Goal: Task Accomplishment & Management: Manage account settings

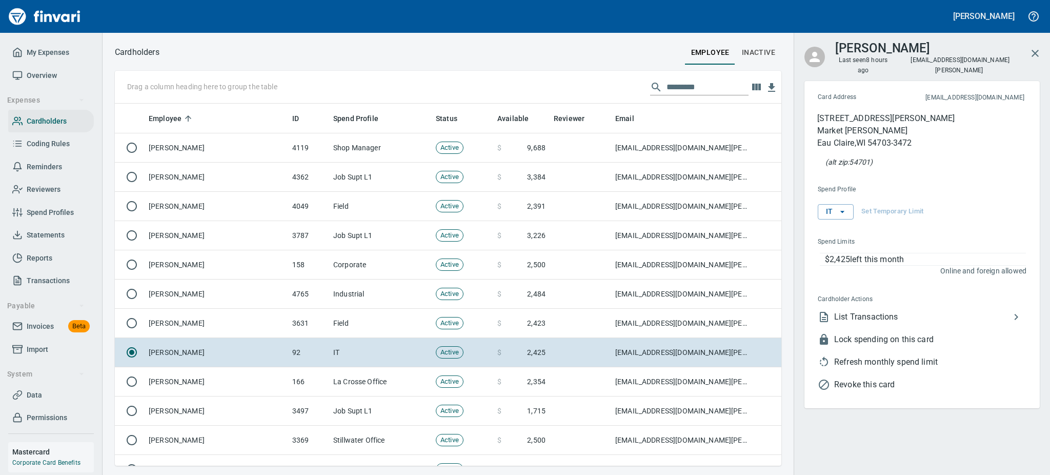
scroll to position [351, 643]
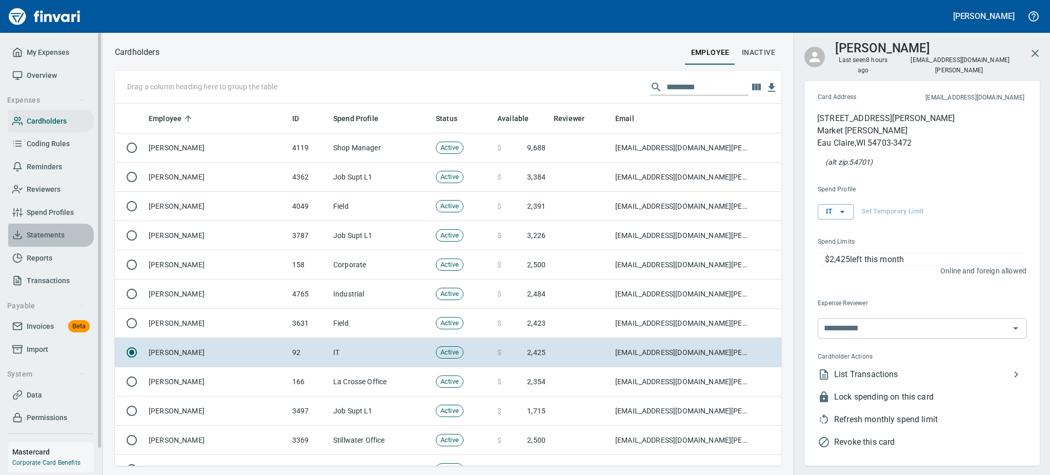
click at [43, 230] on span "Statements" at bounding box center [46, 235] width 38 height 13
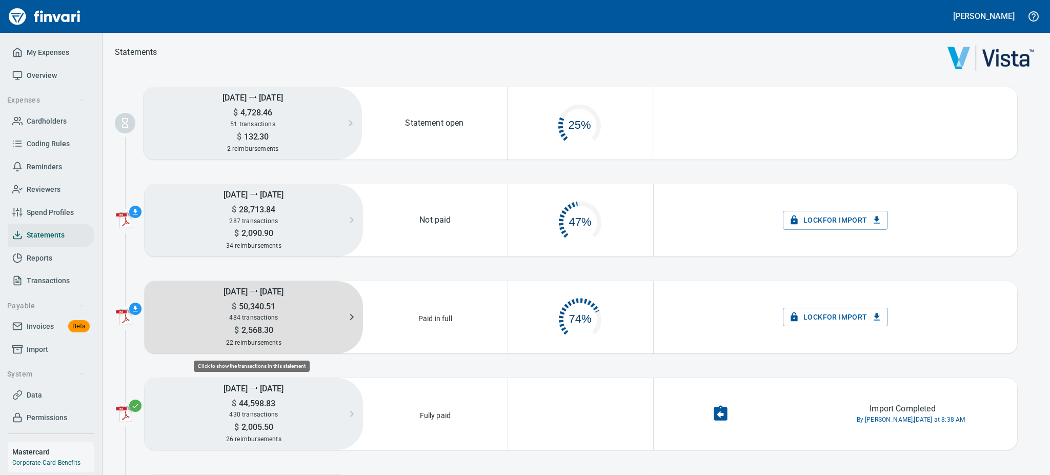
scroll to position [47, 132]
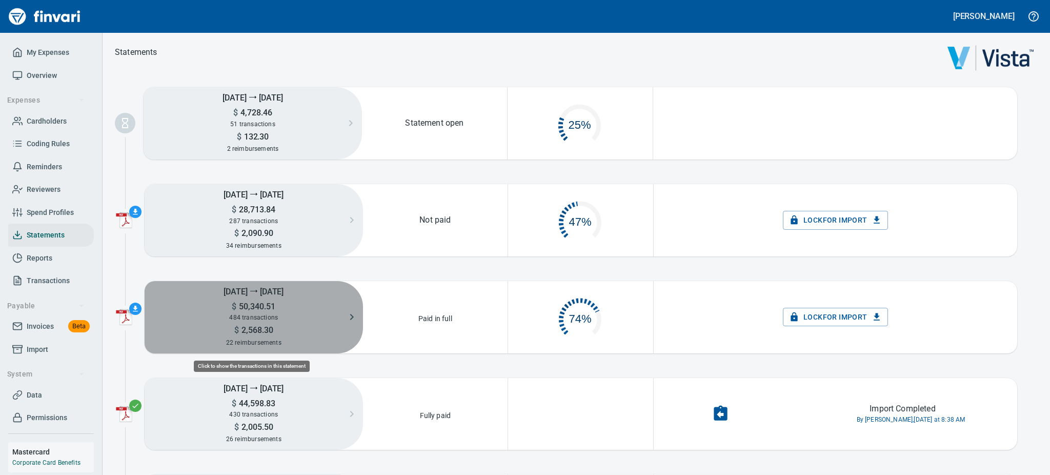
click at [286, 304] on h5 "$ 50,340.51" at bounding box center [254, 306] width 218 height 11
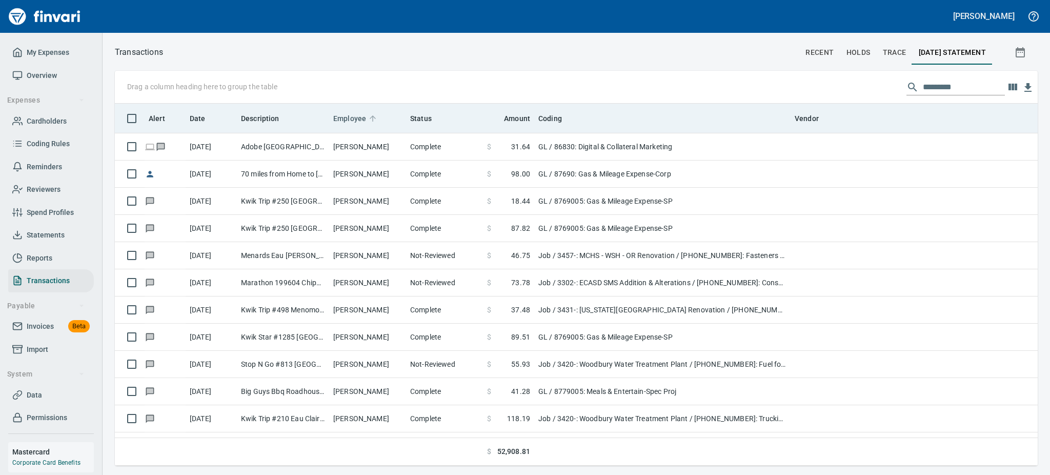
scroll to position [351, 899]
click at [348, 112] on span "Employee" at bounding box center [349, 118] width 33 height 12
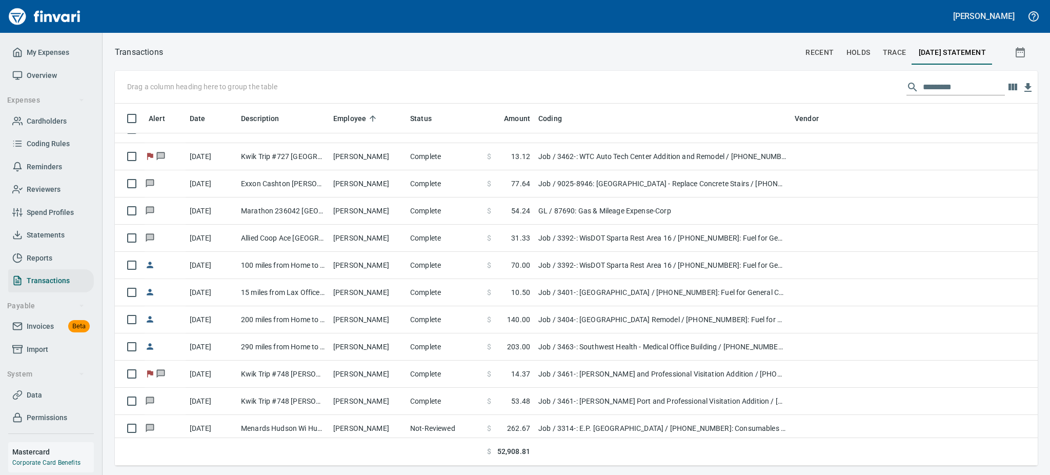
scroll to position [492, 0]
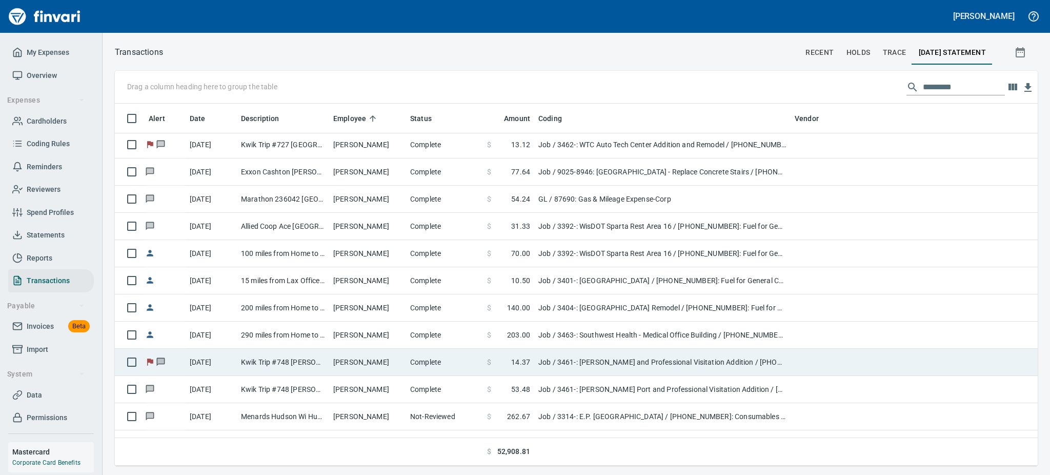
click at [383, 360] on td "[PERSON_NAME]" at bounding box center [367, 361] width 77 height 27
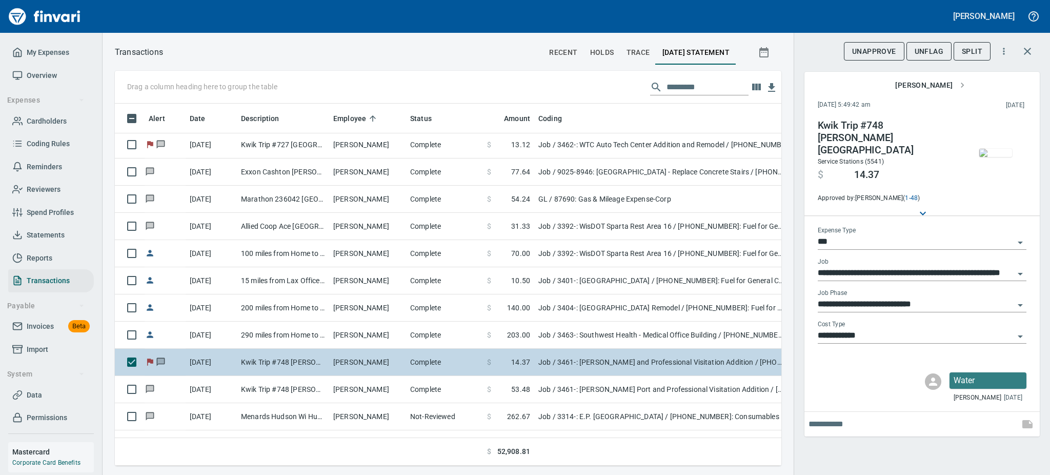
scroll to position [339, 643]
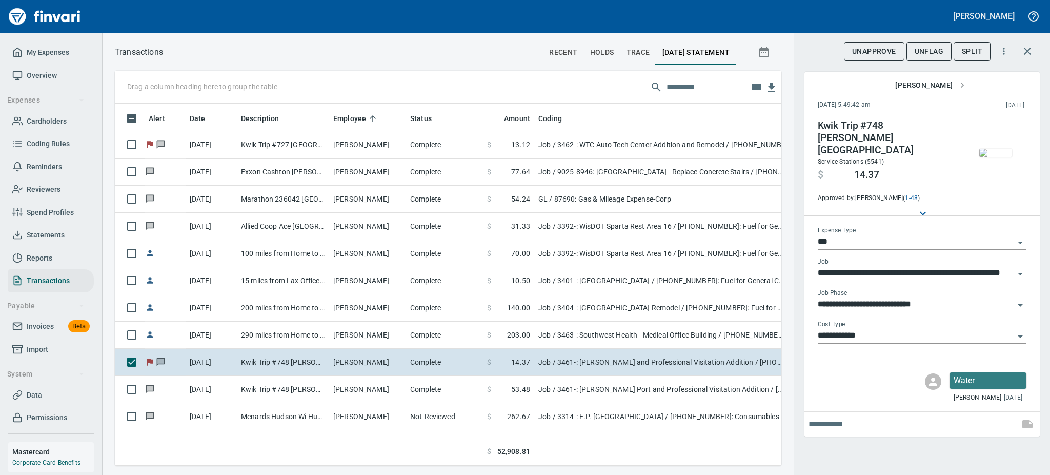
click at [996, 157] on img "button" at bounding box center [995, 153] width 33 height 8
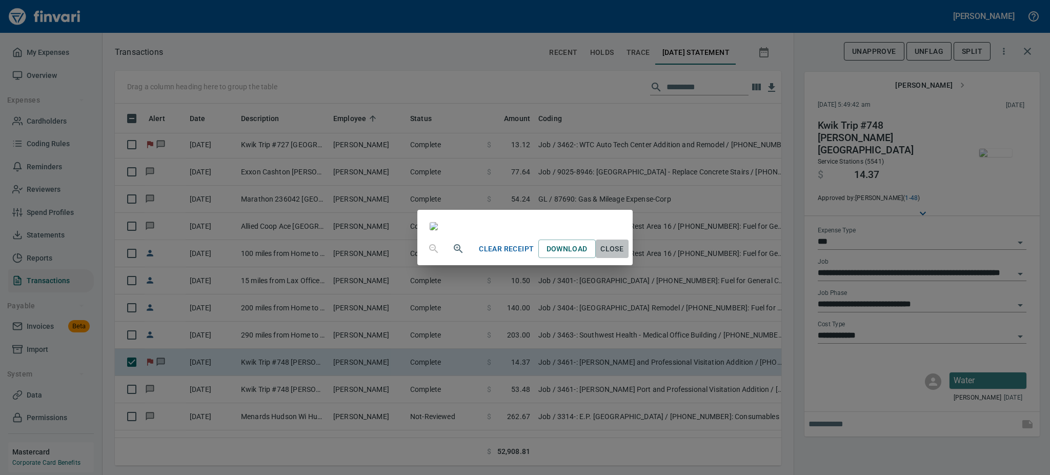
click at [624, 255] on span "Close" at bounding box center [612, 248] width 25 height 13
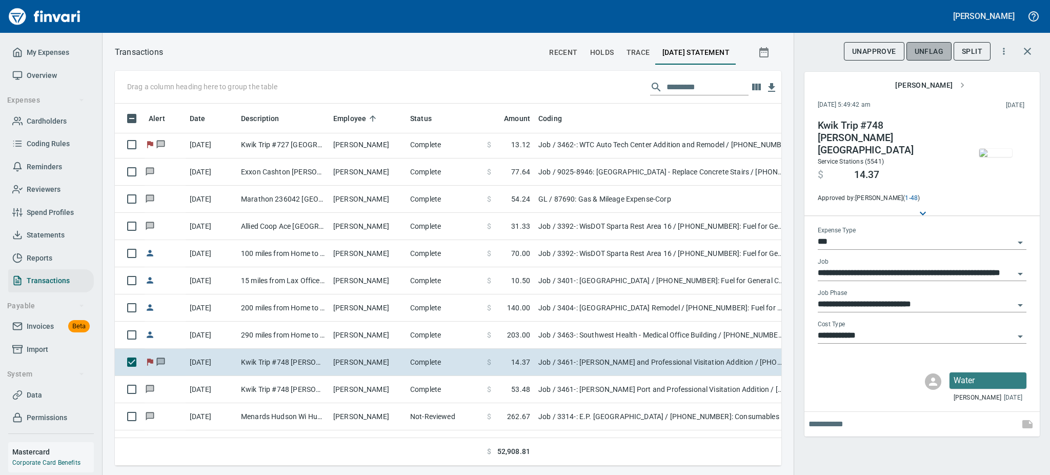
click at [925, 53] on span "UnFlag" at bounding box center [928, 51] width 29 height 13
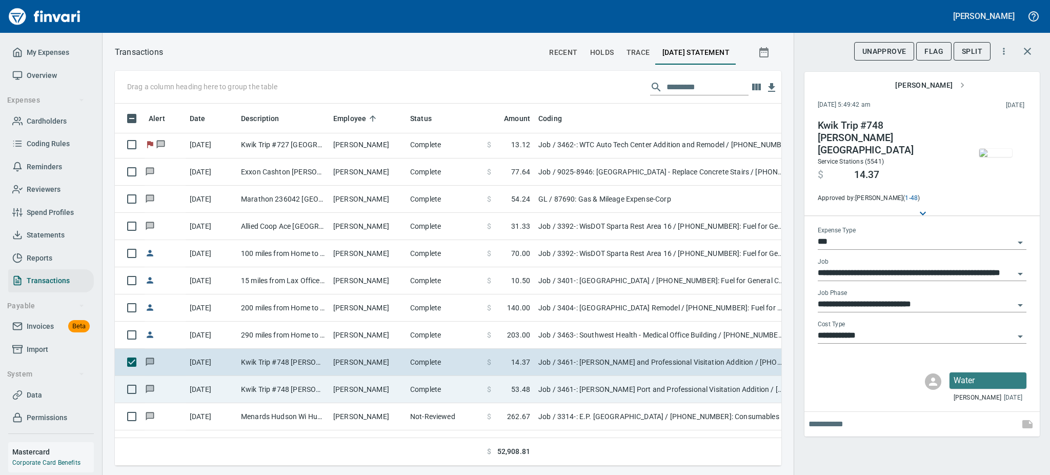
click at [364, 387] on td "[PERSON_NAME]" at bounding box center [367, 389] width 77 height 27
type input "**********"
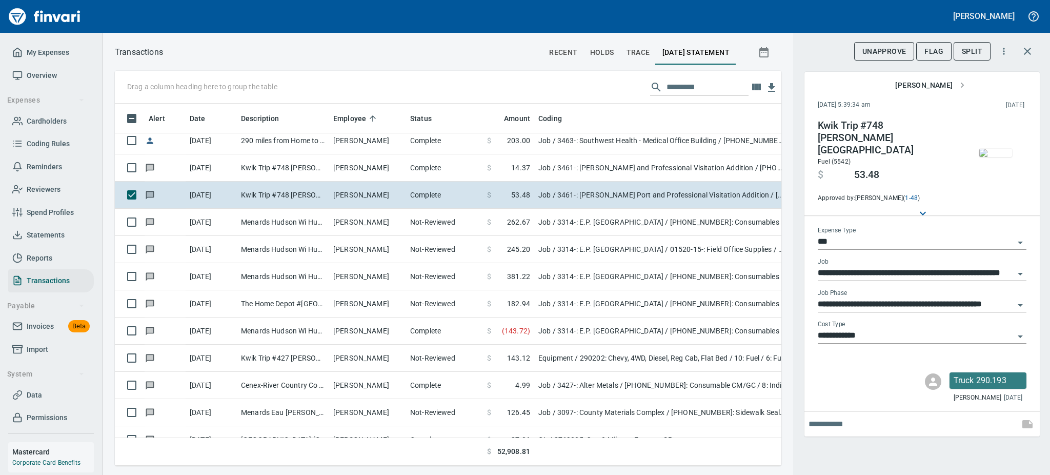
scroll to position [710, 0]
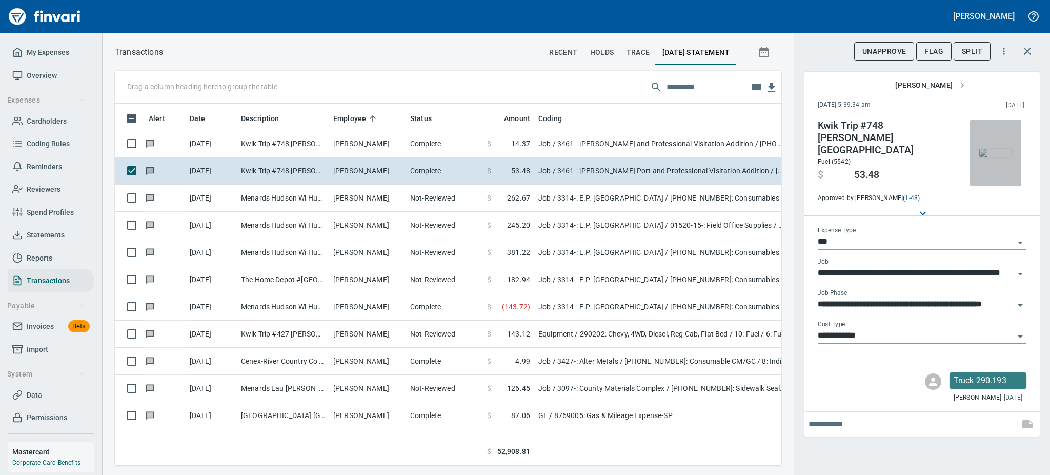
click at [997, 151] on img "button" at bounding box center [995, 153] width 33 height 8
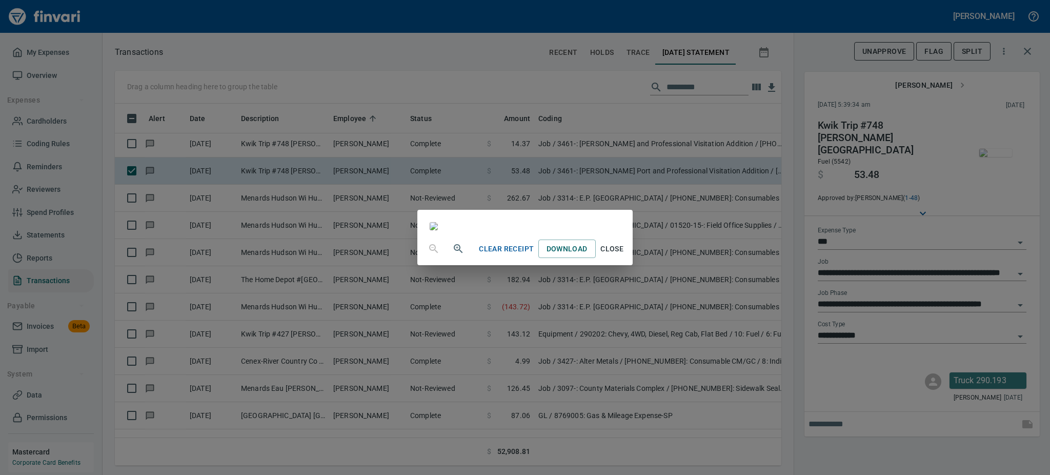
click at [624, 255] on span "Close" at bounding box center [612, 248] width 25 height 13
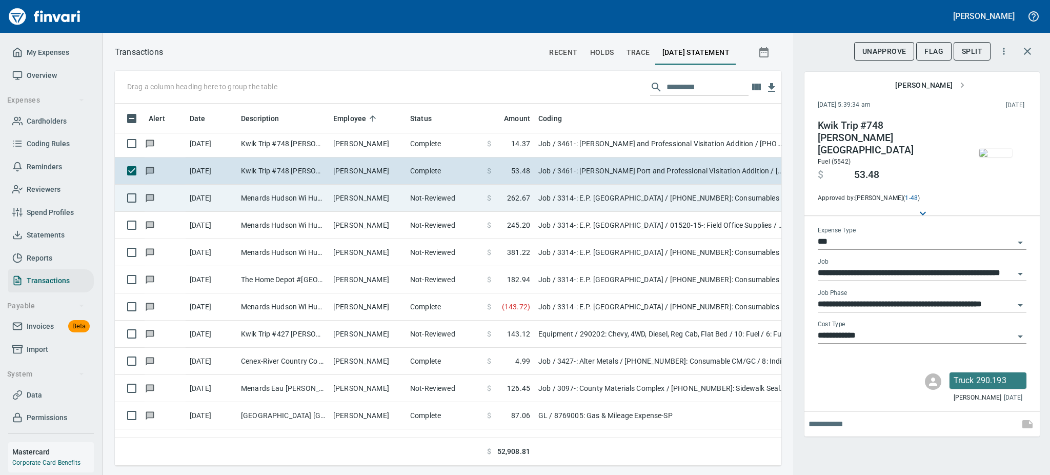
click at [353, 196] on td "[PERSON_NAME]" at bounding box center [367, 197] width 77 height 27
type input "**********"
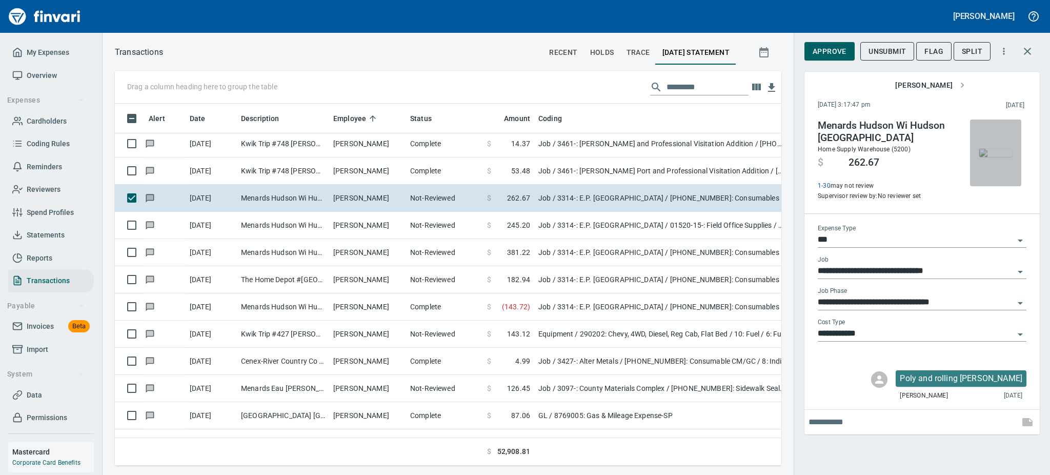
click at [991, 157] on img "button" at bounding box center [995, 153] width 33 height 8
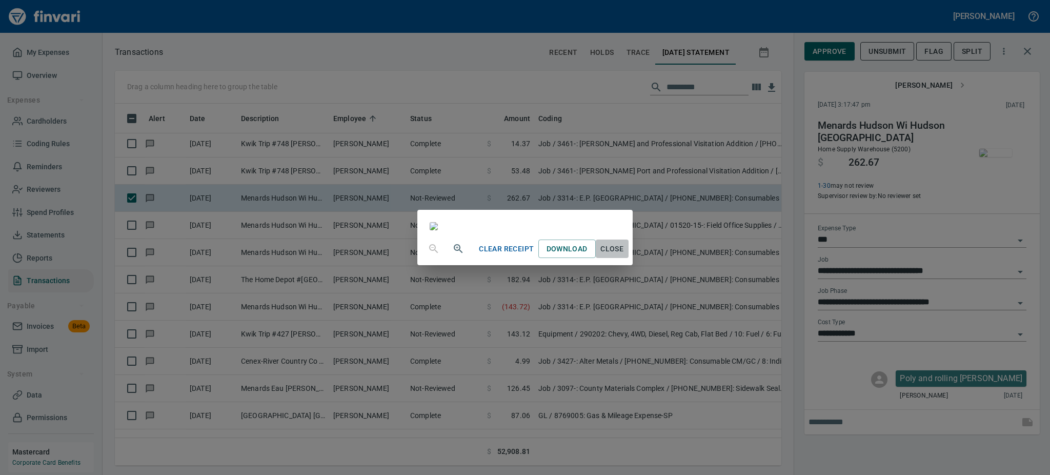
click at [624, 255] on span "Close" at bounding box center [612, 248] width 25 height 13
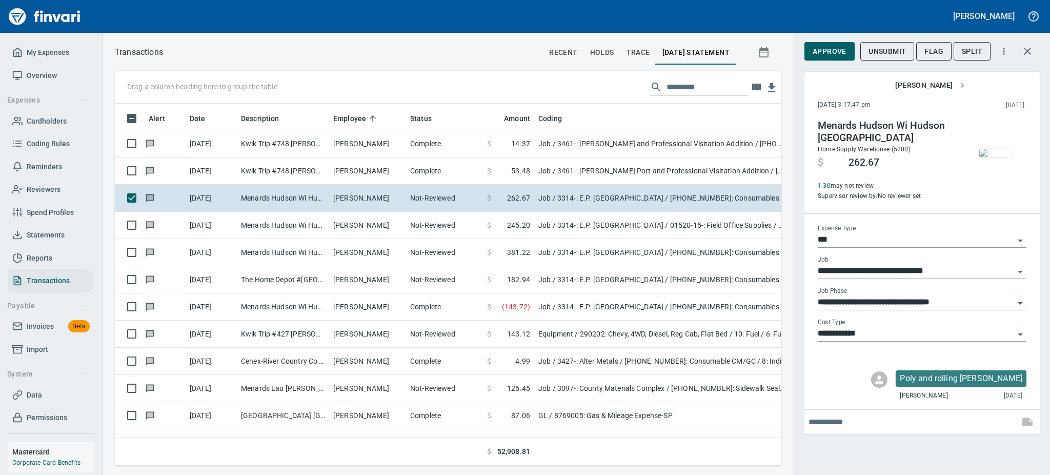
scroll to position [339, 643]
click at [828, 53] on span "Approve" at bounding box center [829, 51] width 34 height 13
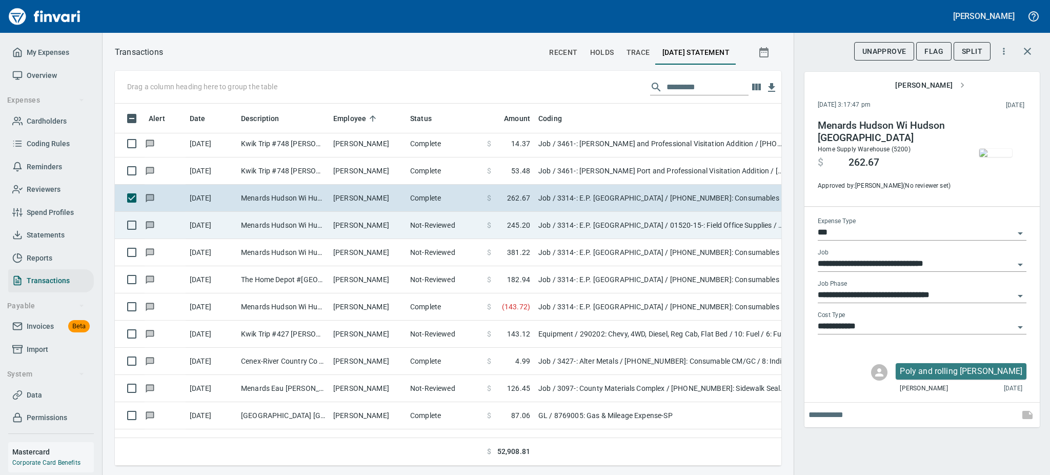
click at [353, 225] on td "[PERSON_NAME]" at bounding box center [367, 225] width 77 height 27
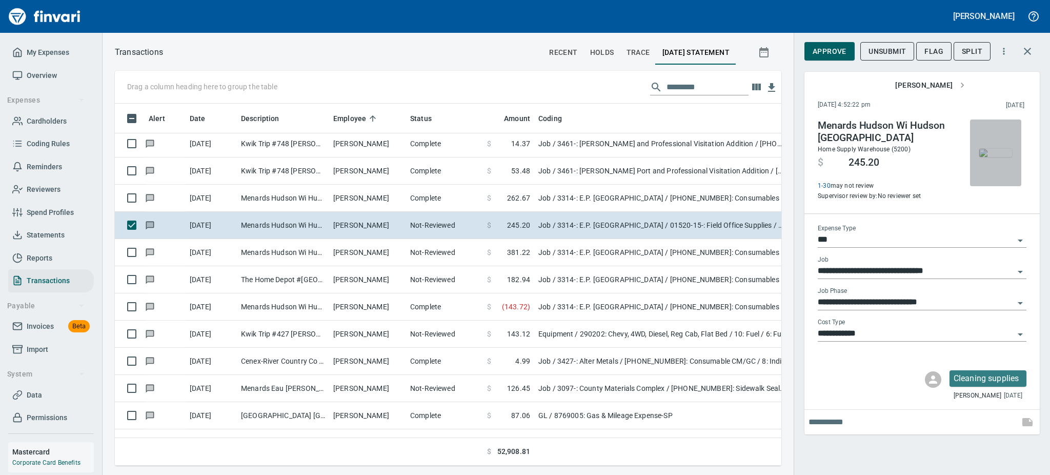
click at [998, 149] on img "button" at bounding box center [995, 153] width 33 height 8
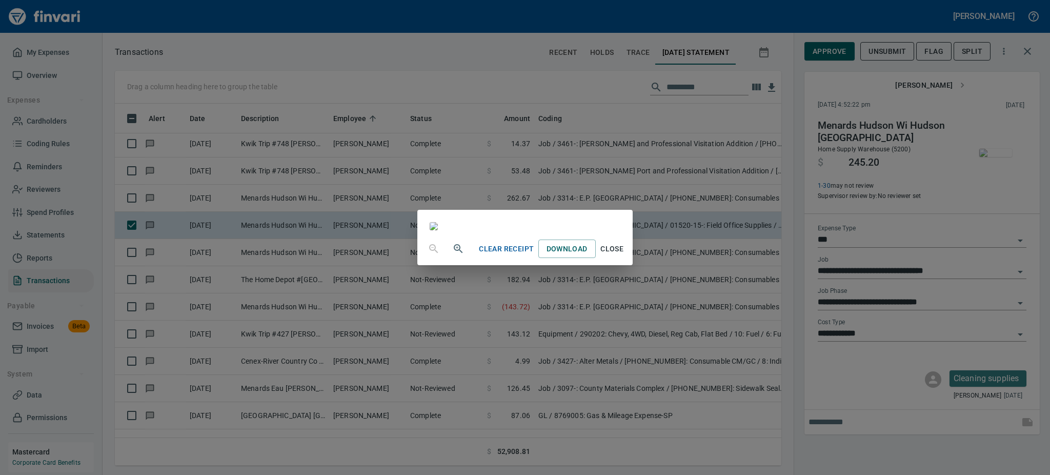
click at [624, 255] on span "Close" at bounding box center [612, 248] width 25 height 13
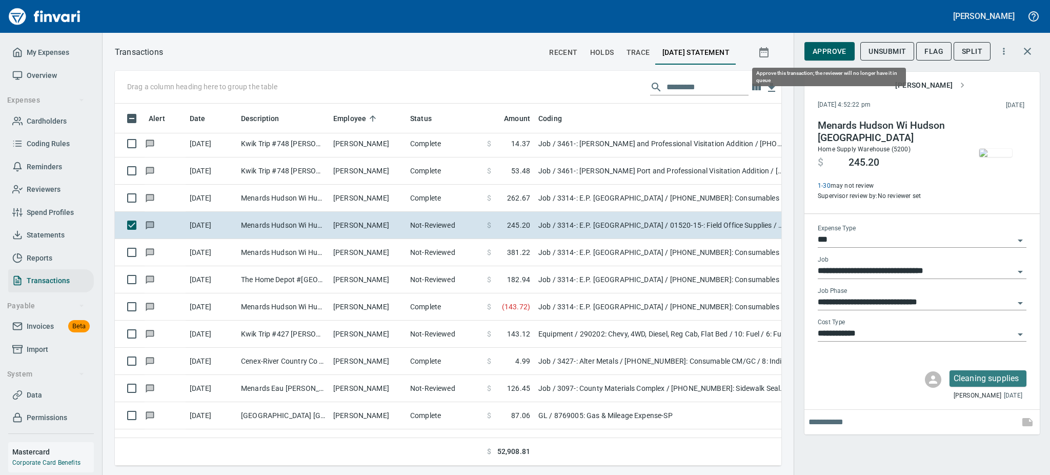
click at [820, 50] on span "Approve" at bounding box center [829, 51] width 34 height 13
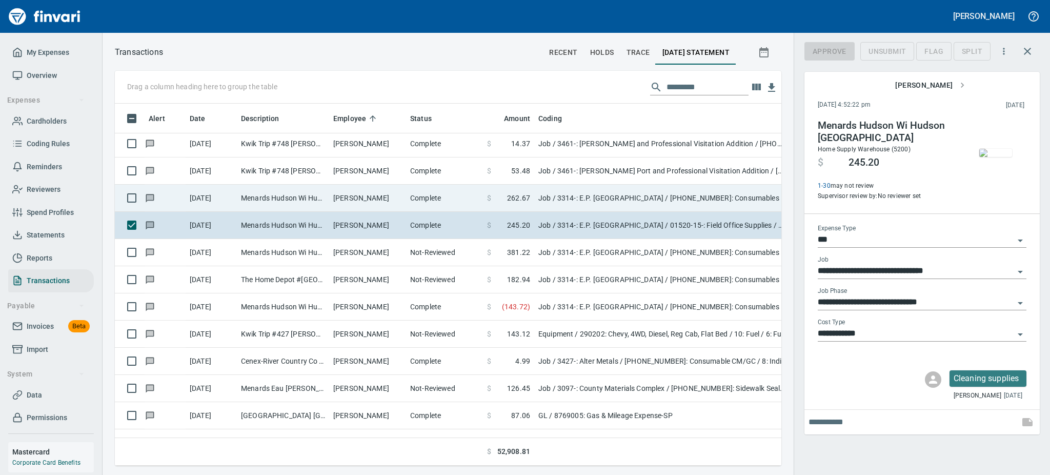
scroll to position [339, 643]
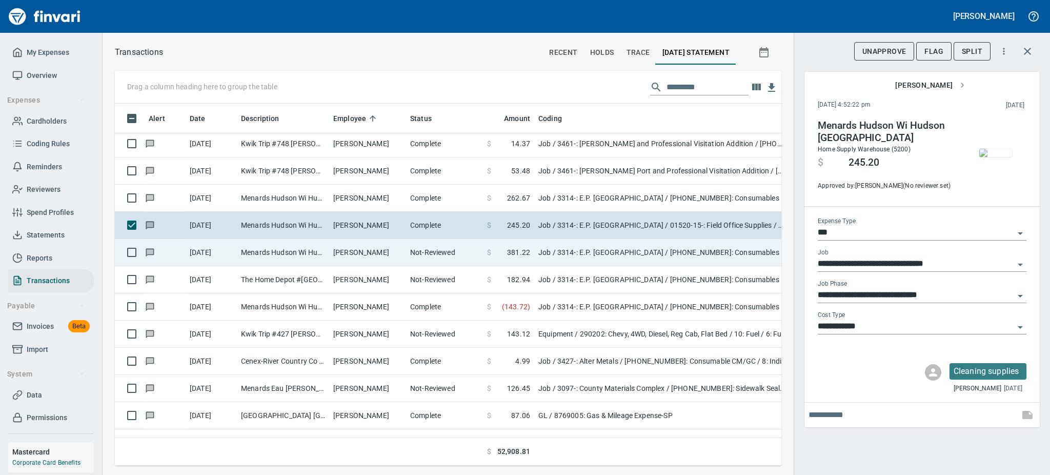
click at [441, 257] on td "Not-Reviewed" at bounding box center [444, 252] width 77 height 27
type input "**********"
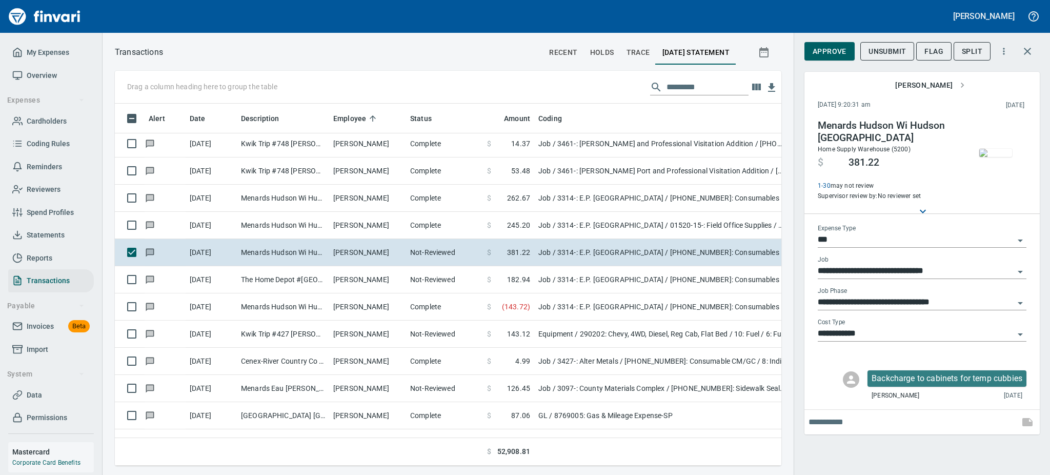
click at [999, 157] on img "button" at bounding box center [995, 153] width 33 height 8
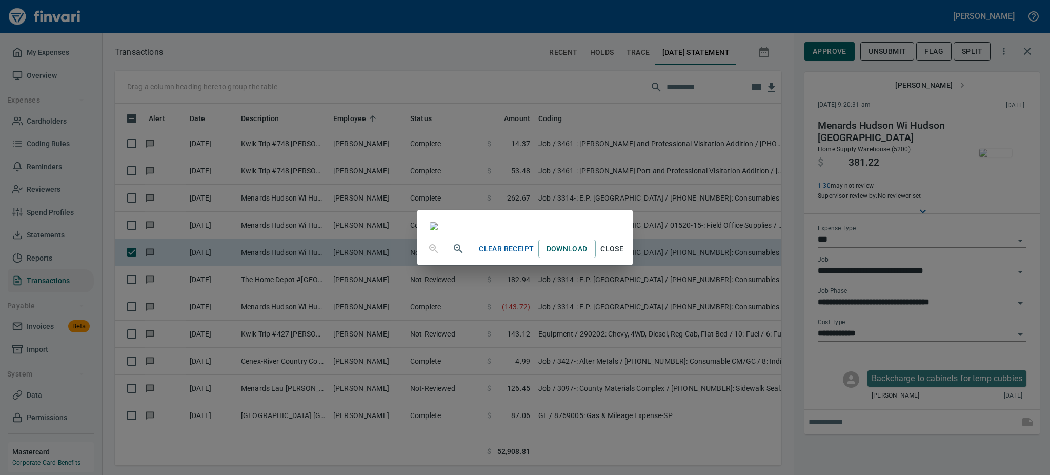
scroll to position [128, 0]
click at [827, 50] on div "Clear Receipt Download Close" at bounding box center [525, 237] width 1050 height 475
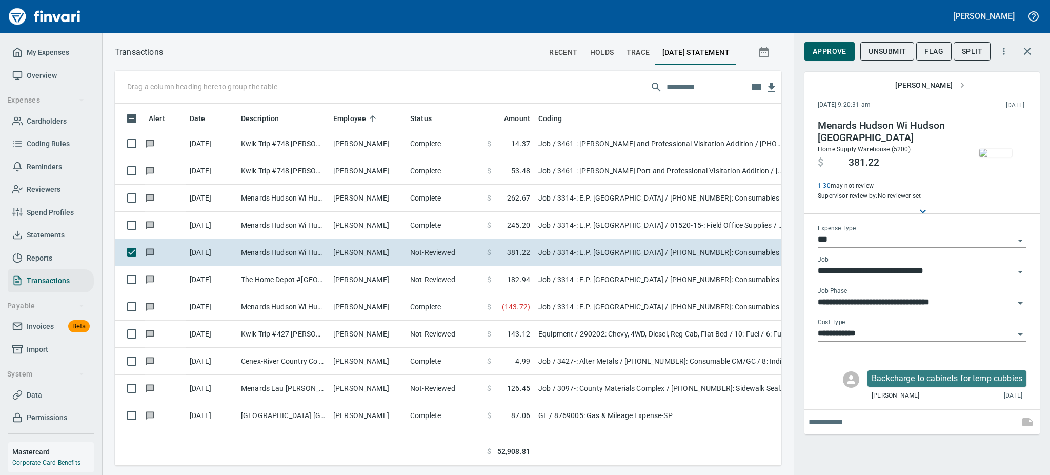
scroll to position [339, 643]
click at [827, 50] on span "Approve" at bounding box center [829, 51] width 34 height 13
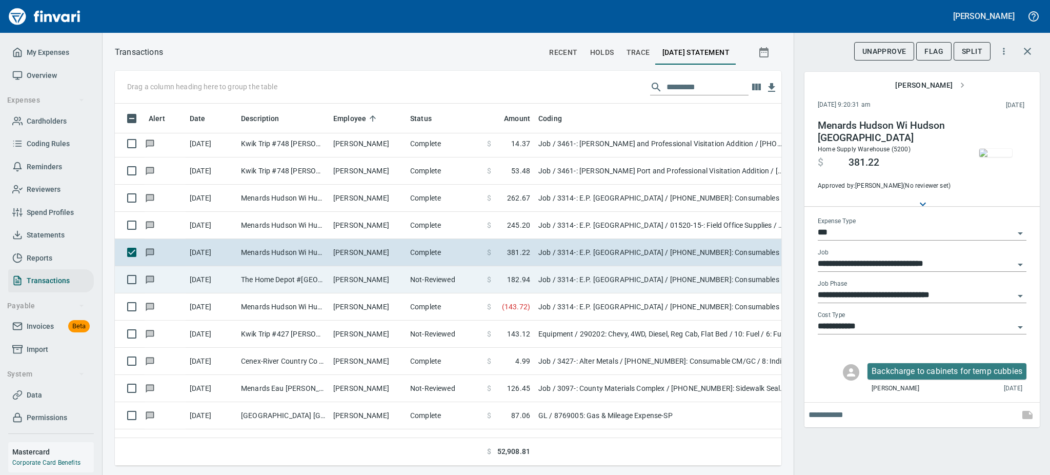
click at [419, 274] on td "Not-Reviewed" at bounding box center [444, 279] width 77 height 27
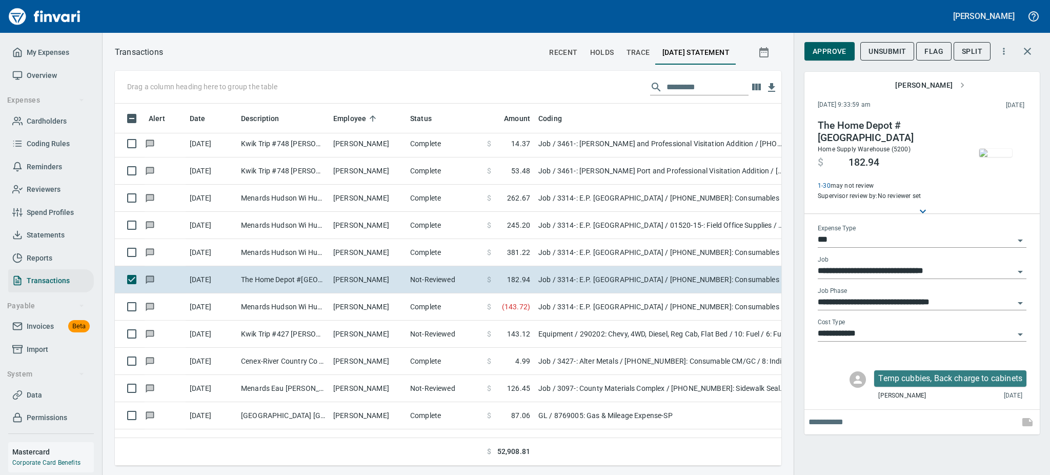
click at [1001, 149] on img "button" at bounding box center [995, 153] width 33 height 8
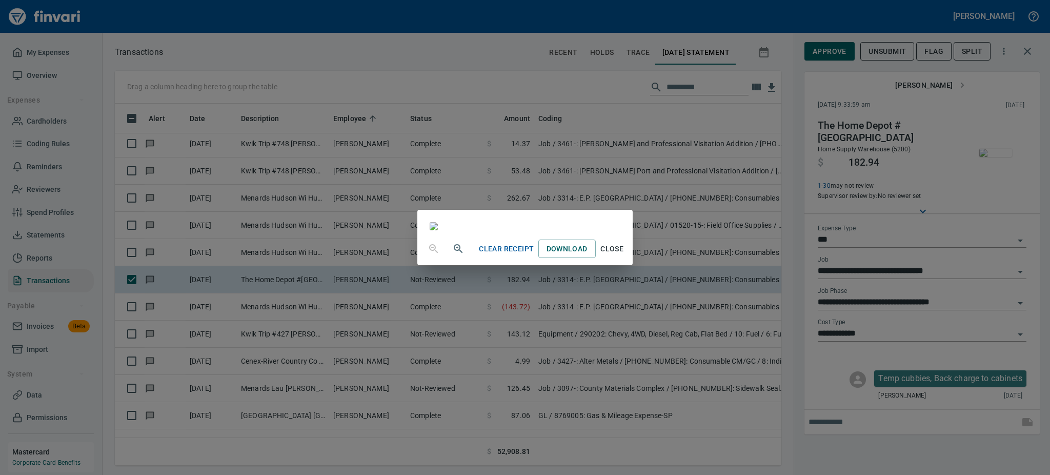
scroll to position [128, 0]
click at [624, 255] on span "Close" at bounding box center [612, 248] width 25 height 13
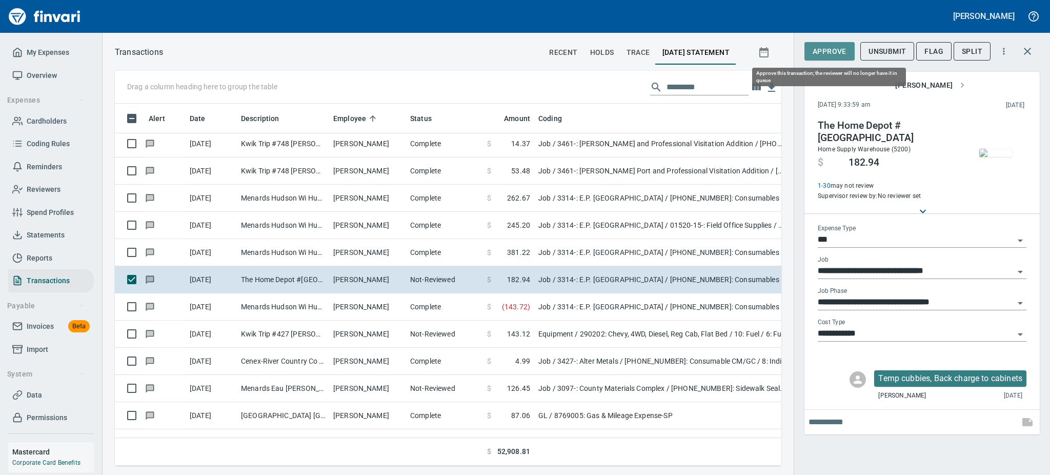
click at [832, 48] on span "Approve" at bounding box center [829, 51] width 34 height 13
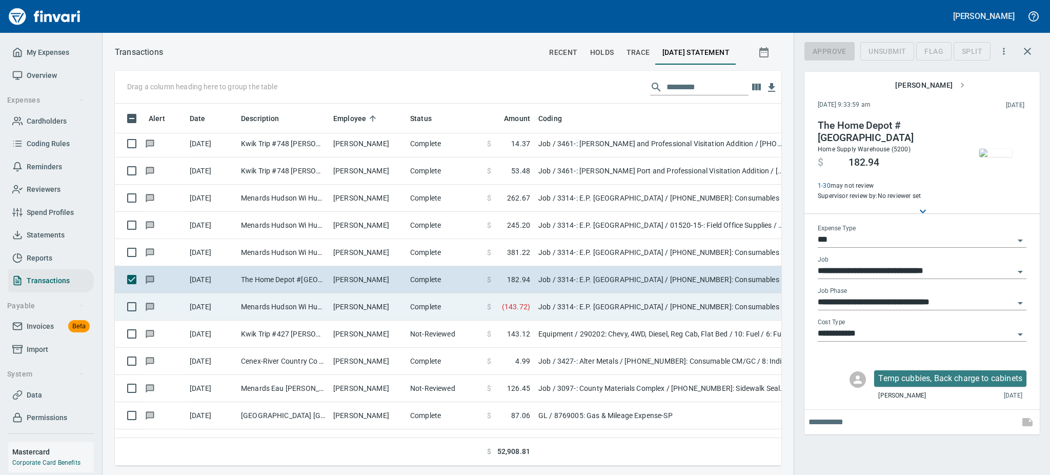
scroll to position [339, 643]
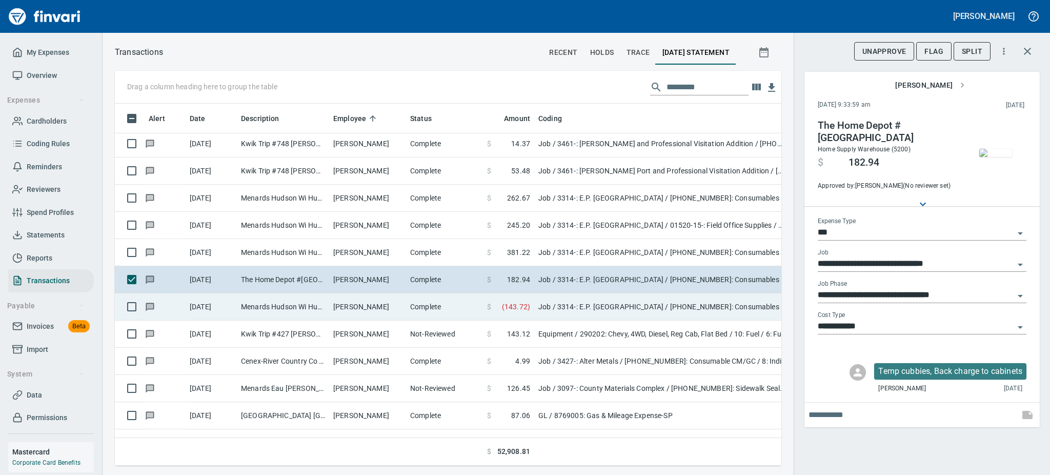
click at [420, 307] on td "Complete" at bounding box center [444, 306] width 77 height 27
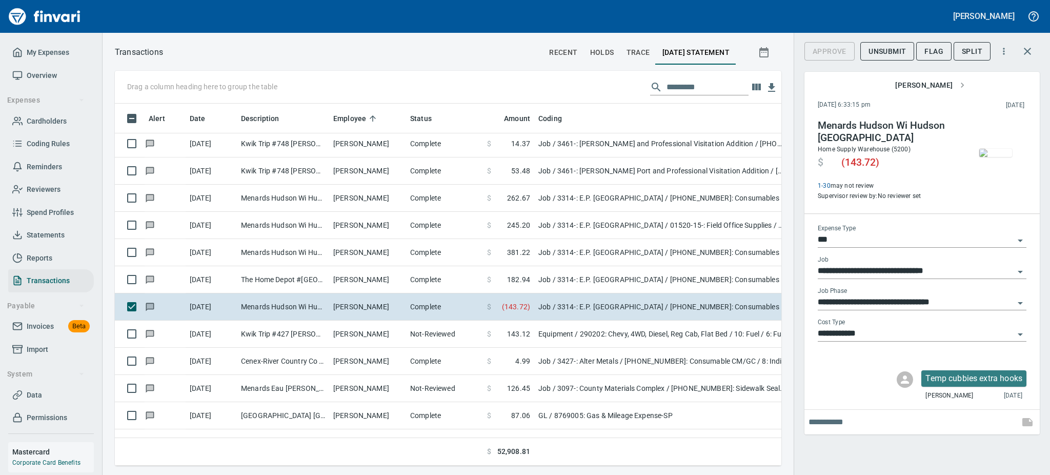
click at [999, 151] on img "button" at bounding box center [995, 153] width 33 height 8
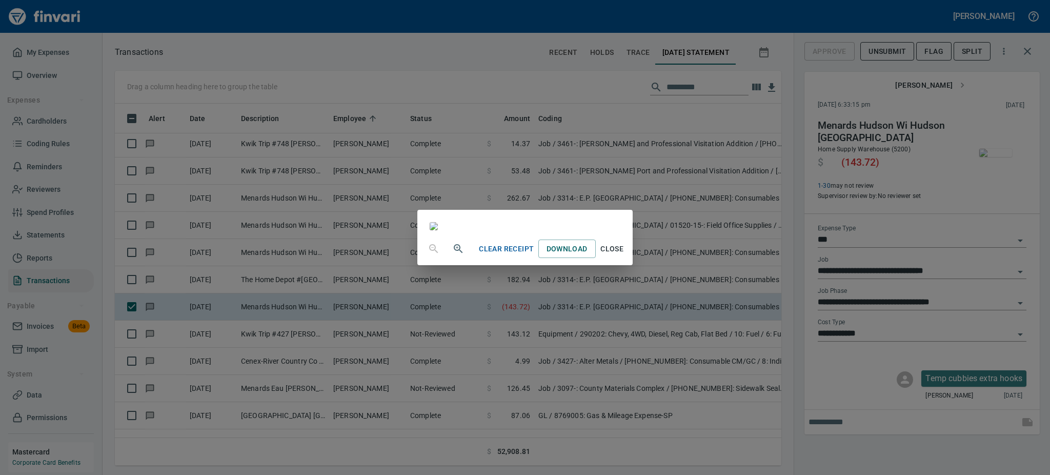
scroll to position [128, 0]
click at [624, 255] on span "Close" at bounding box center [612, 248] width 25 height 13
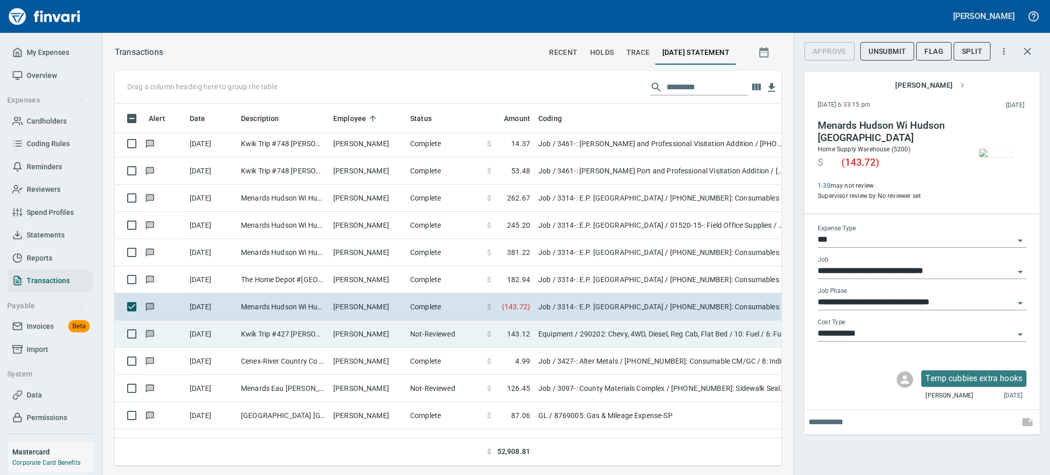
click at [463, 338] on td "Not-Reviewed" at bounding box center [444, 333] width 77 height 27
type input "*********"
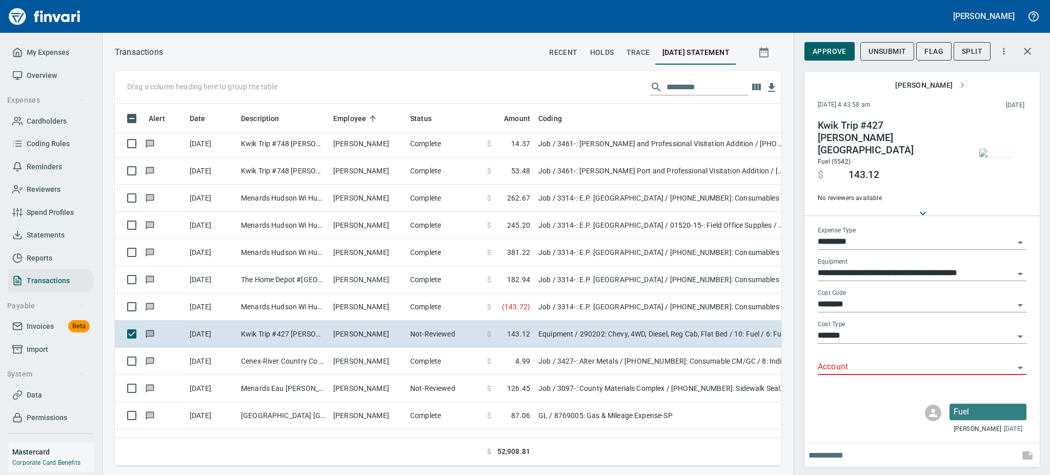
click at [993, 149] on img "button" at bounding box center [995, 153] width 33 height 8
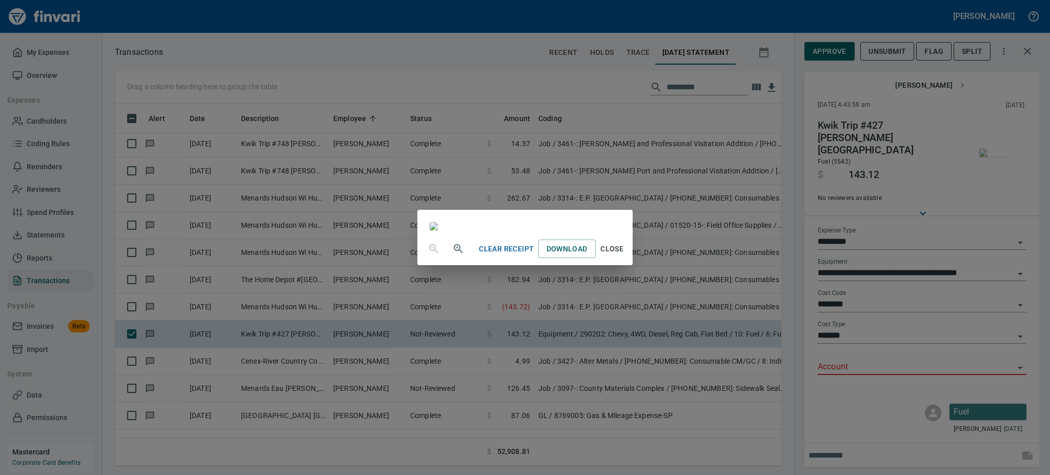
click at [624, 255] on span "Close" at bounding box center [612, 248] width 25 height 13
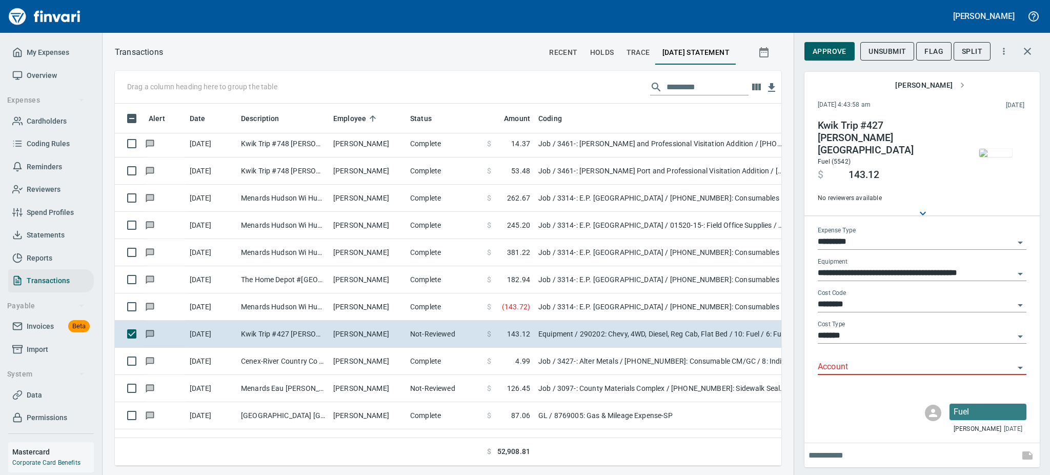
click at [1022, 361] on icon "Open" at bounding box center [1020, 367] width 12 height 12
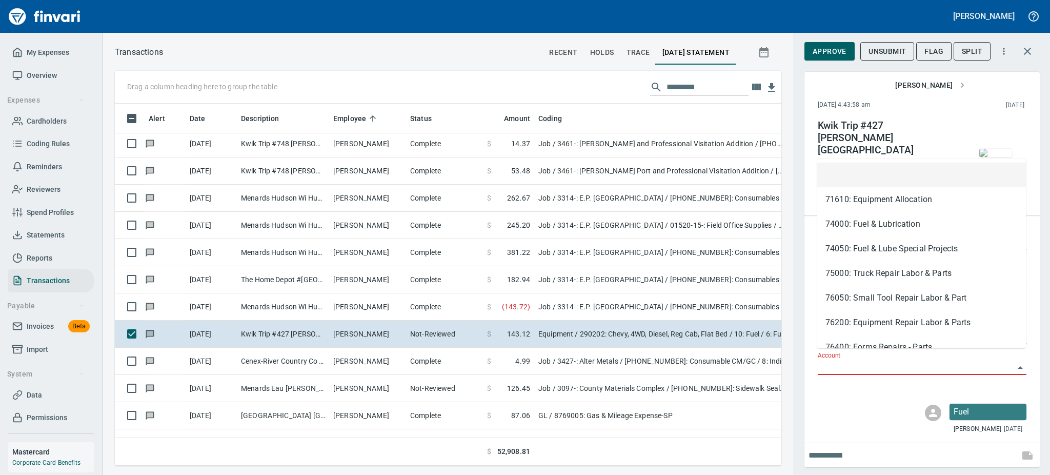
scroll to position [339, 643]
click at [849, 228] on li "74000: Fuel & Lubrication" at bounding box center [921, 224] width 209 height 25
type input "**********"
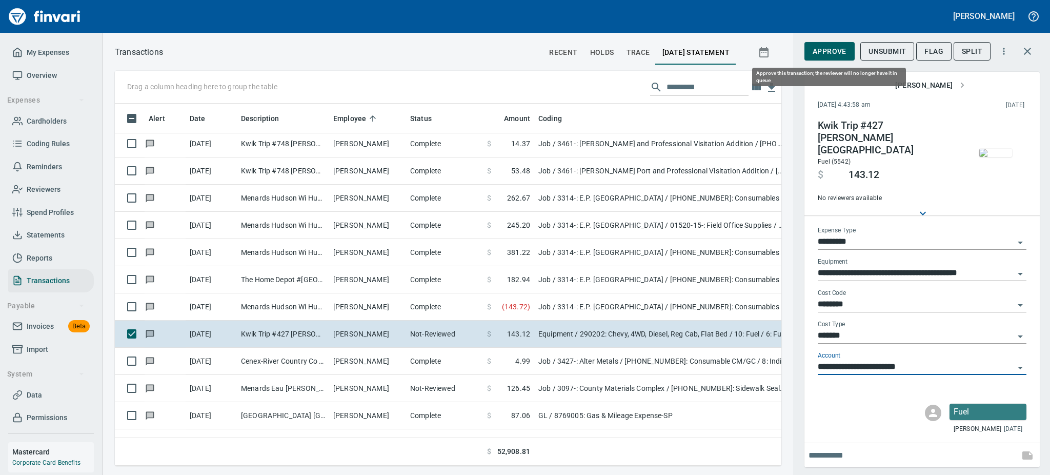
click at [831, 55] on span "Approve" at bounding box center [829, 51] width 34 height 13
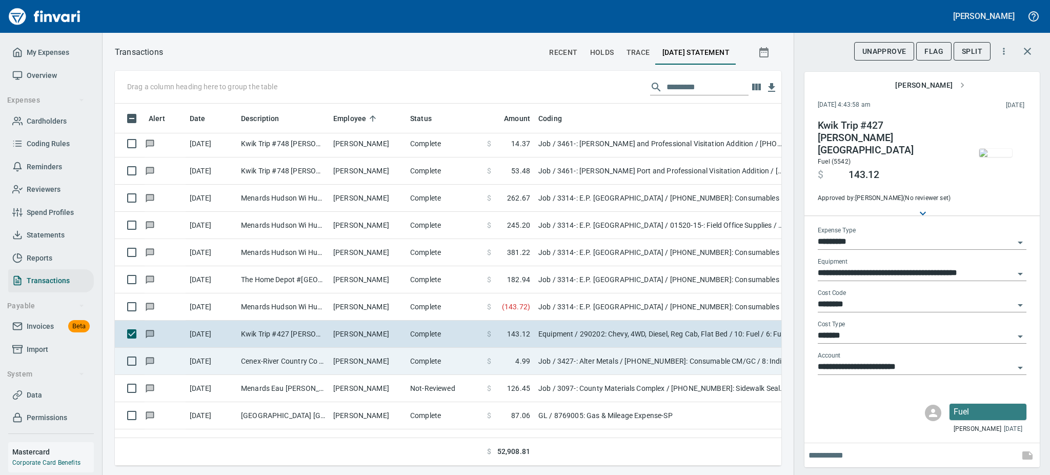
click at [432, 357] on td "Complete" at bounding box center [444, 360] width 77 height 27
type input "***"
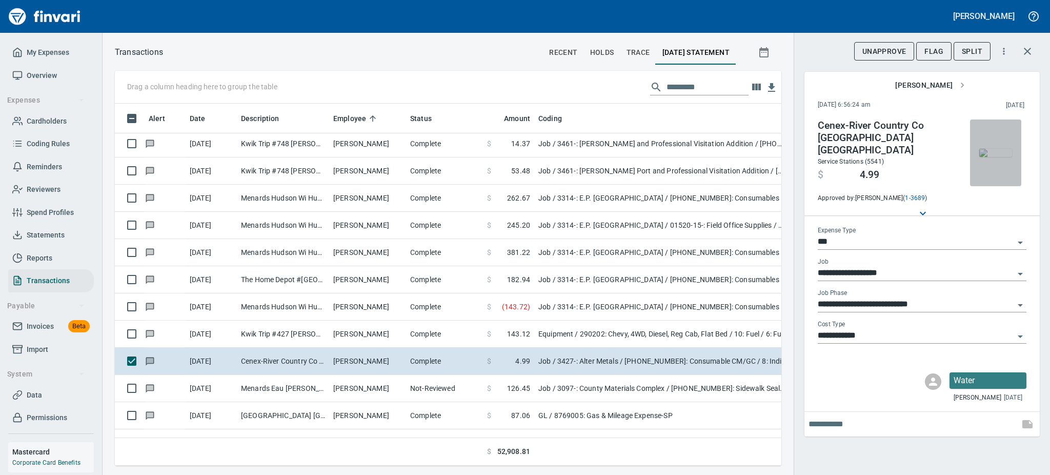
click at [991, 157] on img "button" at bounding box center [995, 153] width 33 height 8
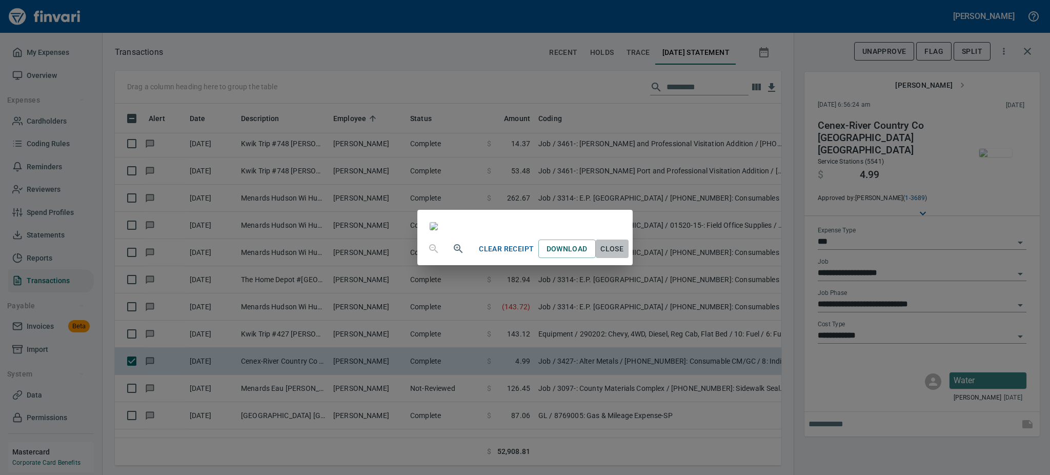
click at [624, 255] on span "Close" at bounding box center [612, 248] width 25 height 13
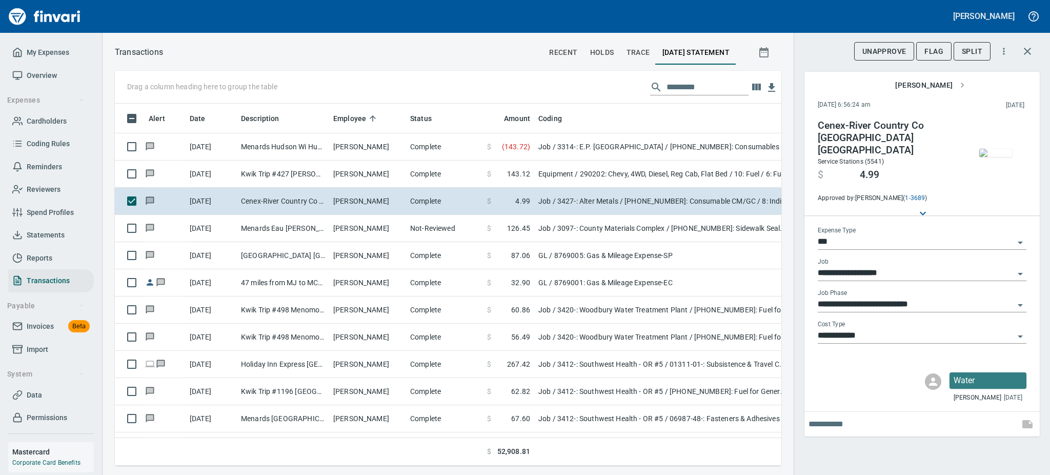
scroll to position [874, 0]
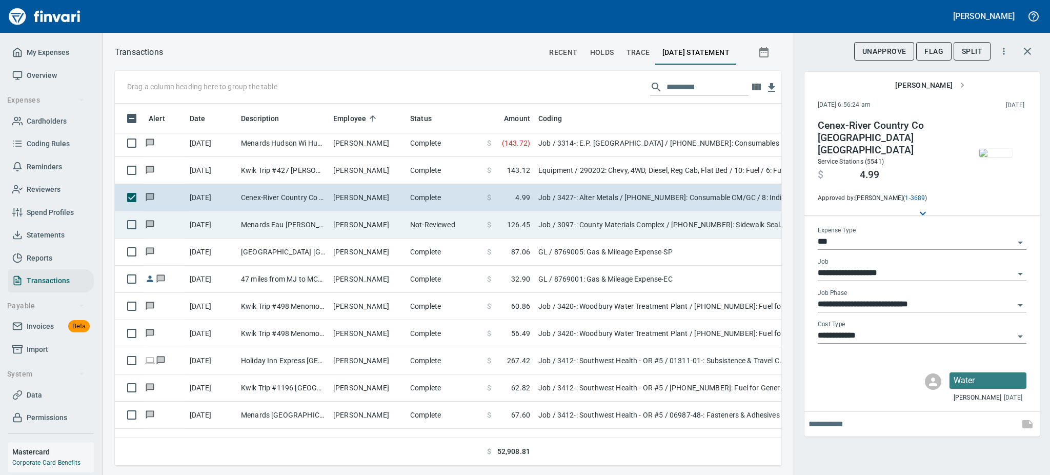
click at [382, 224] on td "[PERSON_NAME]" at bounding box center [367, 224] width 77 height 27
type input "**********"
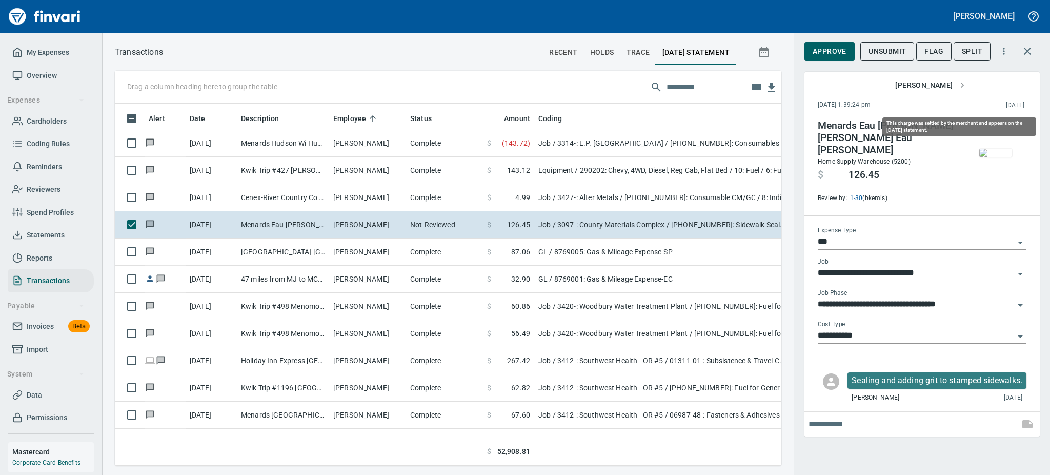
scroll to position [339, 643]
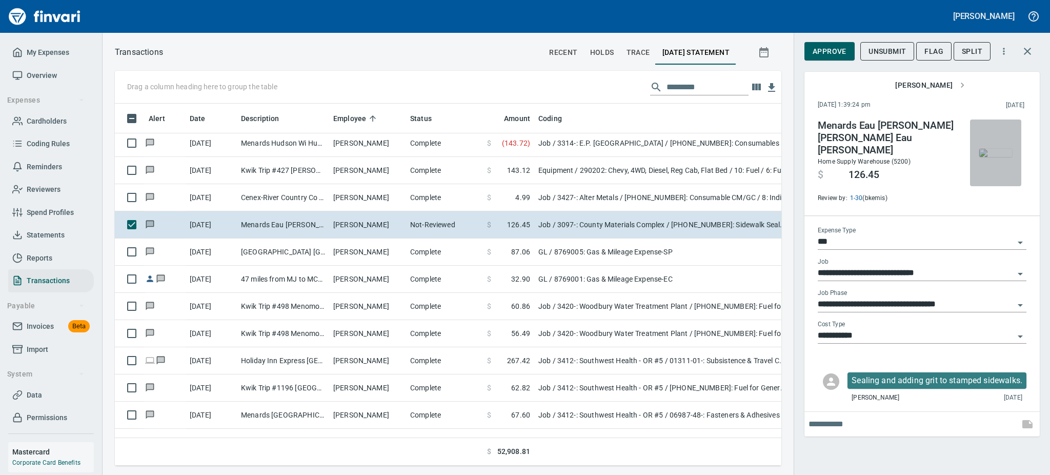
click at [994, 157] on img "button" at bounding box center [995, 153] width 33 height 8
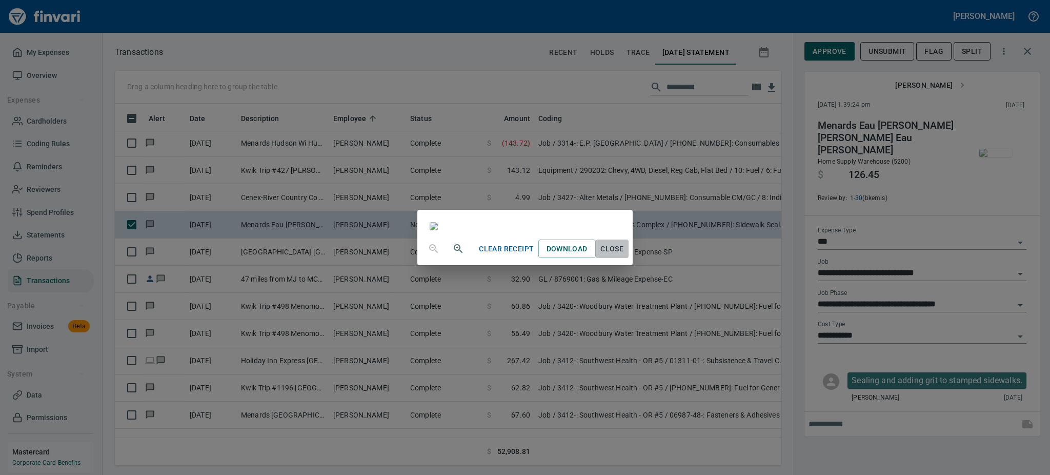
click at [624, 255] on span "Close" at bounding box center [612, 248] width 25 height 13
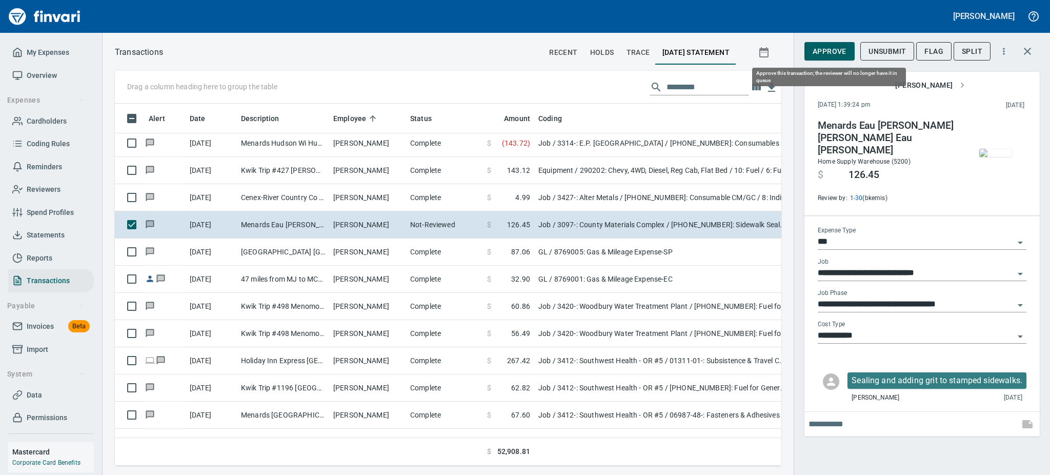
click at [831, 52] on span "Approve" at bounding box center [829, 51] width 34 height 13
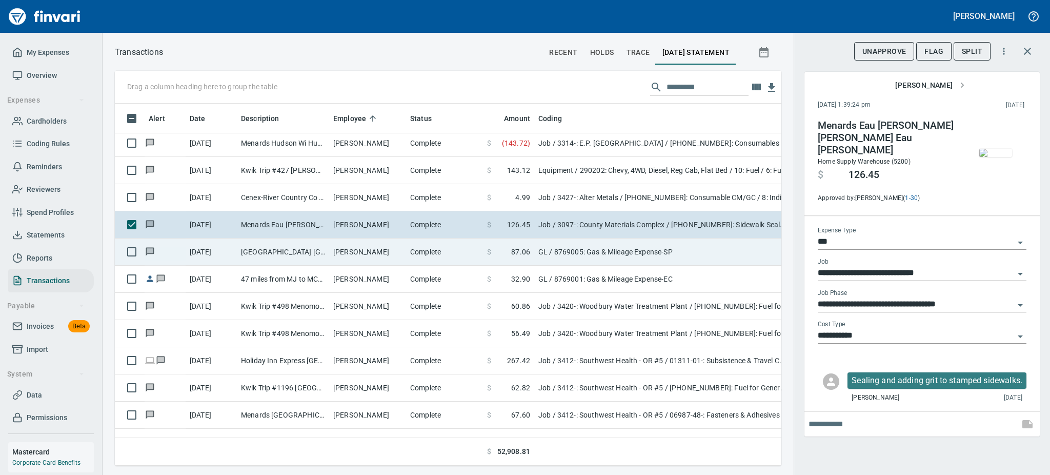
click at [347, 244] on td "[PERSON_NAME]" at bounding box center [367, 251] width 77 height 27
type input "**"
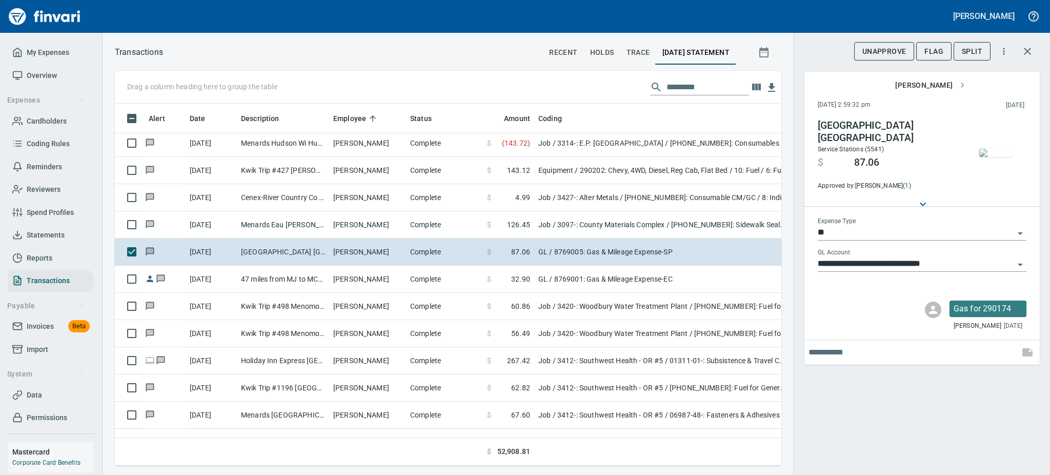
scroll to position [339, 643]
click at [988, 157] on img "button" at bounding box center [995, 153] width 33 height 8
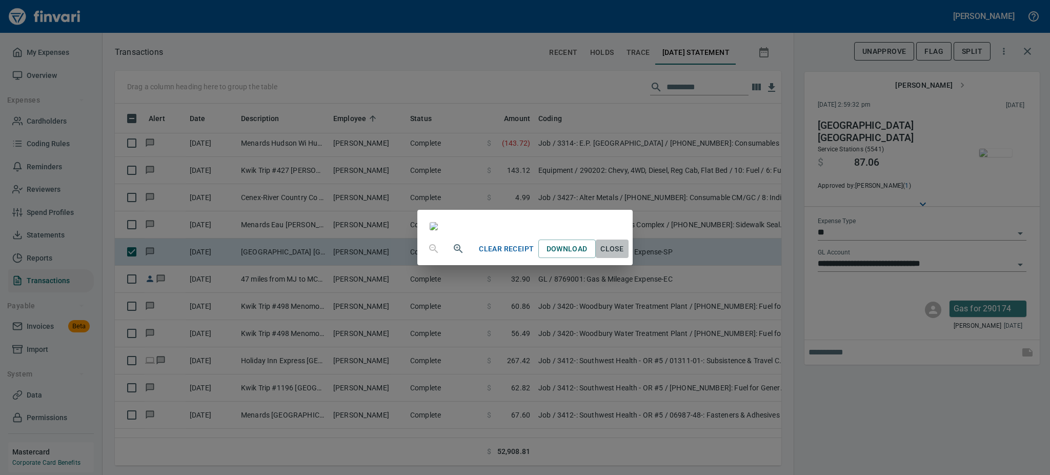
click at [624, 255] on span "Close" at bounding box center [612, 248] width 25 height 13
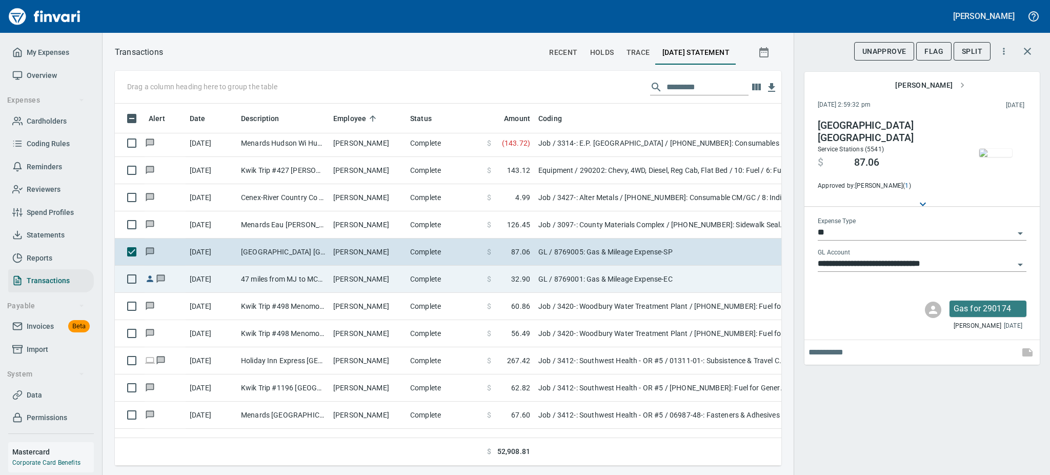
click at [354, 282] on td "[PERSON_NAME]" at bounding box center [367, 278] width 77 height 27
type input "**********"
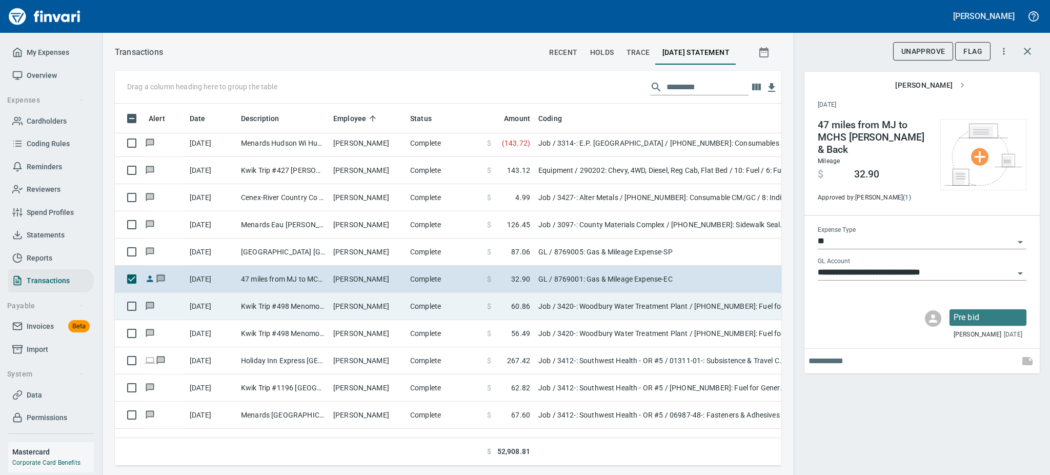
click at [382, 309] on td "[PERSON_NAME]" at bounding box center [367, 306] width 77 height 27
type input "***"
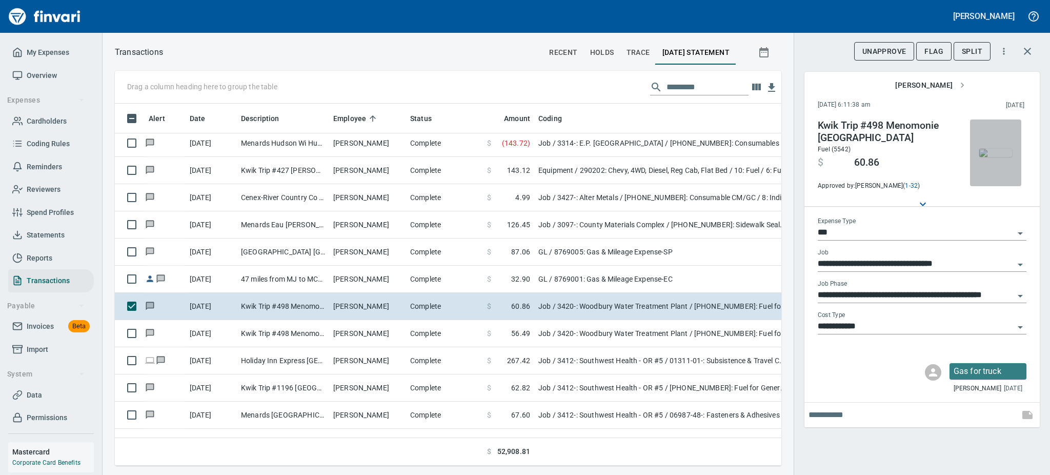
click at [996, 149] on img "button" at bounding box center [995, 153] width 33 height 8
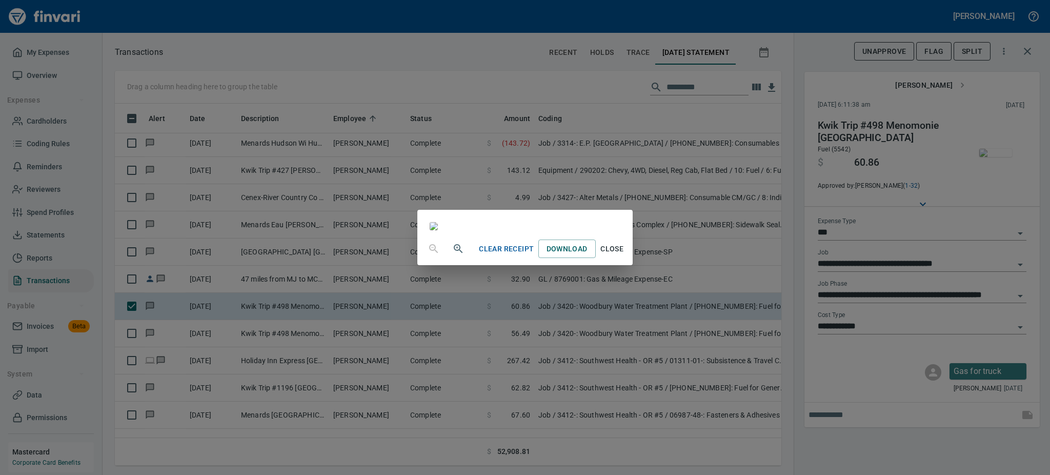
click at [452, 255] on icon "button" at bounding box center [458, 248] width 12 height 12
click at [624, 256] on span "Close" at bounding box center [612, 249] width 25 height 13
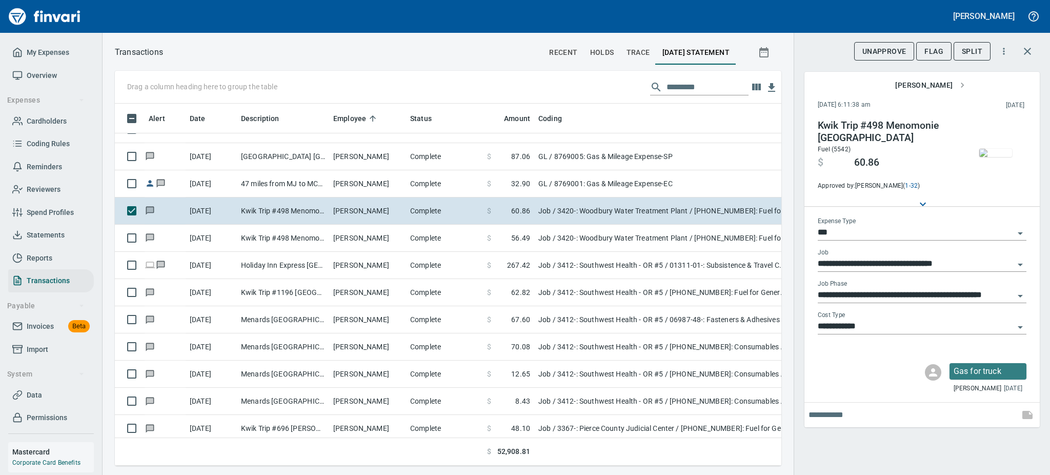
scroll to position [984, 0]
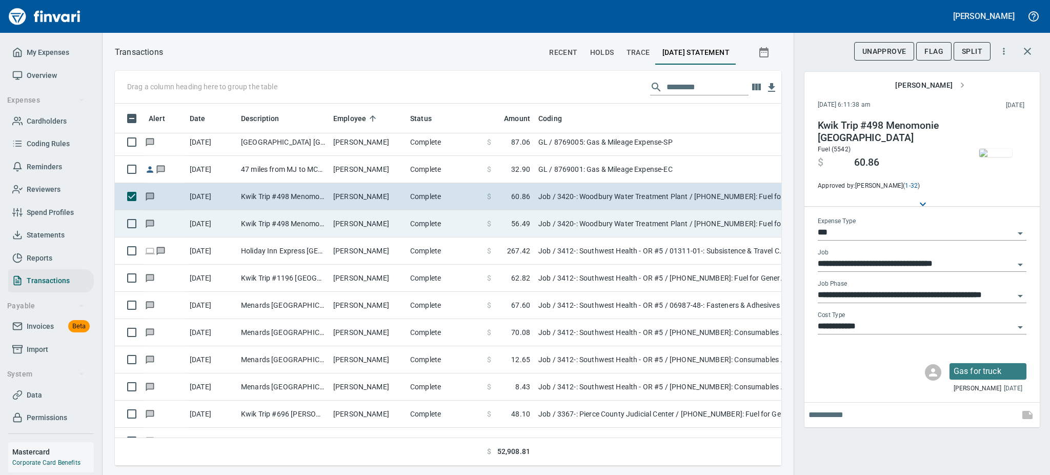
click at [361, 228] on td "[PERSON_NAME]" at bounding box center [367, 223] width 77 height 27
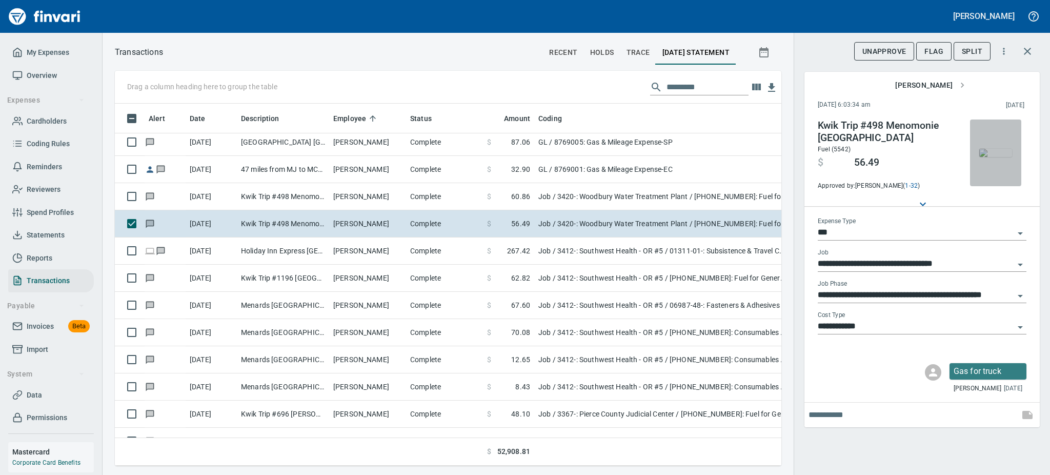
click at [984, 157] on img "button" at bounding box center [995, 153] width 33 height 8
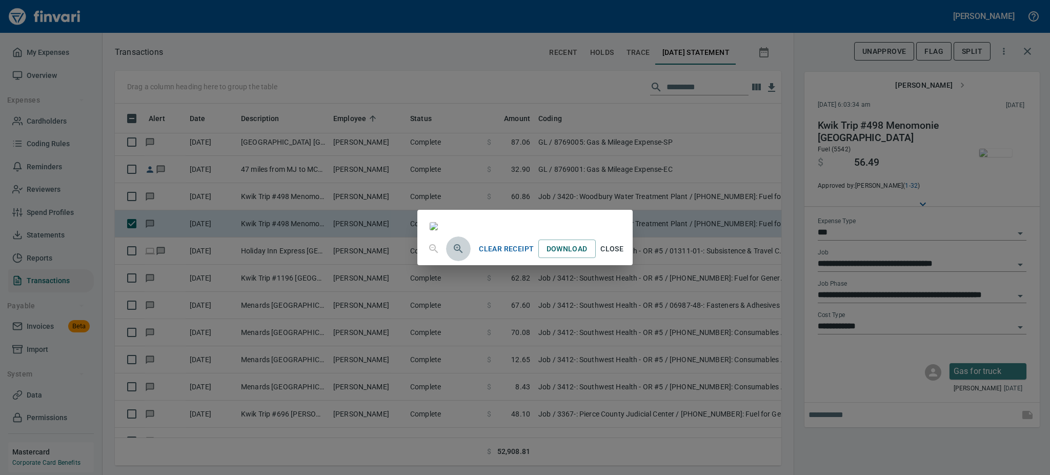
click at [452, 255] on icon "button" at bounding box center [458, 248] width 12 height 12
click at [452, 256] on icon "button" at bounding box center [458, 249] width 12 height 12
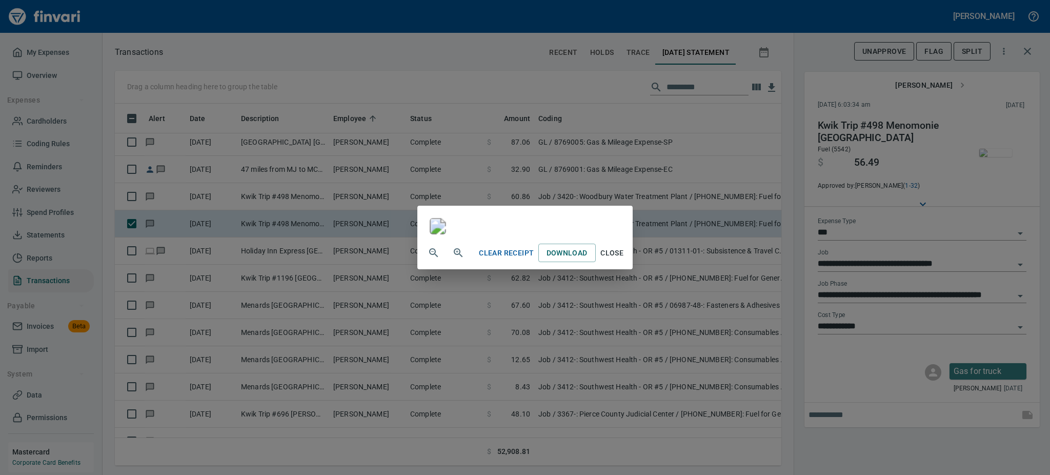
scroll to position [117, 0]
click at [624, 259] on span "Close" at bounding box center [612, 252] width 25 height 13
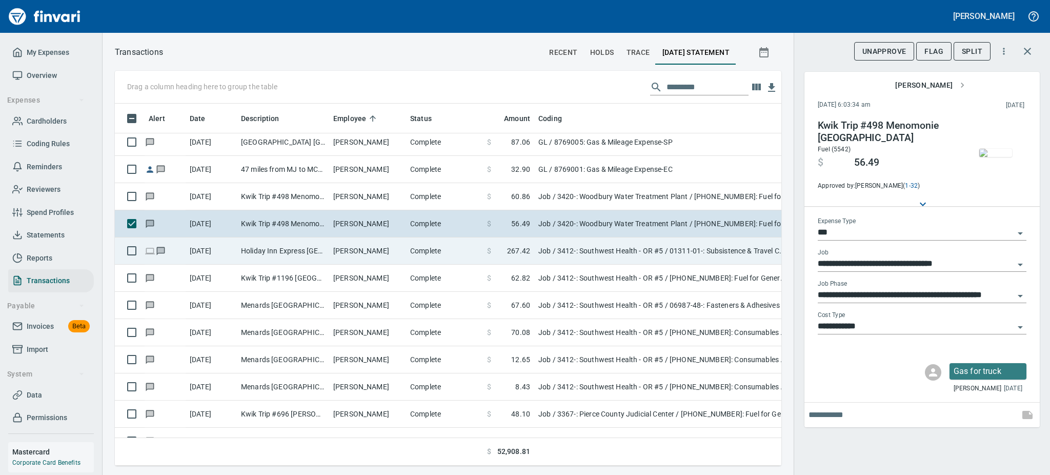
click at [367, 252] on td "[PERSON_NAME]" at bounding box center [367, 250] width 77 height 27
type input "**********"
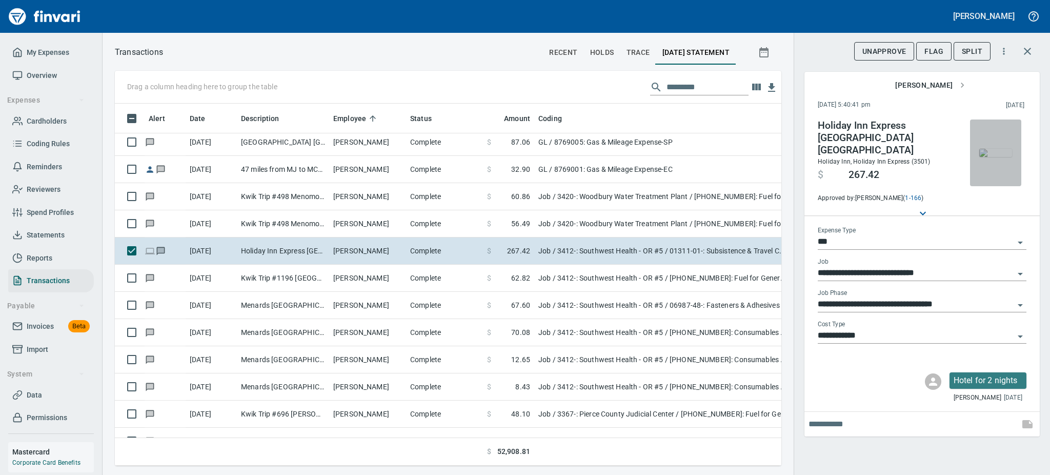
click at [996, 149] on img "button" at bounding box center [995, 153] width 33 height 8
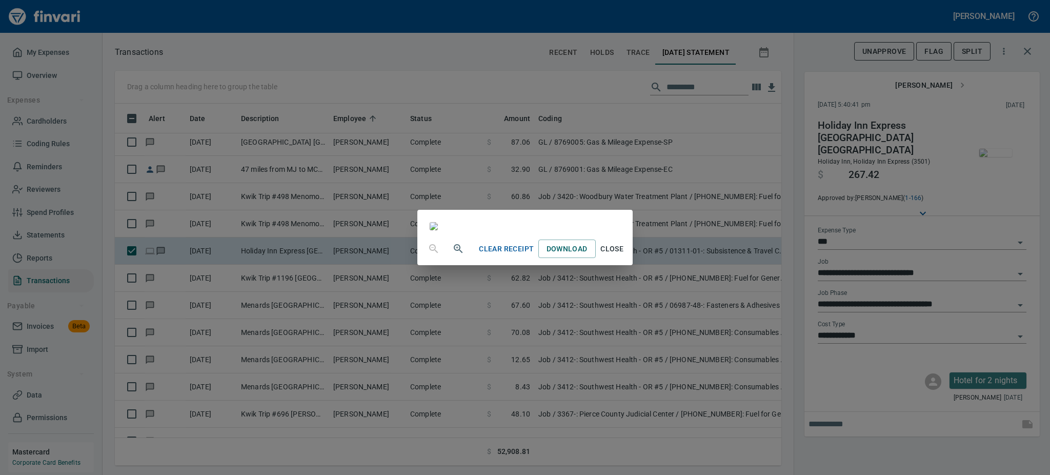
click at [624, 255] on span "Close" at bounding box center [612, 248] width 25 height 13
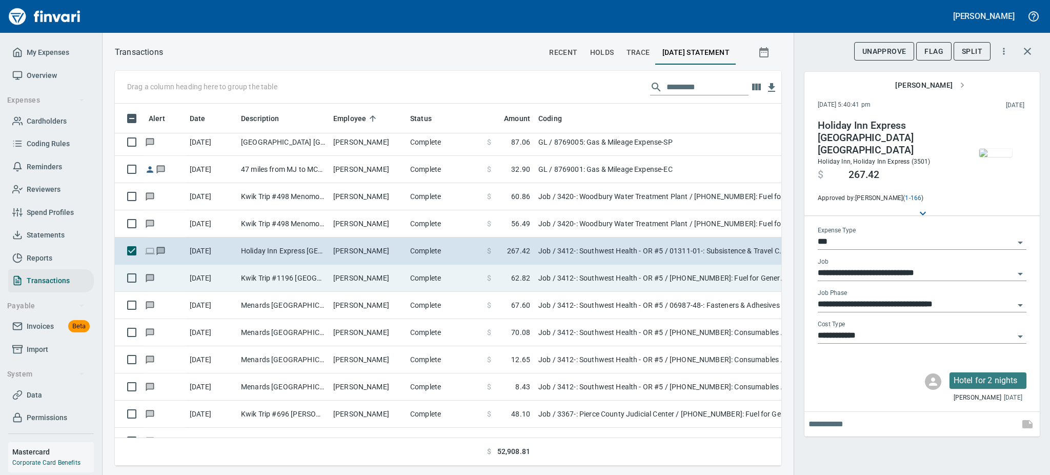
click at [299, 277] on td "Kwik Trip #1196 [GEOGRAPHIC_DATA] [GEOGRAPHIC_DATA]" at bounding box center [283, 277] width 92 height 27
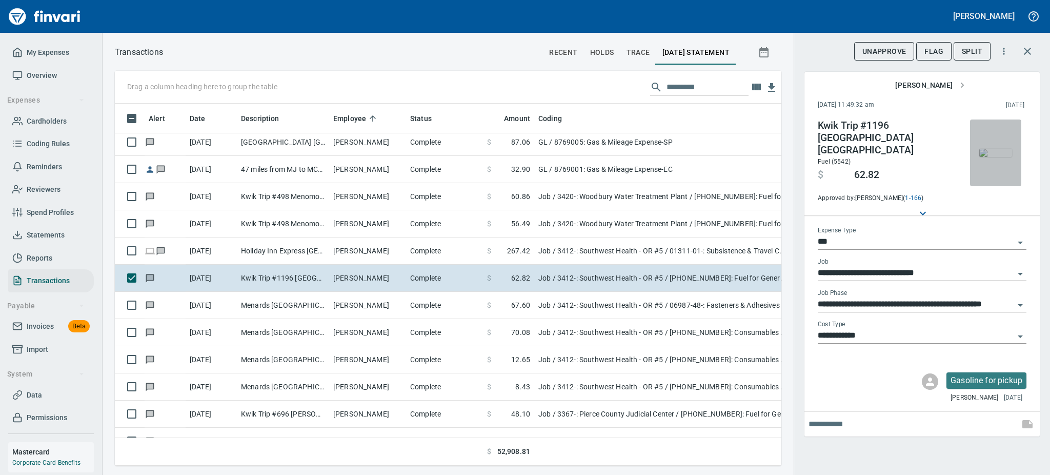
click at [994, 157] on img "button" at bounding box center [995, 153] width 33 height 8
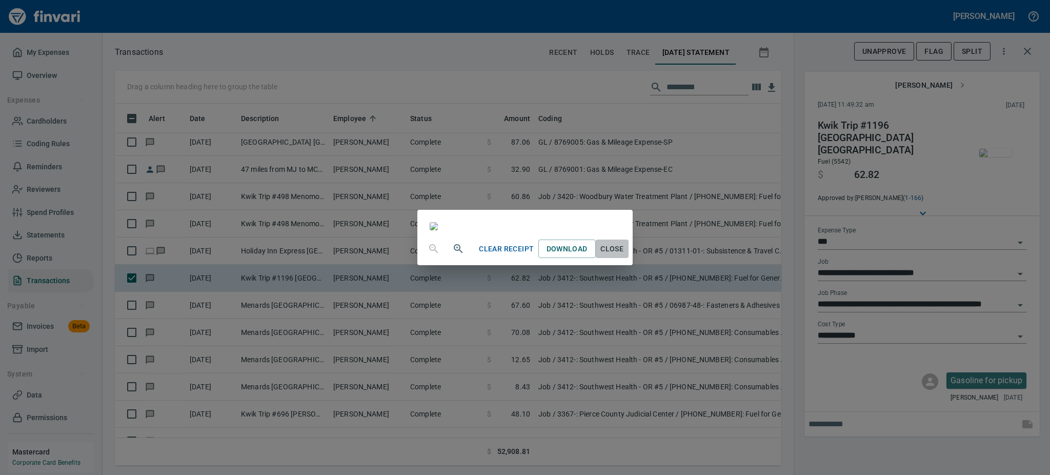
click at [624, 255] on span "Close" at bounding box center [612, 248] width 25 height 13
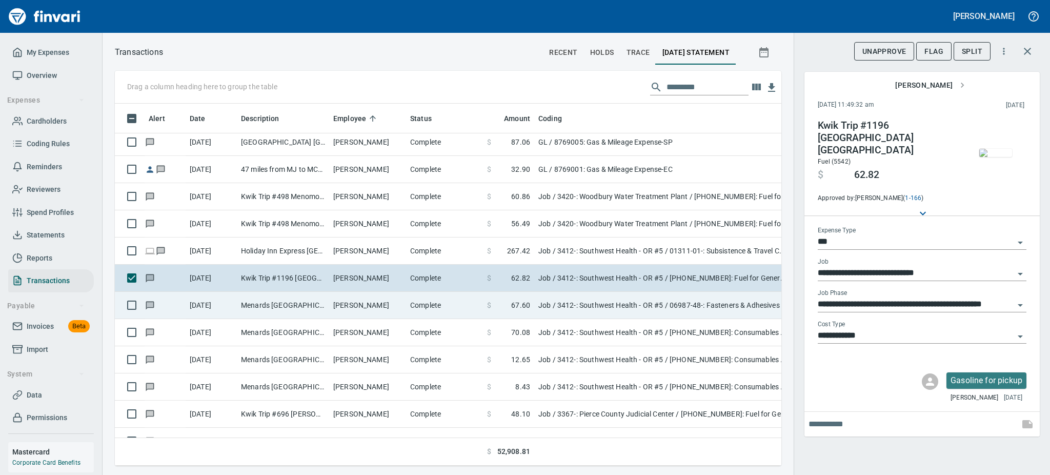
click at [324, 304] on td "Menards [GEOGRAPHIC_DATA] [GEOGRAPHIC_DATA] [GEOGRAPHIC_DATA] [GEOGRAPHIC_DATA]" at bounding box center [283, 305] width 92 height 27
type input "**********"
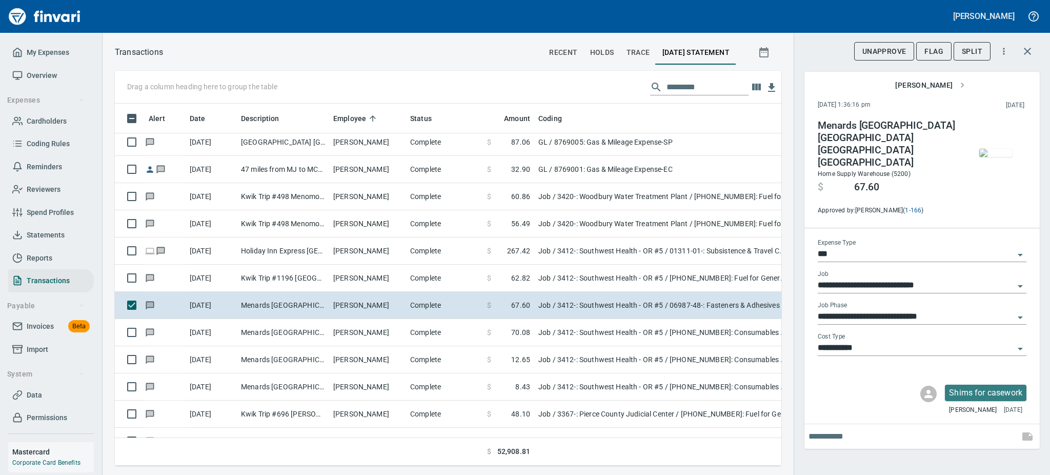
click at [994, 157] on img "button" at bounding box center [995, 153] width 33 height 8
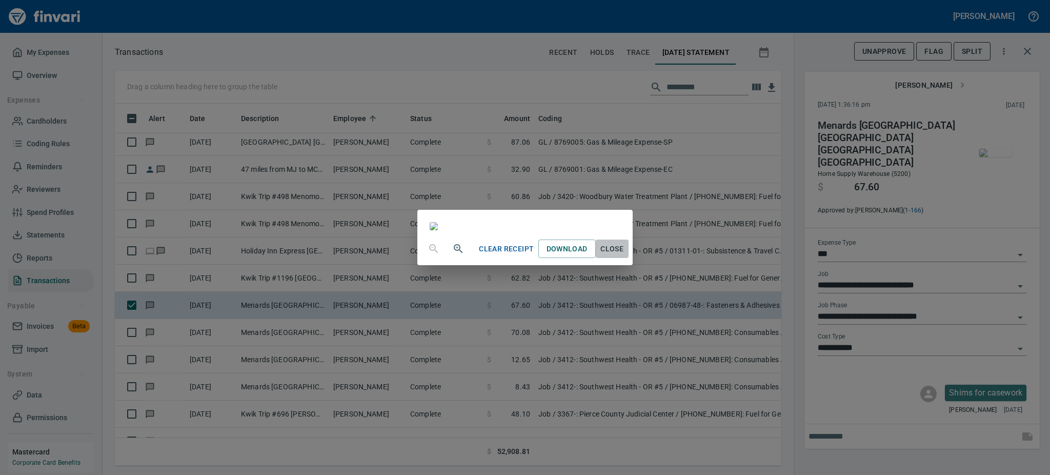
click at [624, 255] on span "Close" at bounding box center [612, 248] width 25 height 13
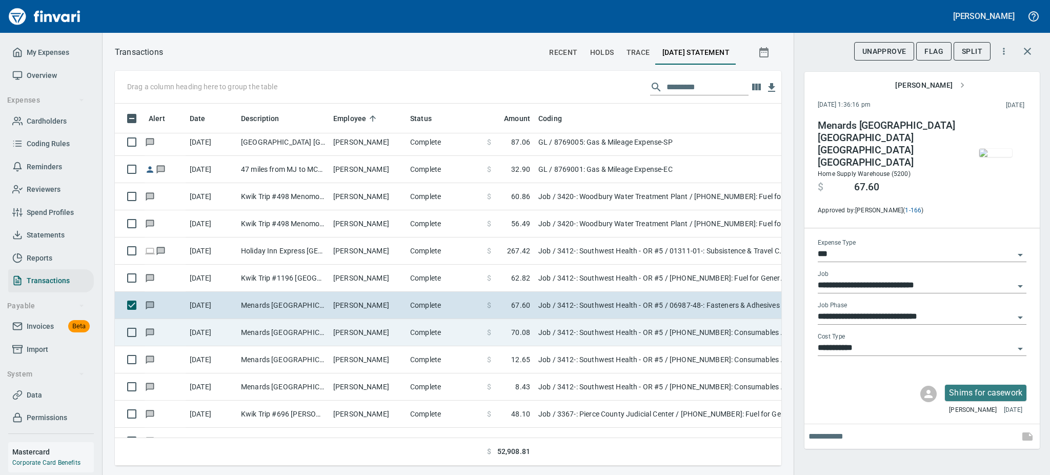
click at [436, 334] on td "Complete" at bounding box center [444, 332] width 77 height 27
type input "**********"
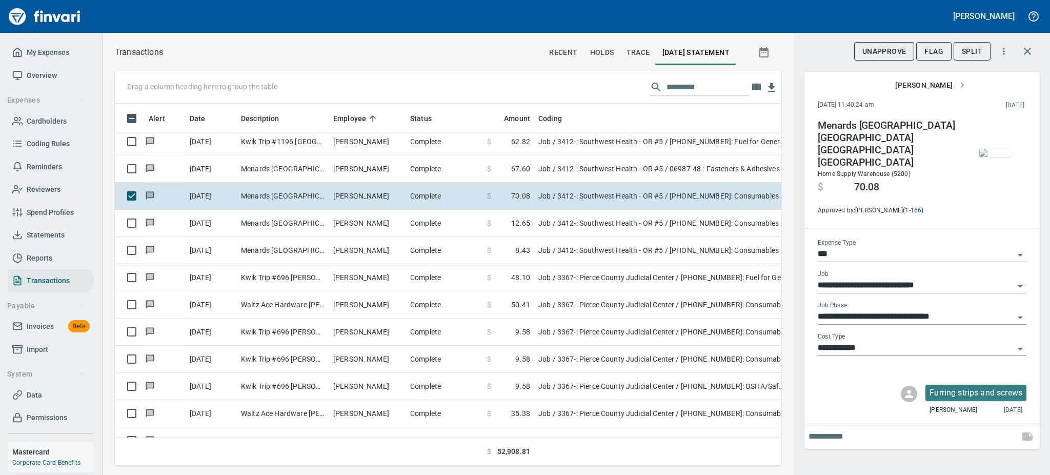
scroll to position [1148, 0]
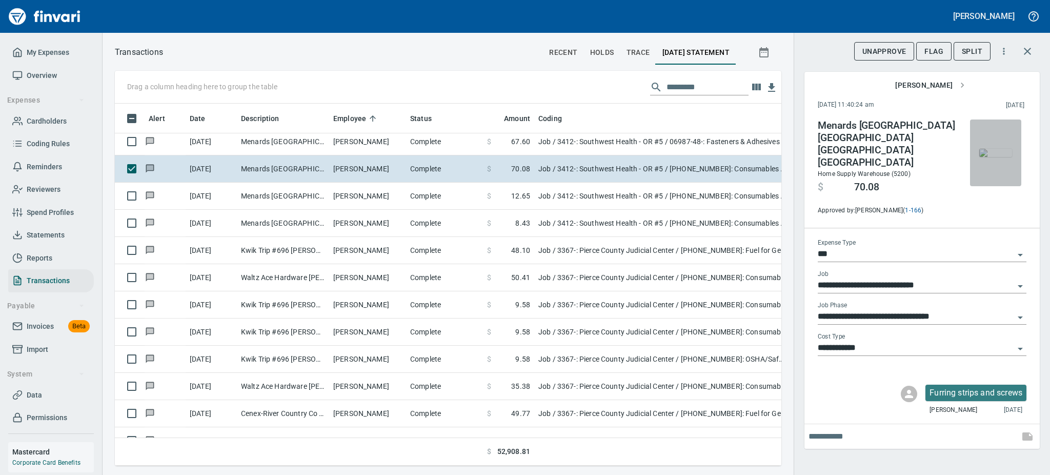
click at [990, 153] on img "button" at bounding box center [995, 153] width 33 height 8
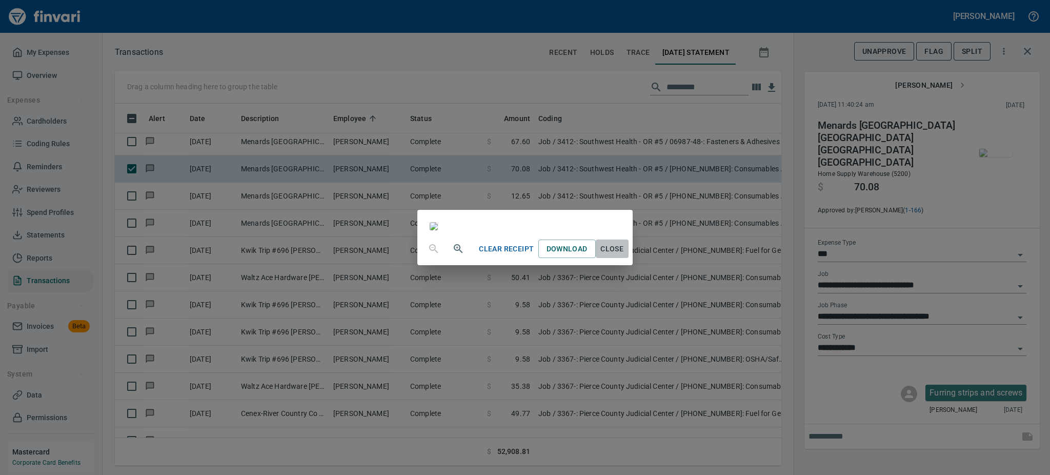
click at [624, 255] on span "Close" at bounding box center [612, 248] width 25 height 13
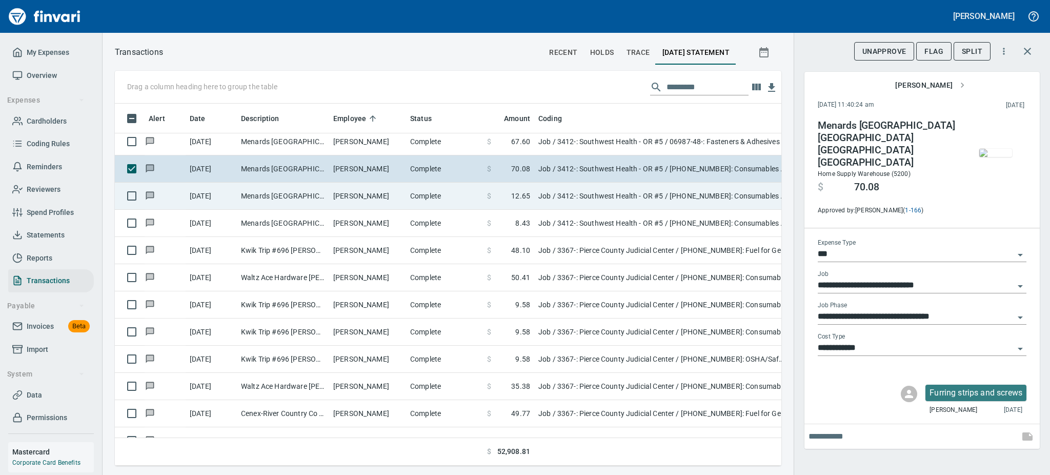
click at [323, 197] on td "Menards [GEOGRAPHIC_DATA] [GEOGRAPHIC_DATA] [GEOGRAPHIC_DATA] [GEOGRAPHIC_DATA]" at bounding box center [283, 195] width 92 height 27
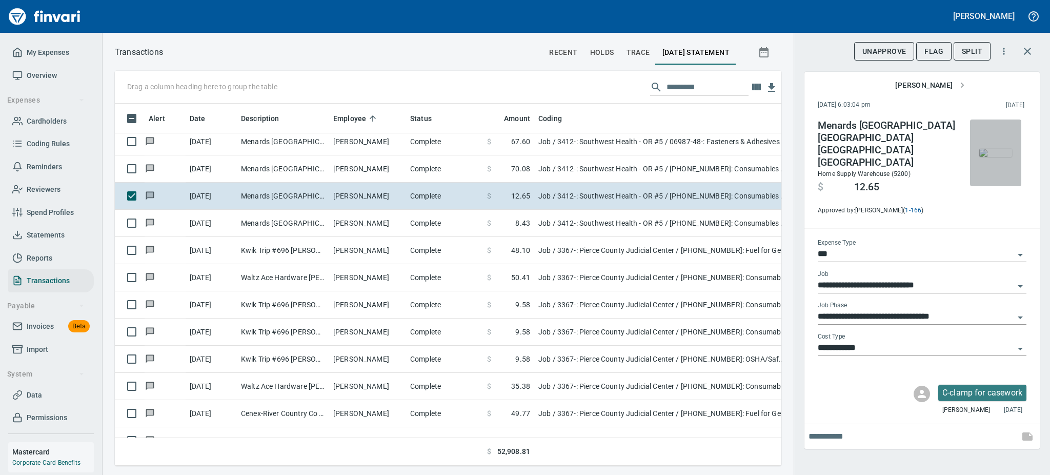
click at [992, 157] on img "button" at bounding box center [995, 153] width 33 height 8
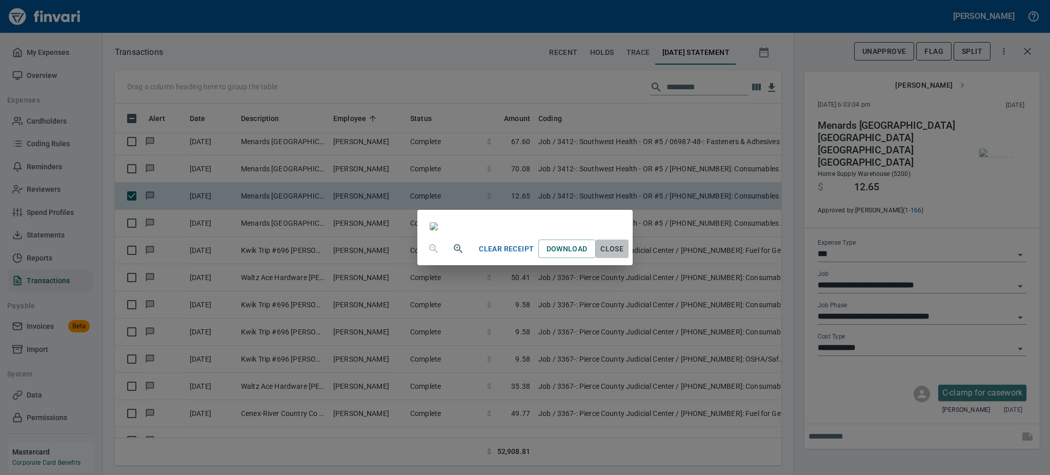
click at [624, 255] on span "Close" at bounding box center [612, 248] width 25 height 13
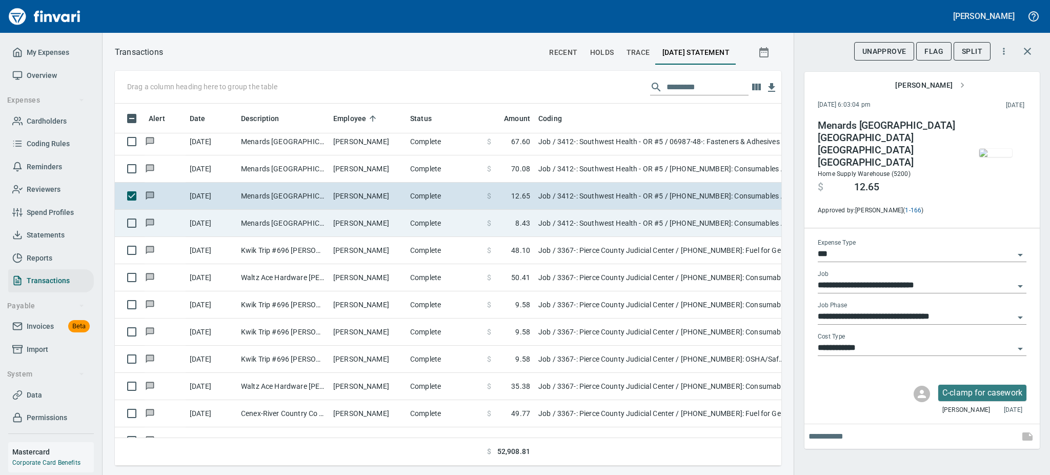
click at [290, 226] on td "Menards [GEOGRAPHIC_DATA] [GEOGRAPHIC_DATA] [GEOGRAPHIC_DATA] [GEOGRAPHIC_DATA]" at bounding box center [283, 223] width 92 height 27
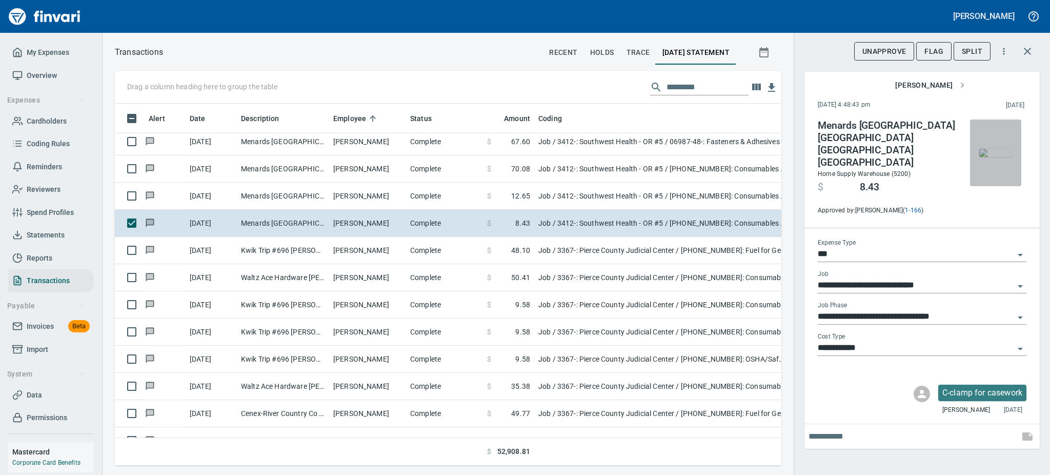
click at [991, 156] on img "button" at bounding box center [995, 153] width 33 height 8
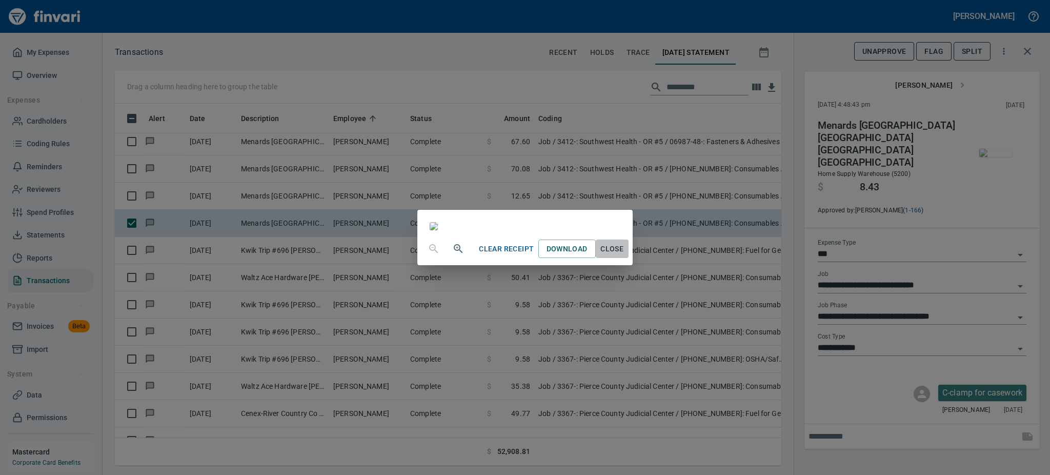
click at [624, 255] on span "Close" at bounding box center [612, 248] width 25 height 13
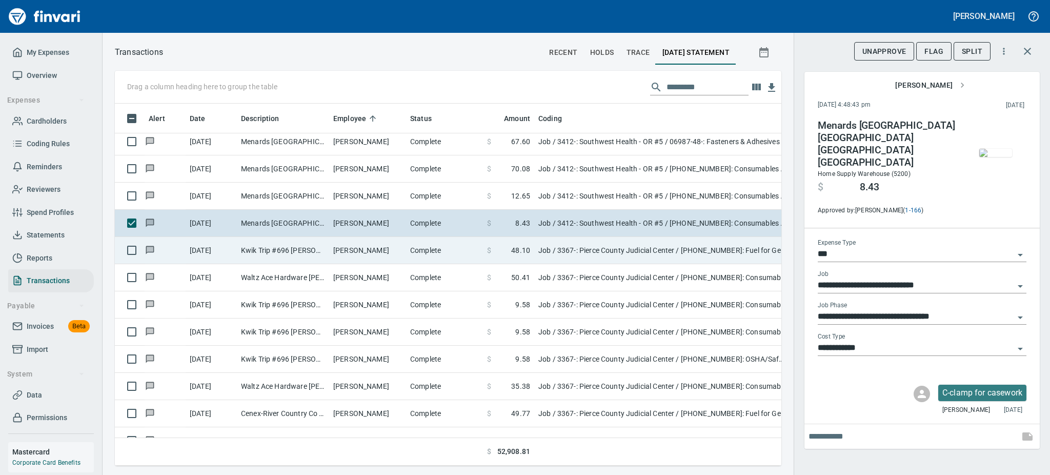
click at [378, 248] on td "[PERSON_NAME]" at bounding box center [367, 250] width 77 height 27
type input "**********"
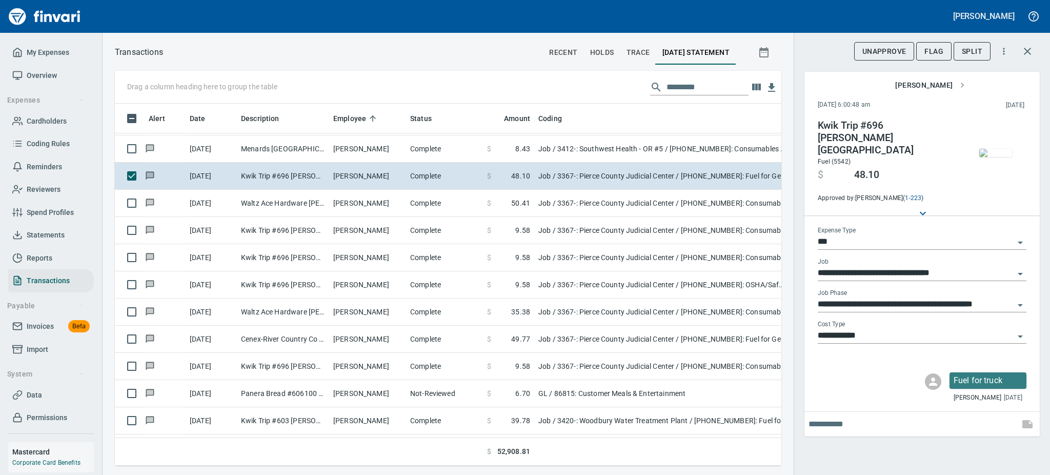
scroll to position [1230, 0]
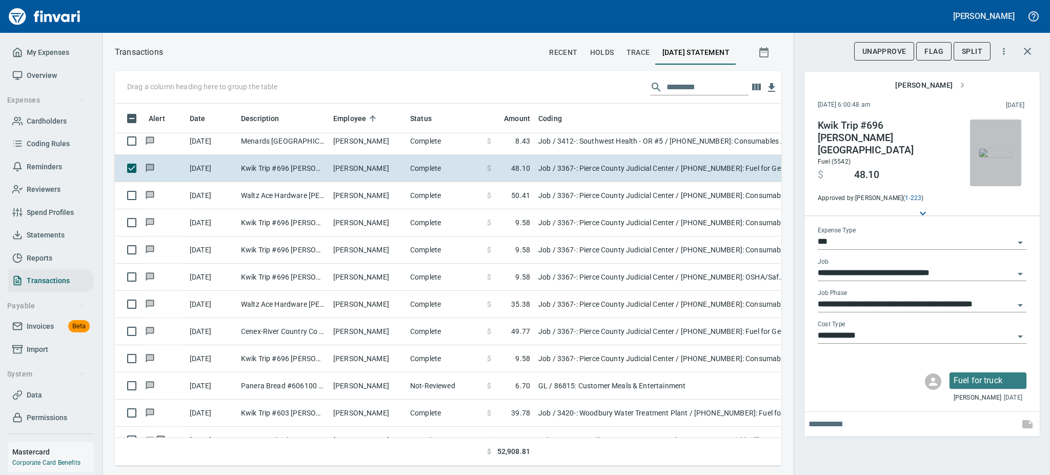
click at [1005, 157] on img "button" at bounding box center [995, 153] width 33 height 8
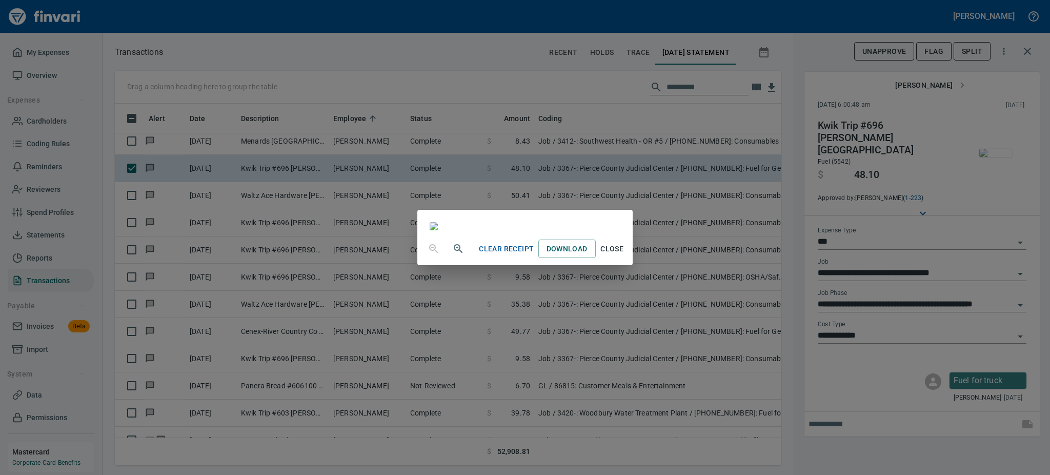
click at [628, 258] on div "Clear Receipt Download Close" at bounding box center [551, 248] width 153 height 19
click at [624, 255] on span "Close" at bounding box center [612, 248] width 25 height 13
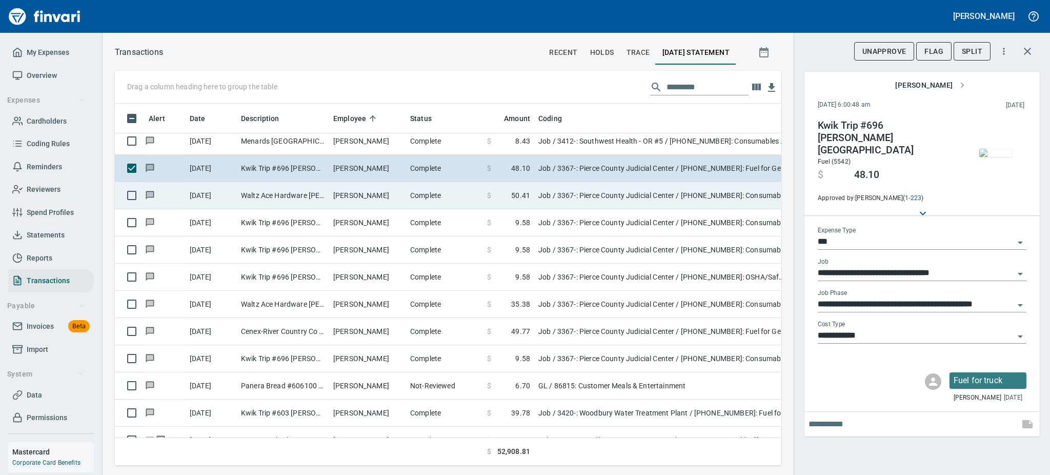
click at [378, 201] on td "[PERSON_NAME]" at bounding box center [367, 195] width 77 height 27
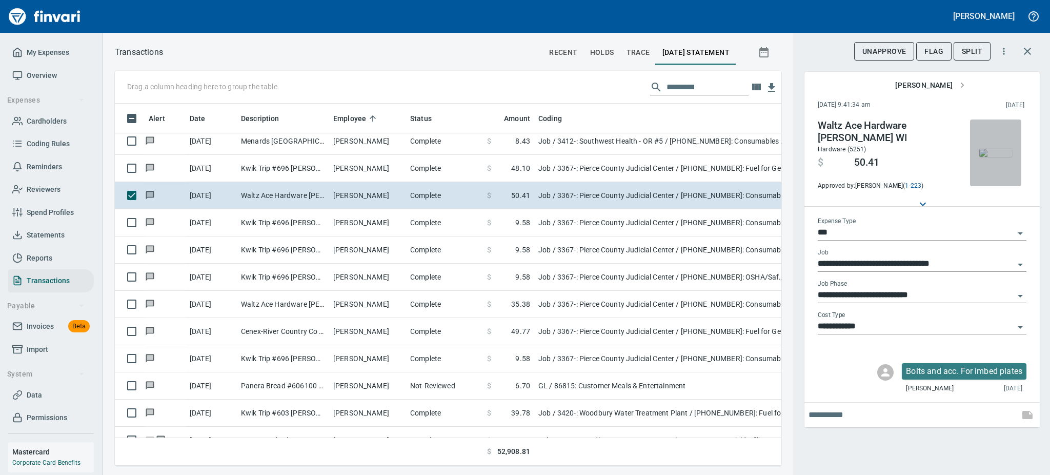
click at [988, 151] on img "button" at bounding box center [995, 153] width 33 height 8
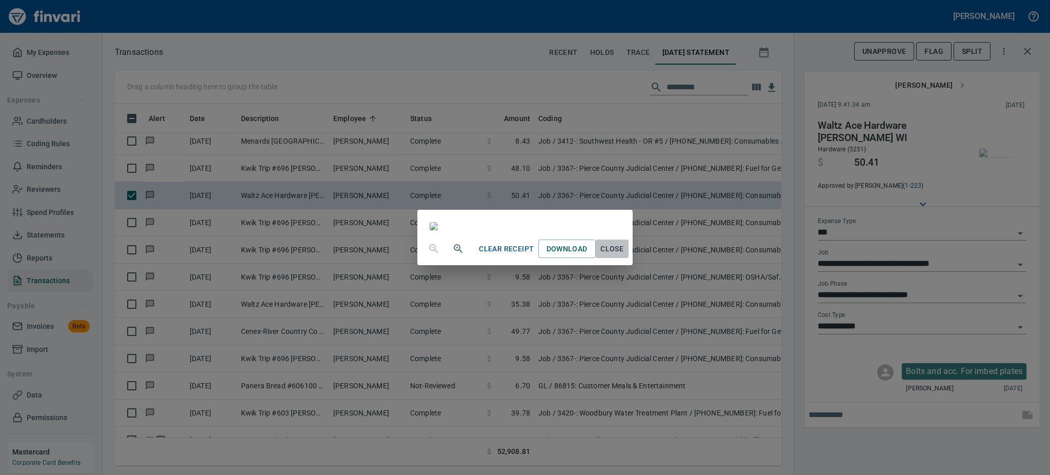
click at [624, 255] on span "Close" at bounding box center [612, 248] width 25 height 13
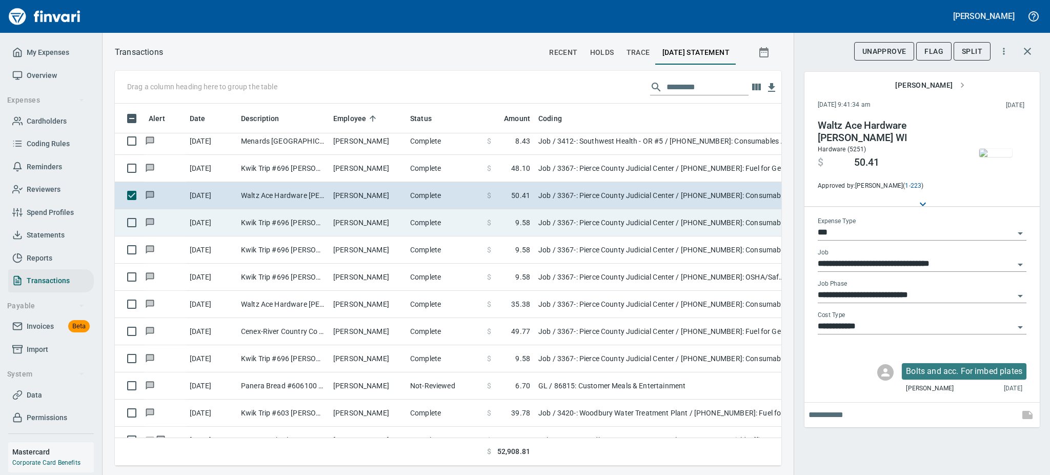
click at [381, 221] on td "[PERSON_NAME]" at bounding box center [367, 222] width 77 height 27
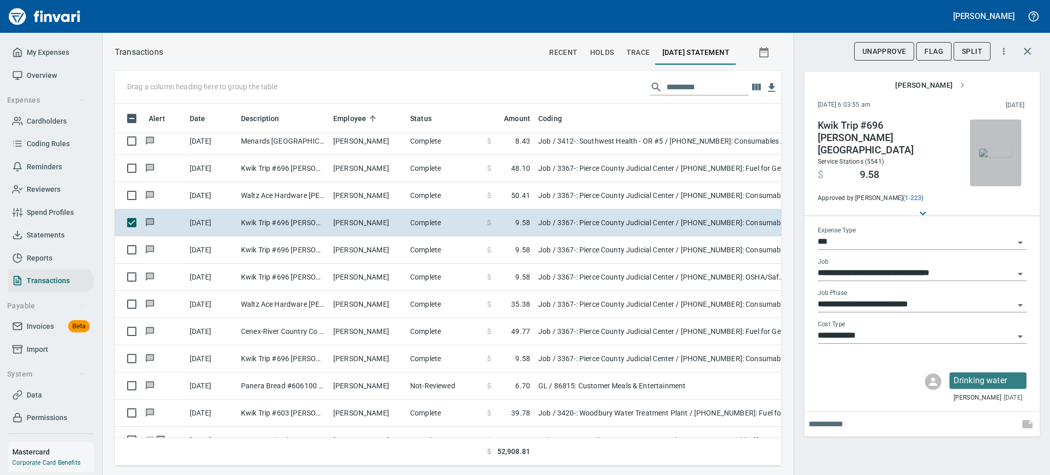
click at [1001, 157] on img "button" at bounding box center [995, 153] width 33 height 8
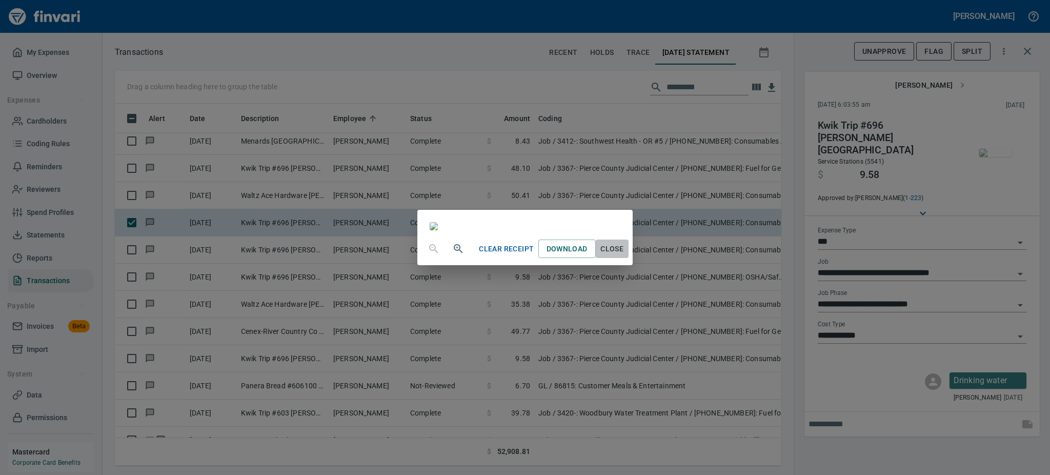
click at [624, 255] on span "Close" at bounding box center [612, 248] width 25 height 13
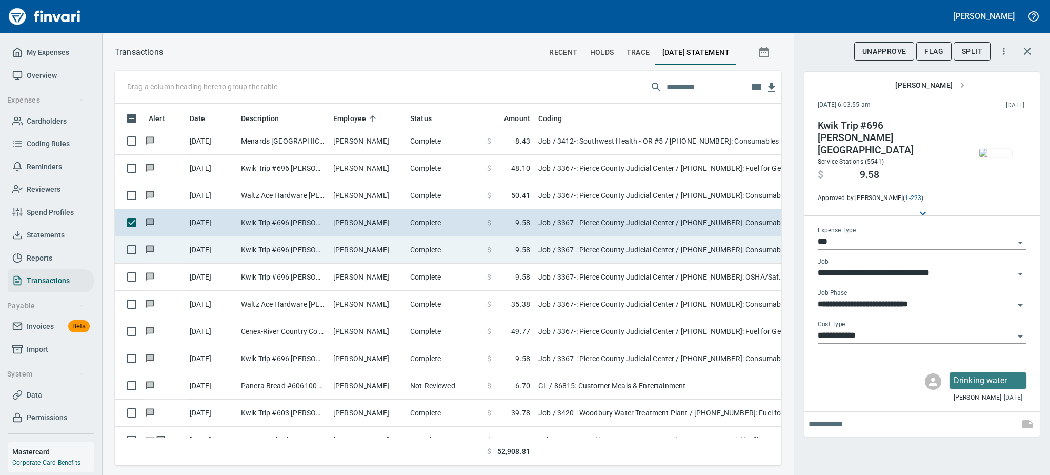
click at [369, 243] on td "[PERSON_NAME]" at bounding box center [367, 249] width 77 height 27
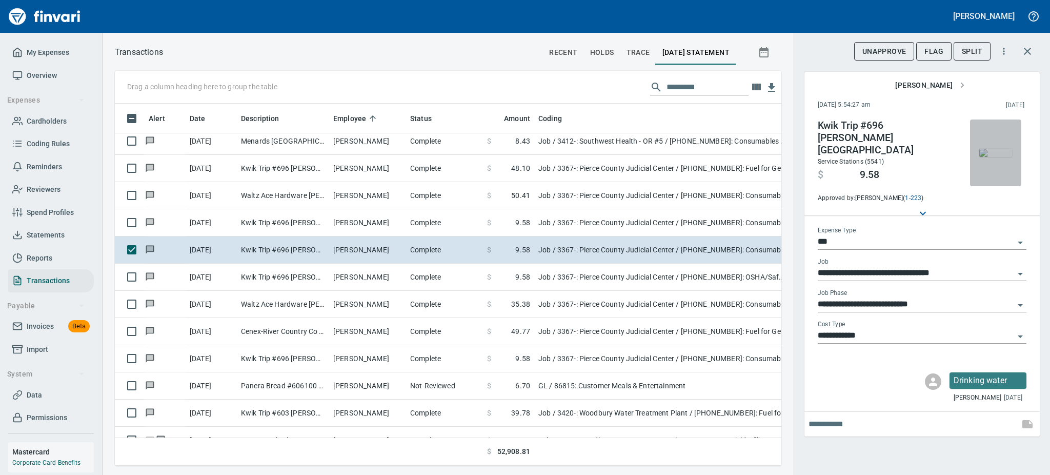
click at [993, 154] on img "button" at bounding box center [995, 153] width 33 height 8
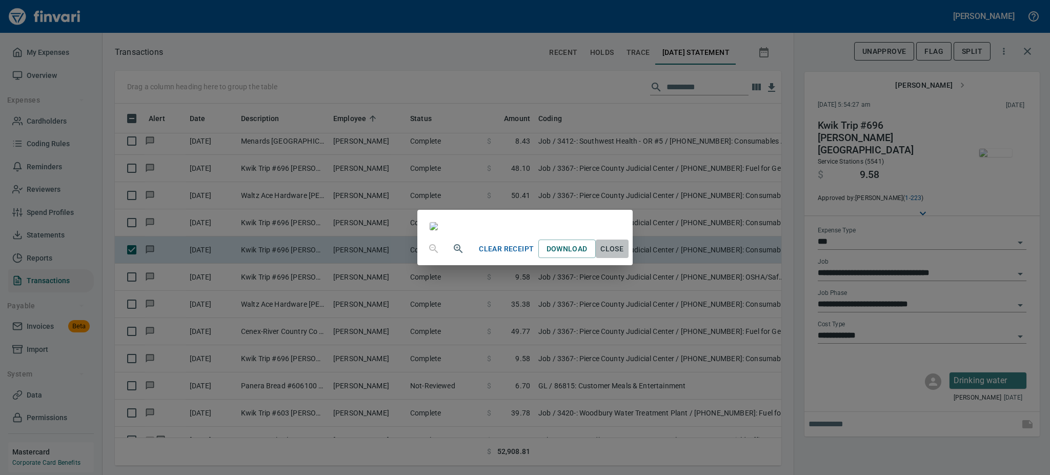
click at [624, 255] on span "Close" at bounding box center [612, 248] width 25 height 13
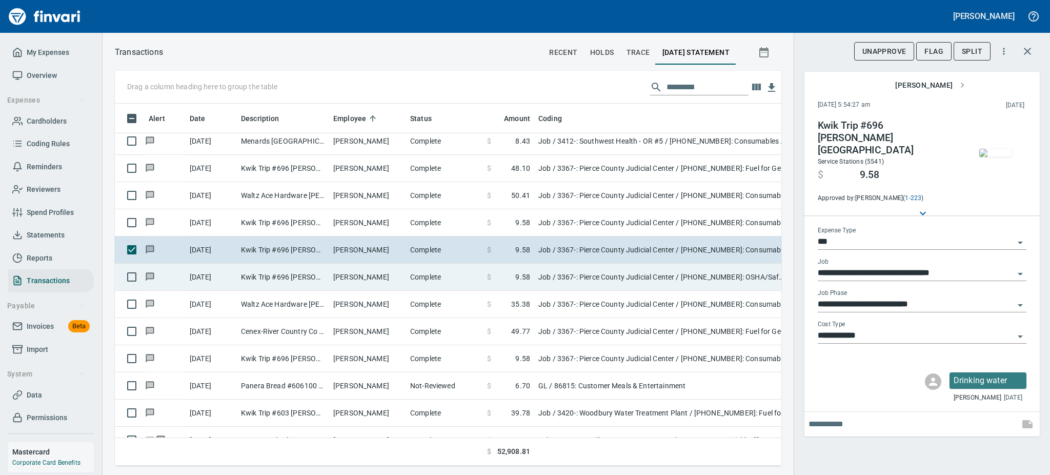
click at [424, 276] on td "Complete" at bounding box center [444, 276] width 77 height 27
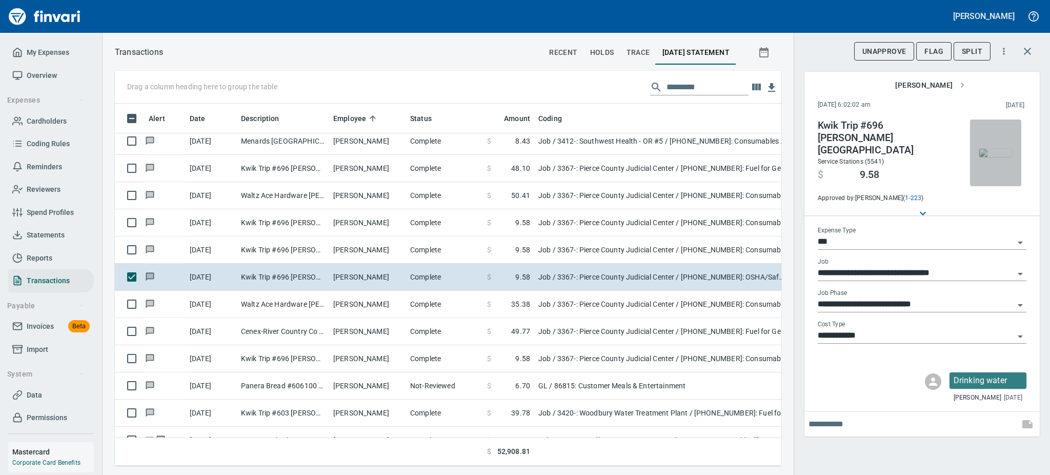
click at [990, 149] on img "button" at bounding box center [995, 153] width 33 height 8
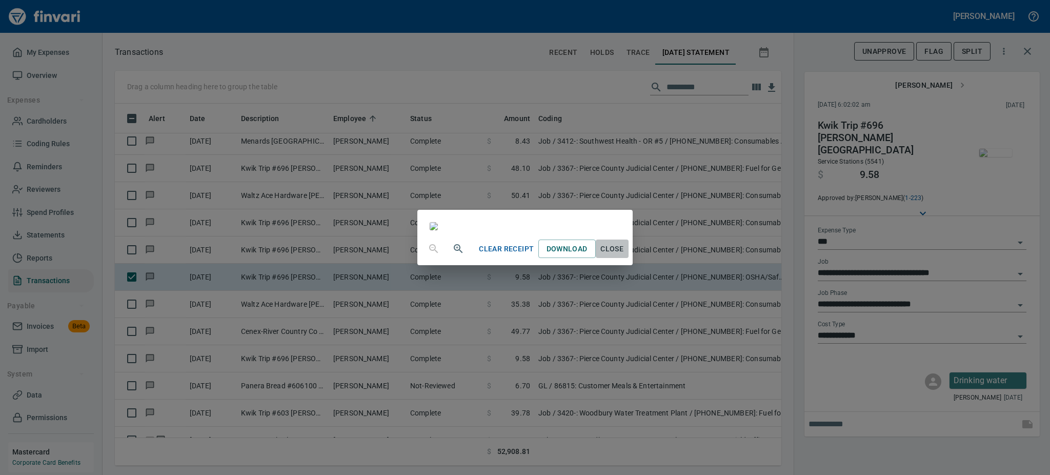
click at [624, 255] on span "Close" at bounding box center [612, 248] width 25 height 13
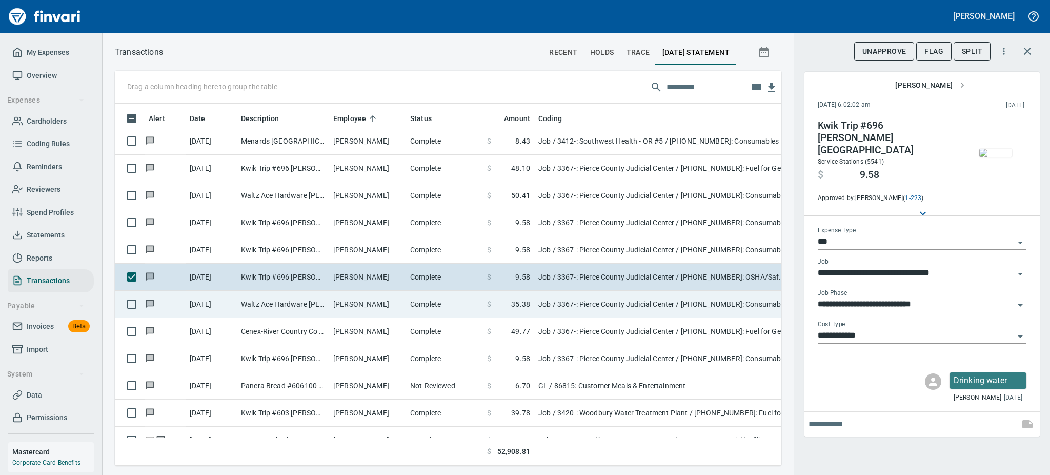
click at [328, 300] on td "Waltz Ace Hardware [PERSON_NAME] WI" at bounding box center [283, 304] width 92 height 27
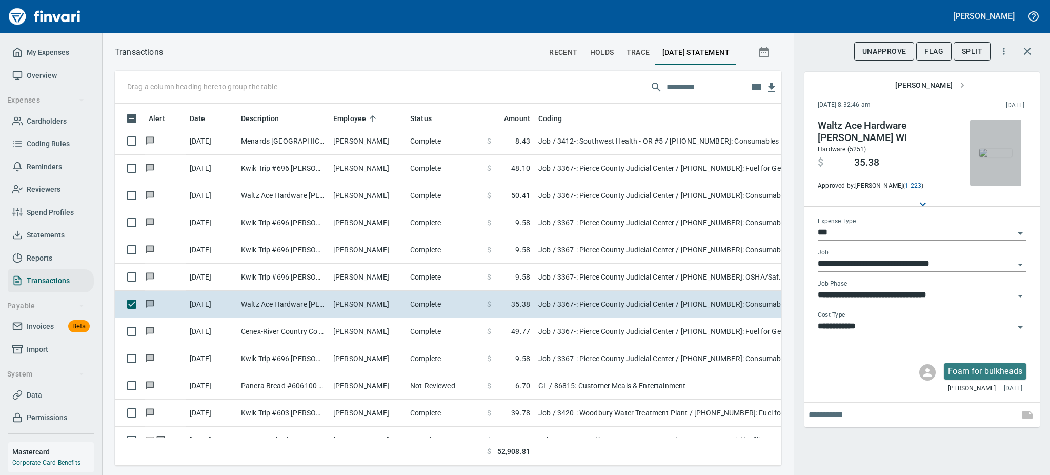
click at [998, 153] on img "button" at bounding box center [995, 153] width 33 height 8
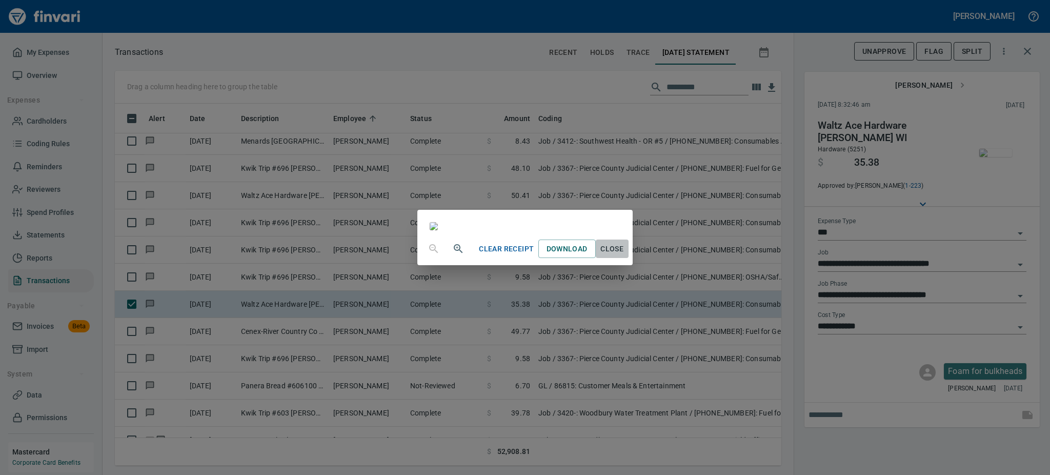
click at [624, 255] on span "Close" at bounding box center [612, 248] width 25 height 13
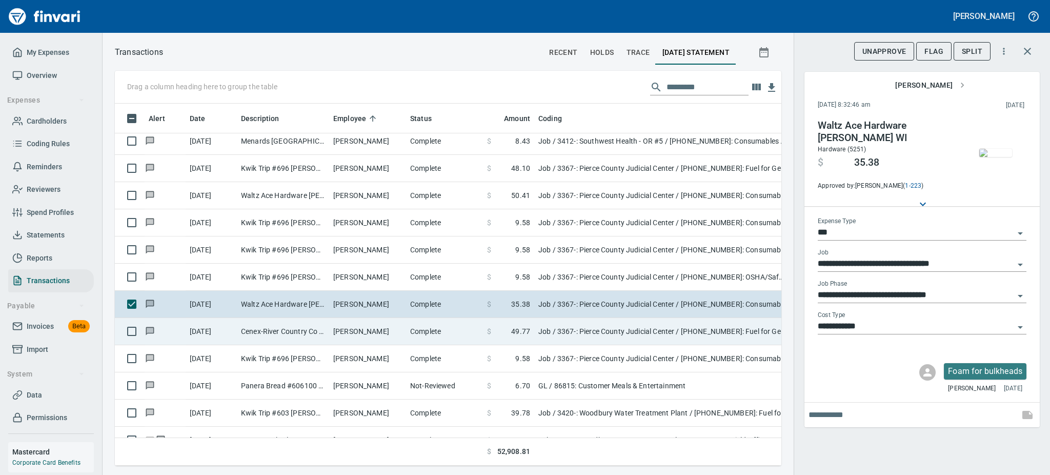
click at [376, 326] on td "[PERSON_NAME]" at bounding box center [367, 331] width 77 height 27
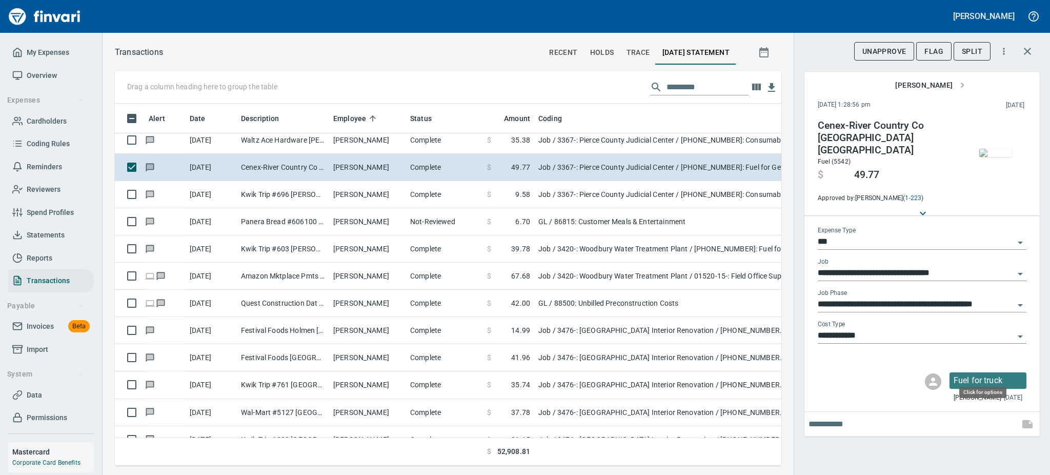
scroll to position [339, 643]
click at [991, 149] on img "button" at bounding box center [995, 153] width 33 height 8
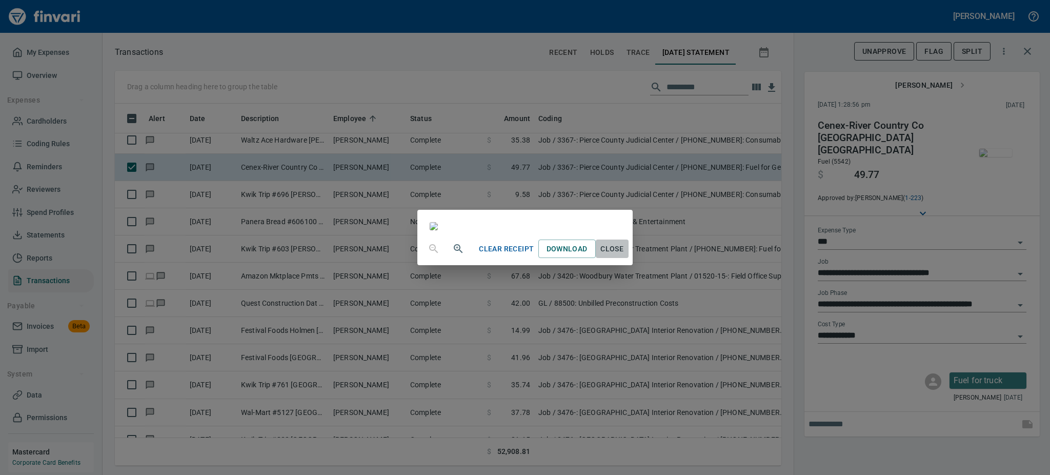
click at [628, 258] on button "Close" at bounding box center [611, 248] width 33 height 19
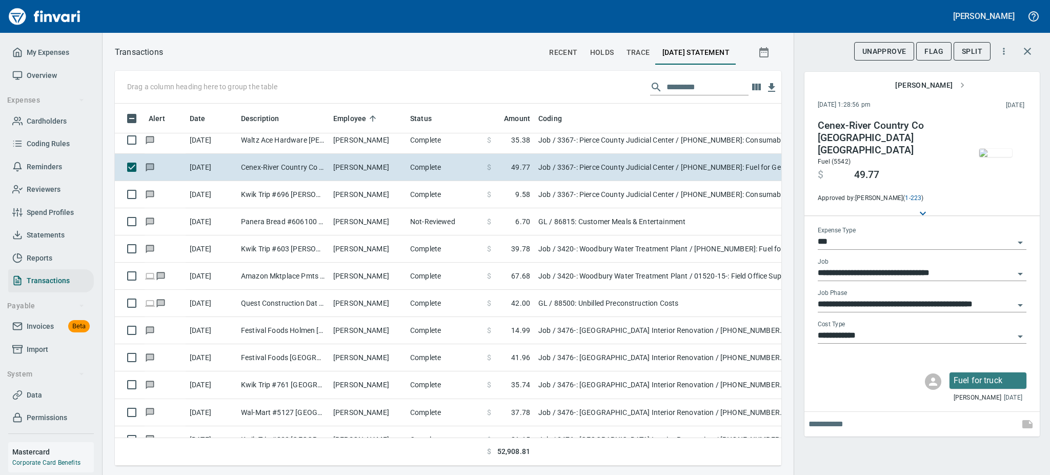
click at [1000, 149] on img "button" at bounding box center [995, 153] width 33 height 8
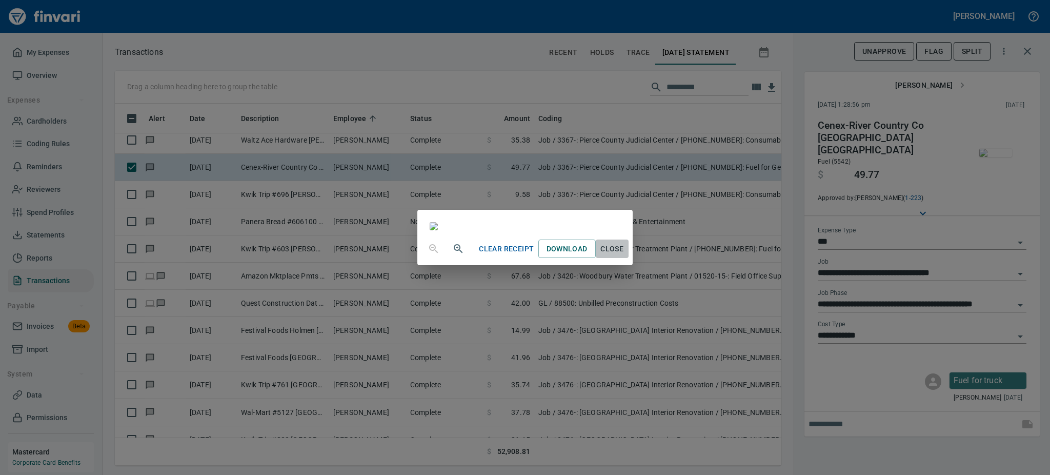
click at [624, 255] on span "Close" at bounding box center [612, 248] width 25 height 13
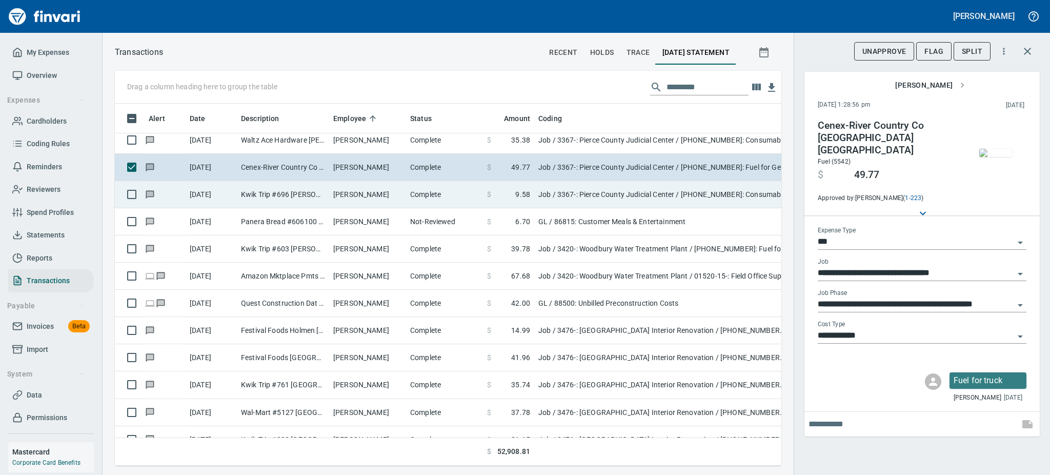
click at [301, 196] on td "Kwik Trip #696 [PERSON_NAME] [GEOGRAPHIC_DATA]" at bounding box center [283, 194] width 92 height 27
type input "**********"
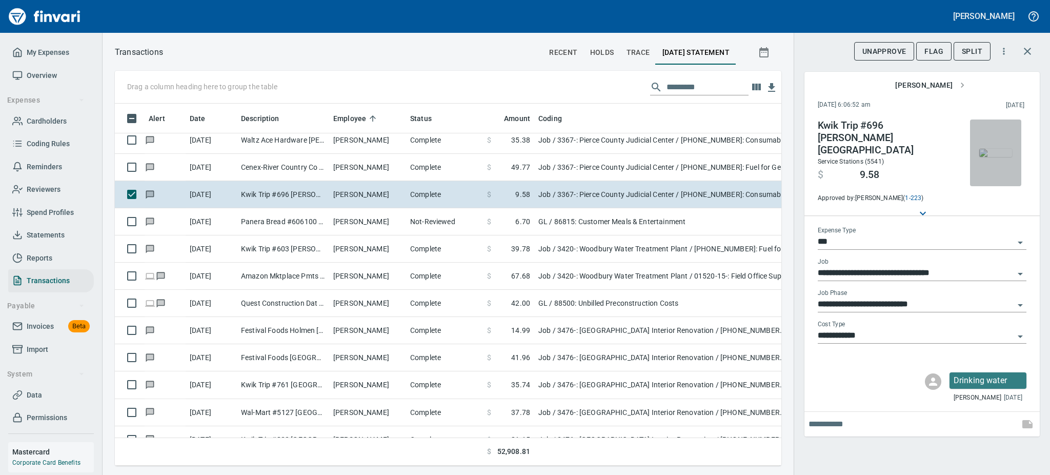
click at [1004, 156] on img "button" at bounding box center [995, 153] width 33 height 8
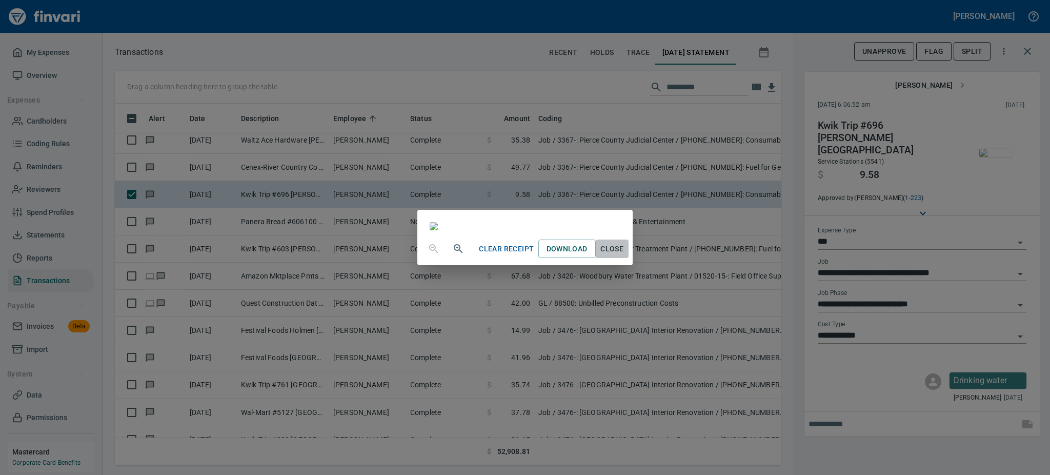
click at [624, 255] on span "Close" at bounding box center [612, 248] width 25 height 13
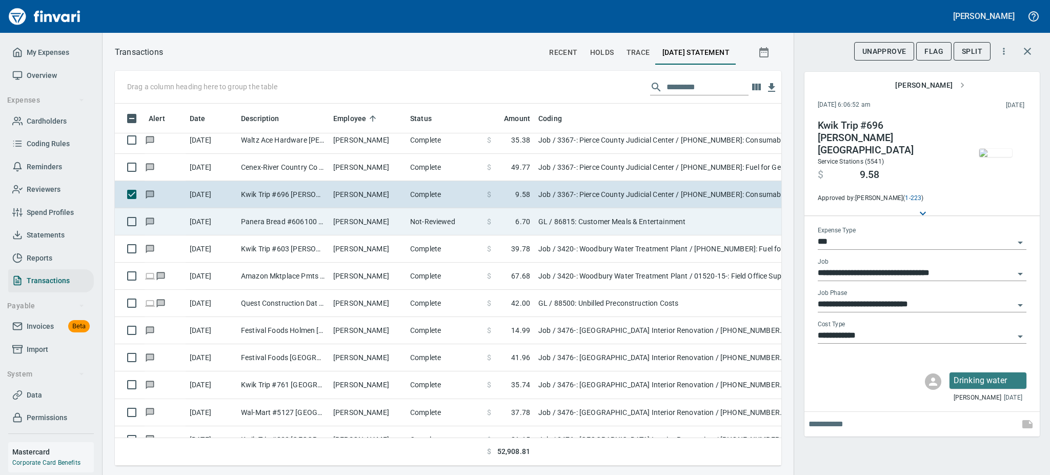
click at [397, 225] on td "[PERSON_NAME]" at bounding box center [367, 221] width 77 height 27
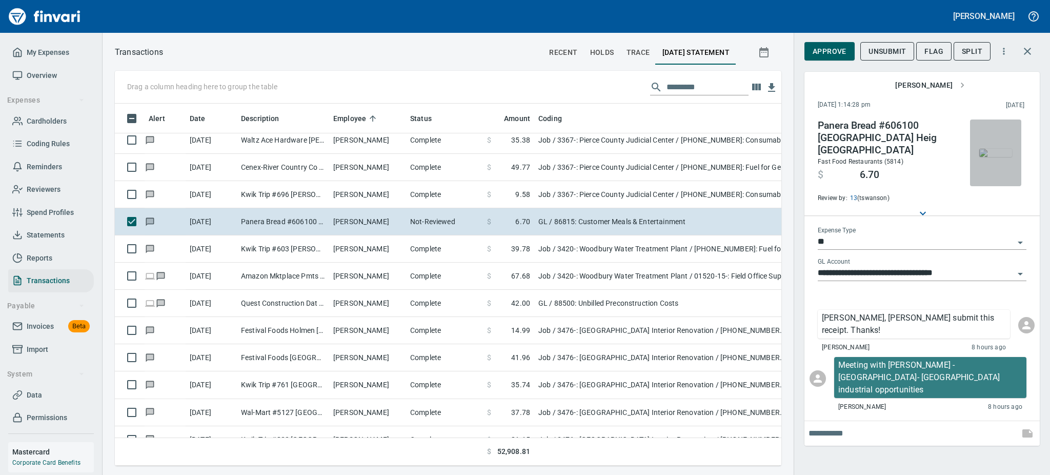
click at [999, 149] on img "button" at bounding box center [995, 153] width 33 height 8
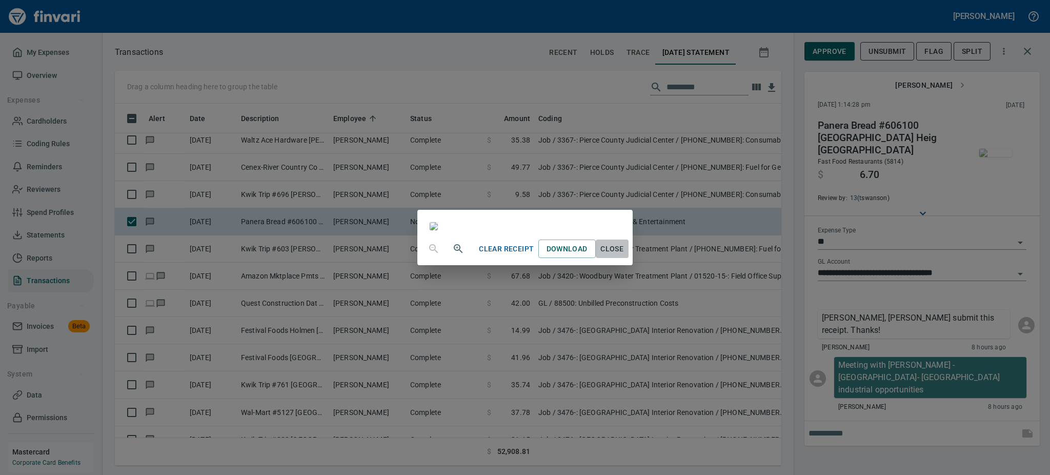
click at [624, 255] on span "Close" at bounding box center [612, 248] width 25 height 13
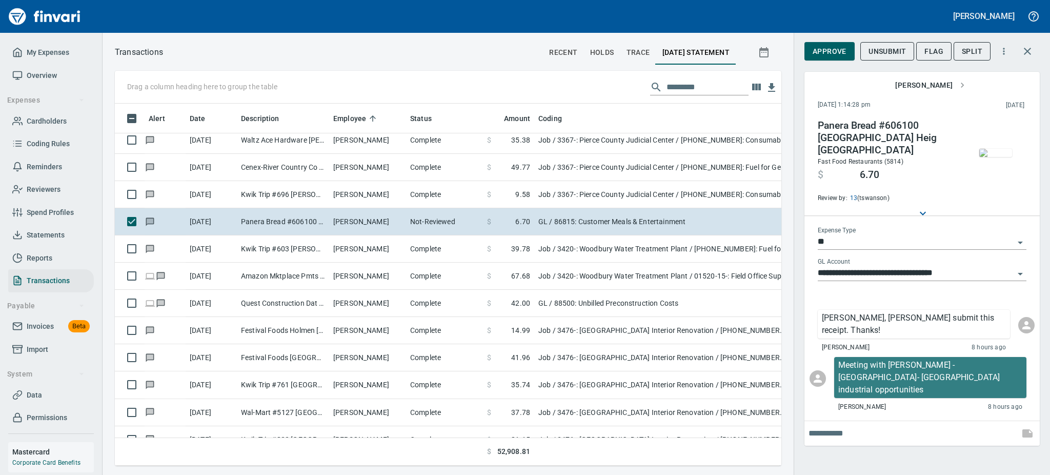
scroll to position [339, 643]
click at [831, 53] on span "Approve" at bounding box center [829, 51] width 34 height 13
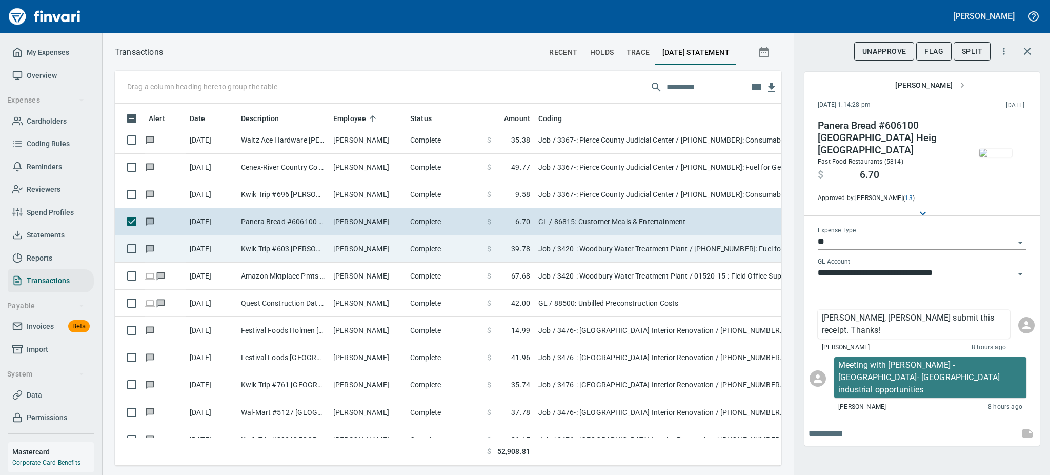
click at [364, 249] on td "[PERSON_NAME]" at bounding box center [367, 248] width 77 height 27
type input "***"
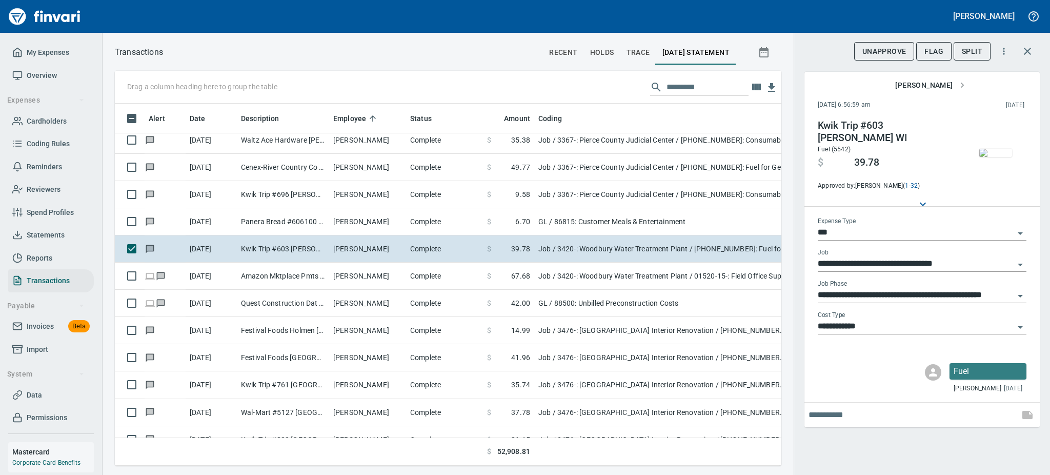
click at [1004, 149] on img "button" at bounding box center [995, 153] width 33 height 8
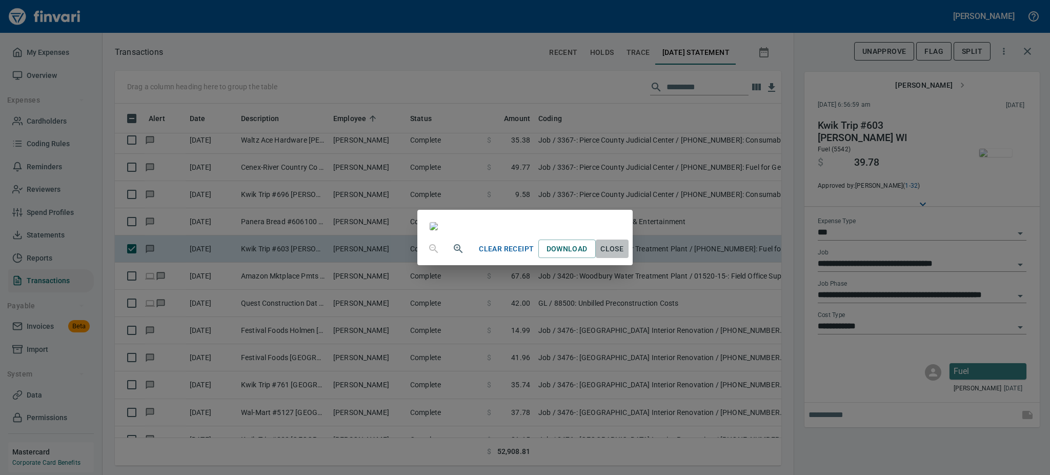
click at [624, 255] on span "Close" at bounding box center [612, 248] width 25 height 13
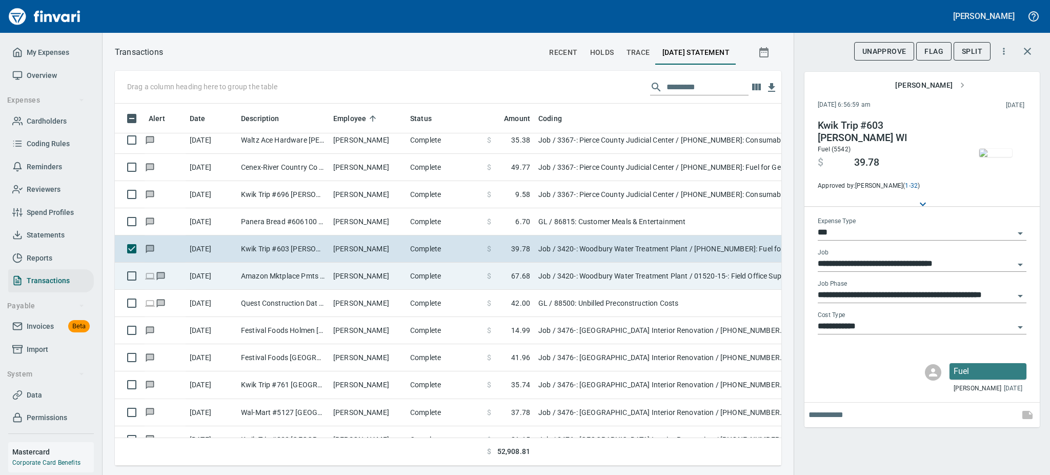
click at [370, 275] on td "[PERSON_NAME]" at bounding box center [367, 275] width 77 height 27
type input "**********"
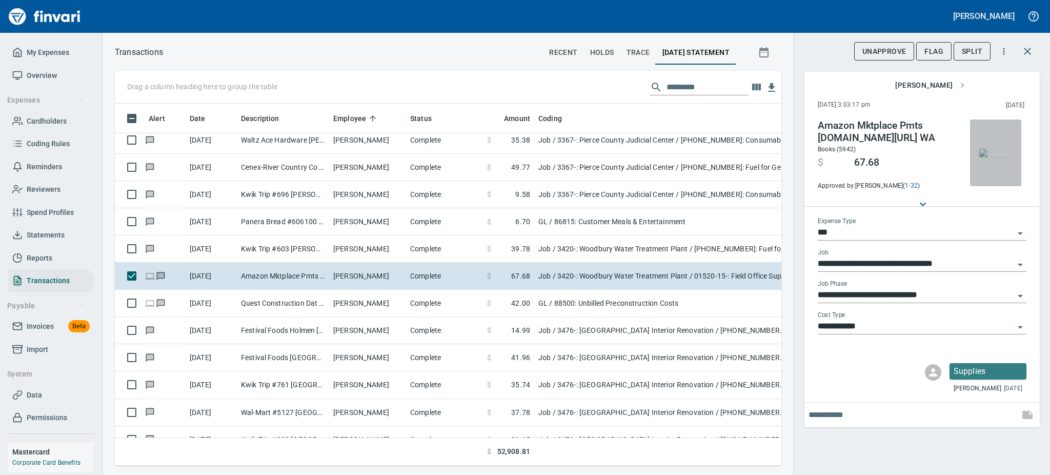
click at [997, 149] on img "button" at bounding box center [995, 153] width 33 height 8
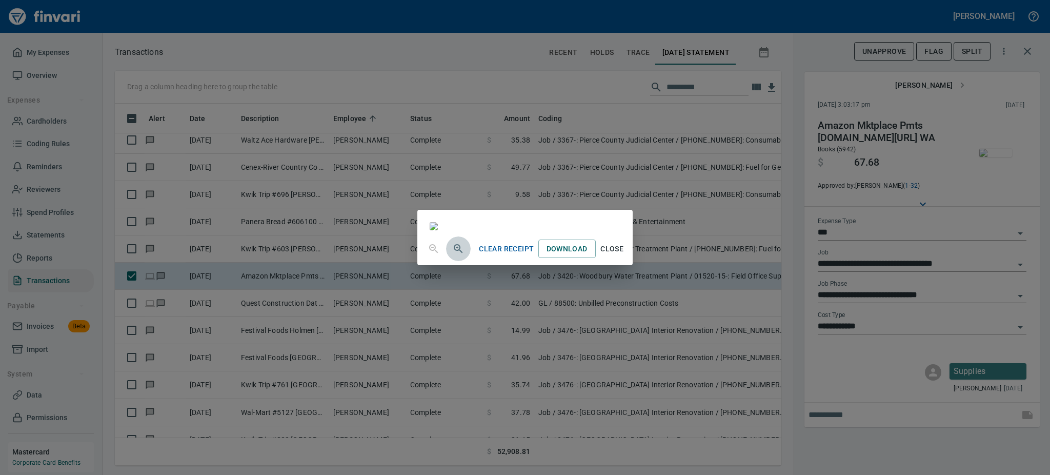
click at [452, 255] on icon "button" at bounding box center [458, 248] width 12 height 12
click at [452, 256] on icon "button" at bounding box center [458, 249] width 12 height 12
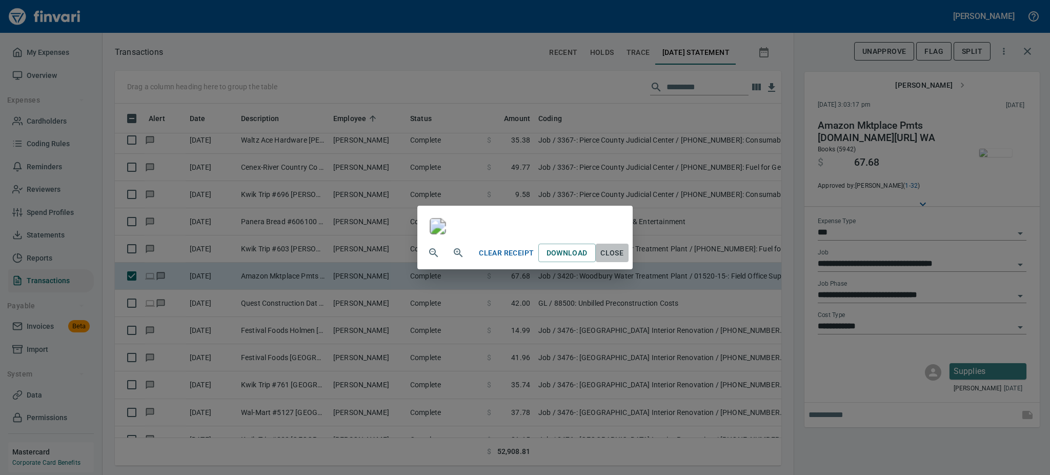
click at [624, 259] on span "Close" at bounding box center [612, 252] width 25 height 13
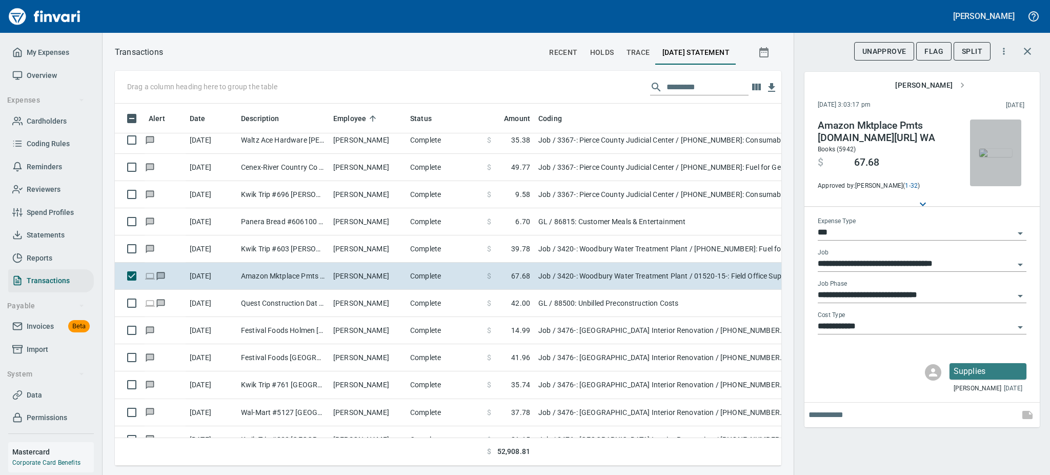
click at [994, 149] on img "button" at bounding box center [995, 153] width 33 height 8
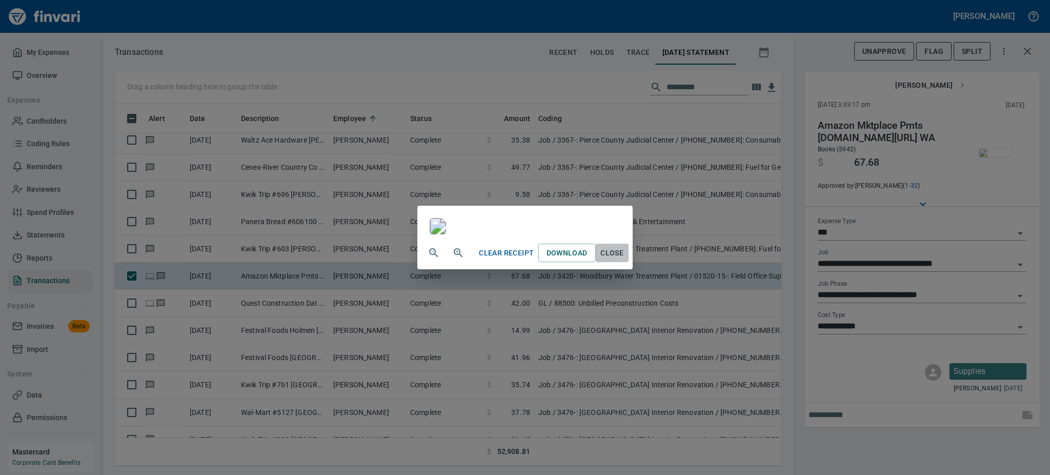
click at [624, 259] on span "Close" at bounding box center [612, 252] width 25 height 13
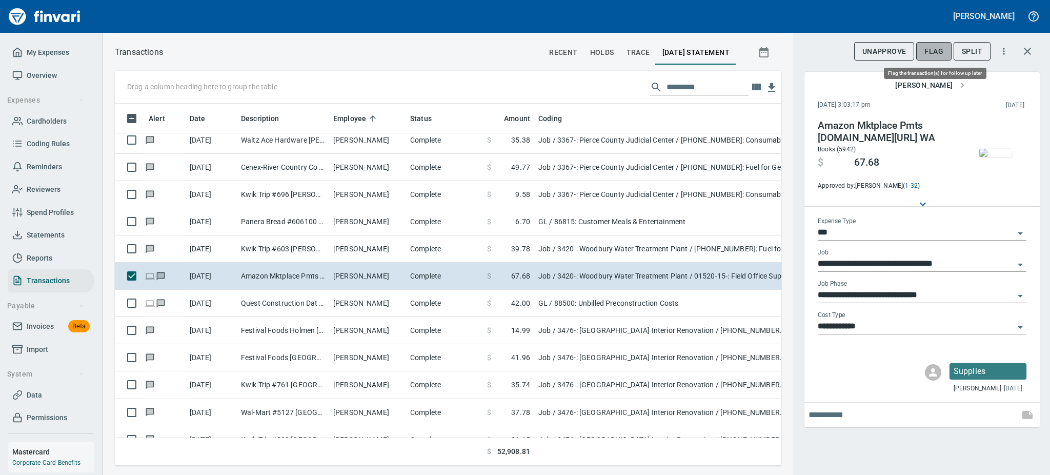
click at [935, 47] on span "Flag" at bounding box center [933, 51] width 19 height 13
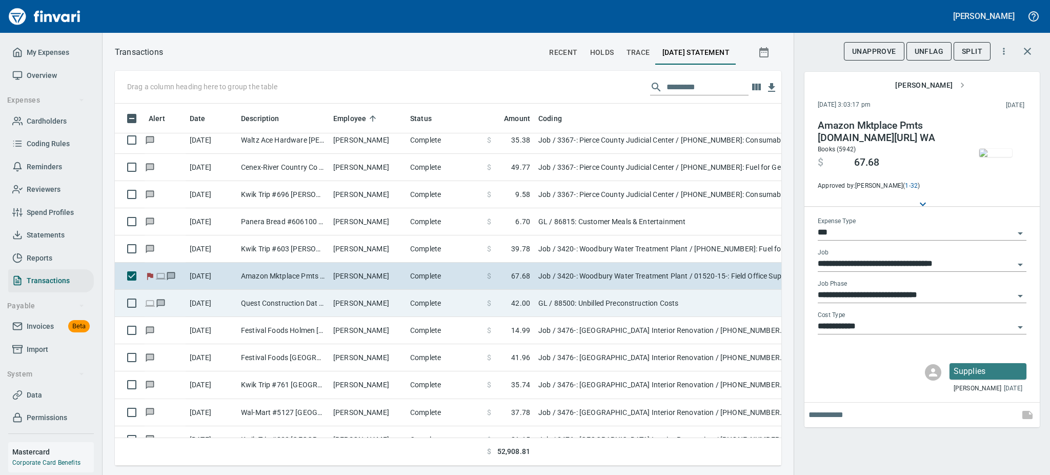
click at [339, 305] on td "[PERSON_NAME]" at bounding box center [367, 303] width 77 height 27
type input "**"
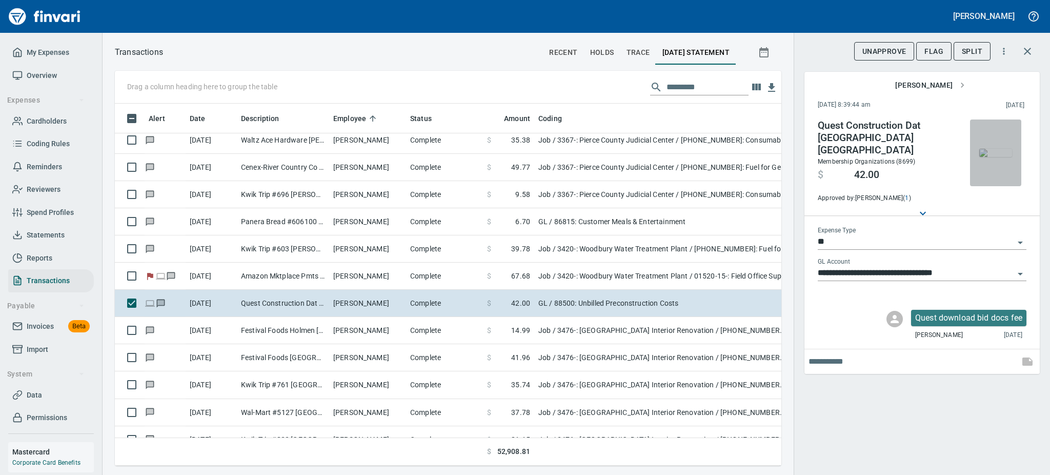
click at [994, 157] on img "button" at bounding box center [995, 153] width 33 height 8
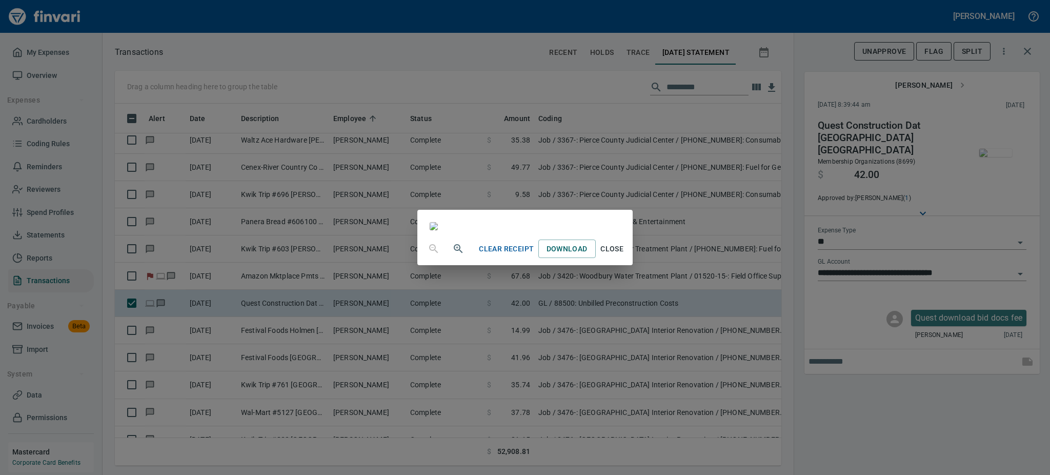
click at [624, 255] on span "Close" at bounding box center [612, 248] width 25 height 13
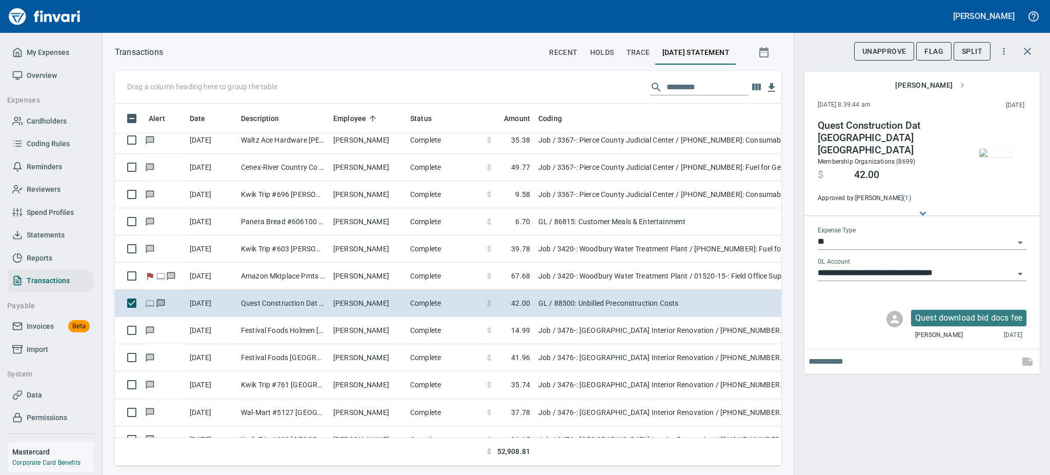
scroll to position [339, 643]
click at [935, 47] on span "Flag" at bounding box center [933, 51] width 19 height 13
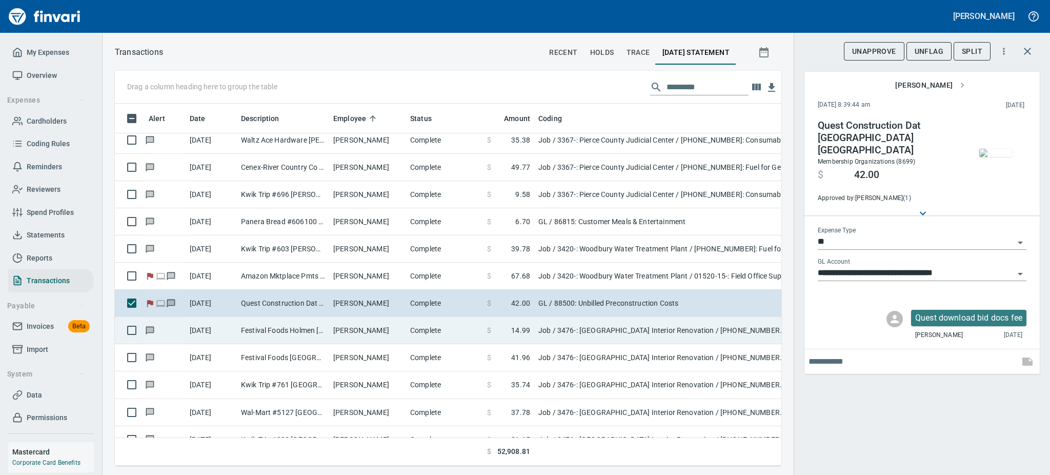
click at [278, 336] on td "Festival Foods Holmen [GEOGRAPHIC_DATA]" at bounding box center [283, 330] width 92 height 27
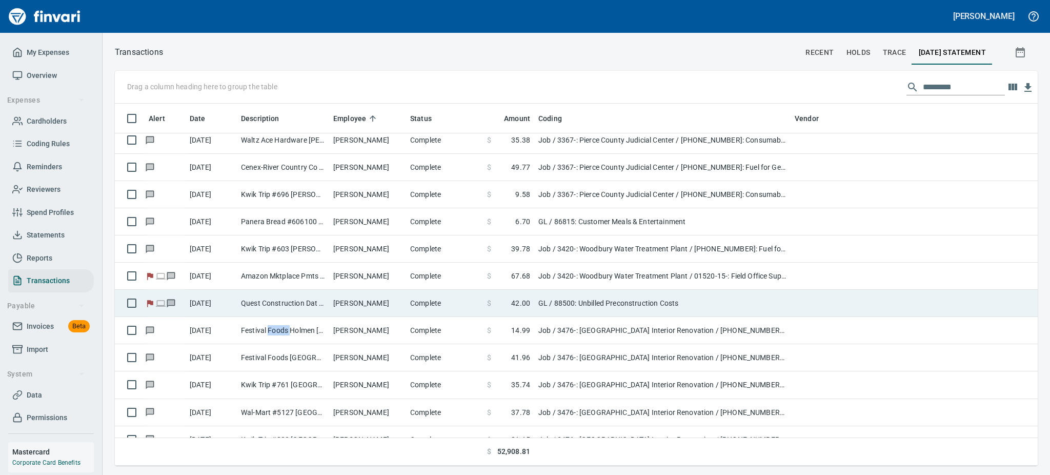
scroll to position [351, 897]
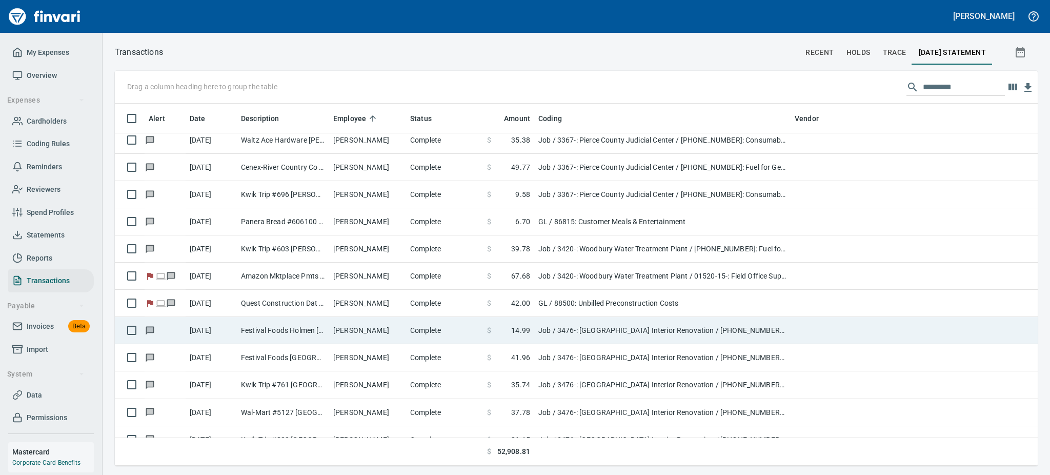
click at [548, 327] on td "Job / 3476-: [GEOGRAPHIC_DATA] Interior Renovation / [PHONE_NUMBER]: Consumable…" at bounding box center [662, 330] width 256 height 27
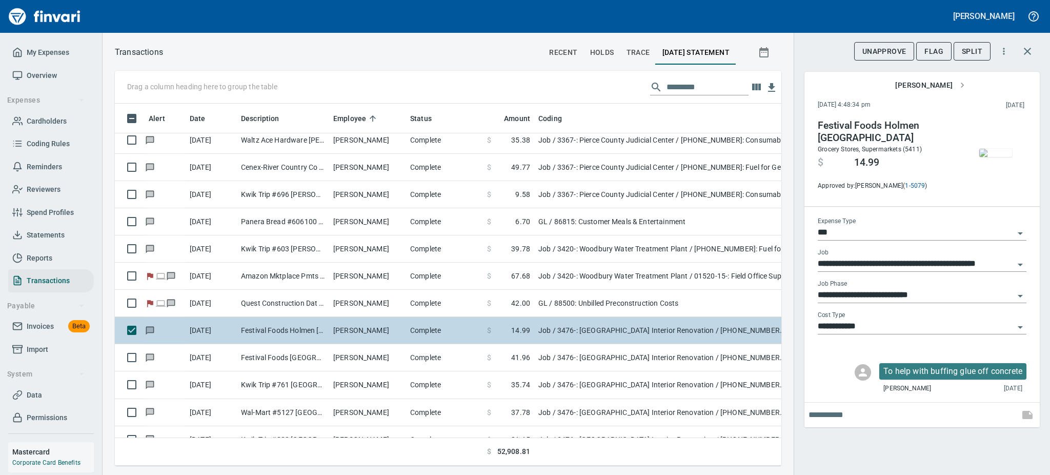
scroll to position [339, 643]
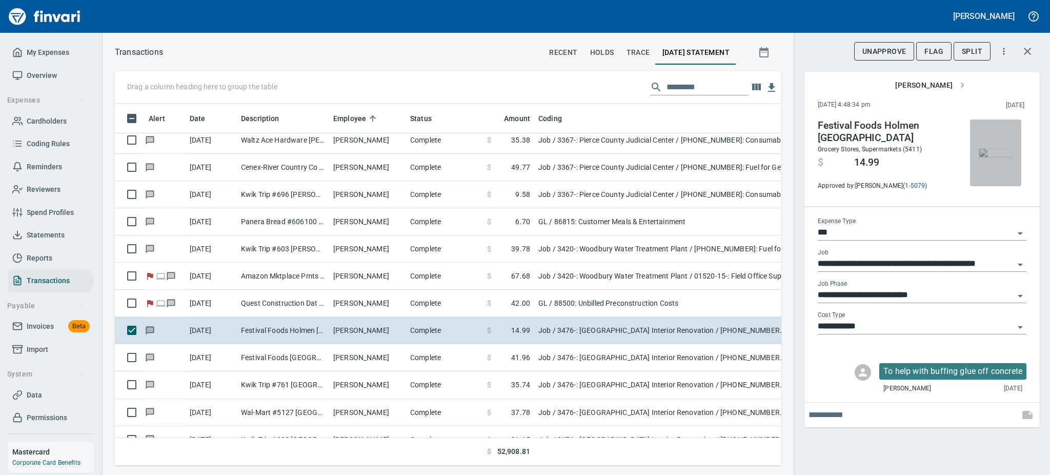
click at [994, 152] on img "button" at bounding box center [995, 153] width 33 height 8
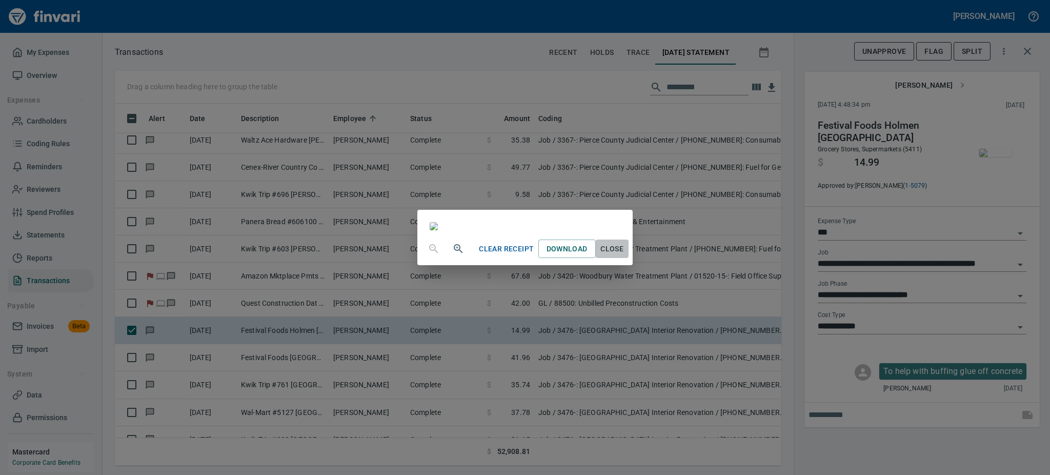
click at [624, 255] on span "Close" at bounding box center [612, 248] width 25 height 13
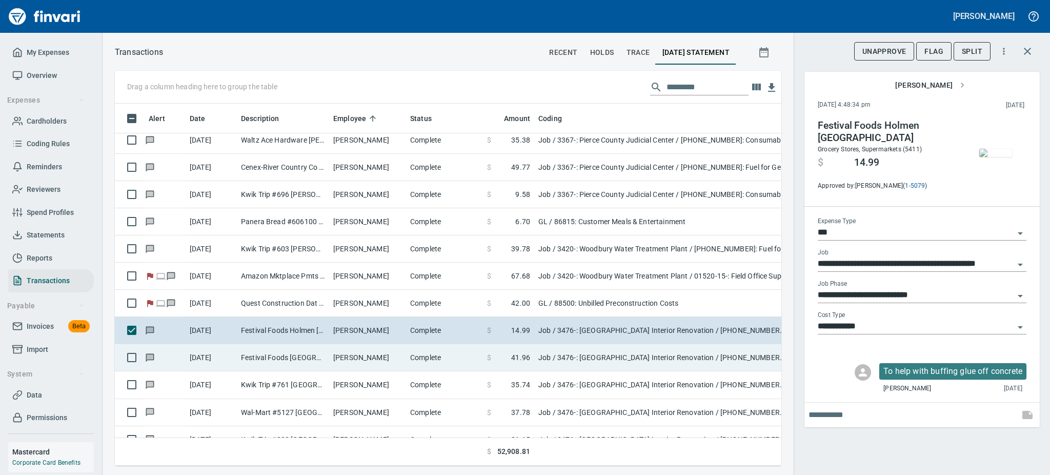
click at [383, 353] on td "[PERSON_NAME]" at bounding box center [367, 357] width 77 height 27
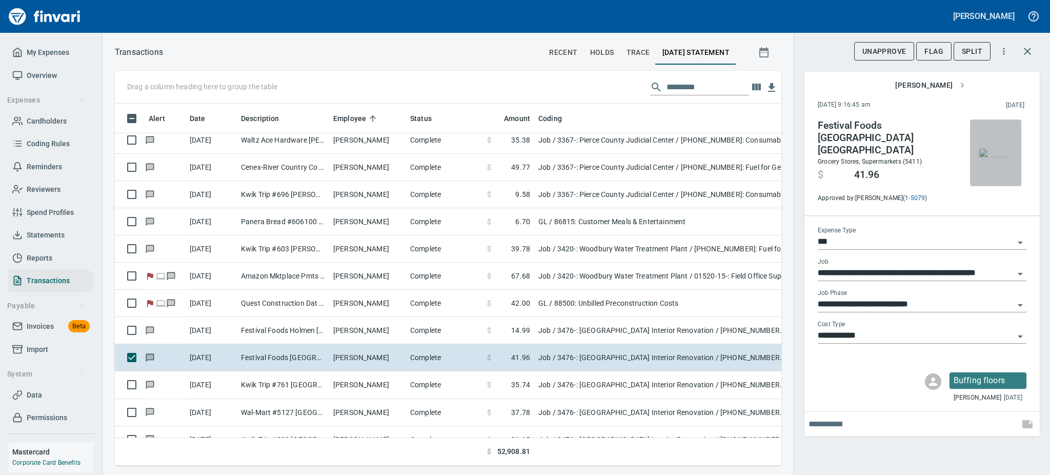
click at [1012, 157] on span "button" at bounding box center [995, 153] width 43 height 8
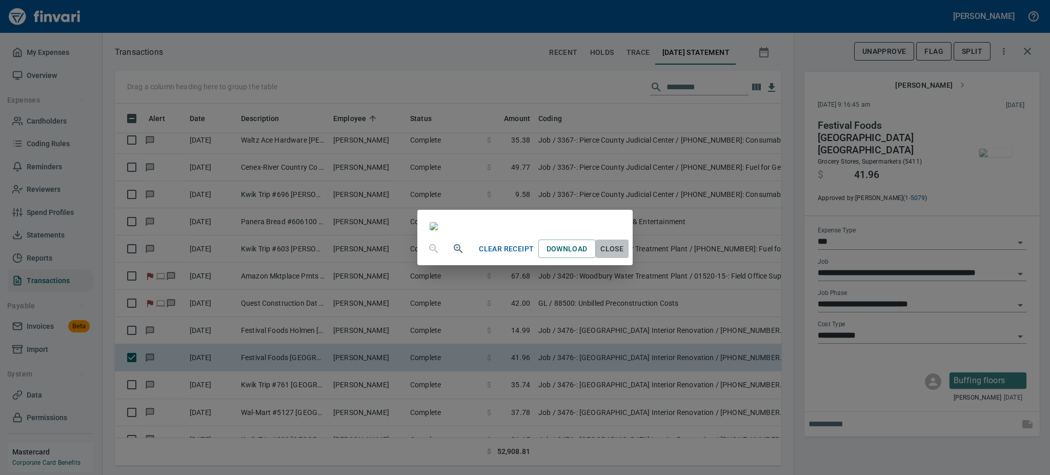
click at [624, 255] on span "Close" at bounding box center [612, 248] width 25 height 13
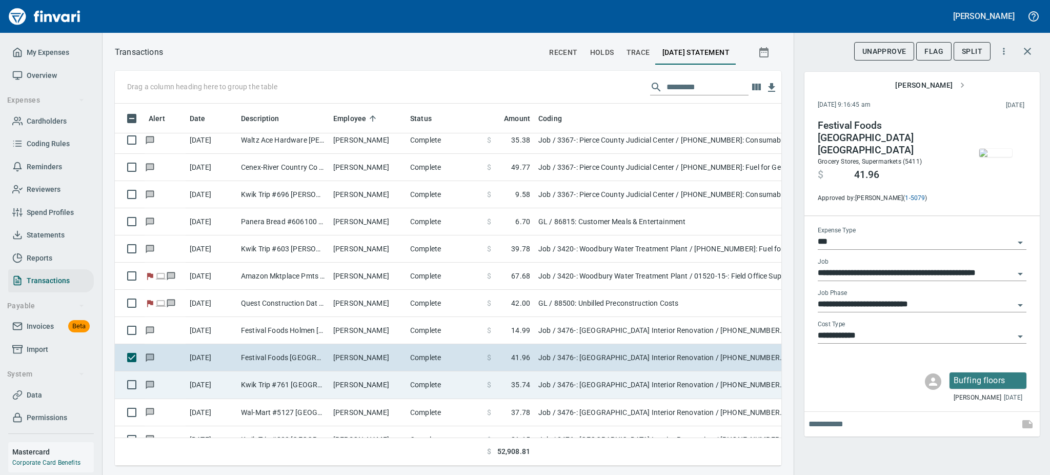
click at [359, 387] on td "[PERSON_NAME]" at bounding box center [367, 384] width 77 height 27
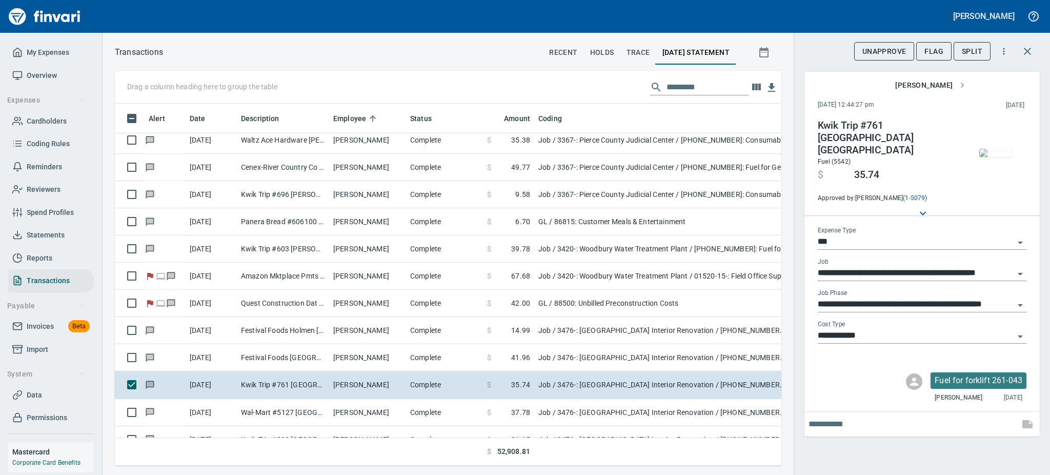
click at [1000, 156] on img "button" at bounding box center [995, 153] width 33 height 8
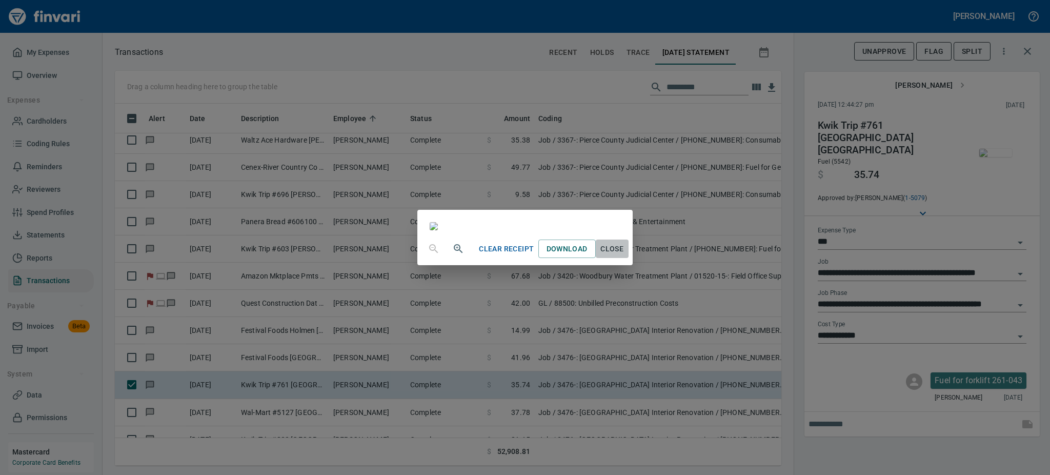
click at [624, 255] on span "Close" at bounding box center [612, 248] width 25 height 13
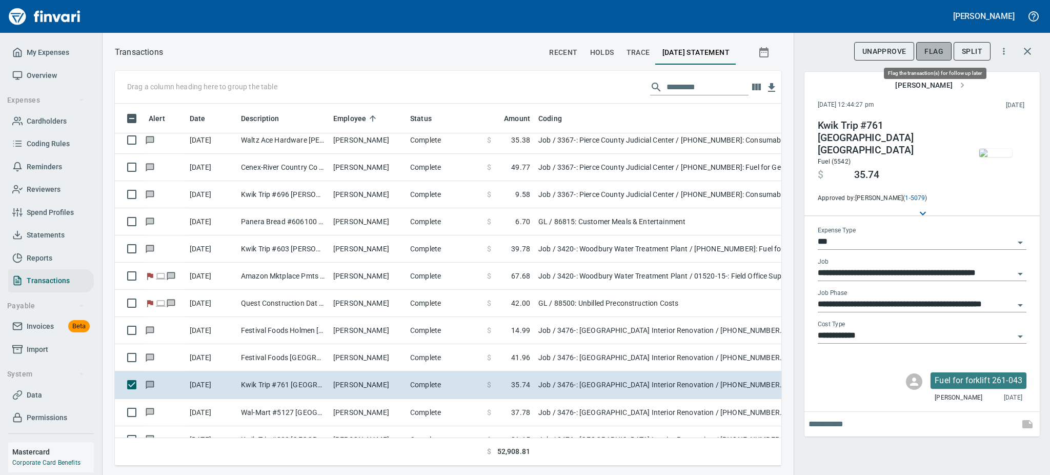
click at [931, 53] on span "Flag" at bounding box center [933, 51] width 19 height 13
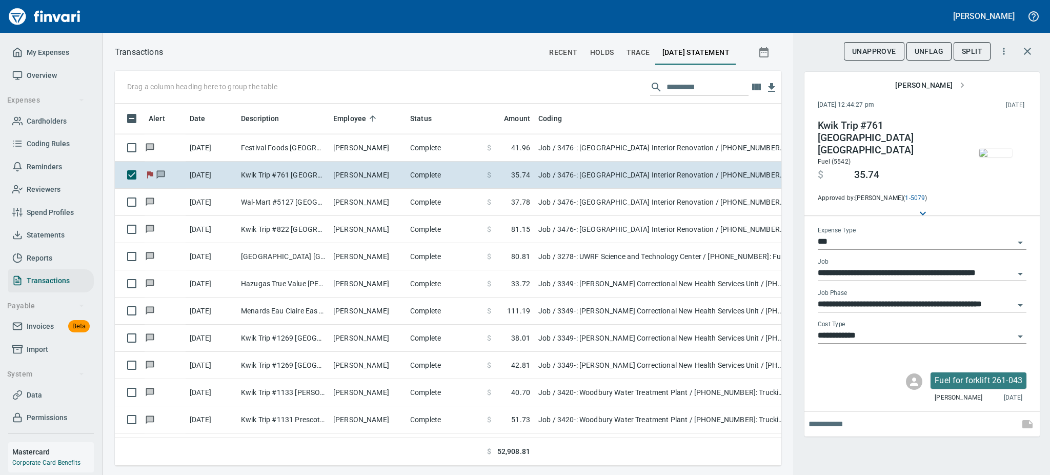
scroll to position [1612, 0]
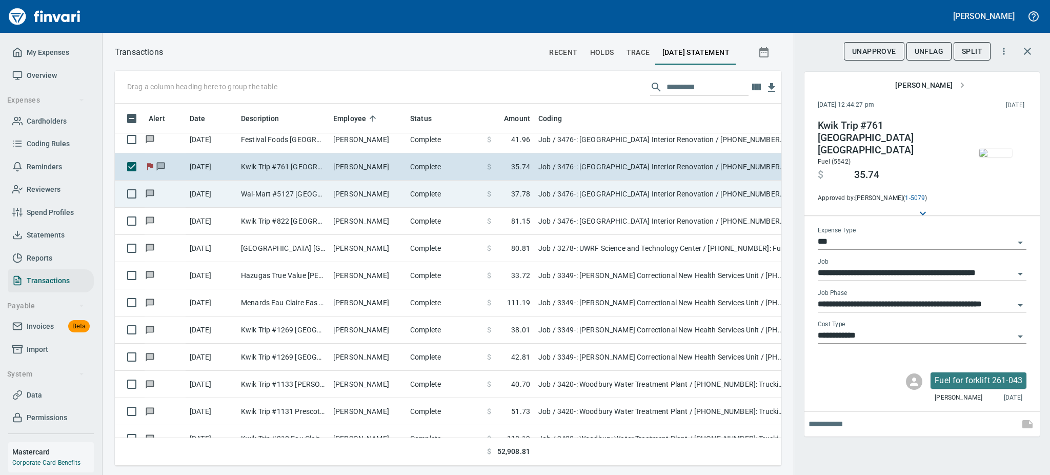
click at [350, 193] on td "[PERSON_NAME]" at bounding box center [367, 193] width 77 height 27
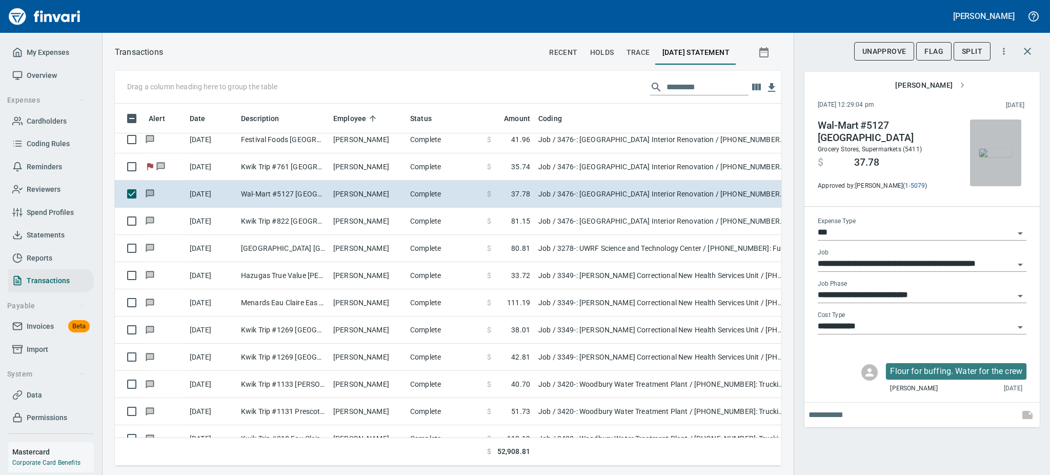
click at [995, 157] on img "button" at bounding box center [995, 153] width 33 height 8
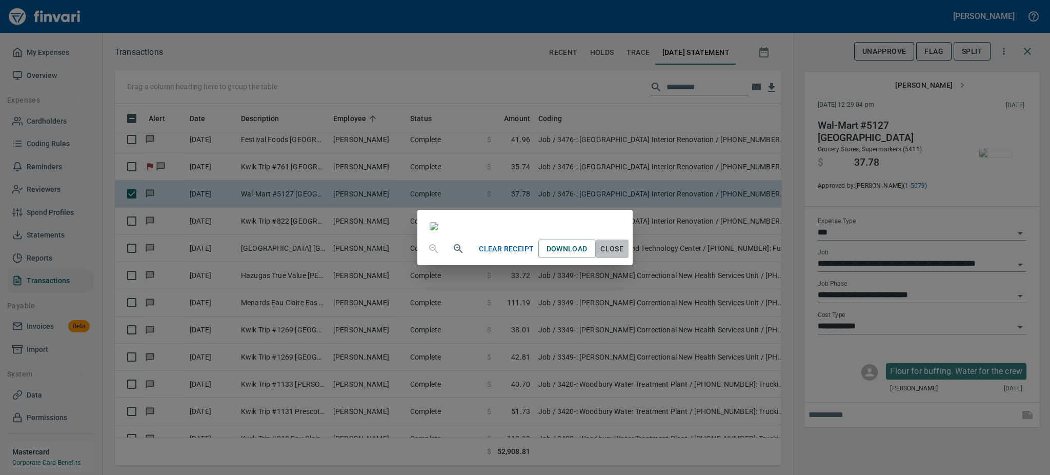
click at [628, 258] on button "Close" at bounding box center [611, 248] width 33 height 19
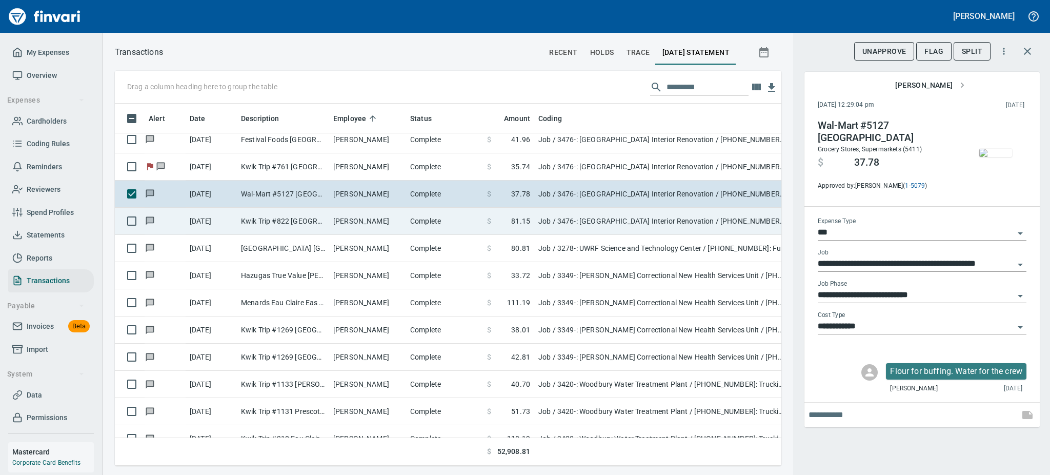
click at [403, 218] on td "[PERSON_NAME]" at bounding box center [367, 221] width 77 height 27
type input "**********"
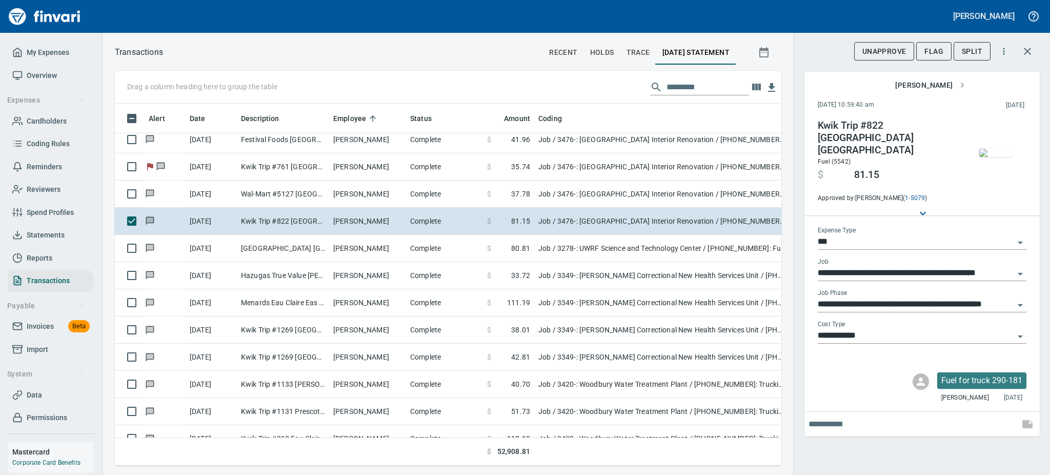
click at [993, 150] on img "button" at bounding box center [995, 153] width 33 height 8
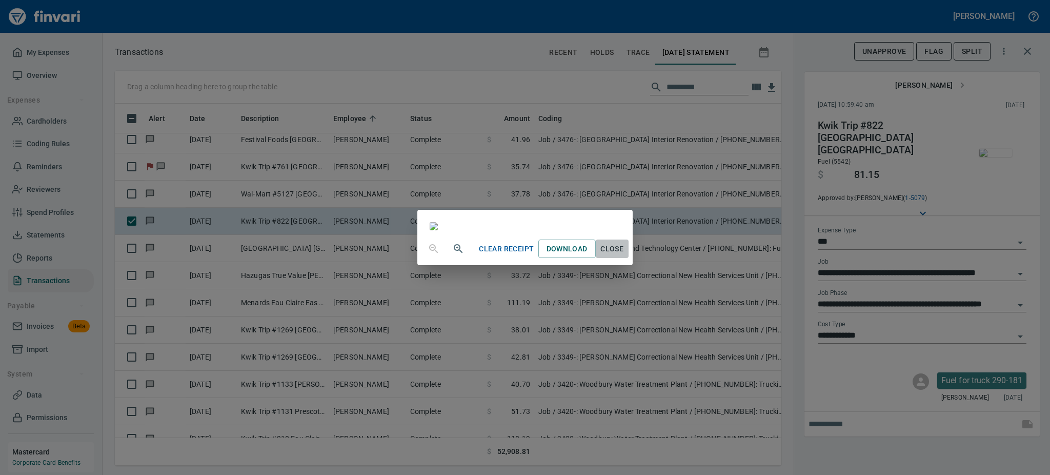
click at [624, 255] on span "Close" at bounding box center [612, 248] width 25 height 13
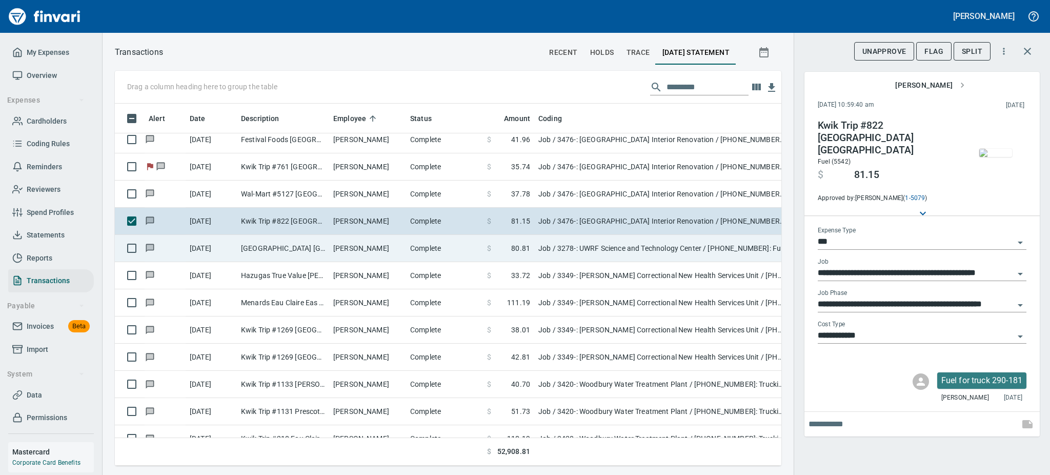
click at [358, 252] on td "[PERSON_NAME]" at bounding box center [367, 248] width 77 height 27
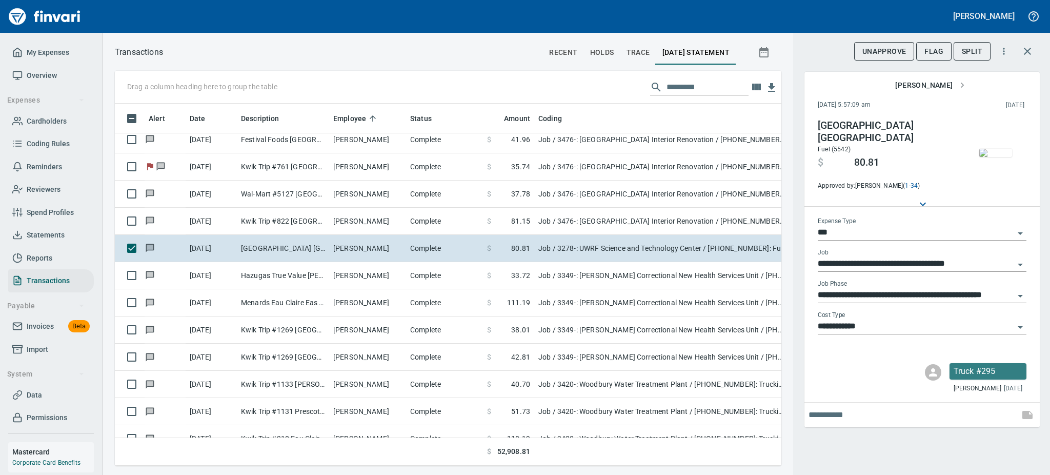
click at [987, 157] on img "button" at bounding box center [995, 153] width 33 height 8
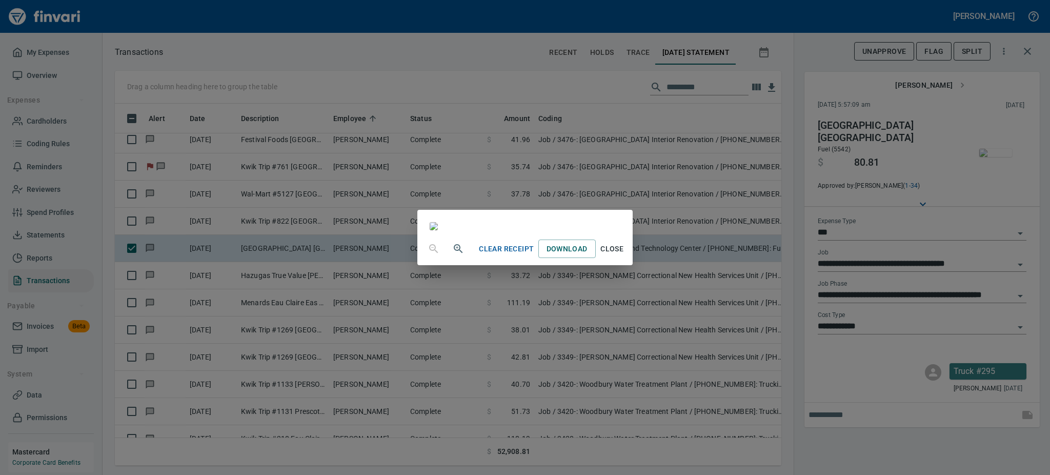
click at [624, 255] on span "Close" at bounding box center [612, 248] width 25 height 13
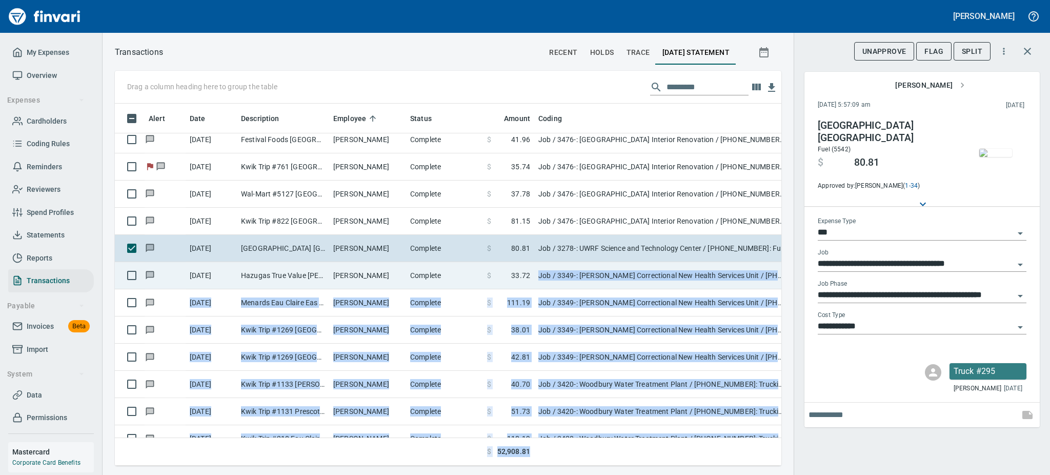
drag, startPoint x: 710, startPoint y: 445, endPoint x: 529, endPoint y: 273, distance: 249.8
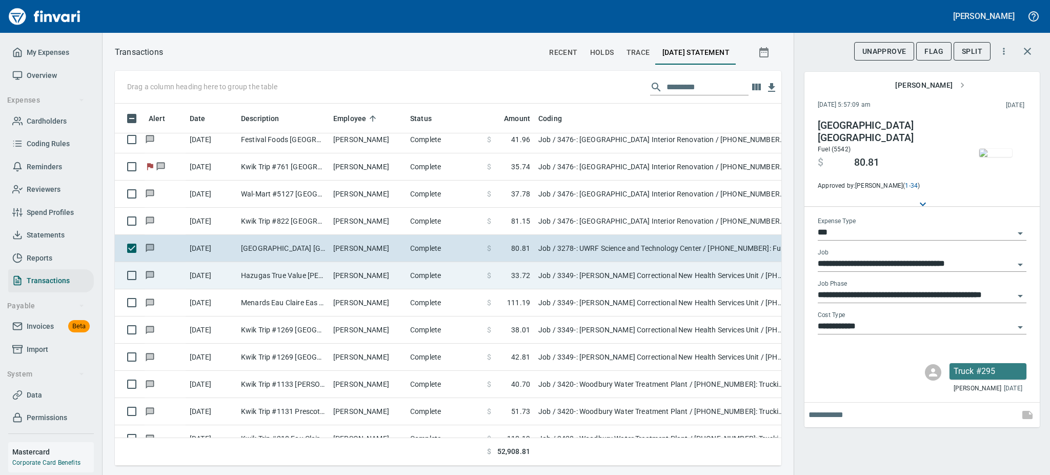
click at [403, 271] on td "[PERSON_NAME]" at bounding box center [367, 275] width 77 height 27
type input "**********"
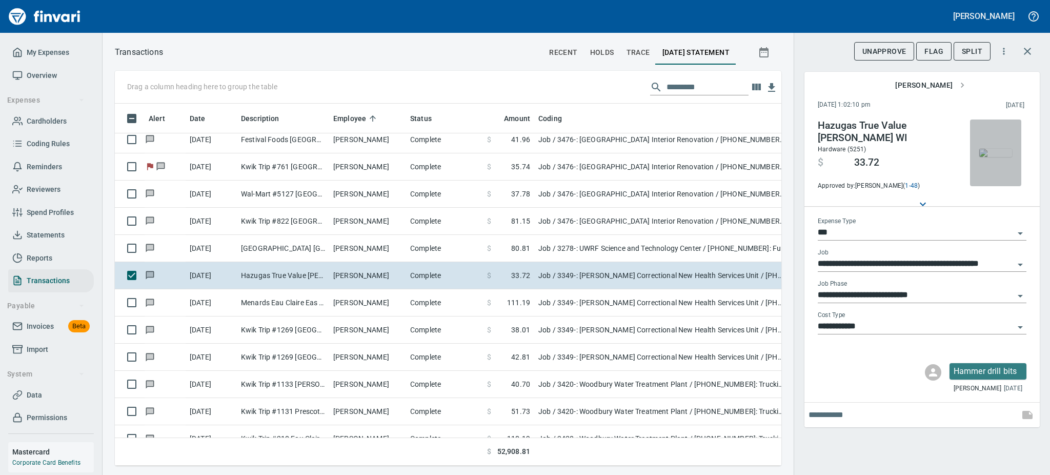
click at [982, 157] on img "button" at bounding box center [995, 153] width 33 height 8
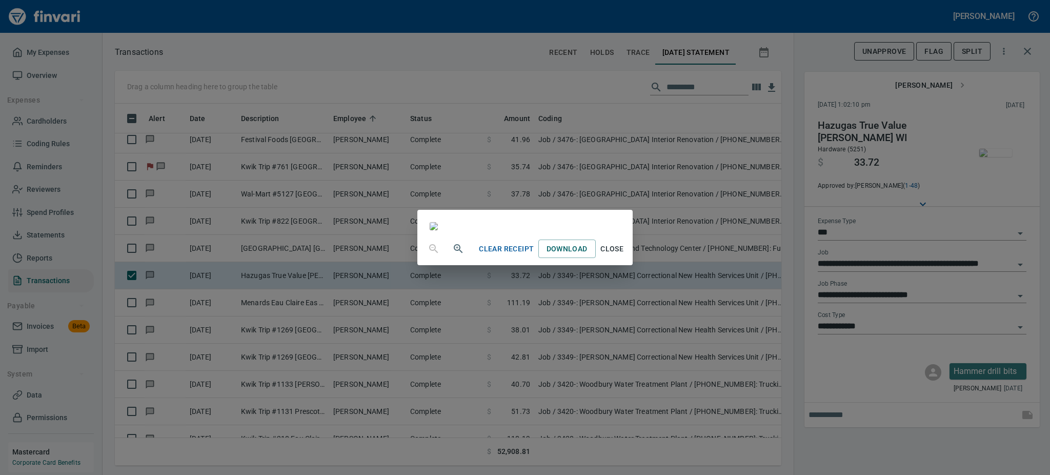
scroll to position [128, 0]
click at [624, 255] on span "Close" at bounding box center [612, 248] width 25 height 13
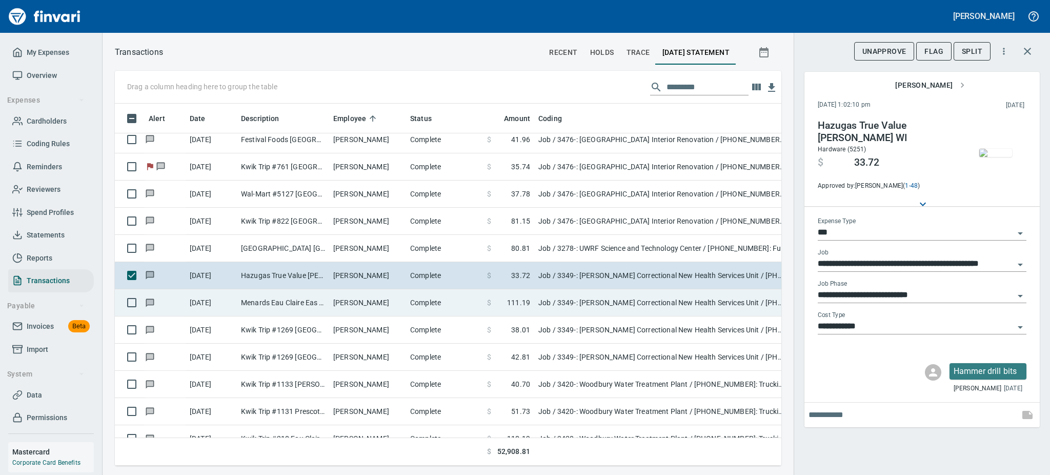
click at [391, 301] on td "[PERSON_NAME]" at bounding box center [367, 302] width 77 height 27
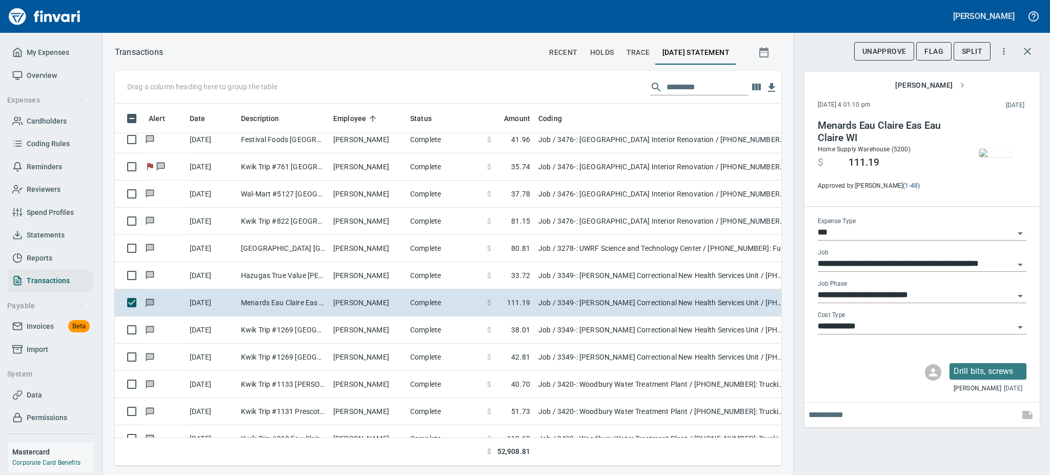
click at [998, 157] on img "button" at bounding box center [995, 153] width 33 height 8
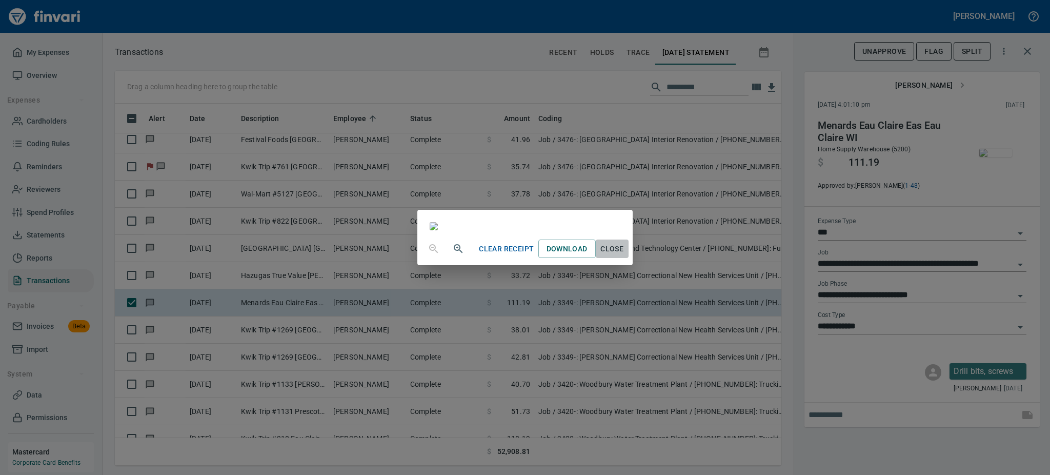
click at [624, 255] on span "Close" at bounding box center [612, 248] width 25 height 13
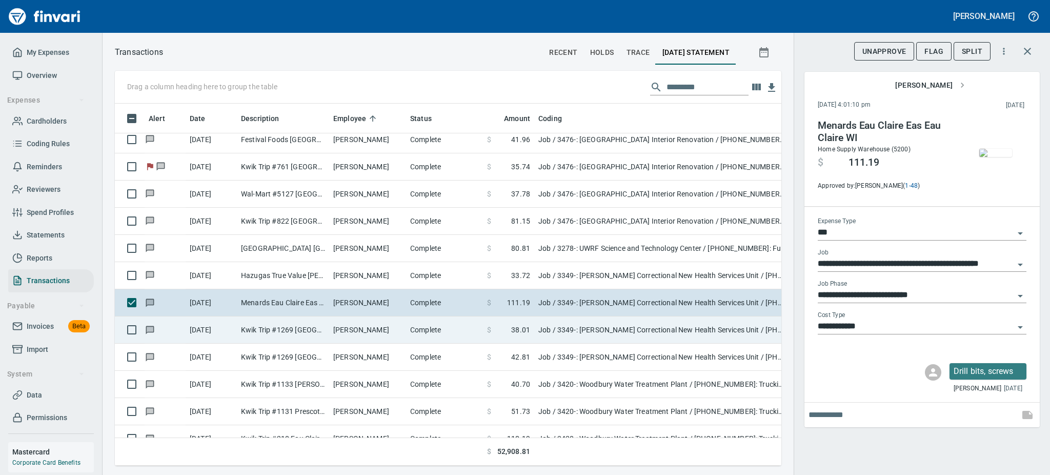
click at [411, 328] on td "Complete" at bounding box center [444, 329] width 77 height 27
type input "**********"
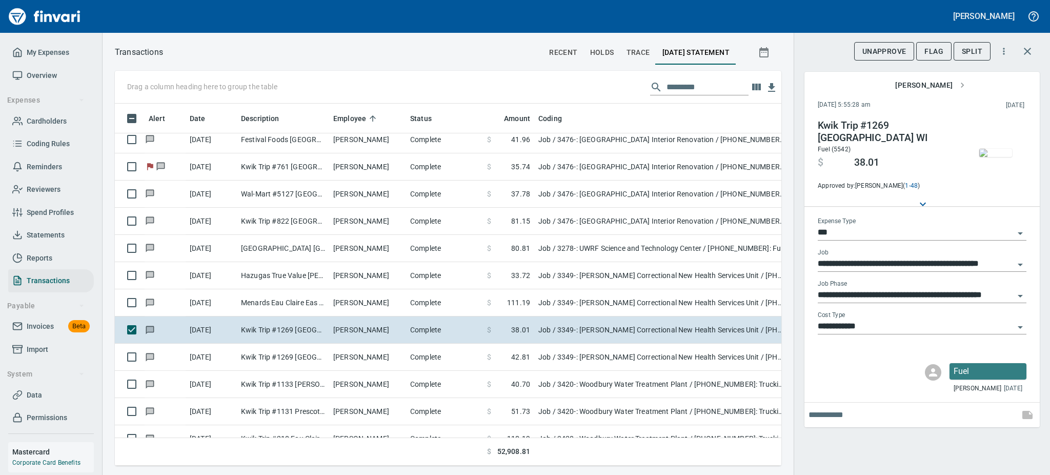
click at [999, 153] on img "button" at bounding box center [995, 153] width 33 height 8
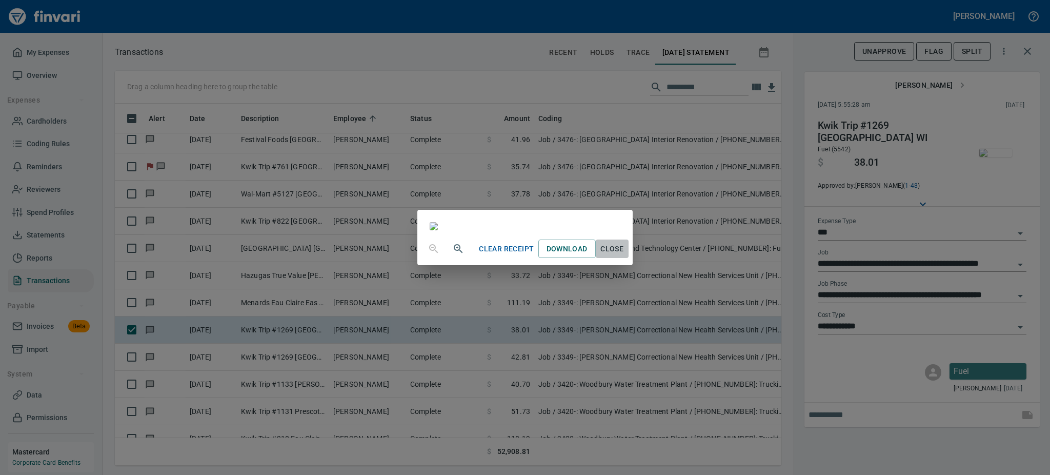
click at [624, 255] on span "Close" at bounding box center [612, 248] width 25 height 13
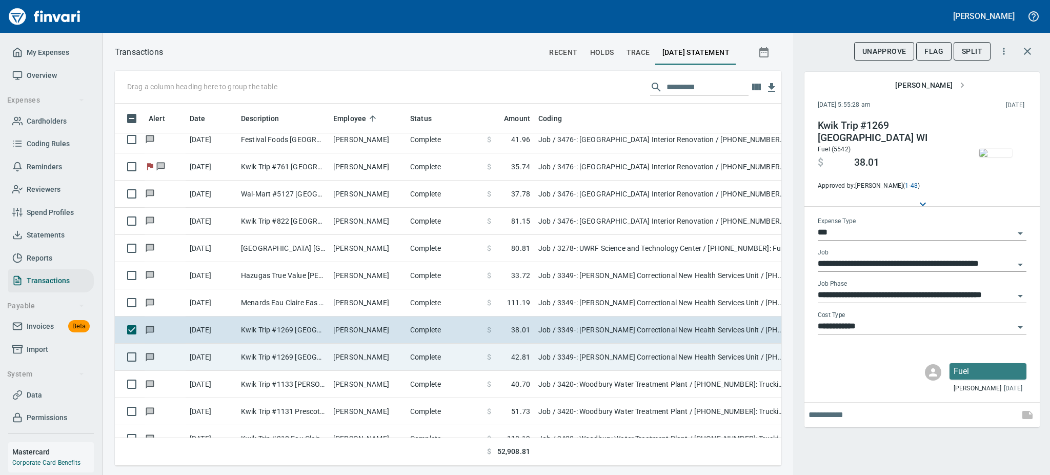
click at [422, 356] on td "Complete" at bounding box center [444, 356] width 77 height 27
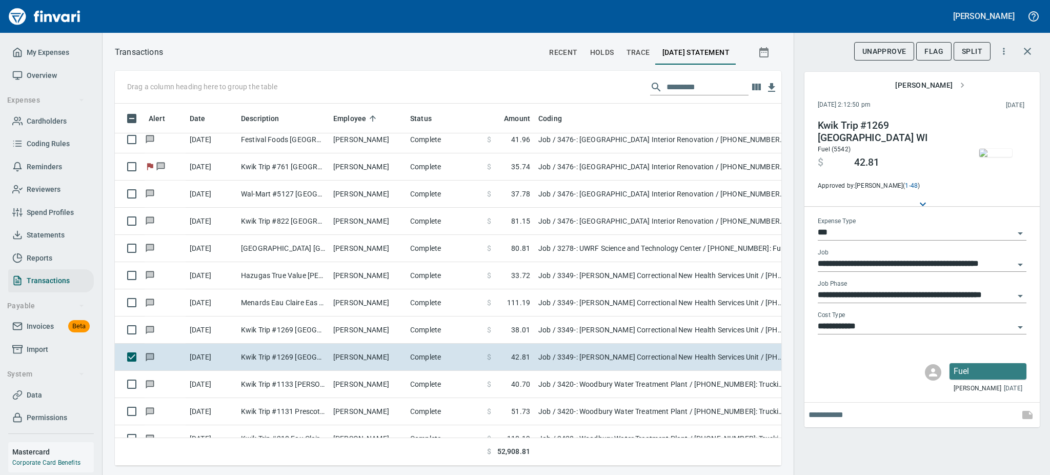
click at [996, 152] on img "button" at bounding box center [995, 153] width 33 height 8
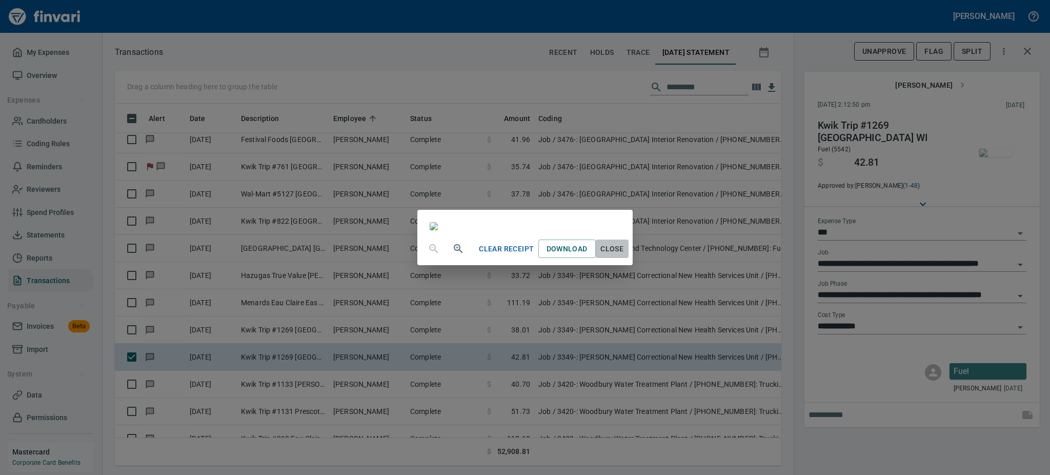
click at [624, 255] on span "Close" at bounding box center [612, 248] width 25 height 13
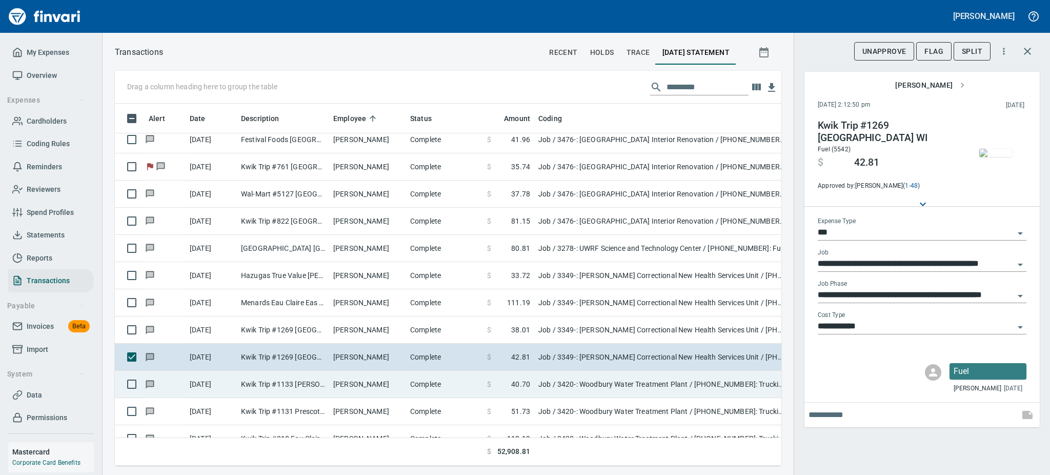
click at [373, 379] on td "[PERSON_NAME]" at bounding box center [367, 384] width 77 height 27
type input "**********"
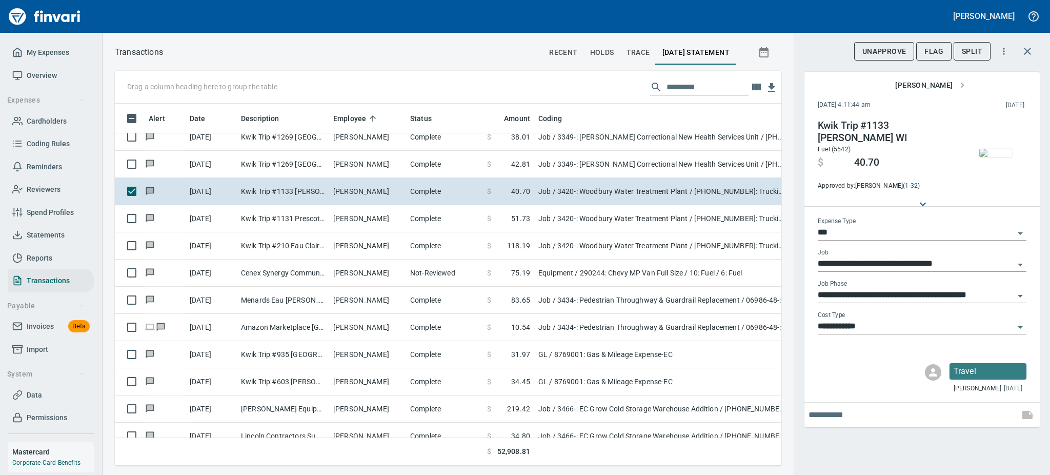
scroll to position [1831, 0]
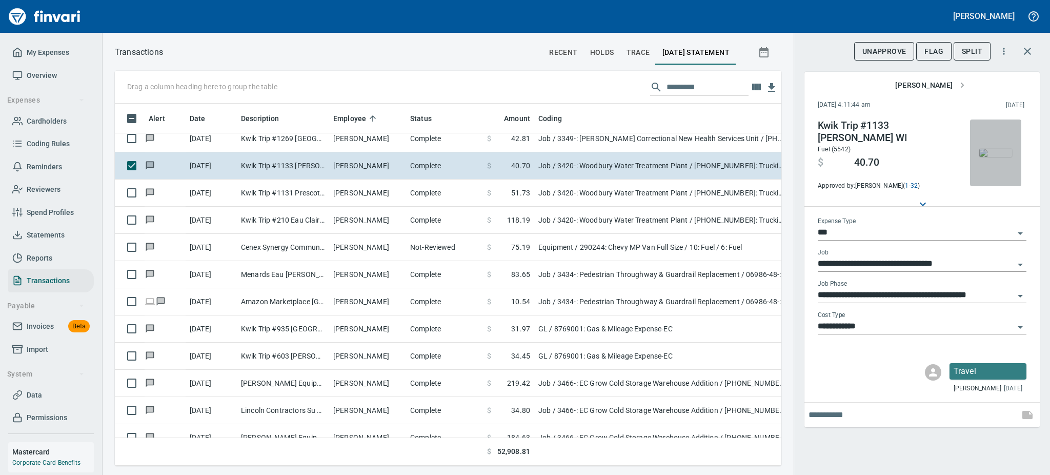
click at [994, 150] on img "button" at bounding box center [995, 153] width 33 height 8
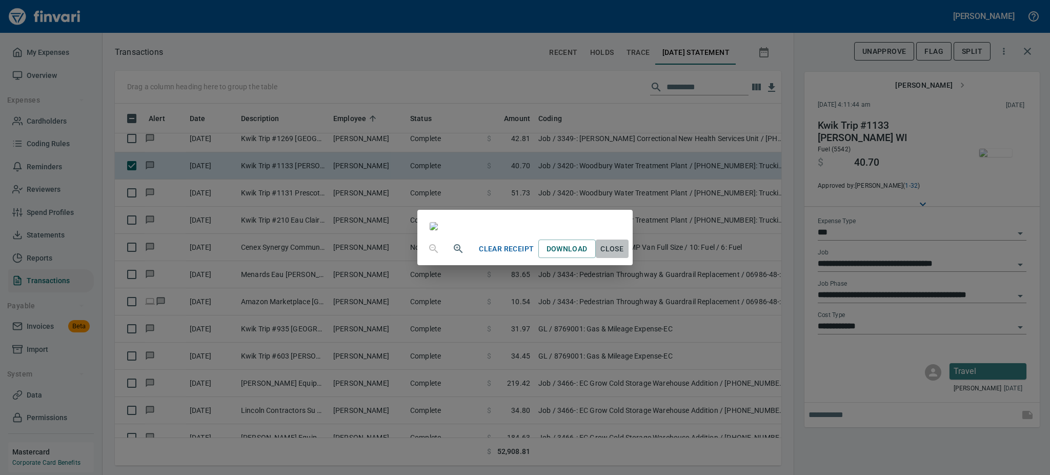
click at [624, 255] on span "Close" at bounding box center [612, 248] width 25 height 13
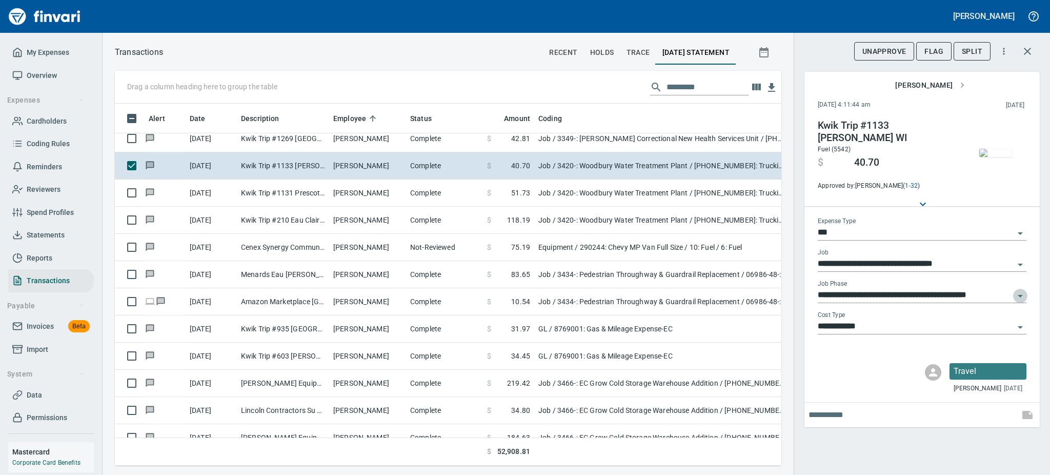
click at [1025, 298] on icon "Open" at bounding box center [1020, 296] width 12 height 12
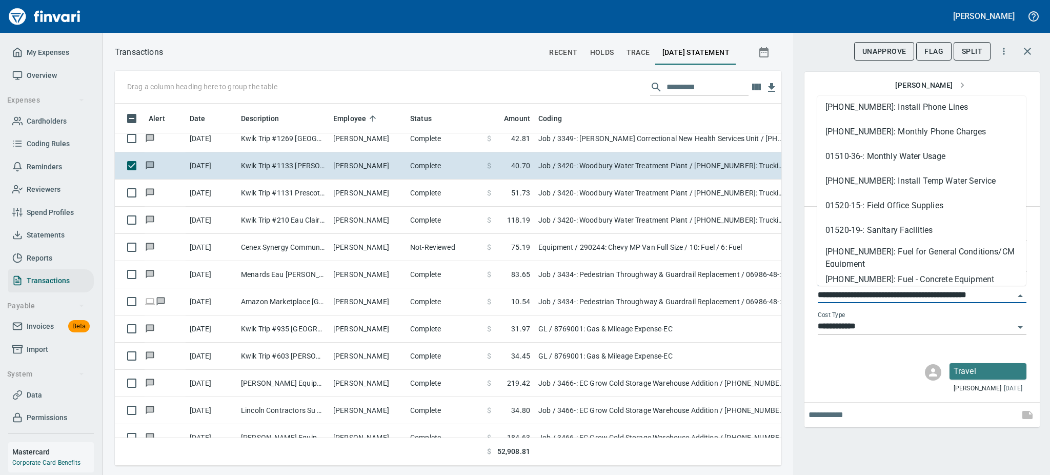
scroll to position [574, 0]
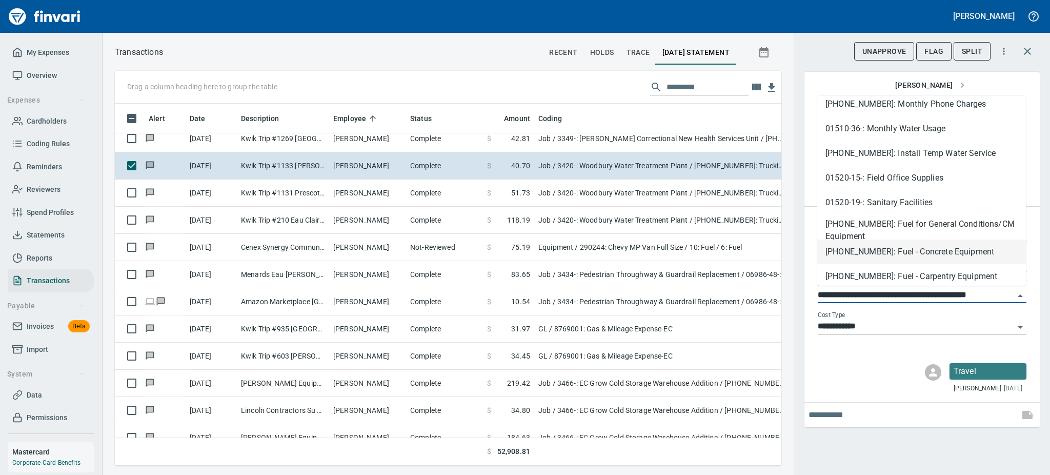
click at [952, 254] on li "[PHONE_NUMBER]: Fuel - Concrete Equipment" at bounding box center [921, 251] width 209 height 25
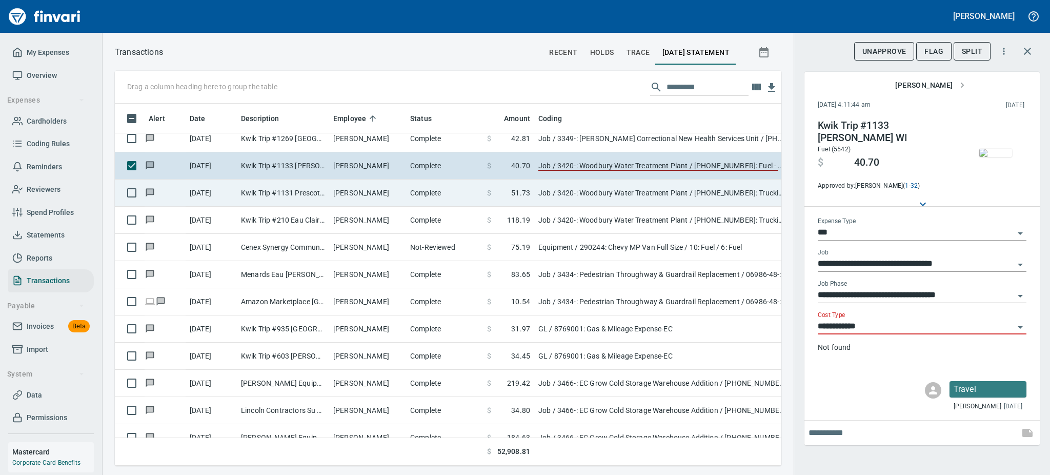
click at [357, 201] on td "[PERSON_NAME]" at bounding box center [367, 192] width 77 height 27
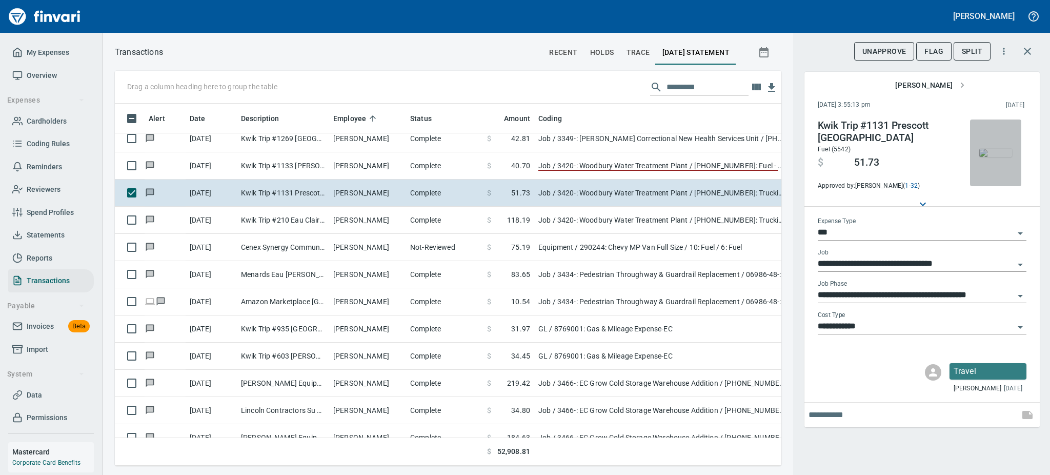
click at [1001, 152] on img "button" at bounding box center [995, 153] width 33 height 8
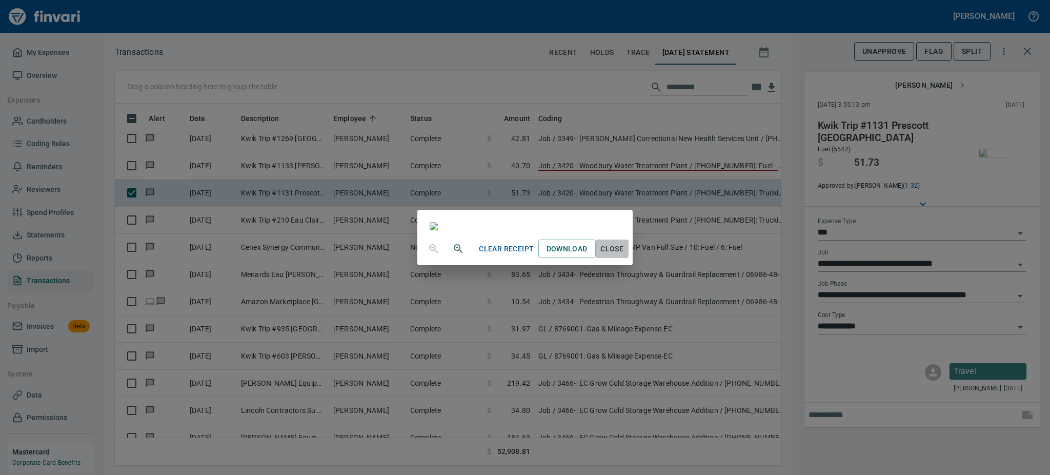
click at [624, 255] on span "Close" at bounding box center [612, 248] width 25 height 13
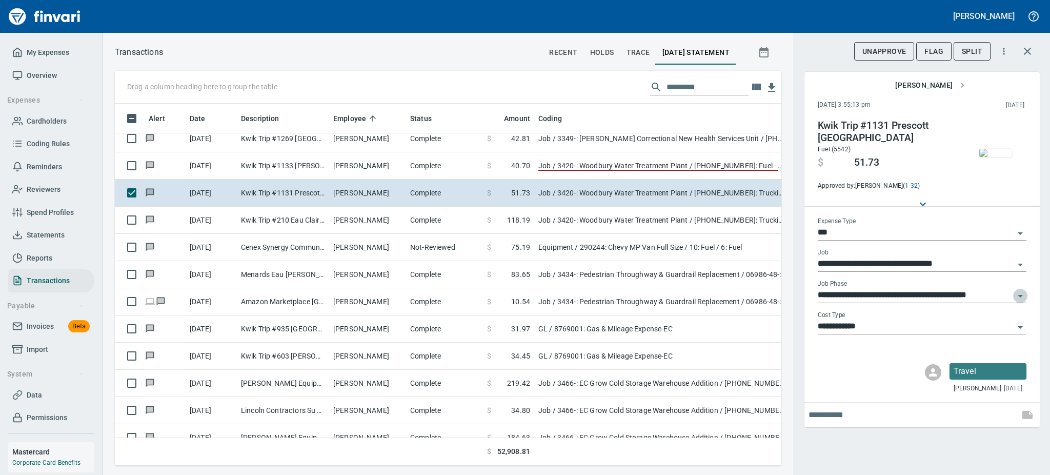
click at [1014, 297] on icon "Open" at bounding box center [1020, 296] width 12 height 12
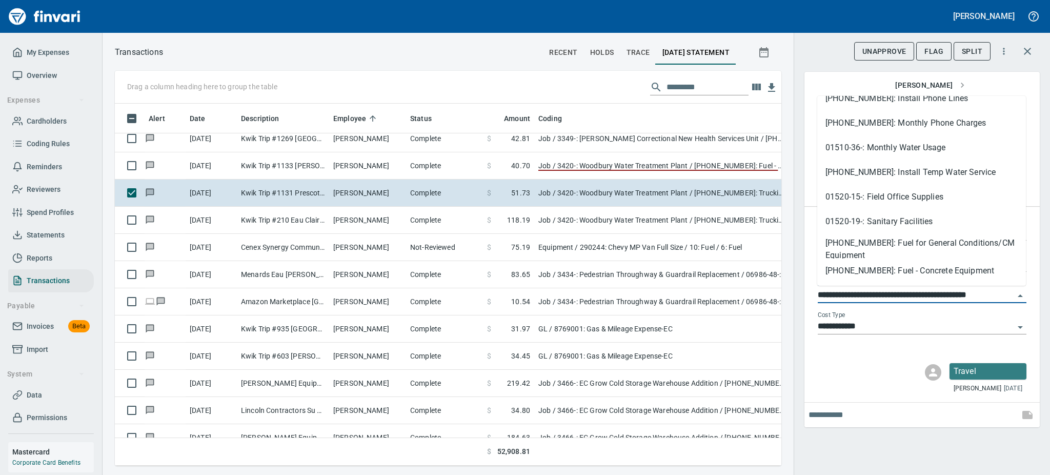
scroll to position [564, 0]
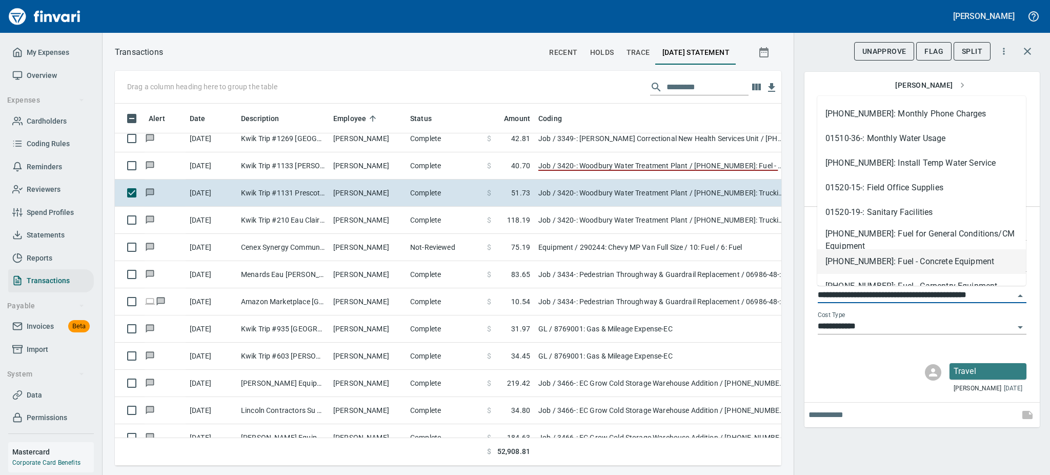
click at [933, 259] on li "[PHONE_NUMBER]: Fuel - Concrete Equipment" at bounding box center [921, 261] width 209 height 25
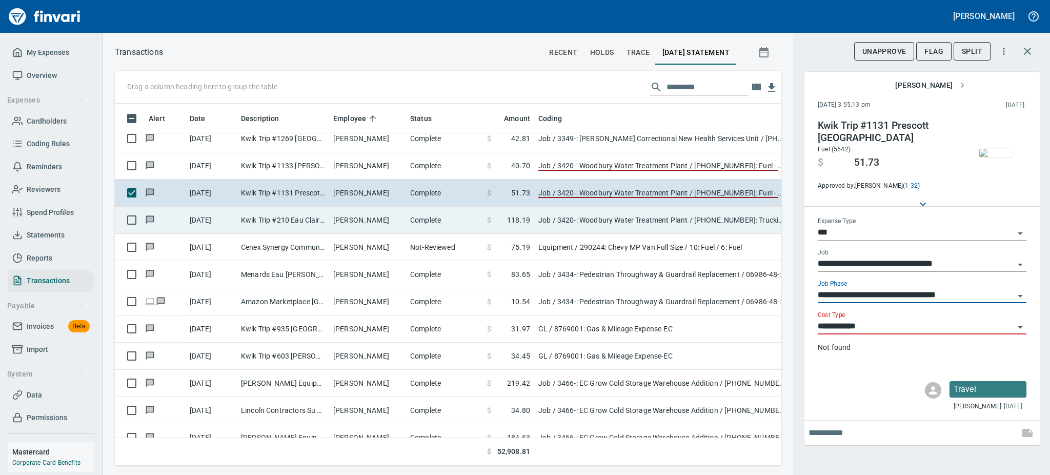
click at [397, 220] on td "[PERSON_NAME]" at bounding box center [367, 220] width 77 height 27
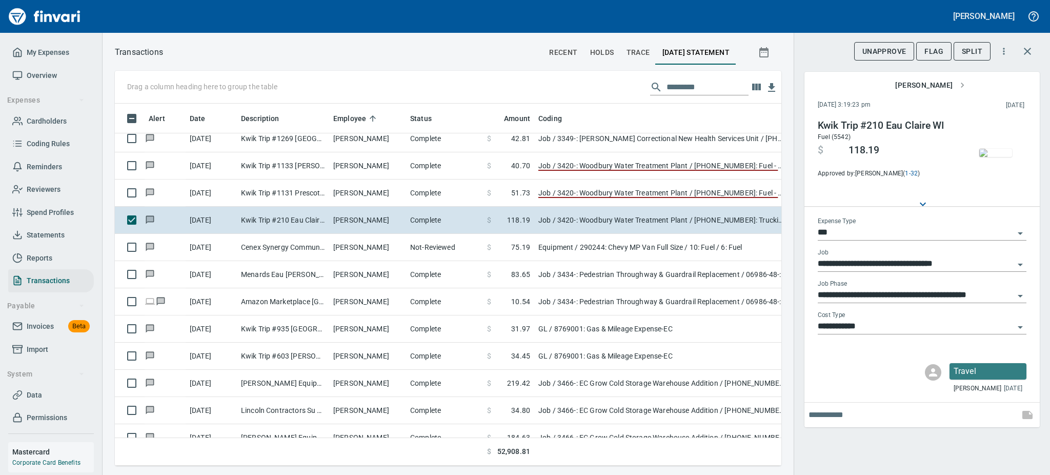
click at [996, 149] on img "button" at bounding box center [995, 153] width 33 height 8
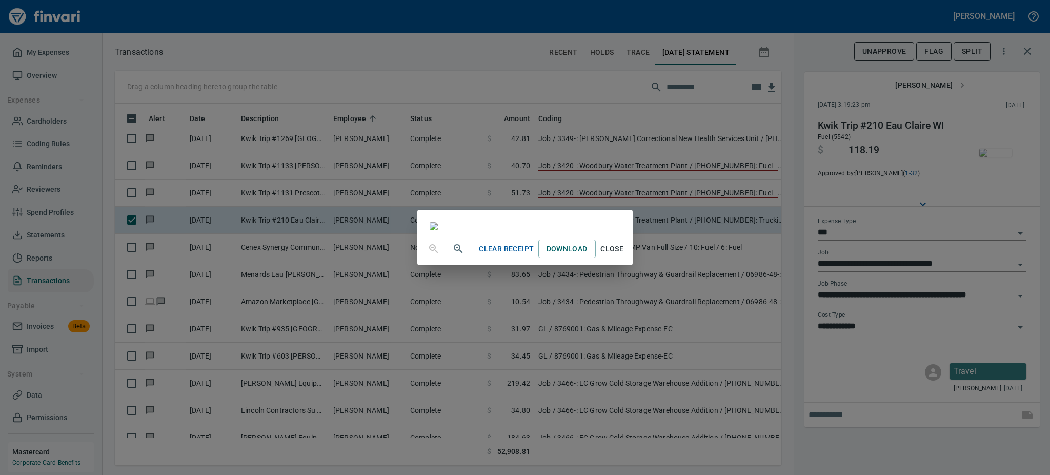
click at [624, 255] on span "Close" at bounding box center [612, 248] width 25 height 13
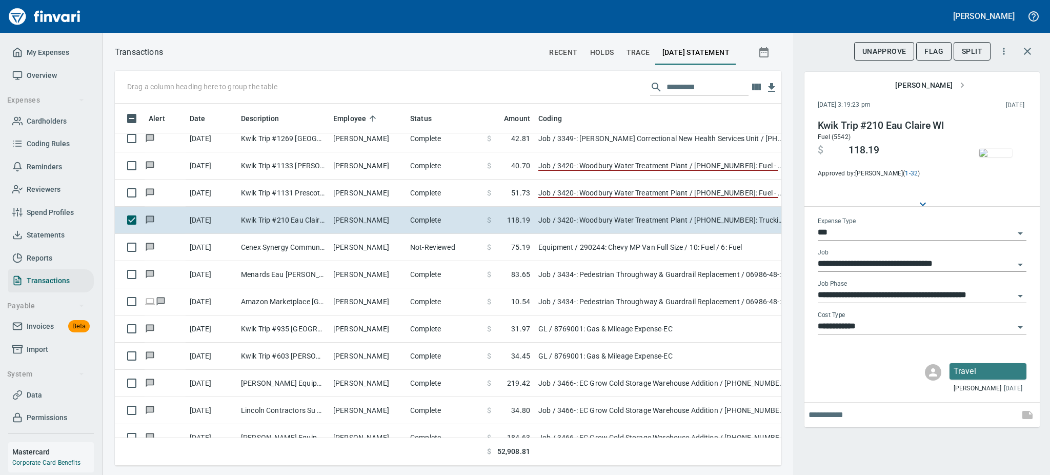
click at [1019, 294] on icon "Open" at bounding box center [1020, 296] width 12 height 12
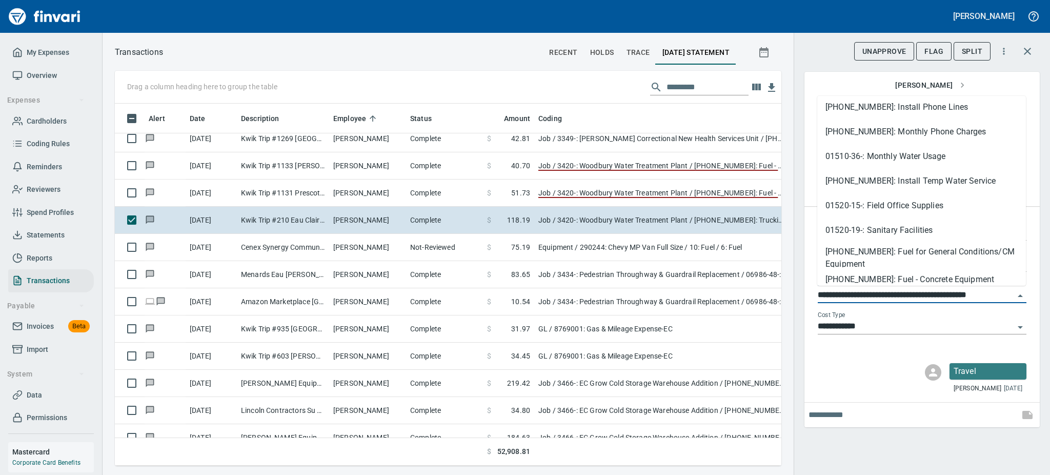
scroll to position [574, 0]
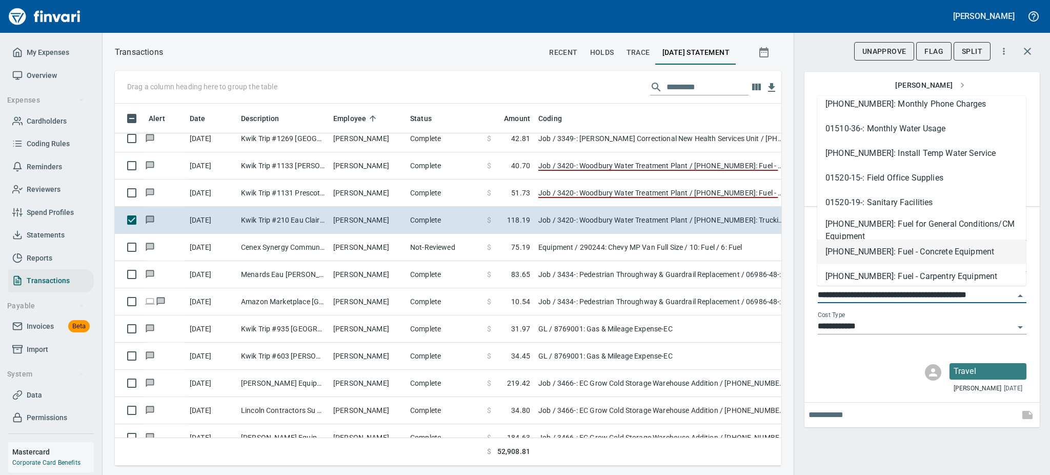
click at [948, 254] on li "[PHONE_NUMBER]: Fuel - Concrete Equipment" at bounding box center [921, 251] width 209 height 25
type input "**********"
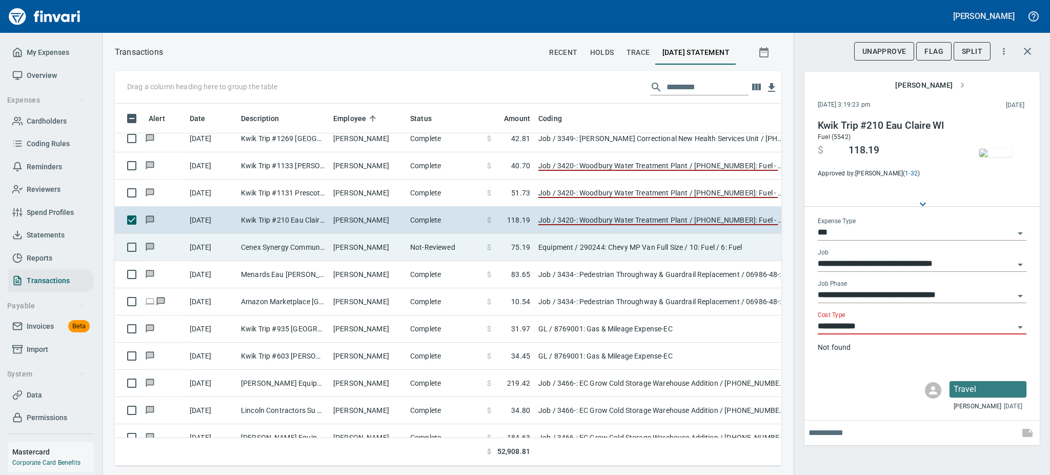
click at [425, 241] on td "Not-Reviewed" at bounding box center [444, 247] width 77 height 27
type input "*********"
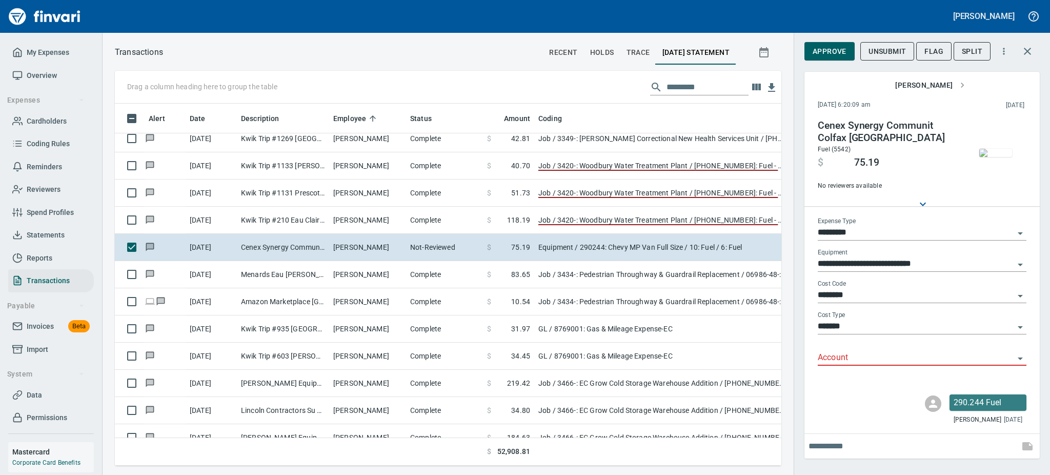
click at [992, 157] on img "button" at bounding box center [995, 153] width 33 height 8
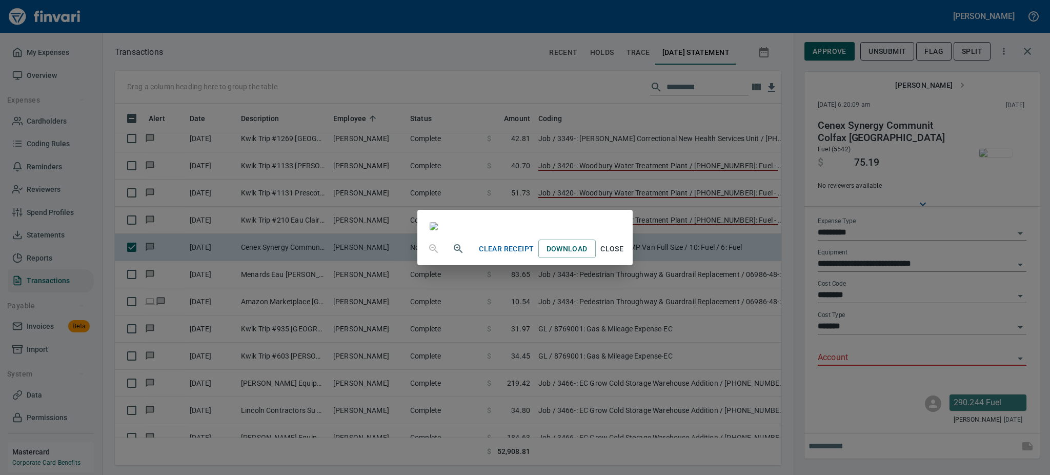
click at [624, 255] on span "Close" at bounding box center [612, 248] width 25 height 13
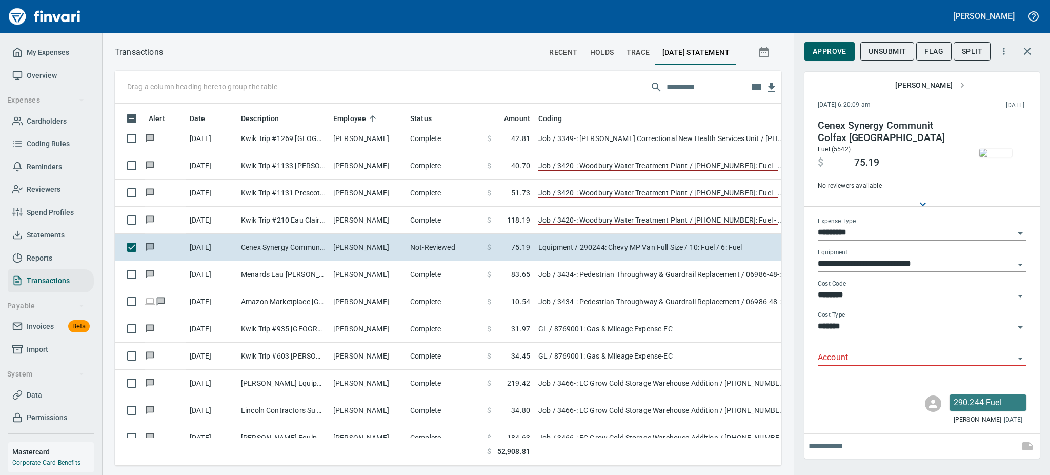
scroll to position [339, 643]
click at [1016, 358] on icon "Open" at bounding box center [1020, 358] width 12 height 12
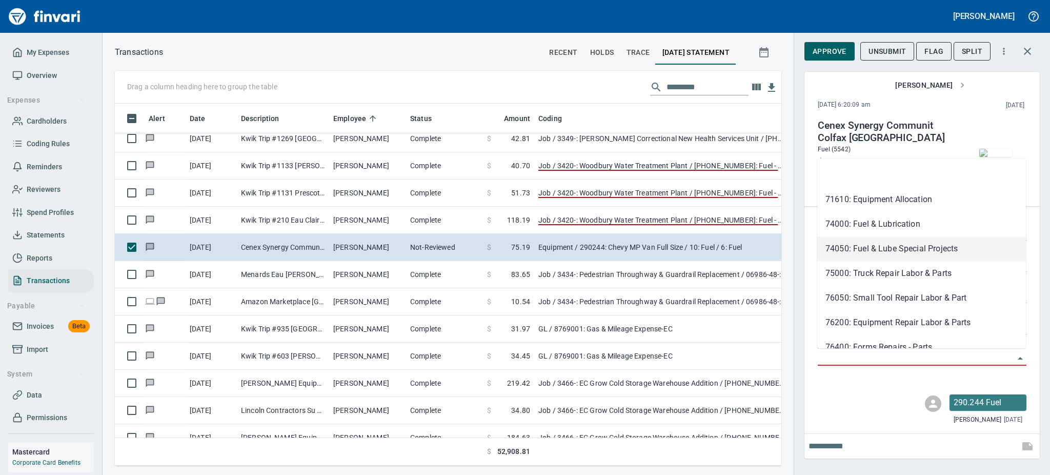
click at [923, 249] on li "74050: Fuel & Lube Special Projects" at bounding box center [921, 248] width 209 height 25
type input "**********"
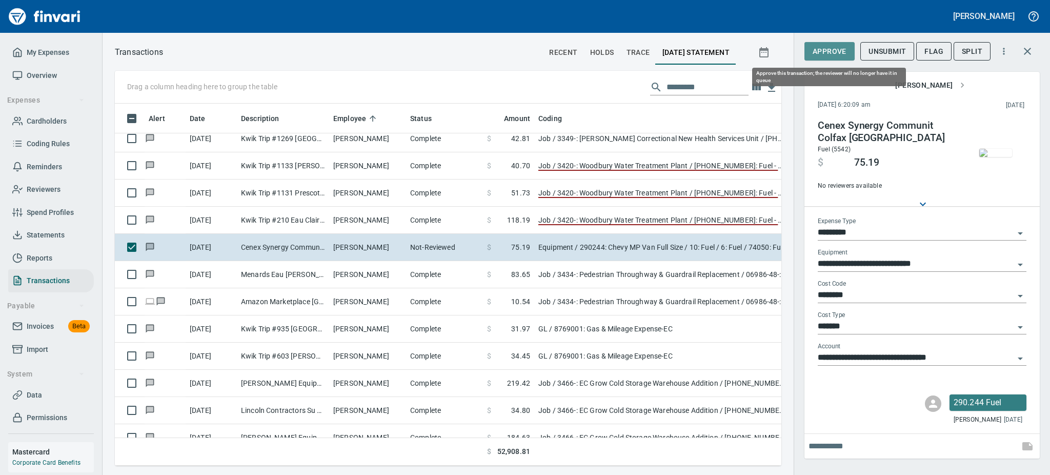
click at [834, 45] on span "Approve" at bounding box center [829, 51] width 34 height 13
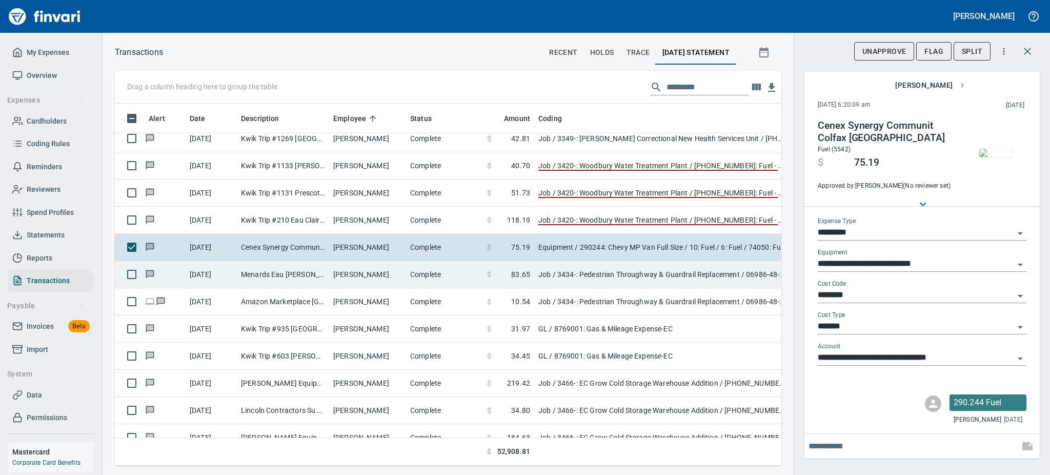
click at [362, 273] on td "[PERSON_NAME]" at bounding box center [367, 274] width 77 height 27
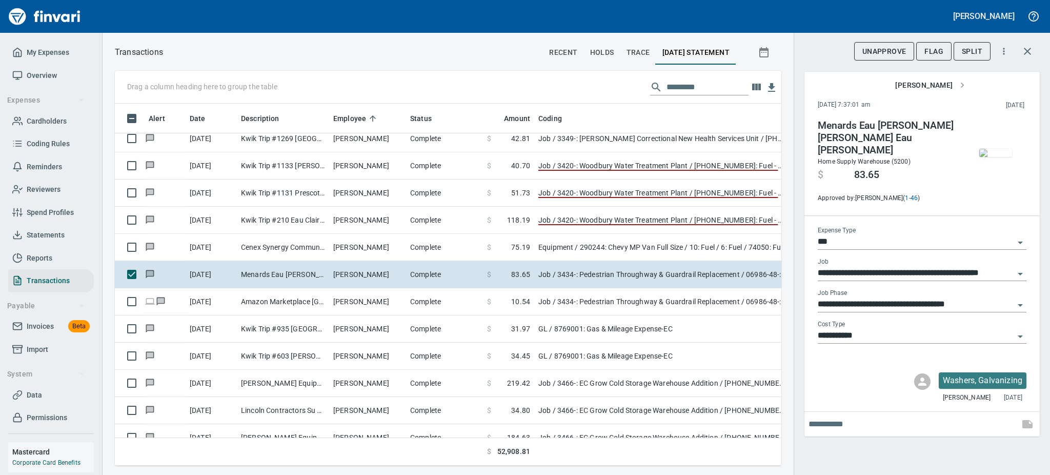
click at [991, 157] on img "button" at bounding box center [995, 153] width 33 height 8
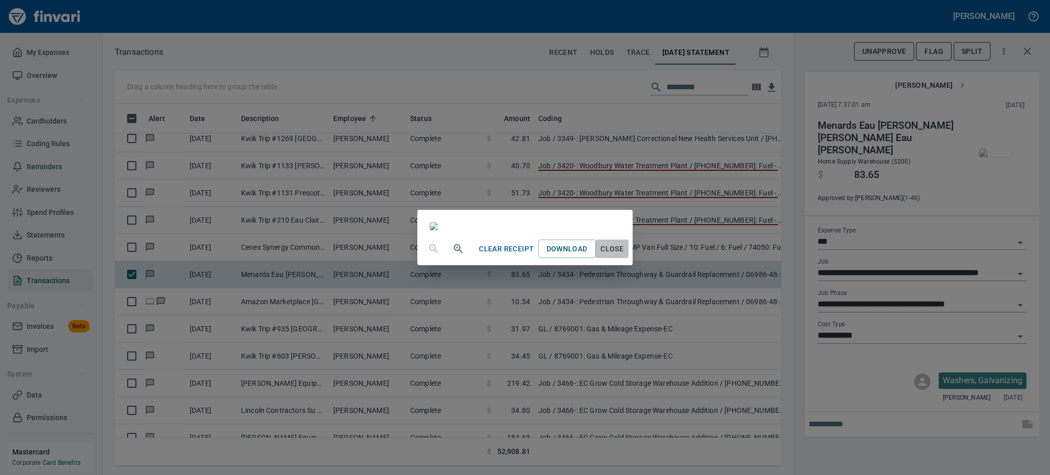
click at [624, 255] on span "Close" at bounding box center [612, 248] width 25 height 13
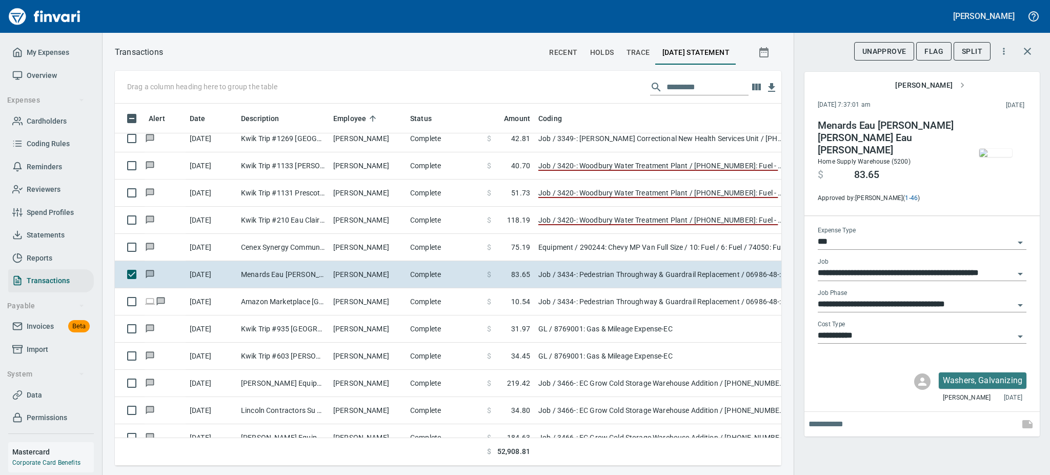
scroll to position [339, 643]
click at [1020, 335] on icon "Open" at bounding box center [1019, 336] width 5 height 3
click at [1020, 335] on icon "Close" at bounding box center [1019, 336] width 5 height 3
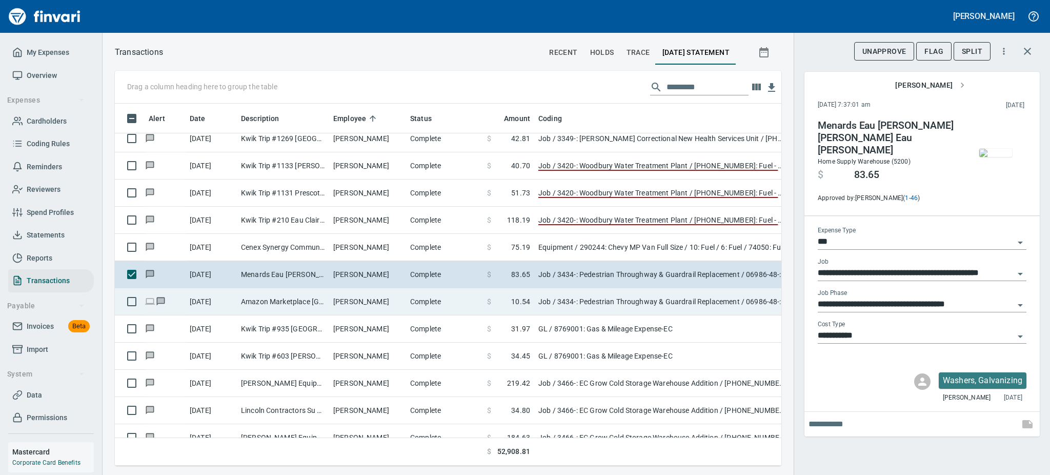
click at [457, 303] on td "Complete" at bounding box center [444, 301] width 77 height 27
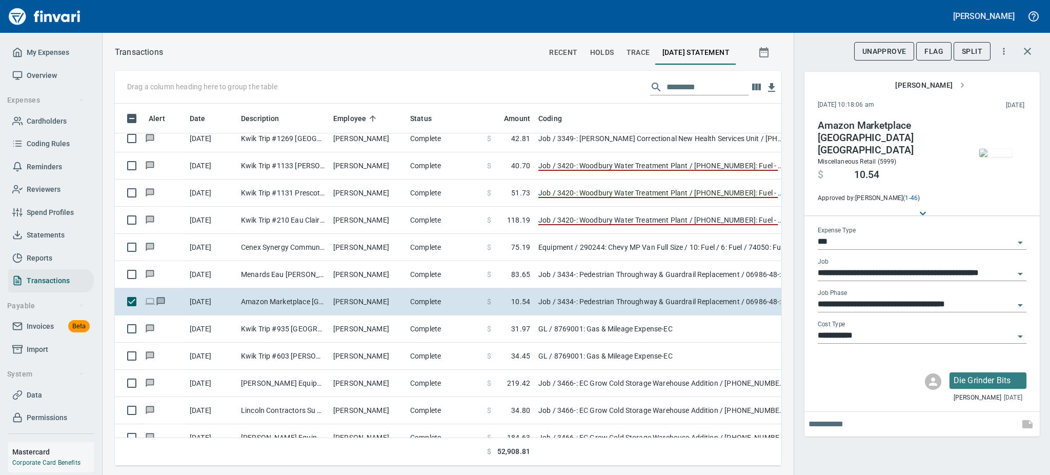
click at [1003, 155] on img "button" at bounding box center [995, 153] width 33 height 8
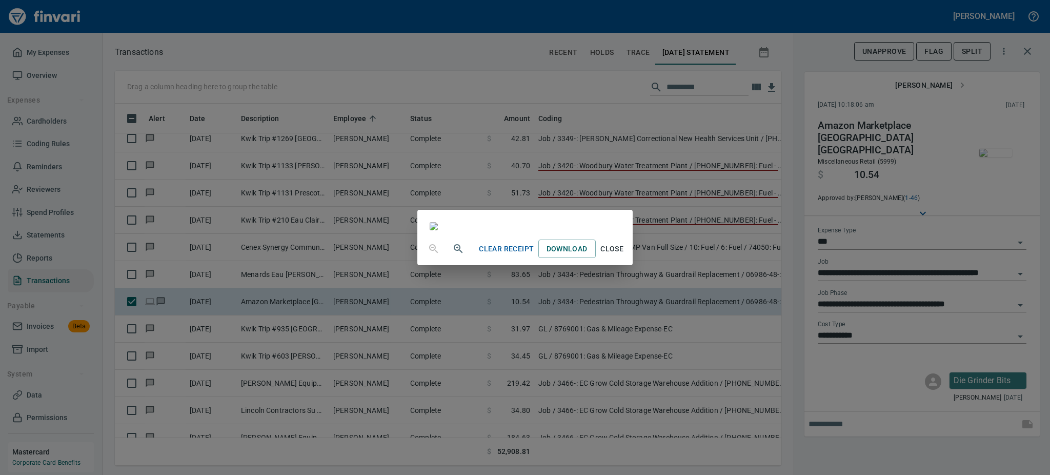
click at [628, 258] on button "Close" at bounding box center [611, 248] width 33 height 19
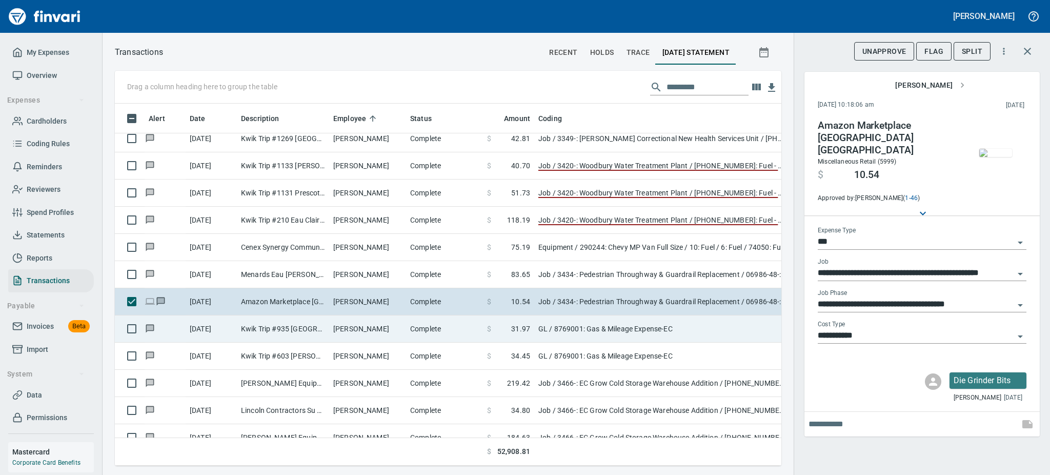
click at [343, 331] on td "[PERSON_NAME]" at bounding box center [367, 328] width 77 height 27
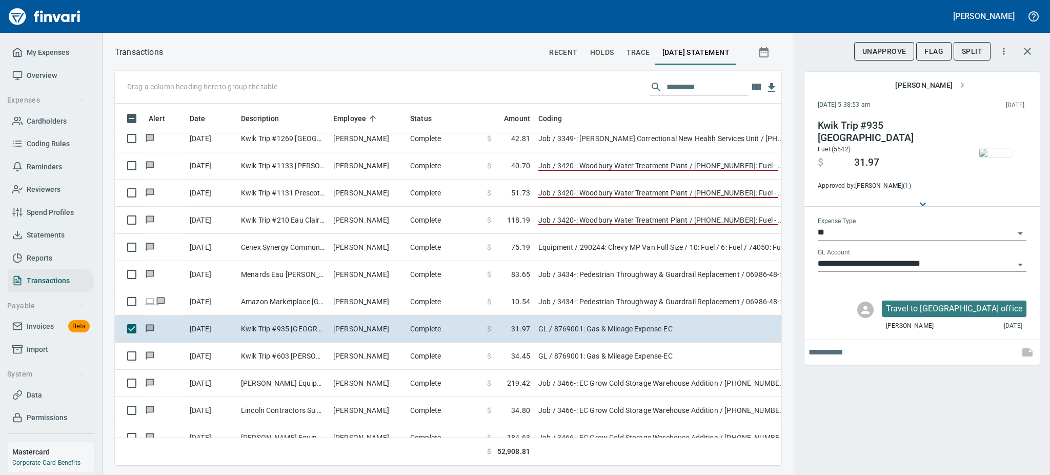
click at [1002, 152] on img "button" at bounding box center [995, 153] width 33 height 8
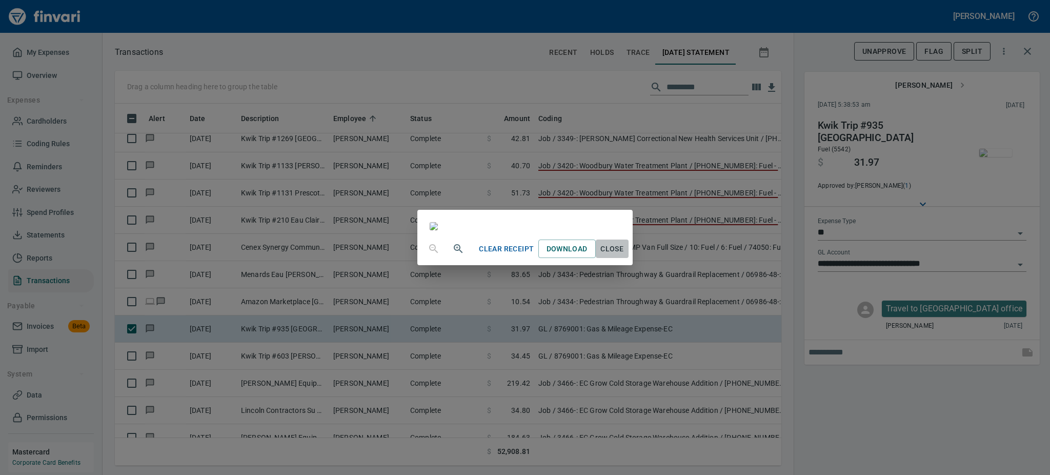
click at [624, 255] on span "Close" at bounding box center [612, 248] width 25 height 13
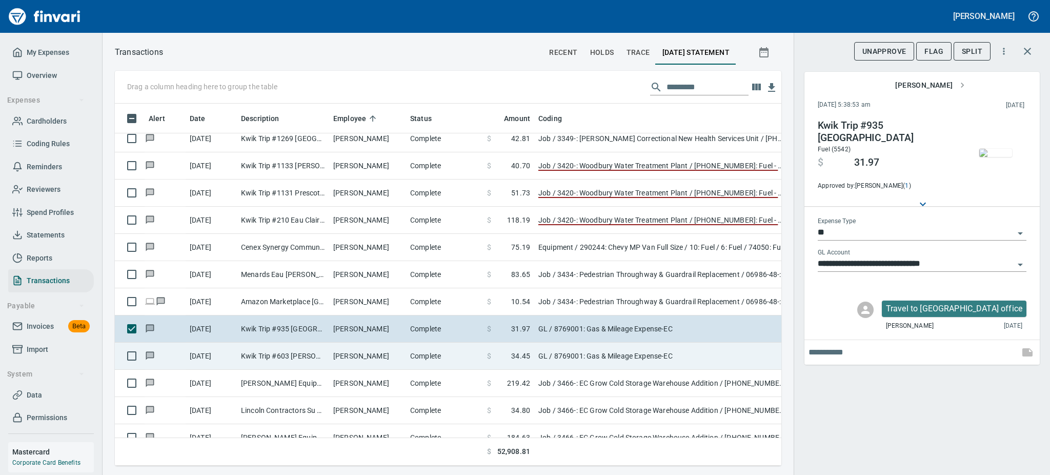
click at [308, 359] on td "Kwik Trip #603 [PERSON_NAME] WI" at bounding box center [283, 355] width 92 height 27
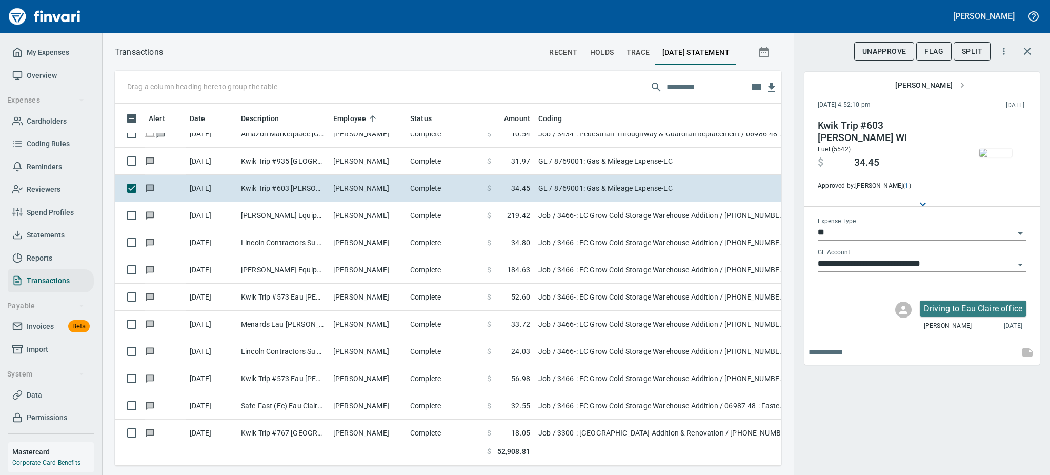
scroll to position [2022, 0]
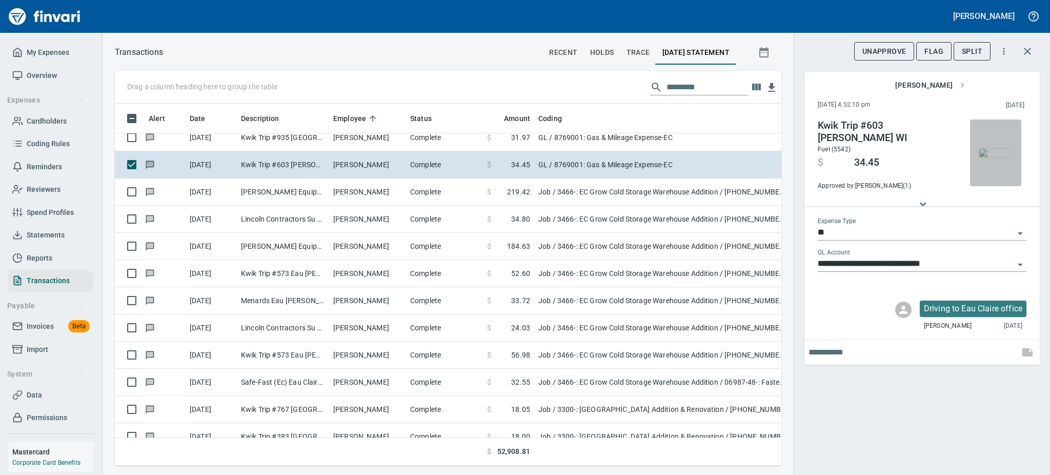
click at [998, 156] on img "button" at bounding box center [995, 153] width 33 height 8
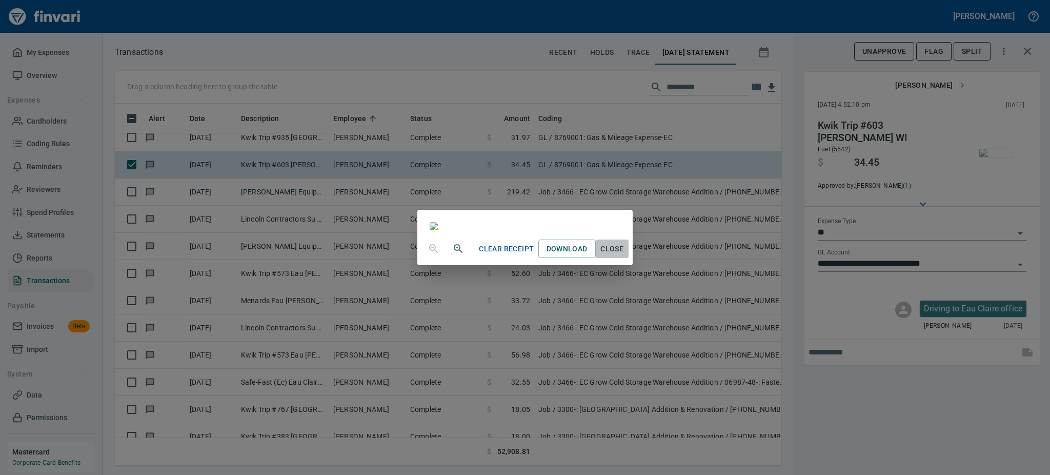
click at [624, 255] on span "Close" at bounding box center [612, 248] width 25 height 13
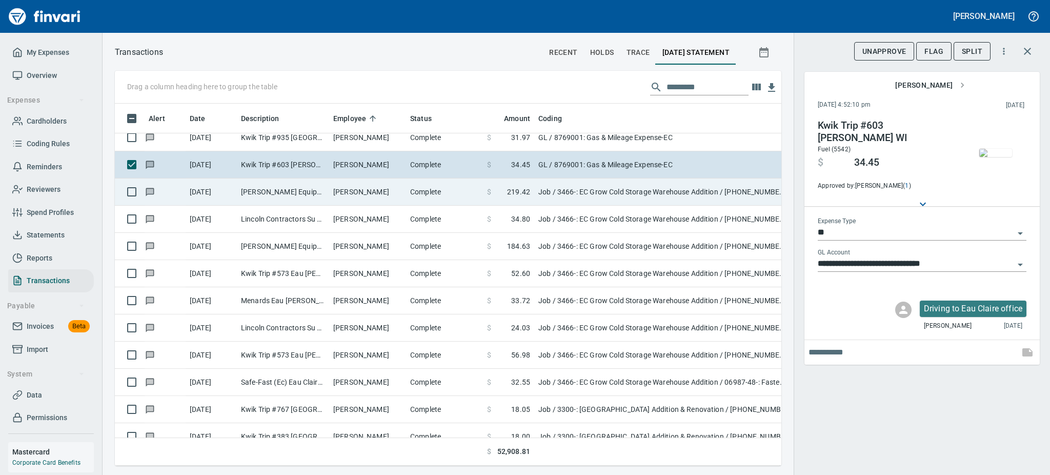
click at [339, 187] on td "[PERSON_NAME]" at bounding box center [367, 191] width 77 height 27
type input "***"
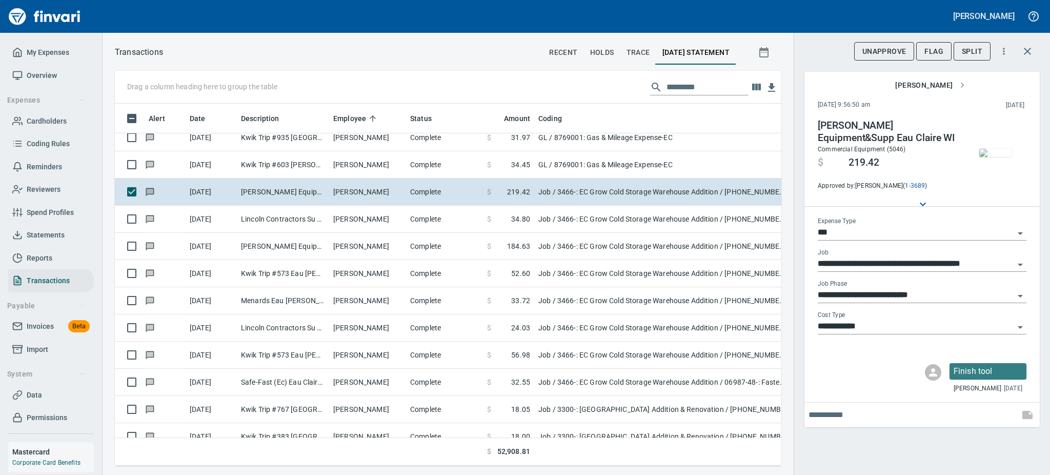
click at [1009, 149] on img "button" at bounding box center [995, 153] width 33 height 8
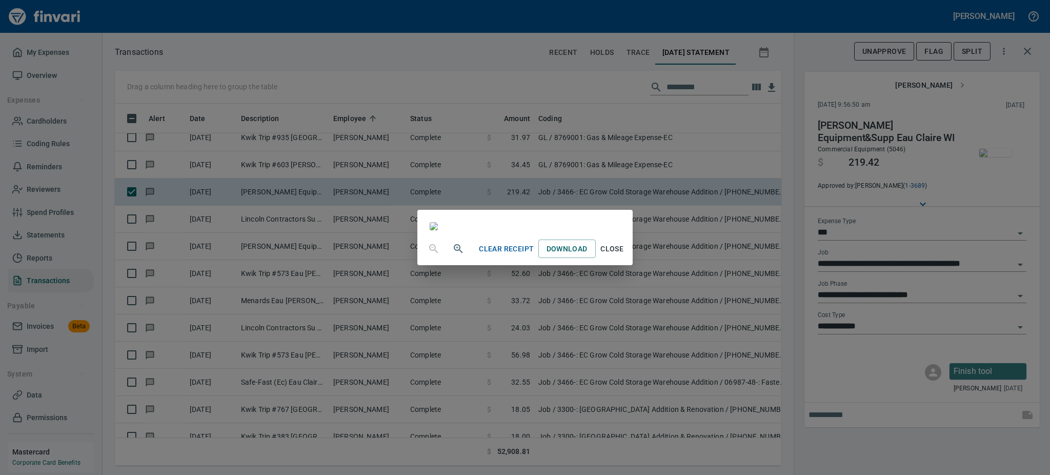
click at [624, 255] on span "Close" at bounding box center [612, 248] width 25 height 13
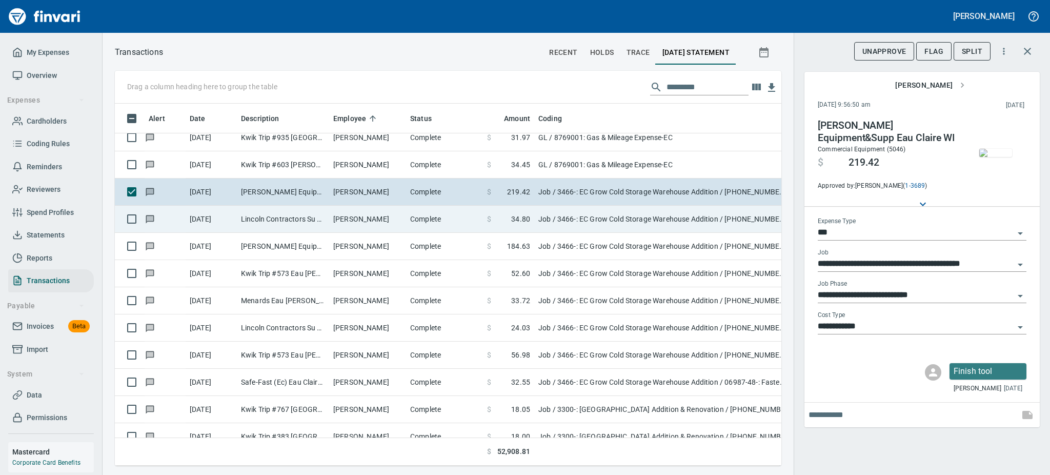
click at [384, 218] on td "[PERSON_NAME]" at bounding box center [367, 219] width 77 height 27
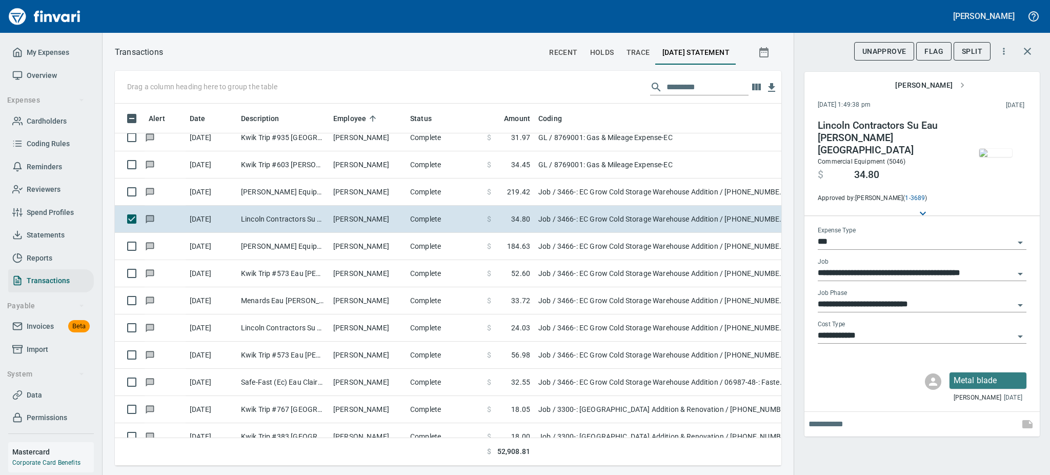
click at [995, 152] on img "button" at bounding box center [995, 153] width 33 height 8
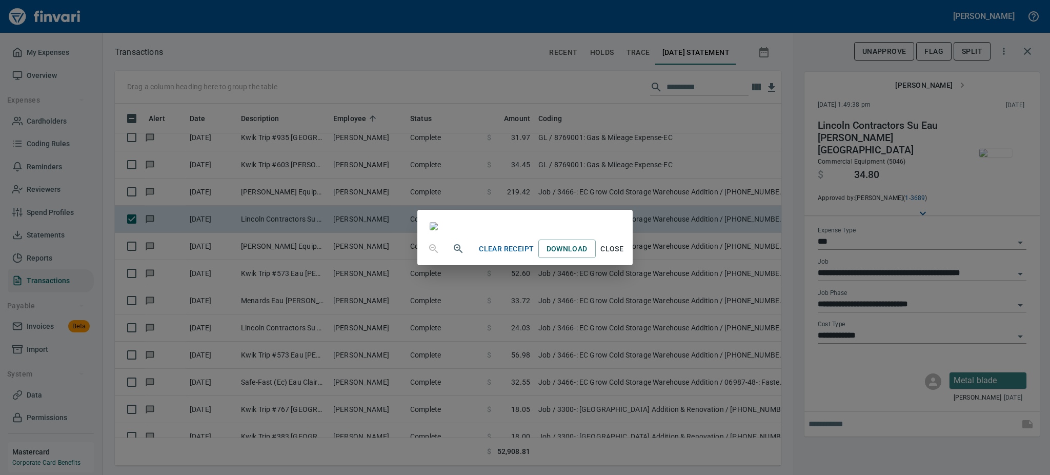
scroll to position [125, 0]
click at [624, 255] on span "Close" at bounding box center [612, 248] width 25 height 13
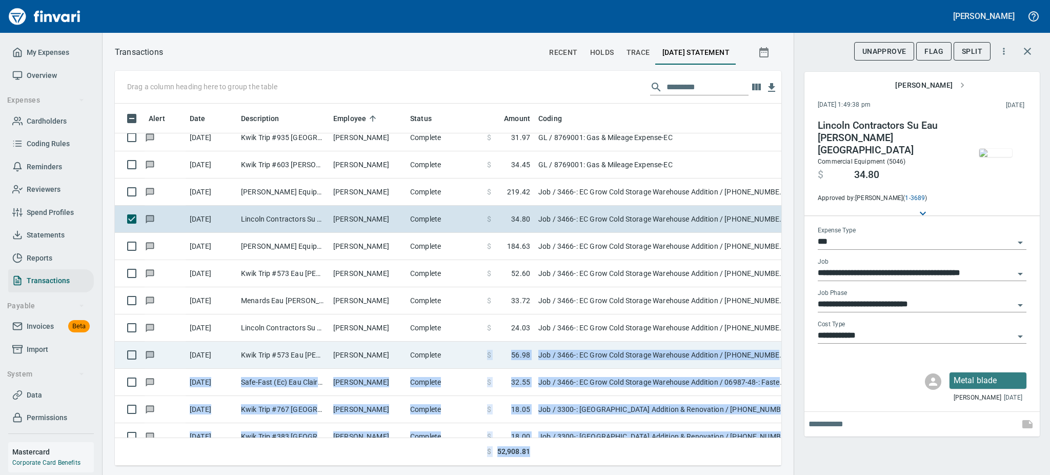
drag, startPoint x: 715, startPoint y: 443, endPoint x: 458, endPoint y: 342, distance: 275.7
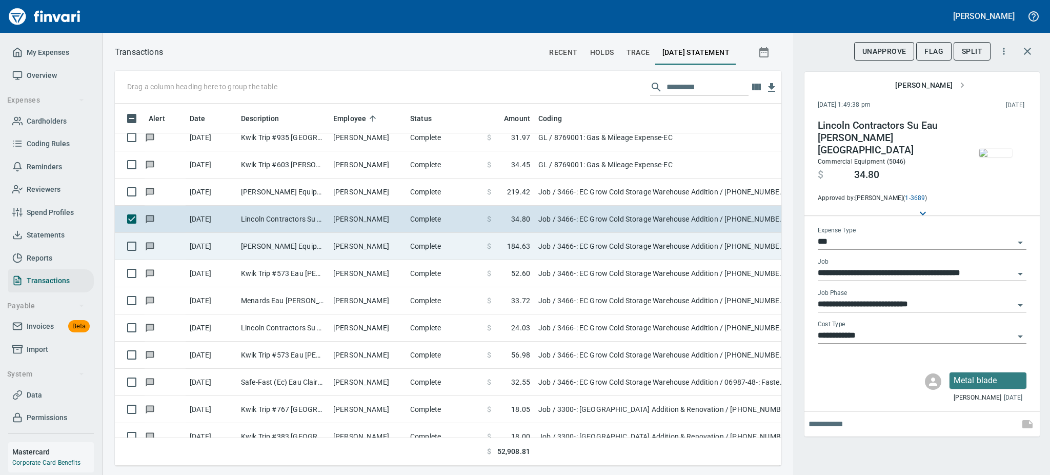
click at [366, 250] on td "[PERSON_NAME]" at bounding box center [367, 246] width 77 height 27
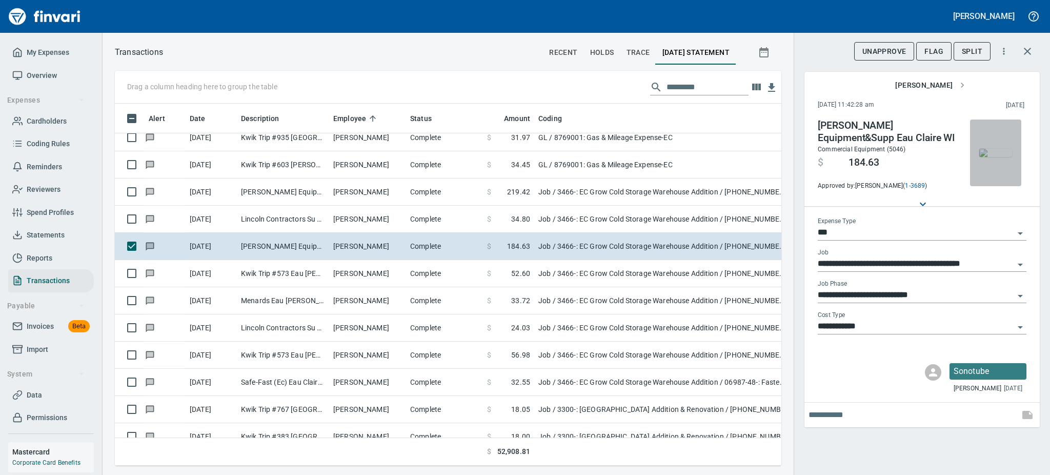
click at [997, 149] on img "button" at bounding box center [995, 153] width 33 height 8
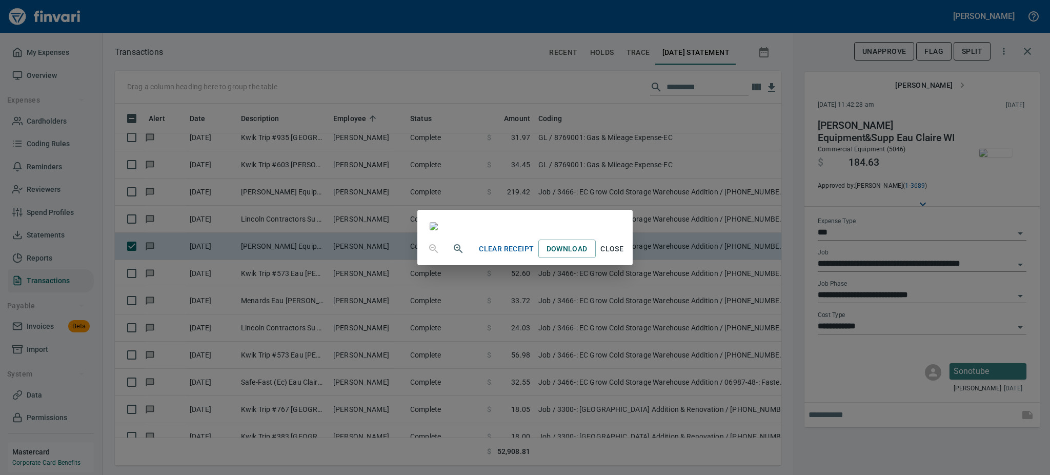
scroll to position [75, 0]
click at [624, 255] on span "Close" at bounding box center [612, 248] width 25 height 13
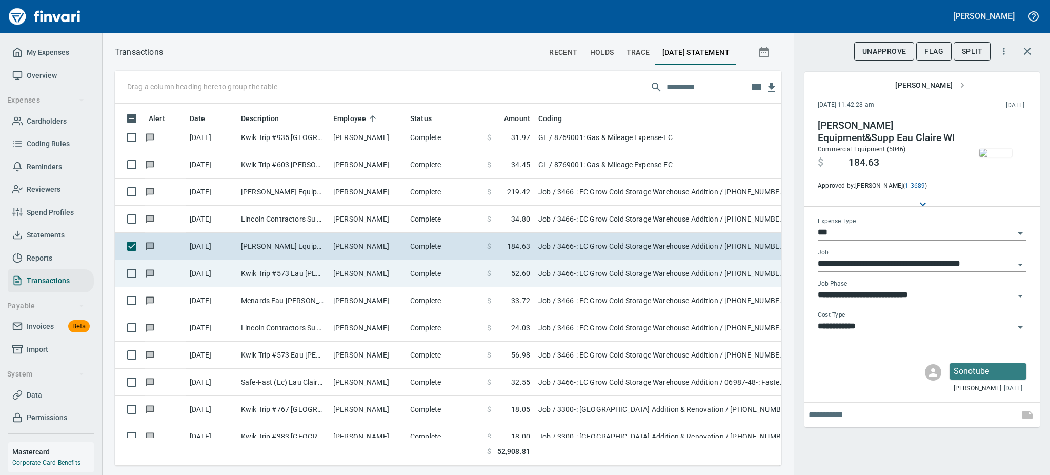
click at [402, 269] on td "[PERSON_NAME]" at bounding box center [367, 273] width 77 height 27
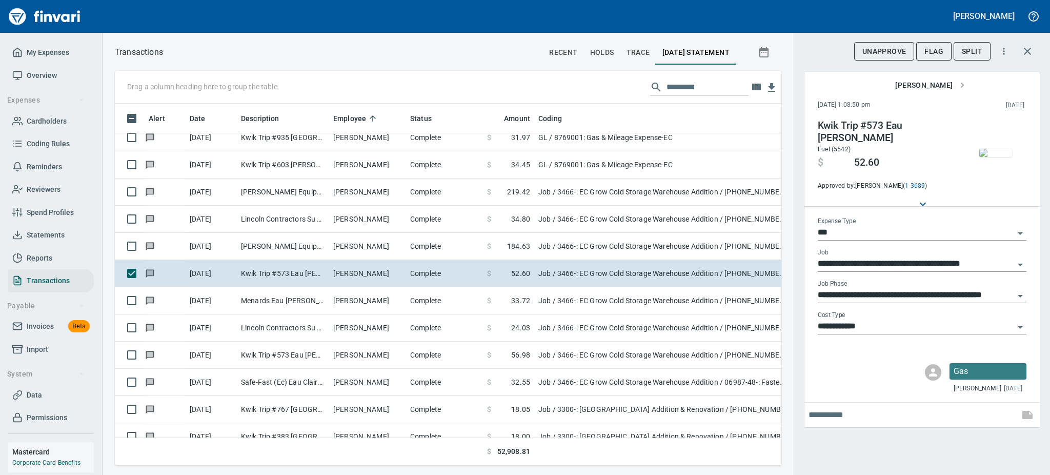
click at [990, 157] on img "button" at bounding box center [995, 153] width 33 height 8
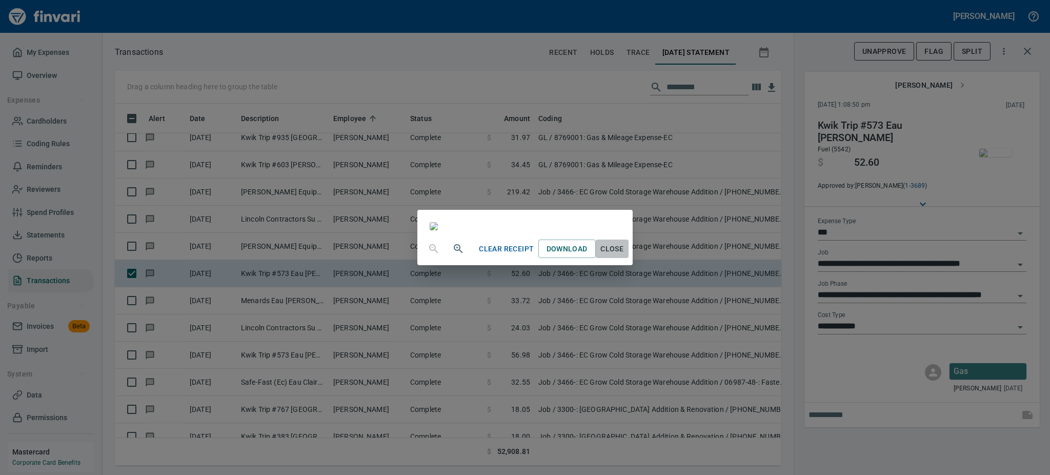
click at [624, 255] on span "Close" at bounding box center [612, 248] width 25 height 13
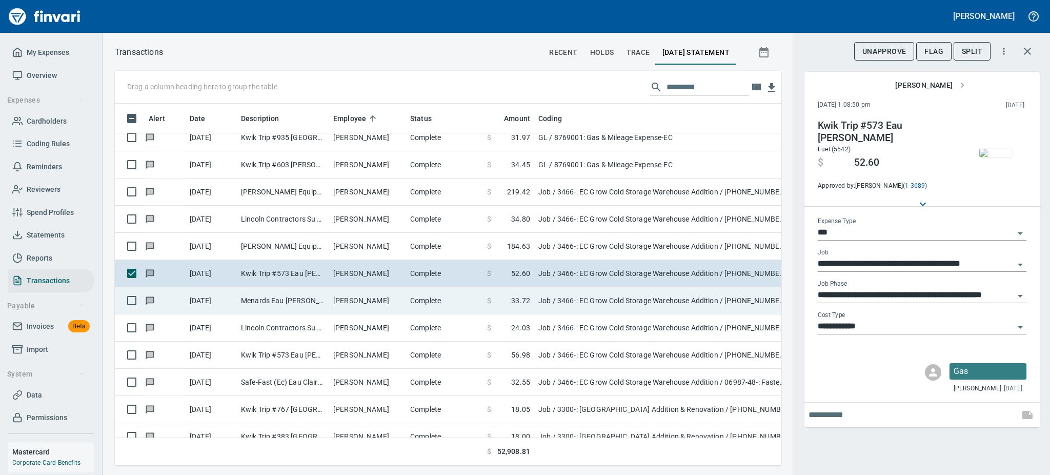
click at [343, 297] on td "[PERSON_NAME]" at bounding box center [367, 300] width 77 height 27
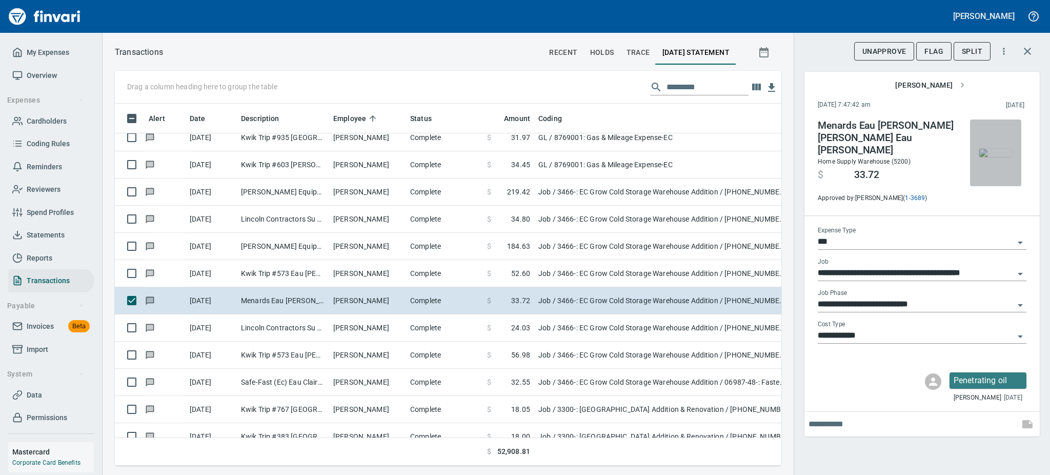
click at [990, 157] on img "button" at bounding box center [995, 153] width 33 height 8
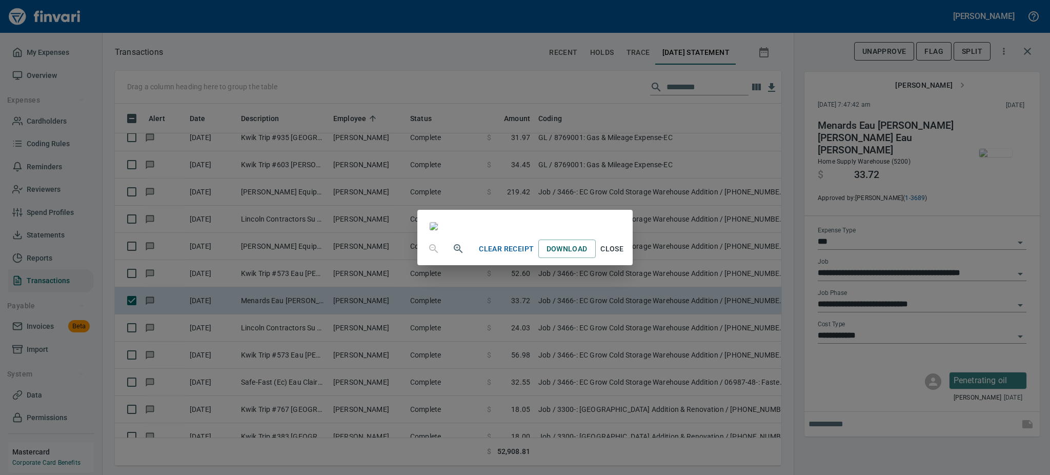
scroll to position [24, 0]
click at [624, 255] on span "Close" at bounding box center [612, 248] width 25 height 13
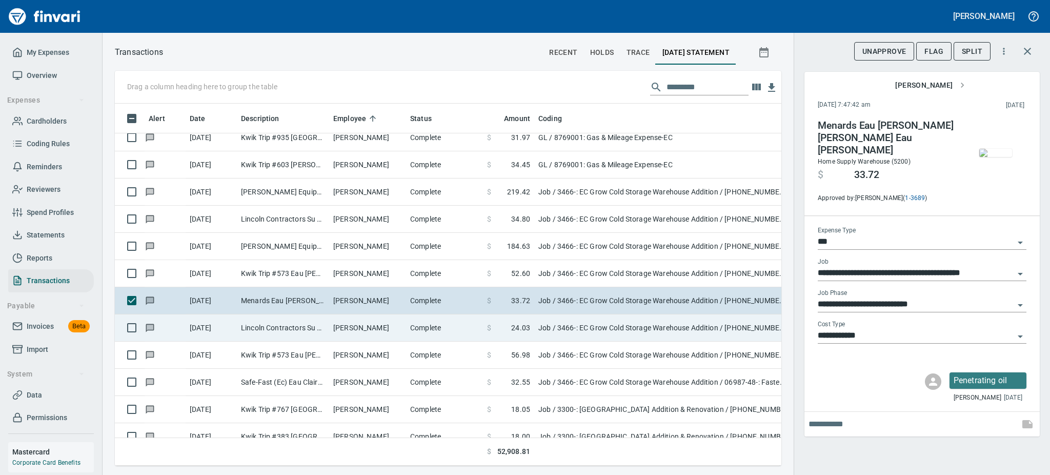
click at [362, 331] on td "[PERSON_NAME]" at bounding box center [367, 327] width 77 height 27
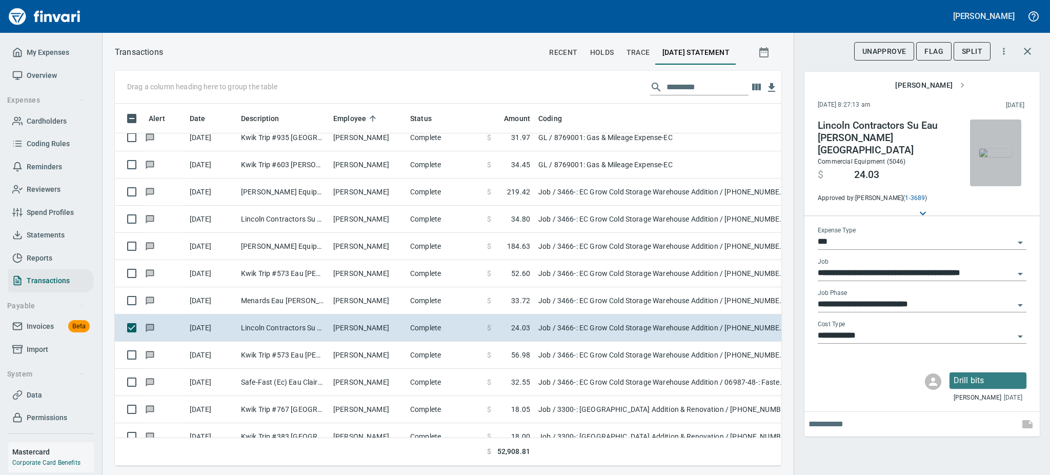
click at [997, 153] on img "button" at bounding box center [995, 153] width 33 height 8
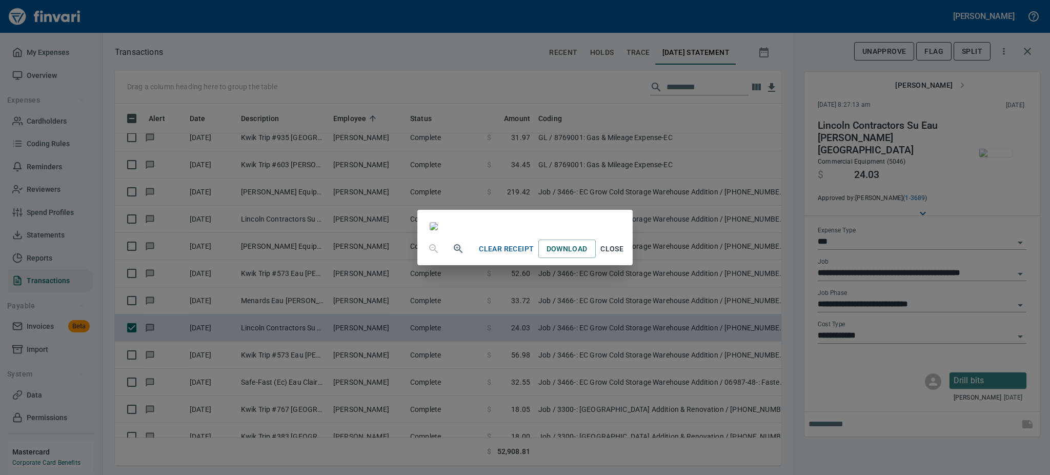
scroll to position [100, 0]
click at [624, 255] on span "Close" at bounding box center [612, 248] width 25 height 13
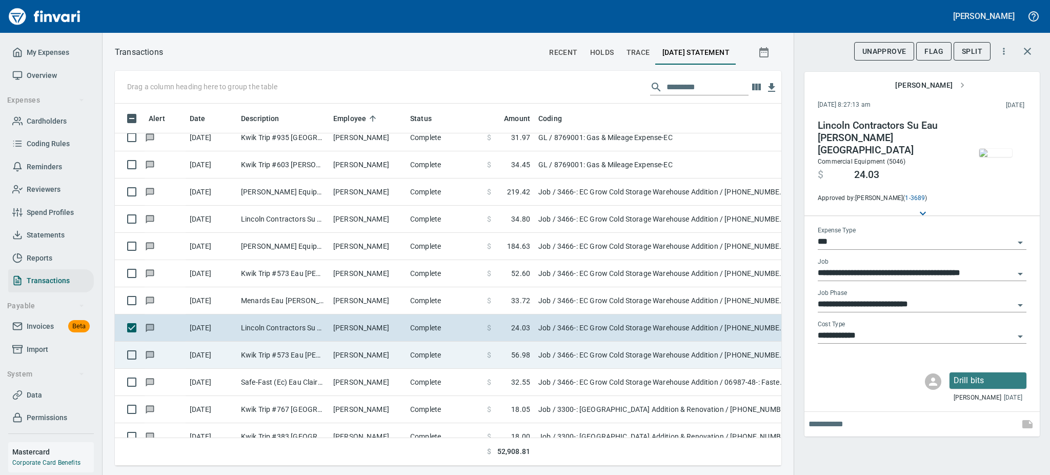
click at [358, 352] on td "[PERSON_NAME]" at bounding box center [367, 354] width 77 height 27
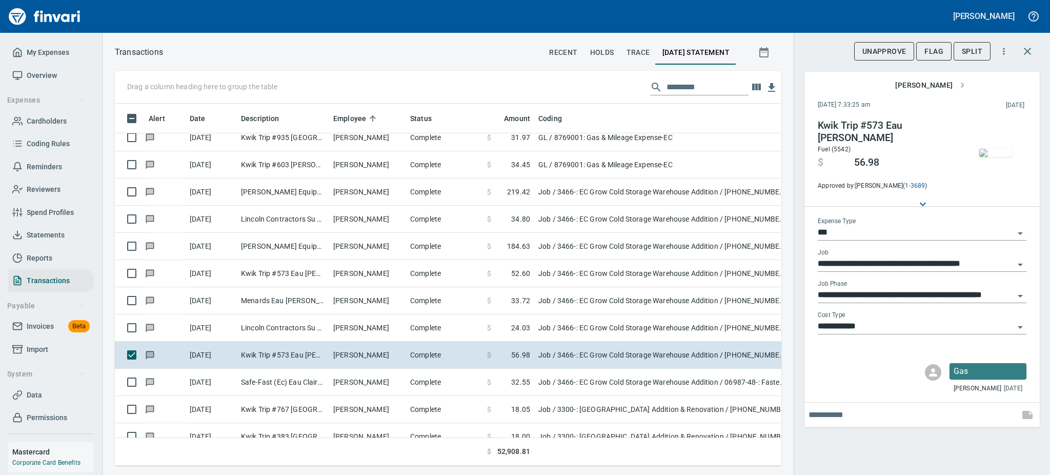
click at [990, 151] on img "button" at bounding box center [995, 153] width 33 height 8
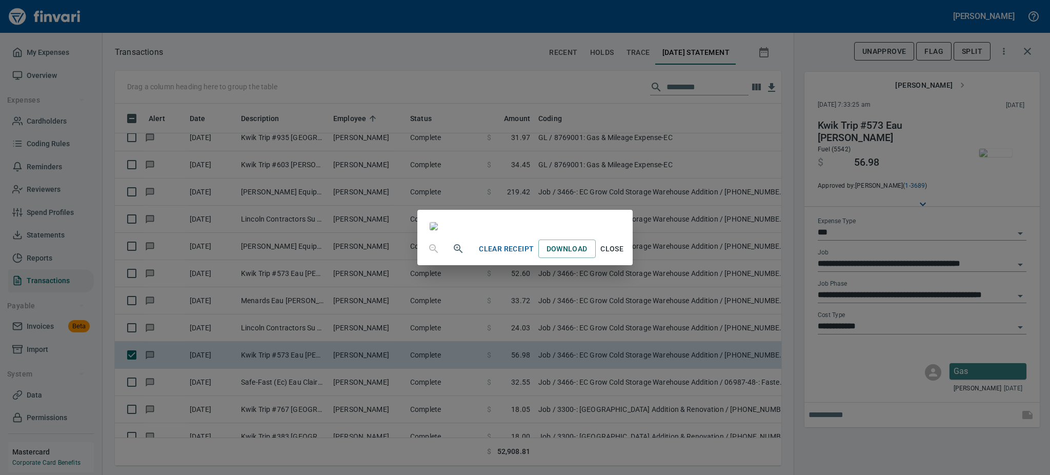
click at [624, 255] on span "Close" at bounding box center [612, 248] width 25 height 13
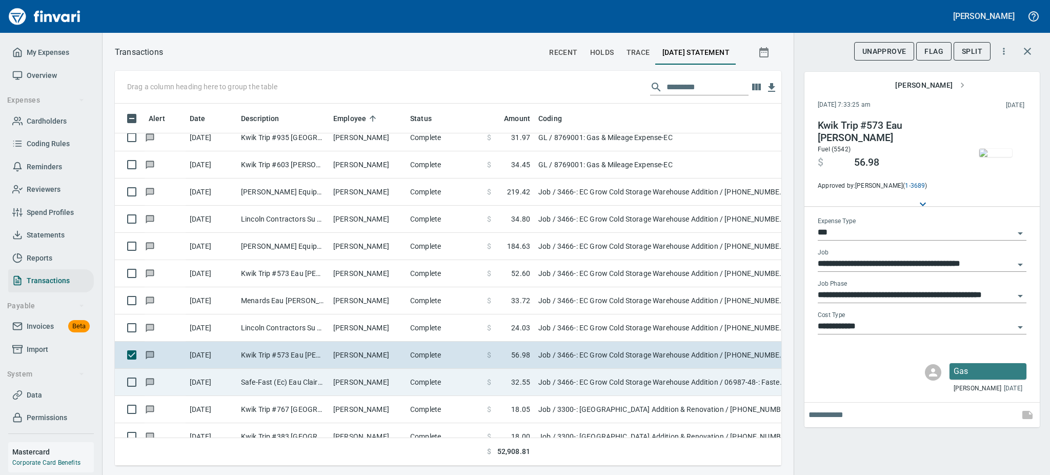
click at [371, 385] on td "[PERSON_NAME]" at bounding box center [367, 381] width 77 height 27
type input "**********"
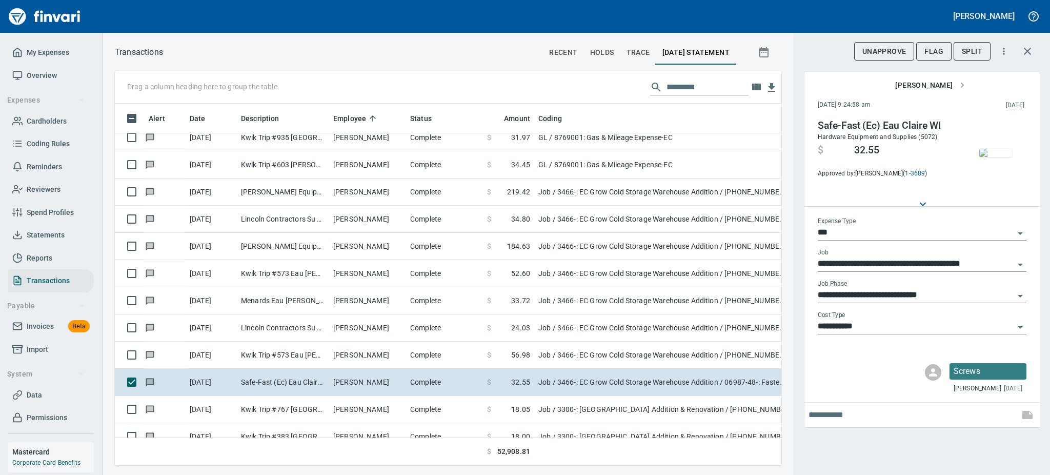
click at [997, 152] on img "button" at bounding box center [995, 153] width 33 height 8
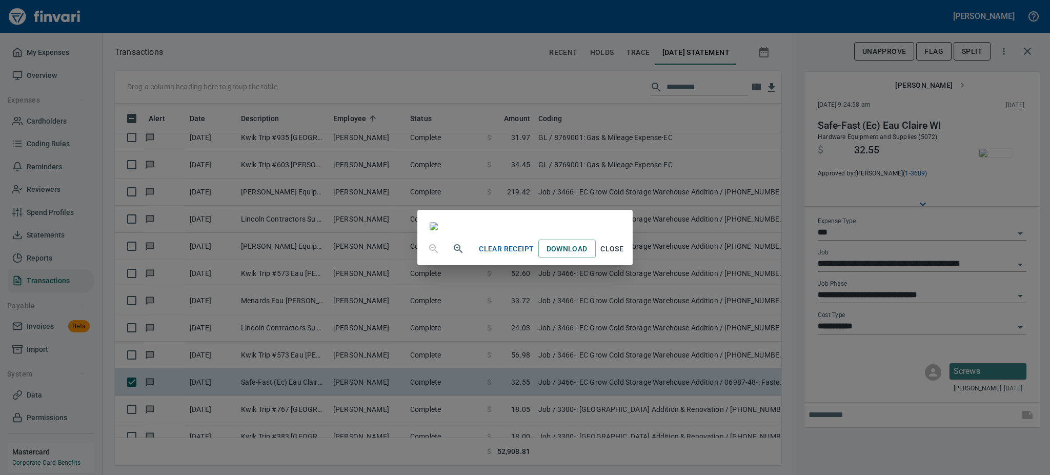
scroll to position [68, 0]
click at [624, 255] on span "Close" at bounding box center [612, 248] width 25 height 13
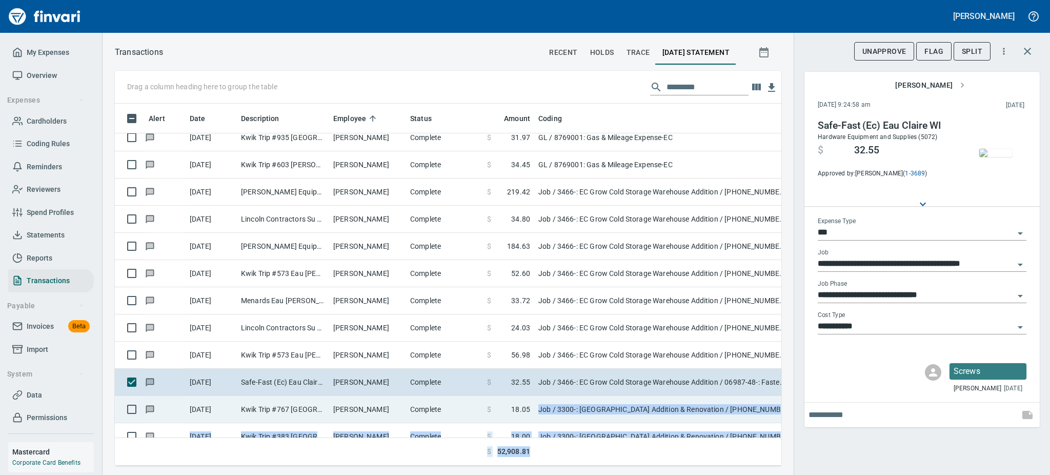
drag, startPoint x: 710, startPoint y: 445, endPoint x: 531, endPoint y: 398, distance: 185.6
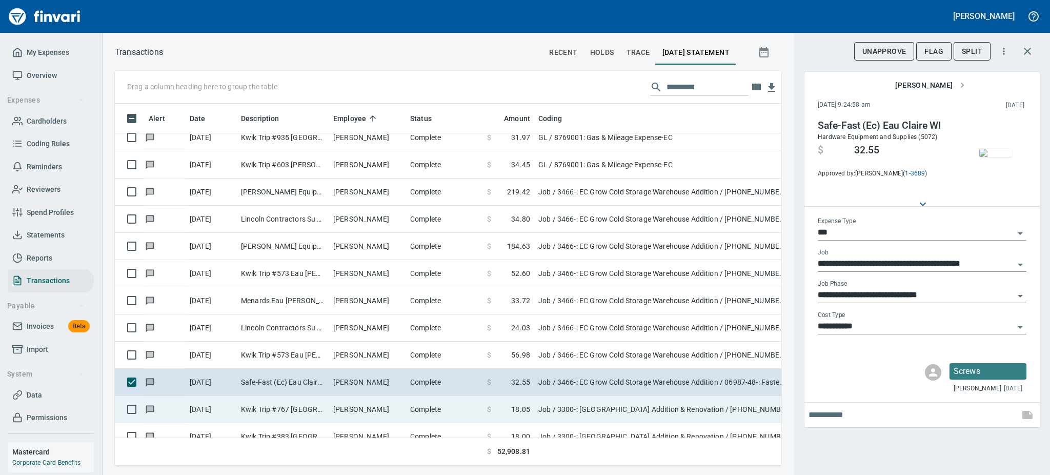
click at [373, 408] on td "[PERSON_NAME]" at bounding box center [367, 409] width 77 height 27
type input "**********"
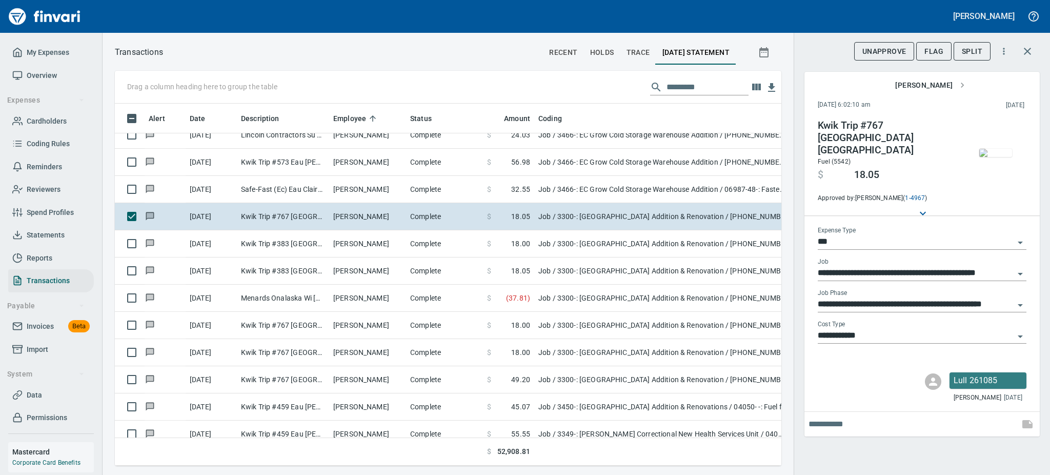
scroll to position [2241, 0]
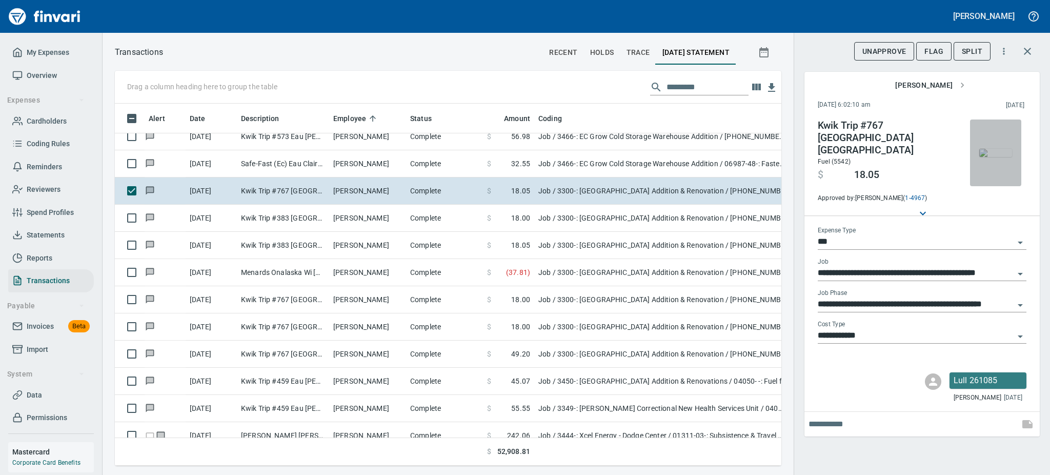
click at [1001, 157] on img "button" at bounding box center [995, 153] width 33 height 8
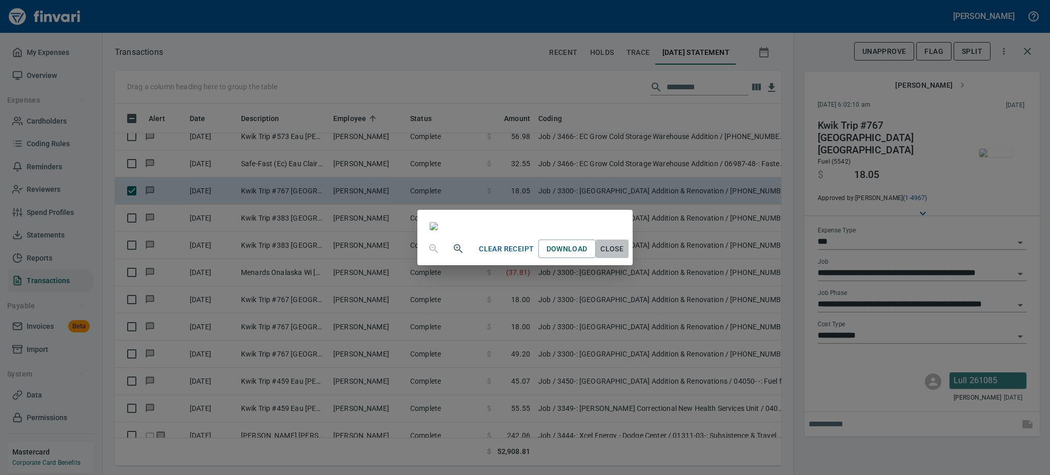
click at [624, 255] on span "Close" at bounding box center [612, 248] width 25 height 13
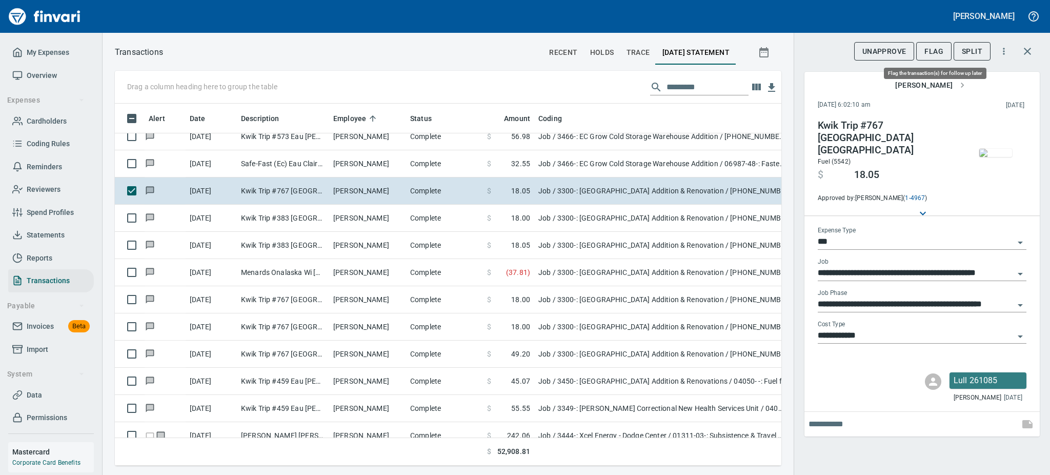
click at [929, 48] on span "Flag" at bounding box center [933, 51] width 19 height 13
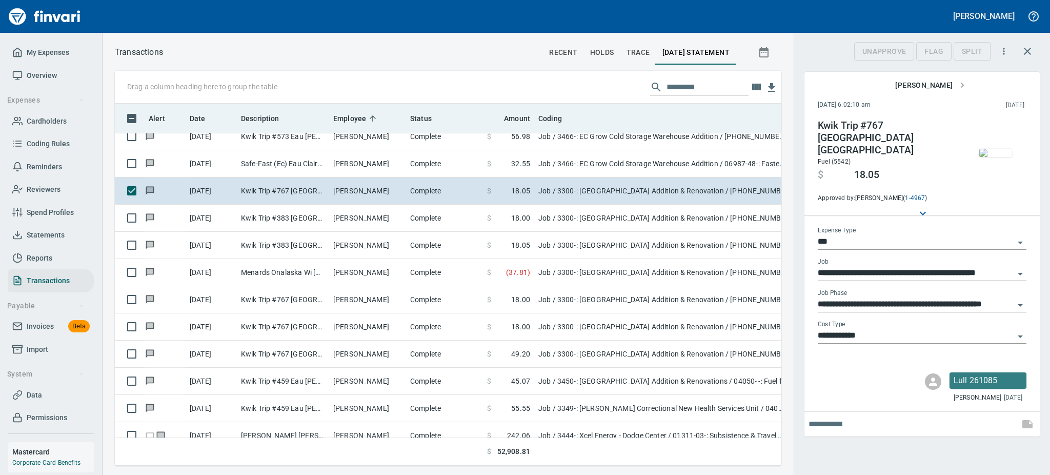
scroll to position [339, 643]
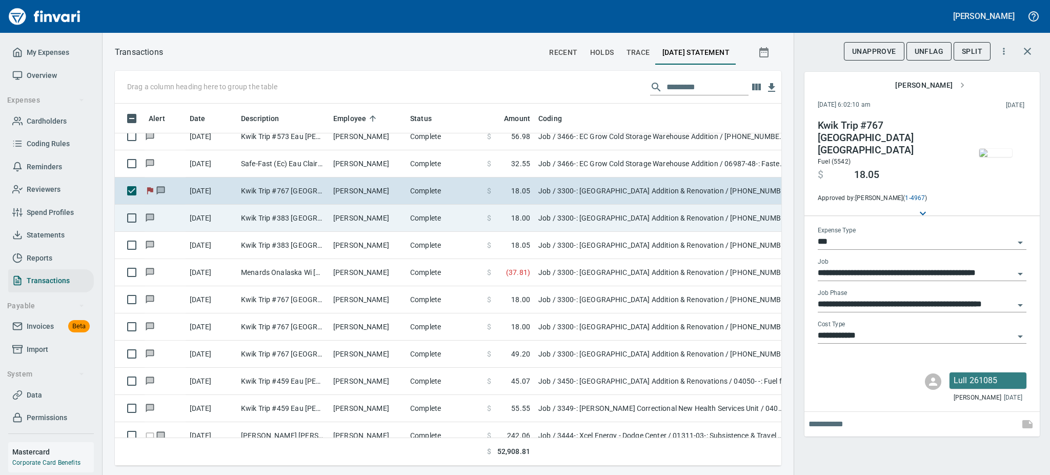
click at [343, 213] on td "[PERSON_NAME]" at bounding box center [367, 217] width 77 height 27
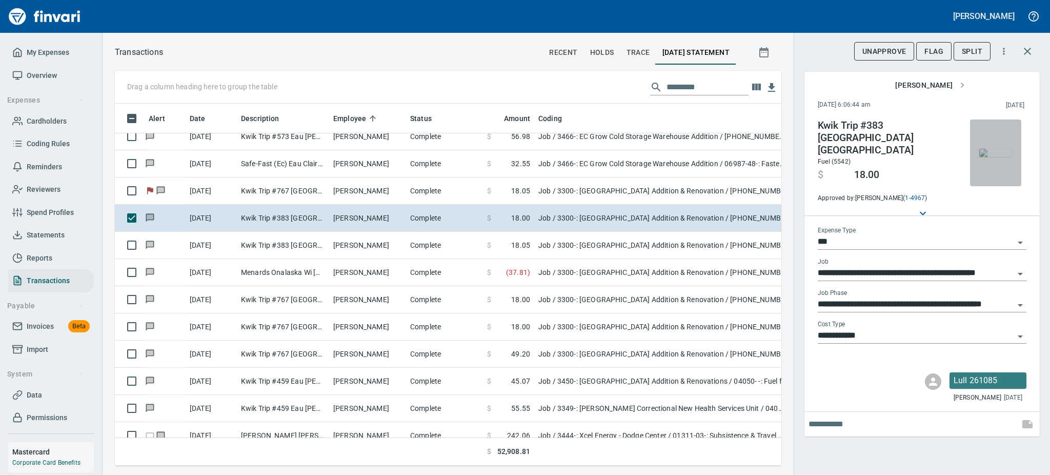
click at [989, 157] on img "button" at bounding box center [995, 153] width 33 height 8
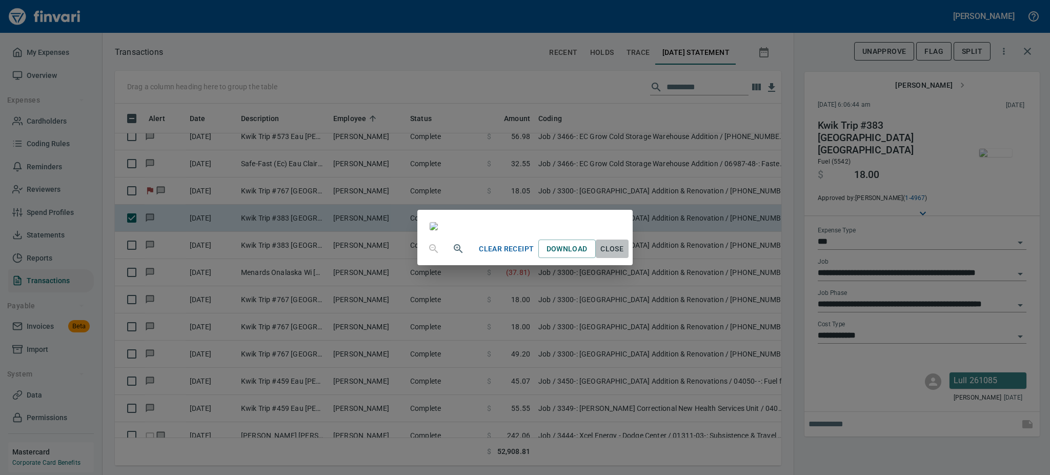
click at [624, 255] on span "Close" at bounding box center [612, 248] width 25 height 13
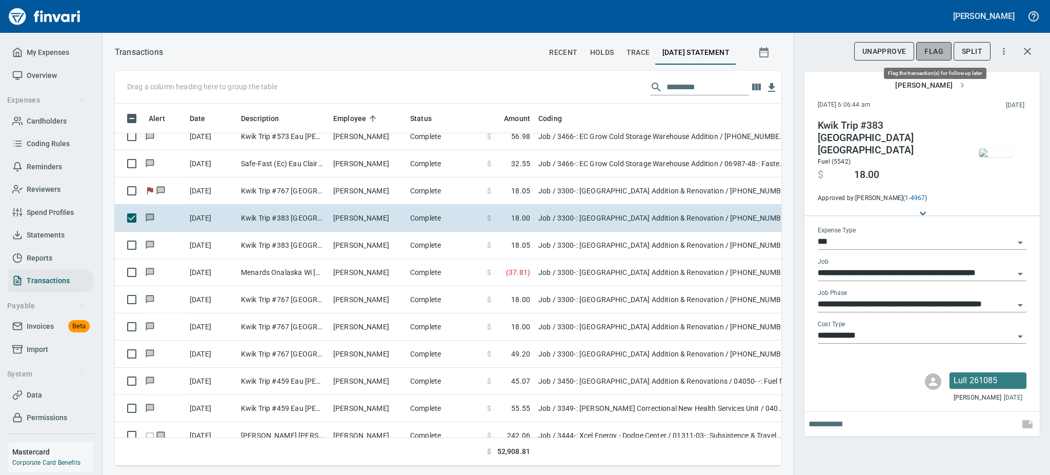
click at [935, 53] on span "Flag" at bounding box center [933, 51] width 19 height 13
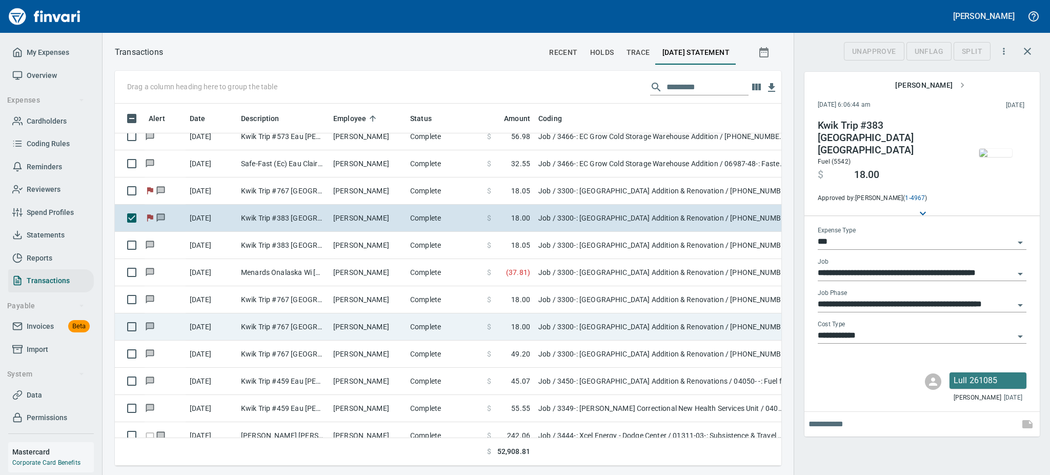
scroll to position [339, 643]
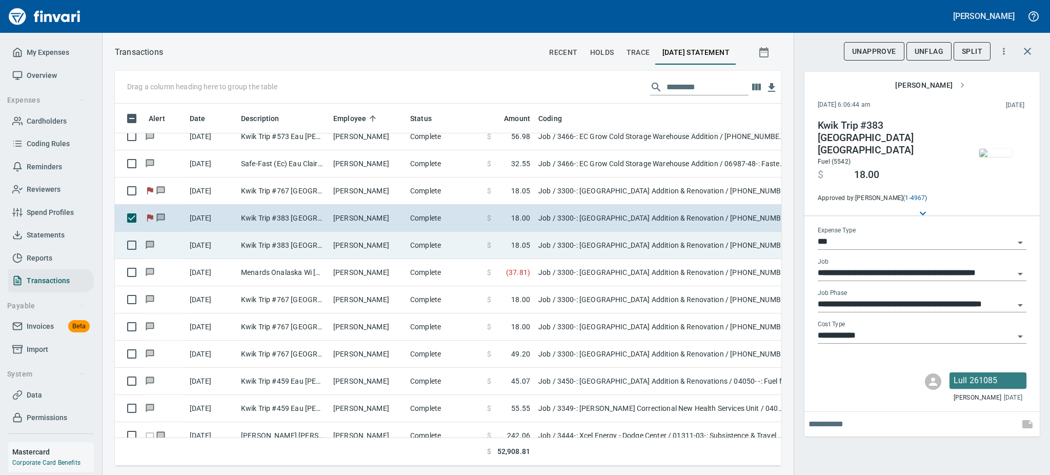
click at [369, 243] on td "[PERSON_NAME]" at bounding box center [367, 245] width 77 height 27
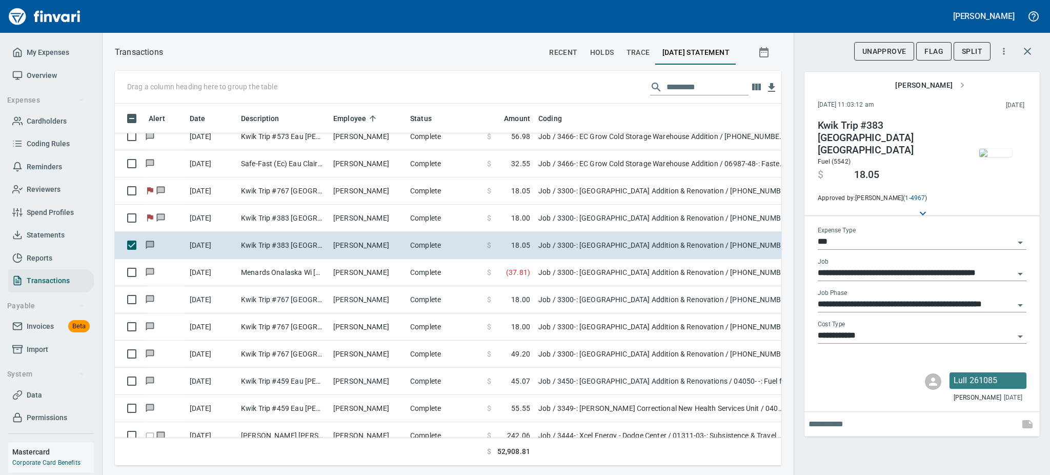
click at [996, 157] on img "button" at bounding box center [995, 153] width 33 height 8
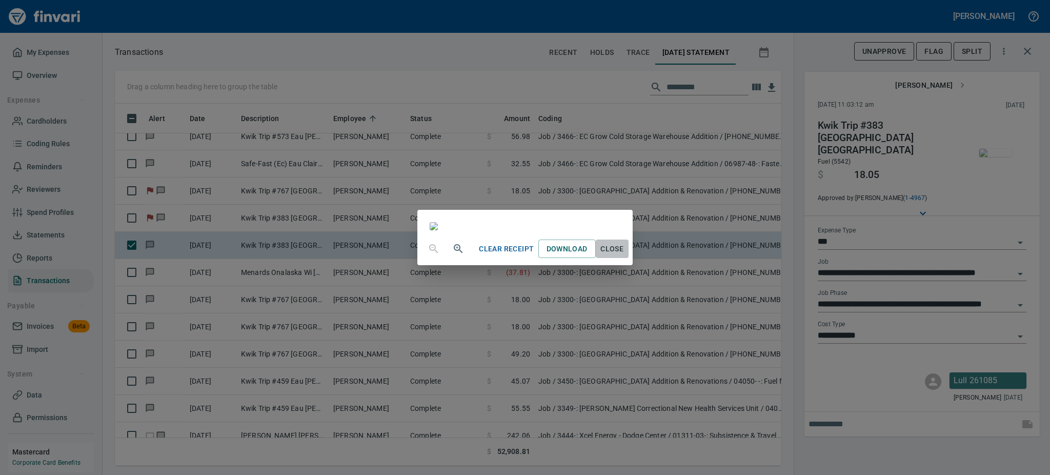
click at [624, 255] on span "Close" at bounding box center [612, 248] width 25 height 13
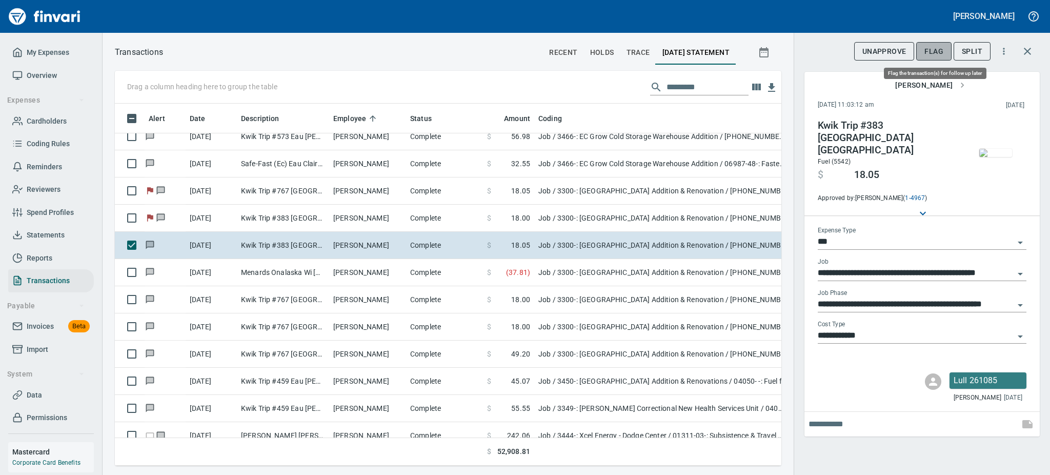
click at [943, 45] on button "Flag" at bounding box center [933, 51] width 35 height 19
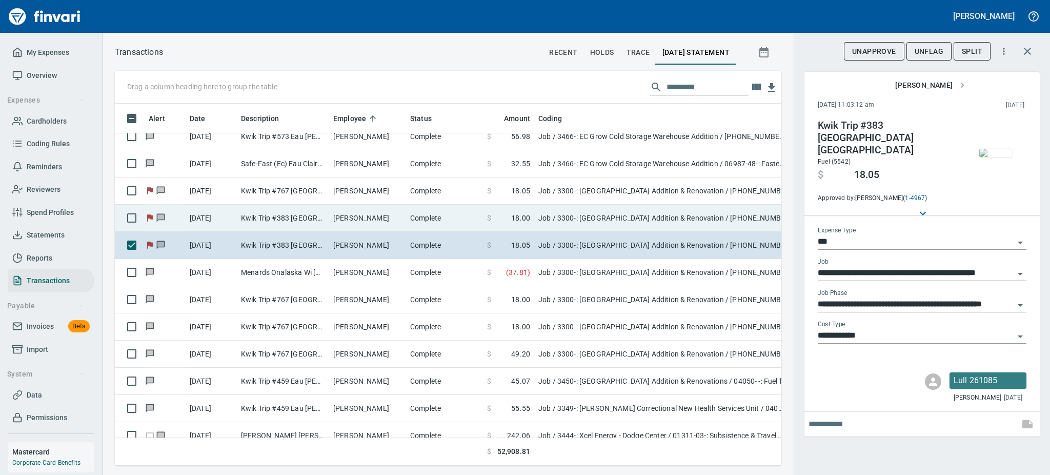
scroll to position [339, 643]
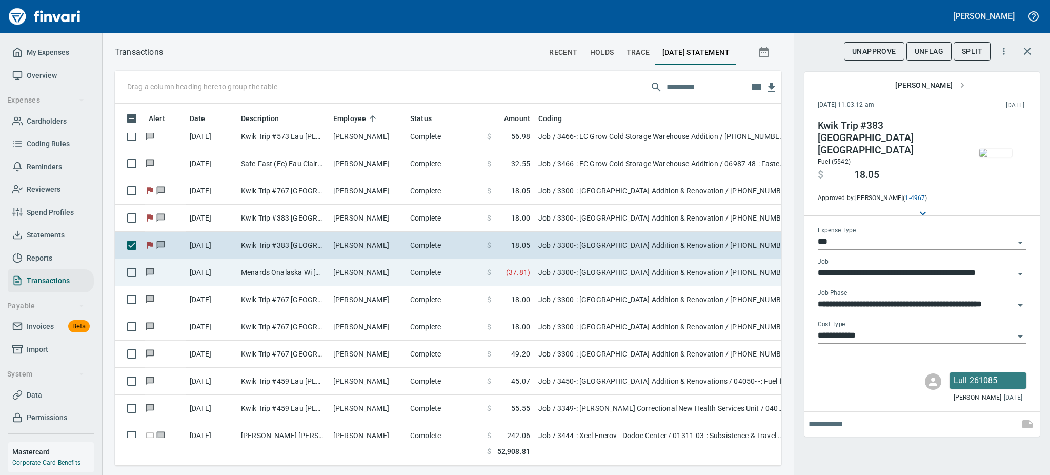
click at [374, 266] on td "[PERSON_NAME]" at bounding box center [367, 272] width 77 height 27
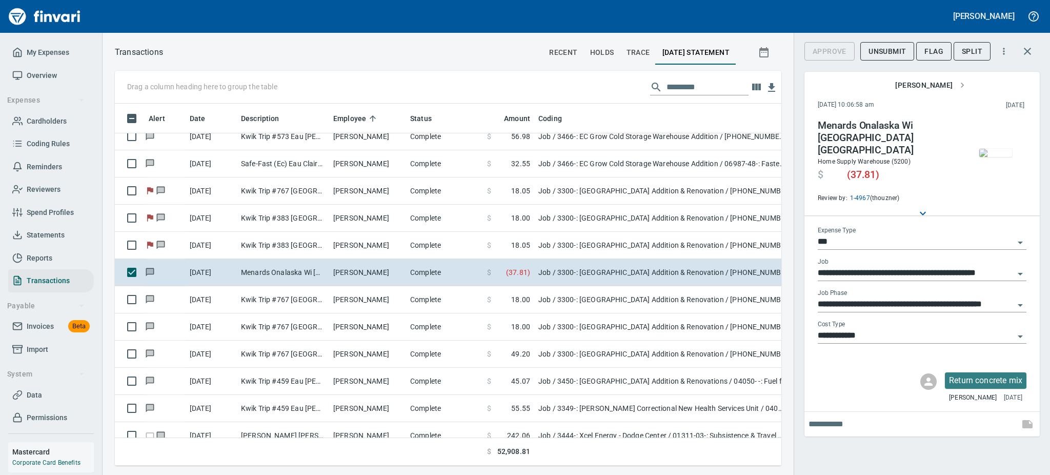
click at [999, 154] on img "button" at bounding box center [995, 153] width 33 height 8
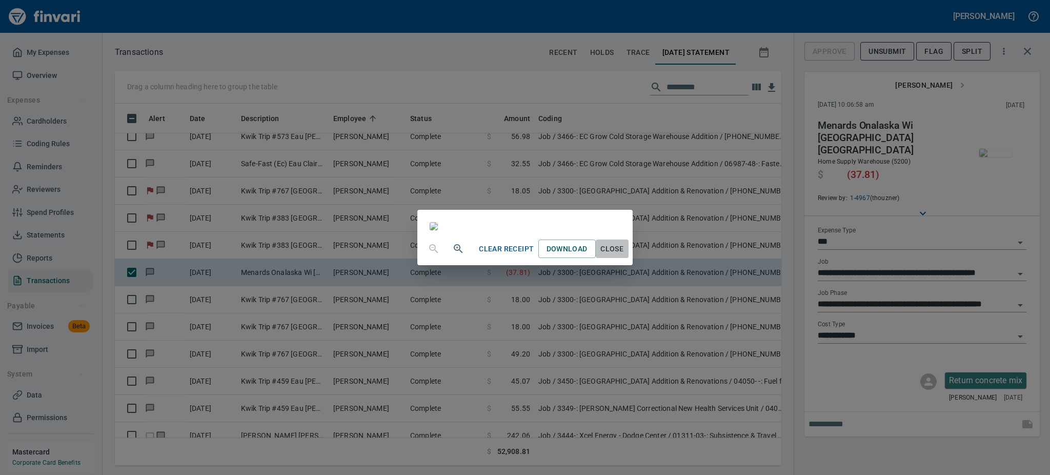
click at [624, 255] on span "Close" at bounding box center [612, 248] width 25 height 13
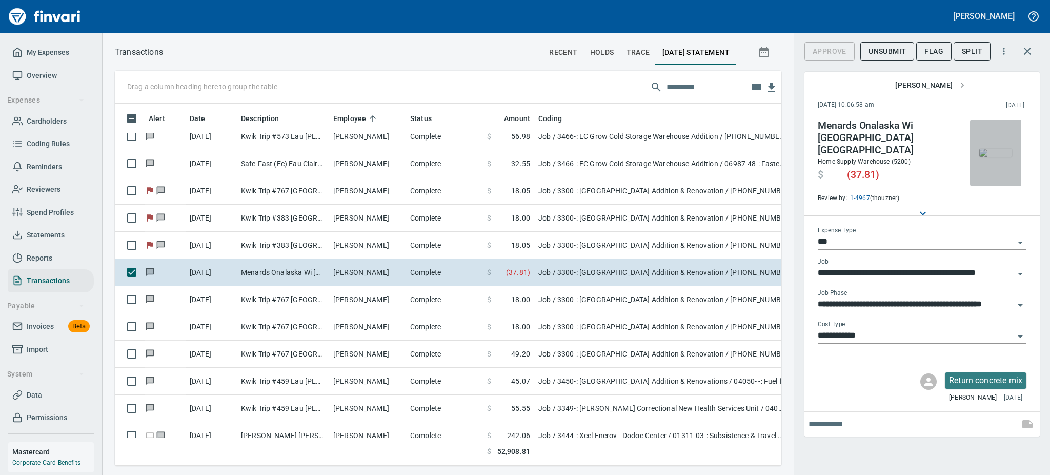
click at [1002, 157] on img "button" at bounding box center [995, 153] width 33 height 8
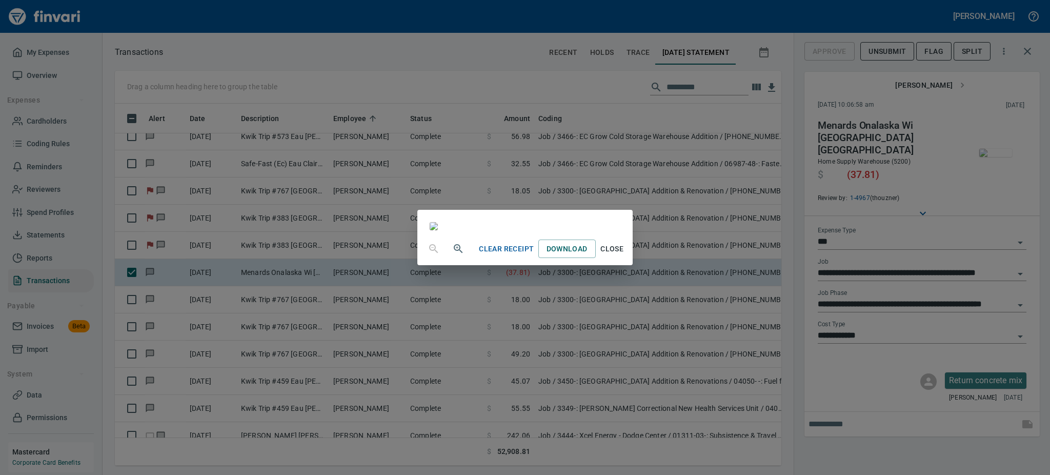
click at [624, 255] on span "Close" at bounding box center [612, 248] width 25 height 13
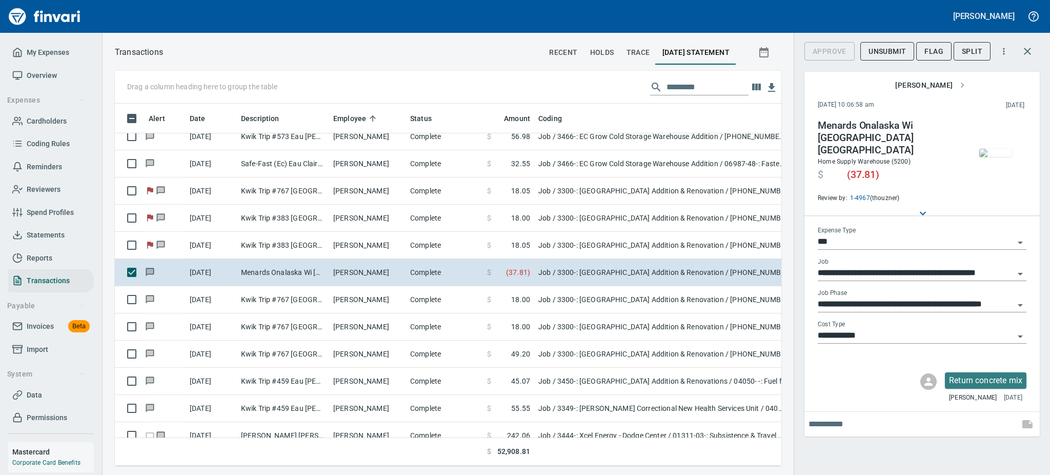
click at [1017, 299] on icon "Open" at bounding box center [1020, 305] width 12 height 12
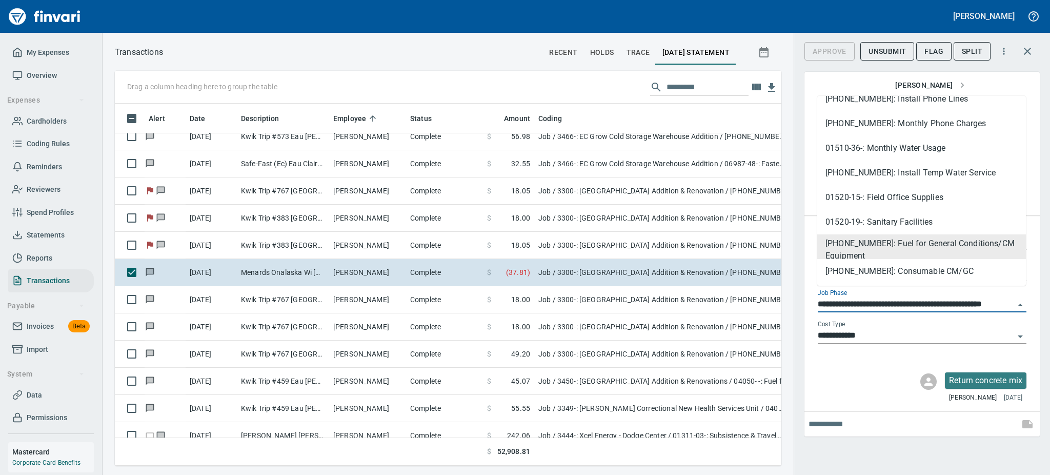
scroll to position [410, 0]
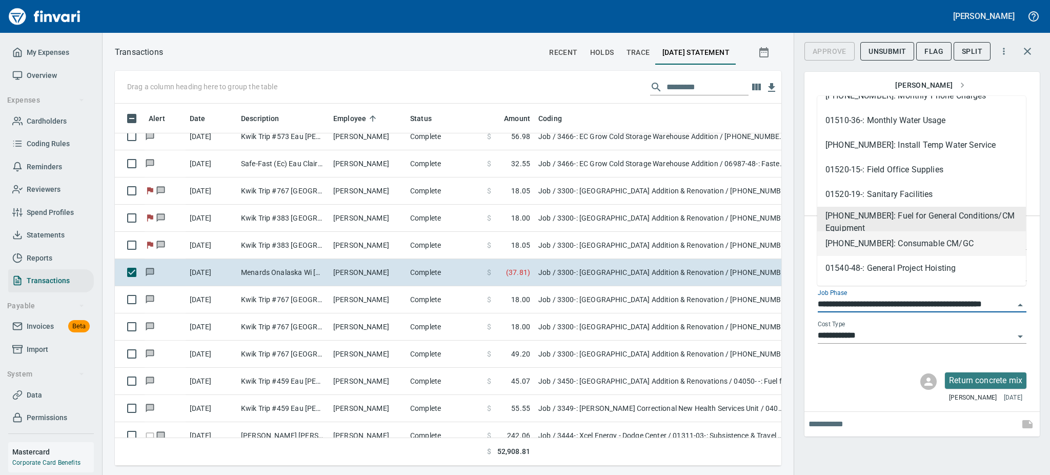
click at [920, 245] on li "[PHONE_NUMBER]: Consumable CM/GC" at bounding box center [921, 243] width 209 height 25
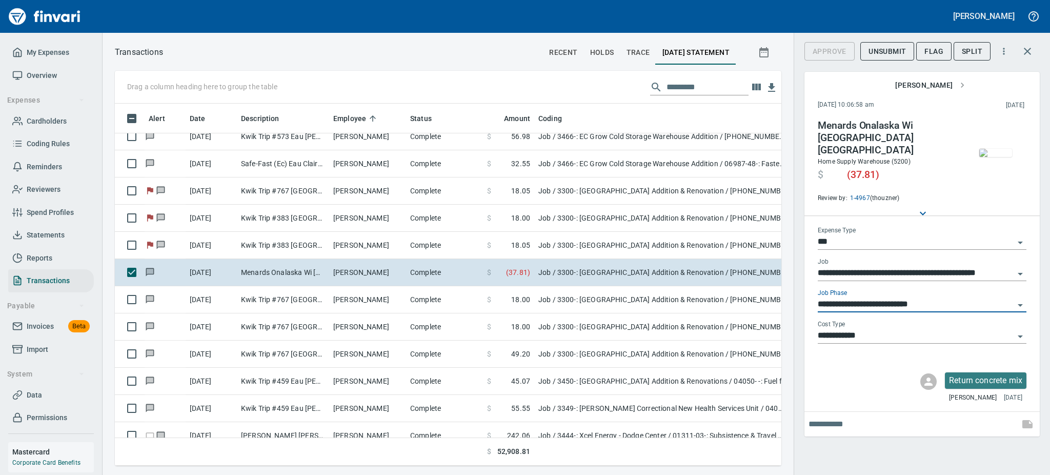
scroll to position [0, 0]
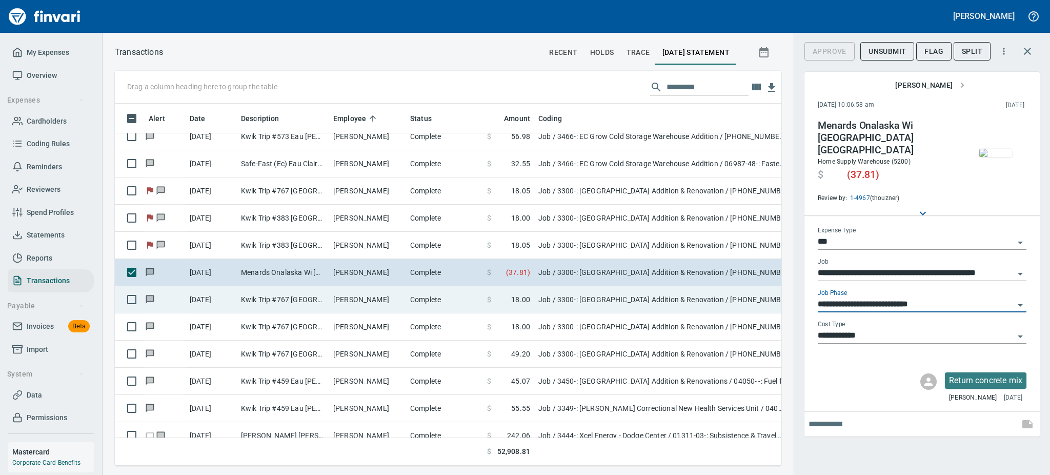
click at [330, 298] on td "[PERSON_NAME]" at bounding box center [367, 299] width 77 height 27
type input "**********"
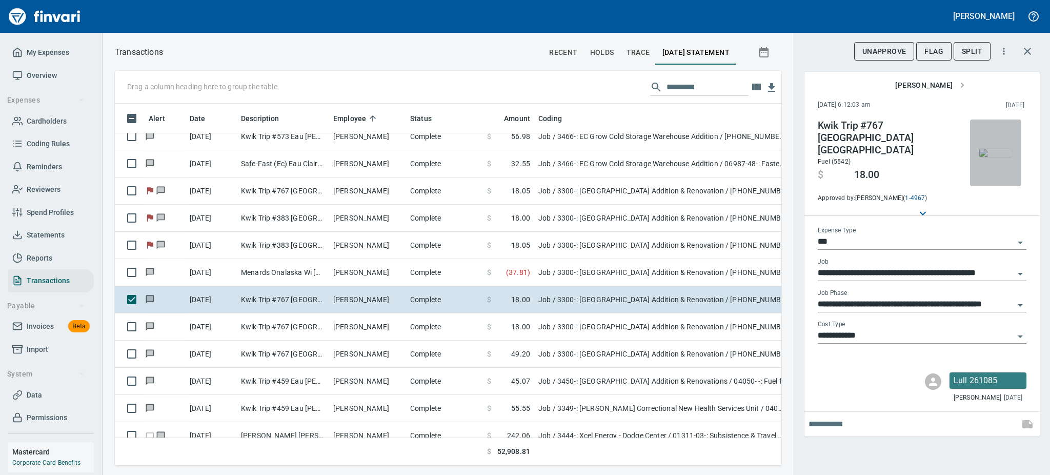
click at [990, 151] on img "button" at bounding box center [995, 153] width 33 height 8
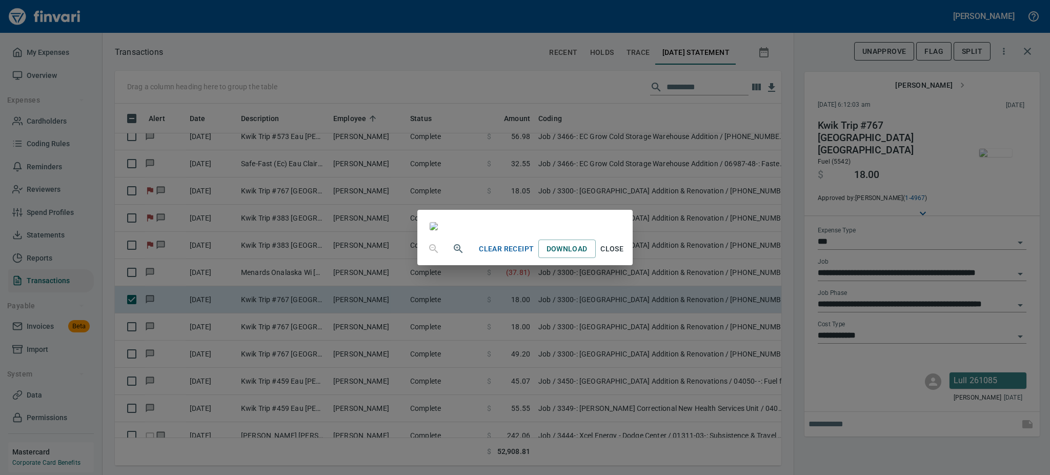
click at [624, 255] on span "Close" at bounding box center [612, 248] width 25 height 13
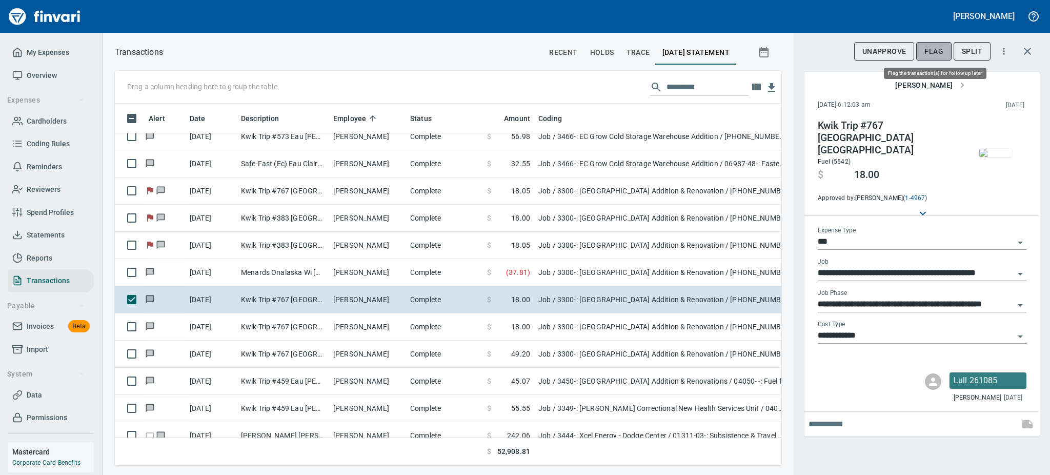
click at [932, 54] on span "Flag" at bounding box center [933, 51] width 19 height 13
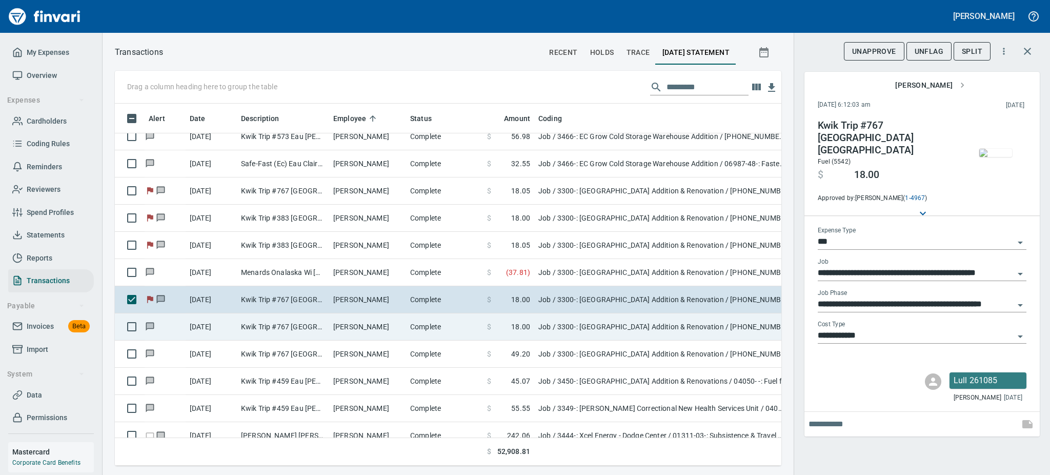
click at [340, 331] on td "[PERSON_NAME]" at bounding box center [367, 326] width 77 height 27
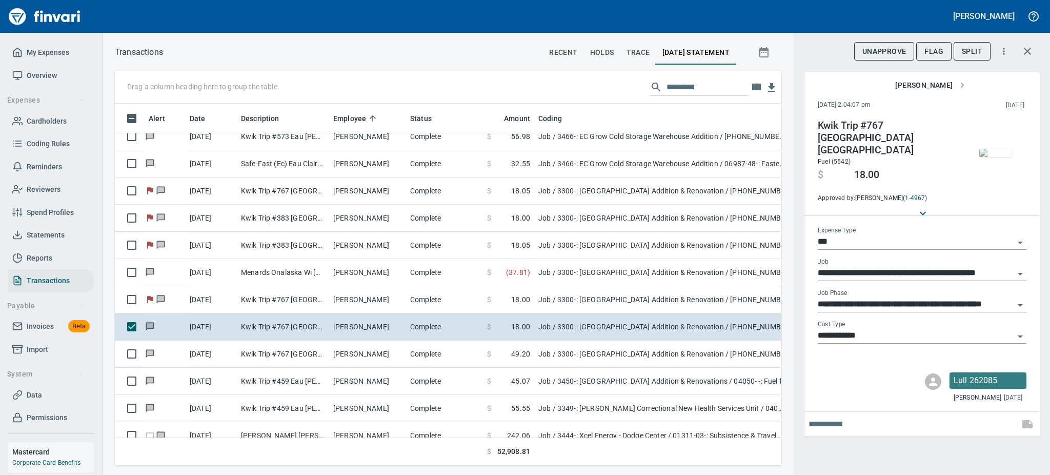
click at [993, 157] on img "button" at bounding box center [995, 153] width 33 height 8
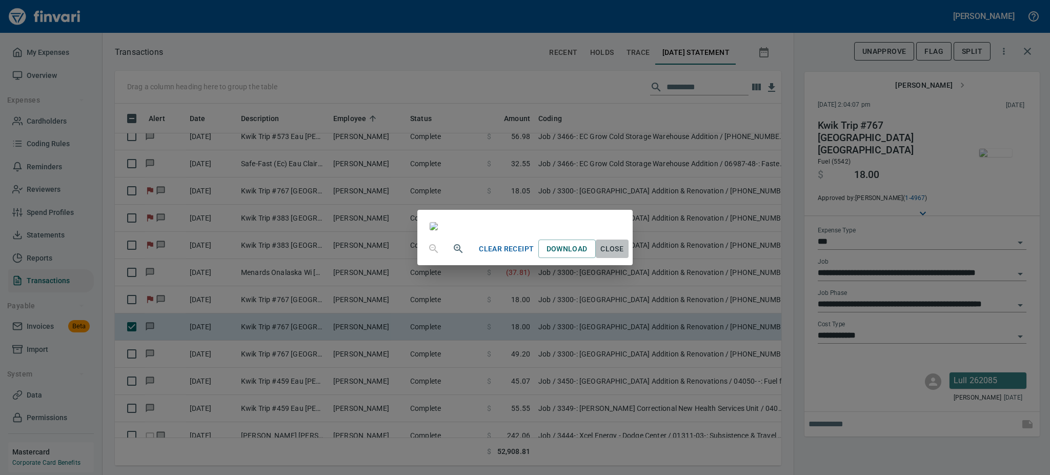
click at [624, 255] on span "Close" at bounding box center [612, 248] width 25 height 13
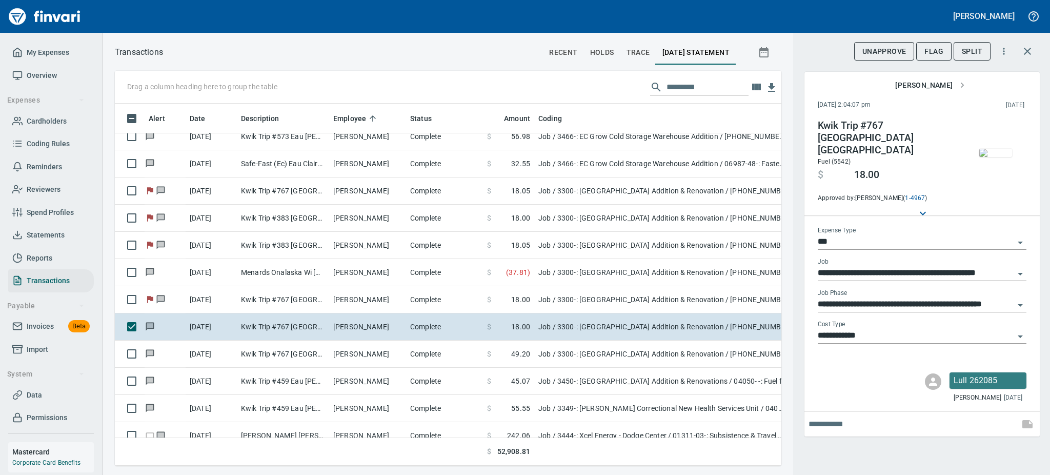
scroll to position [339, 643]
click at [935, 45] on span "Flag" at bounding box center [933, 51] width 19 height 13
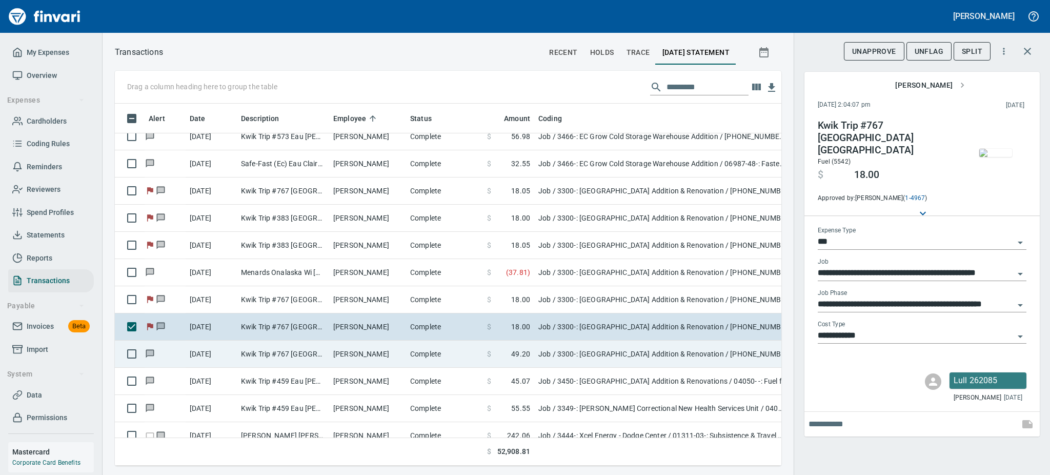
click at [380, 352] on td "[PERSON_NAME]" at bounding box center [367, 353] width 77 height 27
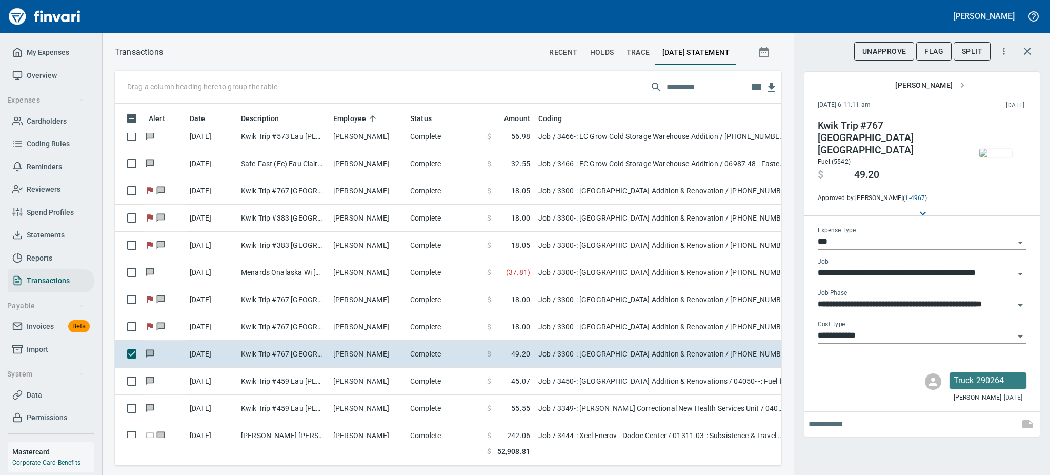
click at [1006, 154] on img "button" at bounding box center [995, 153] width 33 height 8
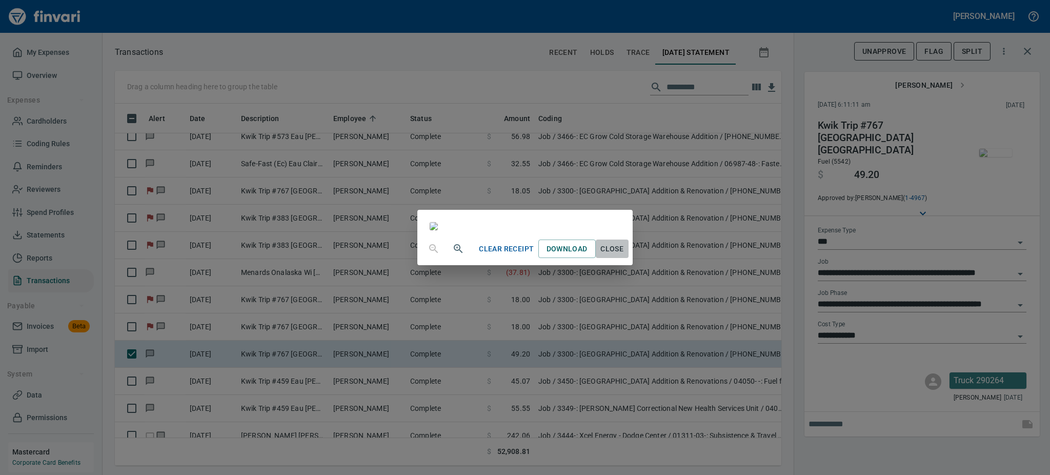
click at [624, 255] on span "Close" at bounding box center [612, 248] width 25 height 13
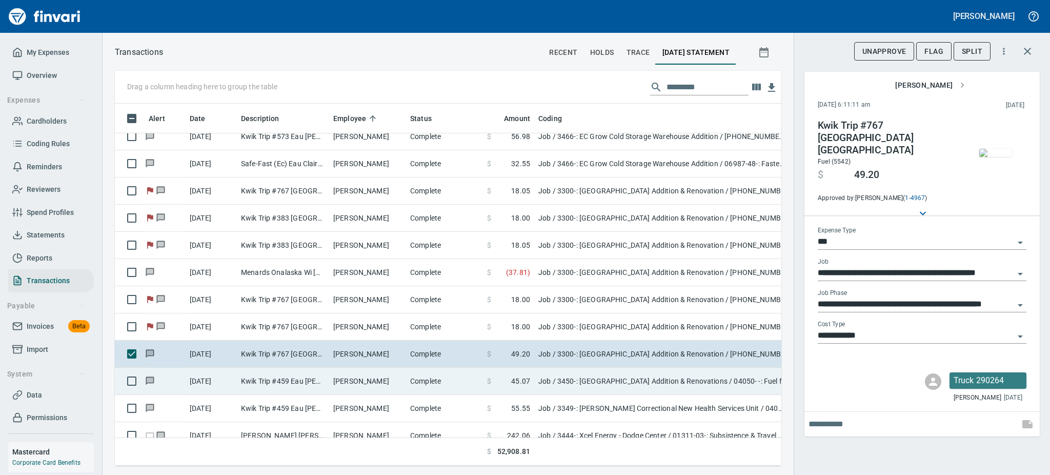
click at [351, 383] on td "[PERSON_NAME]" at bounding box center [367, 380] width 77 height 27
type input "**********"
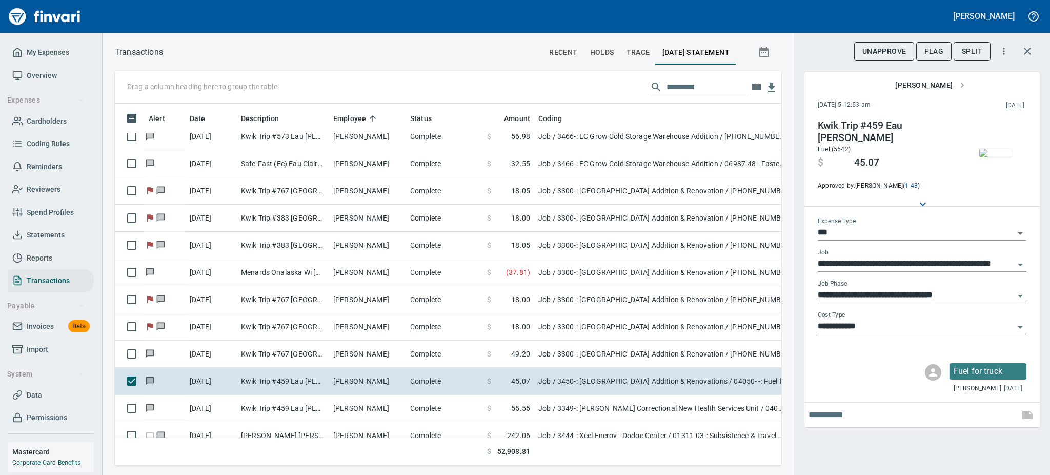
click at [995, 157] on img "button" at bounding box center [995, 153] width 33 height 8
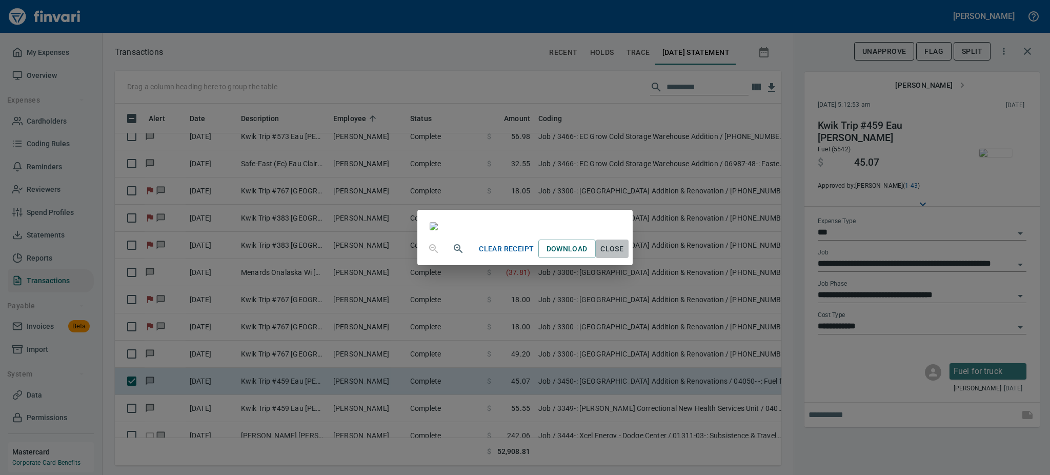
click at [624, 255] on span "Close" at bounding box center [612, 248] width 25 height 13
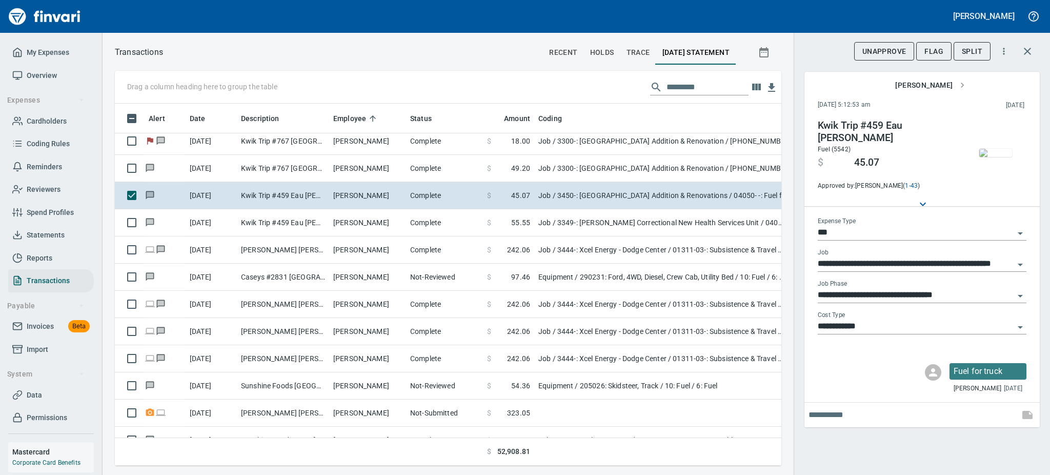
scroll to position [2432, 0]
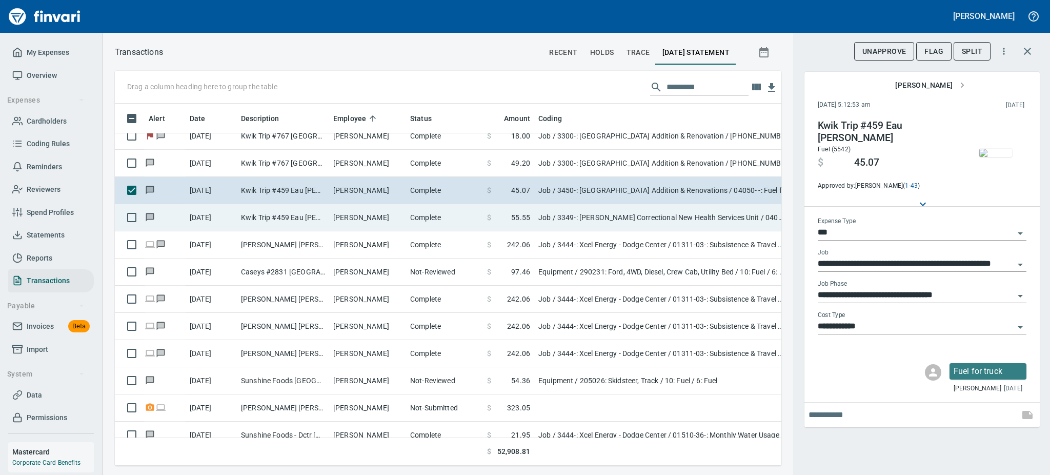
click at [348, 211] on td "[PERSON_NAME]" at bounding box center [367, 217] width 77 height 27
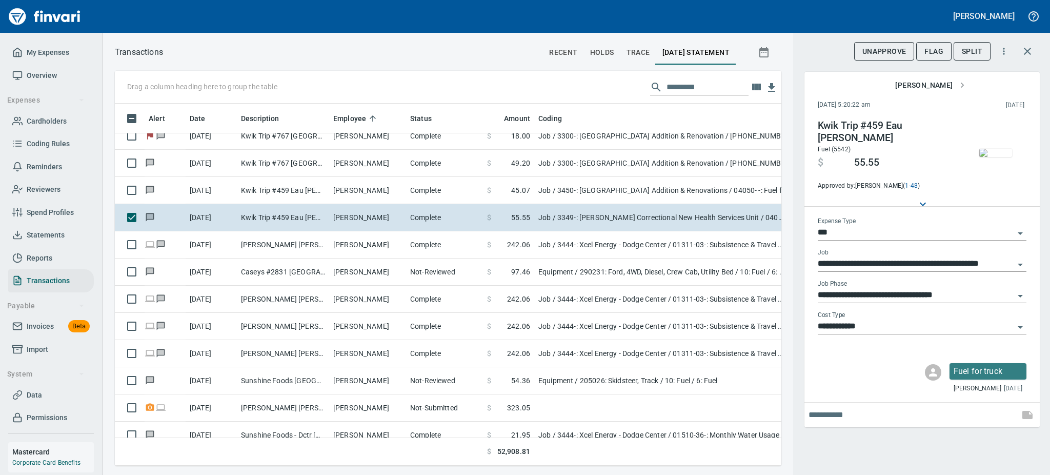
click at [993, 149] on img "button" at bounding box center [995, 153] width 33 height 8
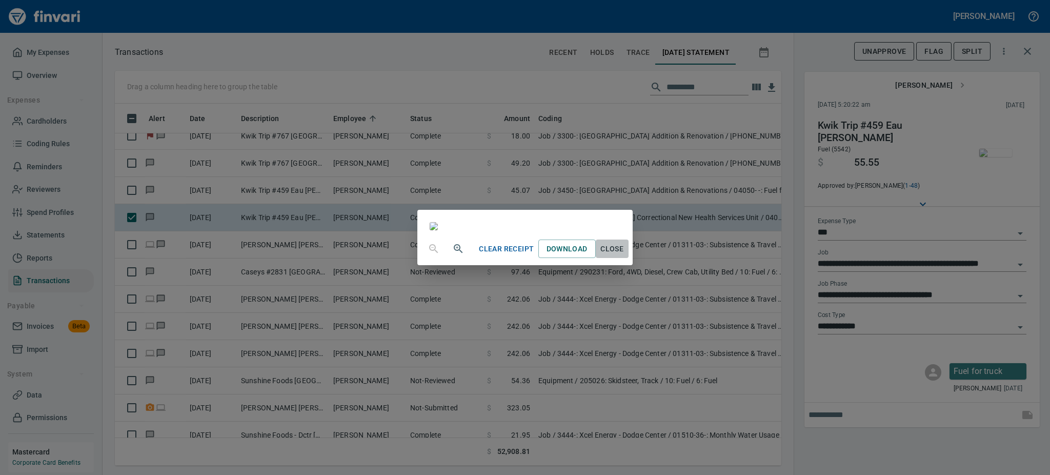
click at [624, 255] on span "Close" at bounding box center [612, 248] width 25 height 13
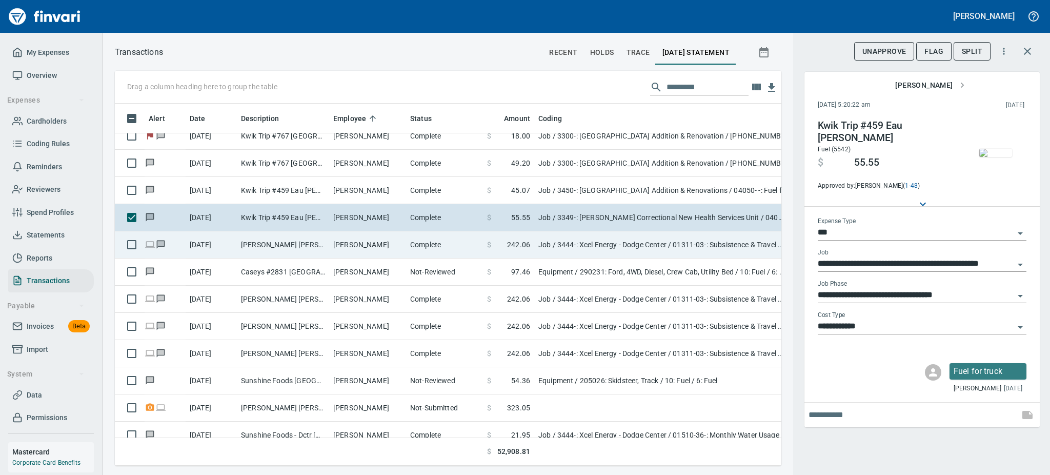
click at [338, 242] on td "[PERSON_NAME]" at bounding box center [367, 244] width 77 height 27
type input "**********"
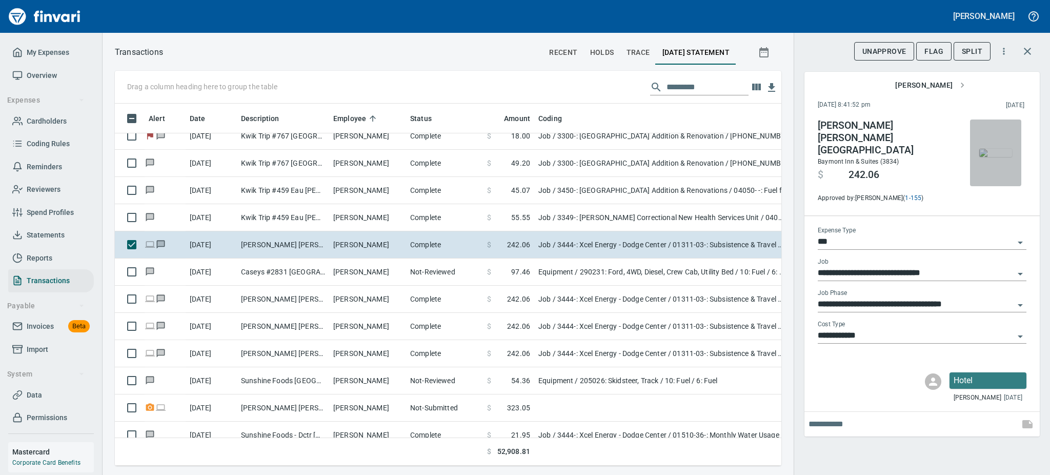
click at [997, 157] on img "button" at bounding box center [995, 153] width 33 height 8
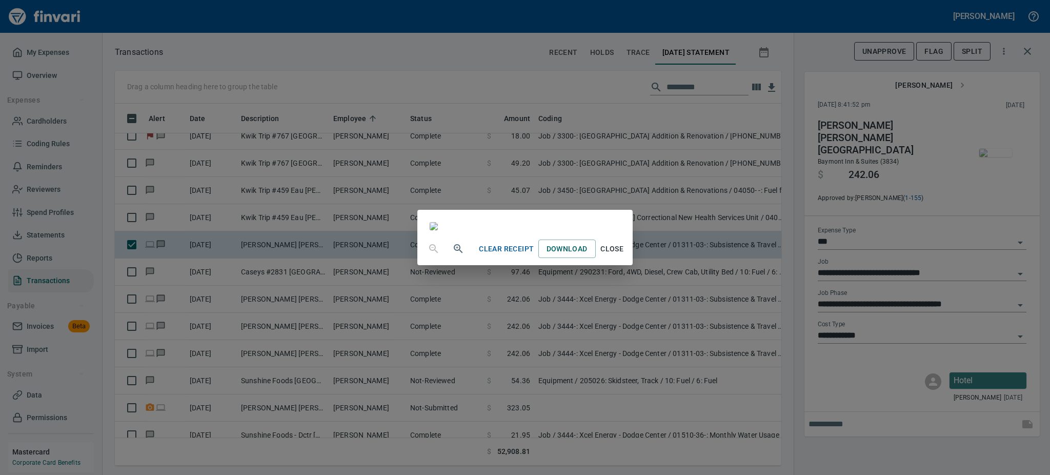
scroll to position [96, 0]
click at [624, 255] on span "Close" at bounding box center [612, 248] width 25 height 13
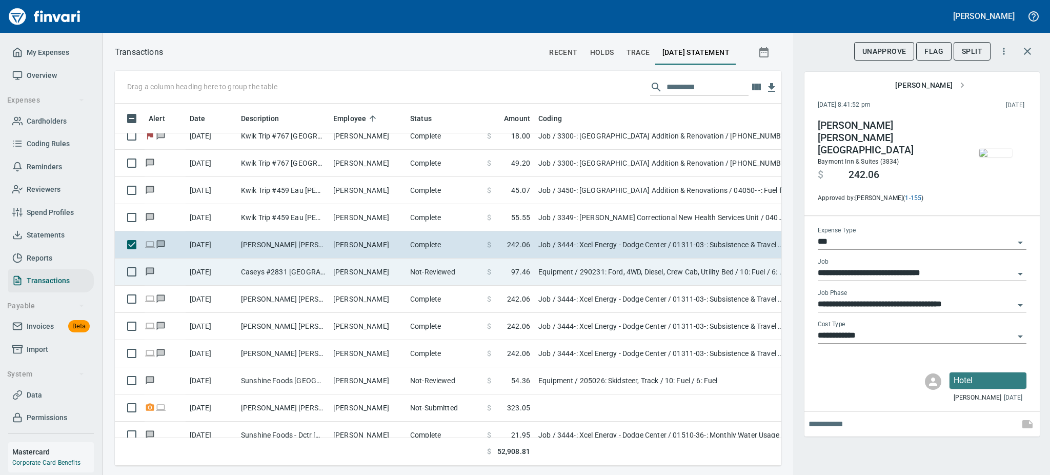
click at [353, 268] on td "[PERSON_NAME]" at bounding box center [367, 271] width 77 height 27
type input "*********"
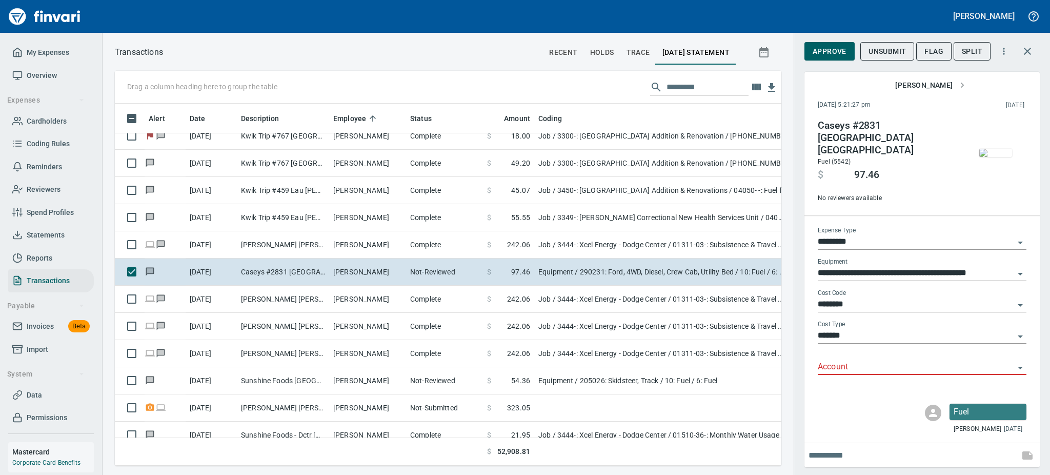
click at [988, 157] on img "button" at bounding box center [995, 153] width 33 height 8
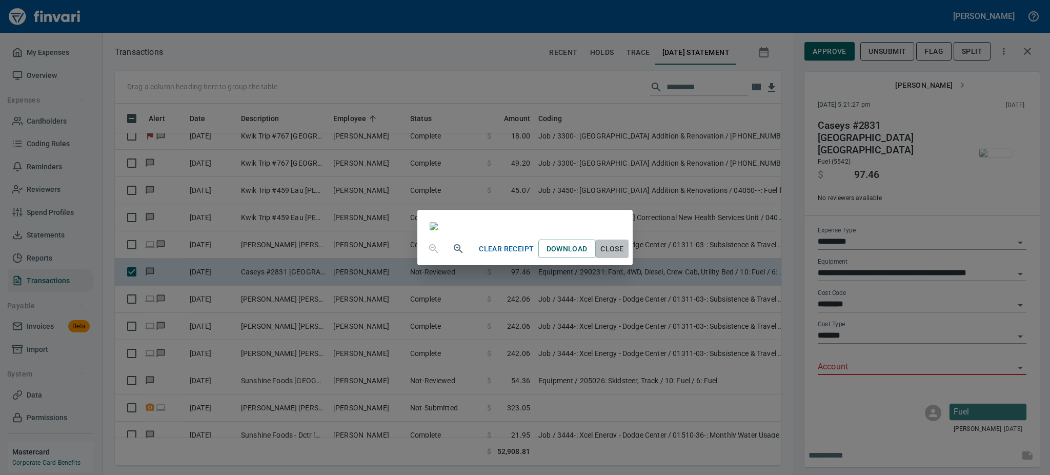
click at [624, 255] on span "Close" at bounding box center [612, 248] width 25 height 13
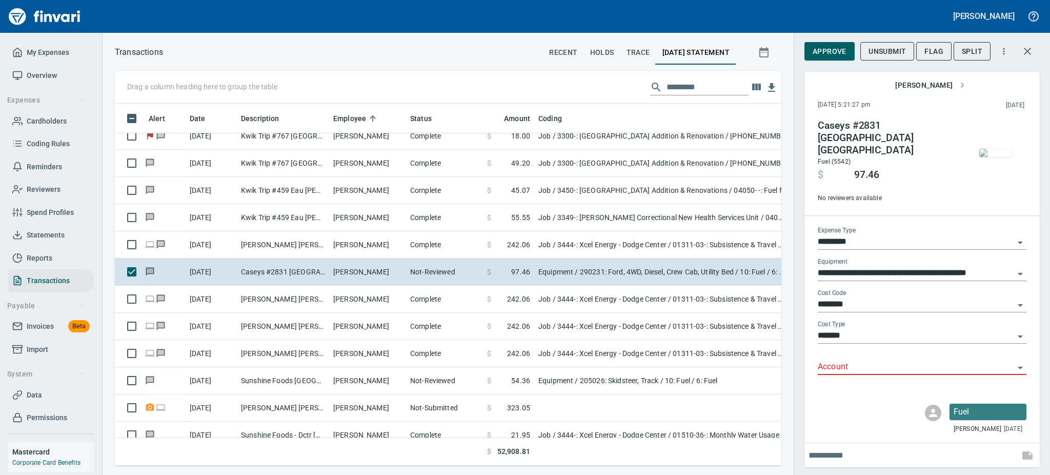
click at [1021, 361] on icon "Open" at bounding box center [1020, 367] width 12 height 12
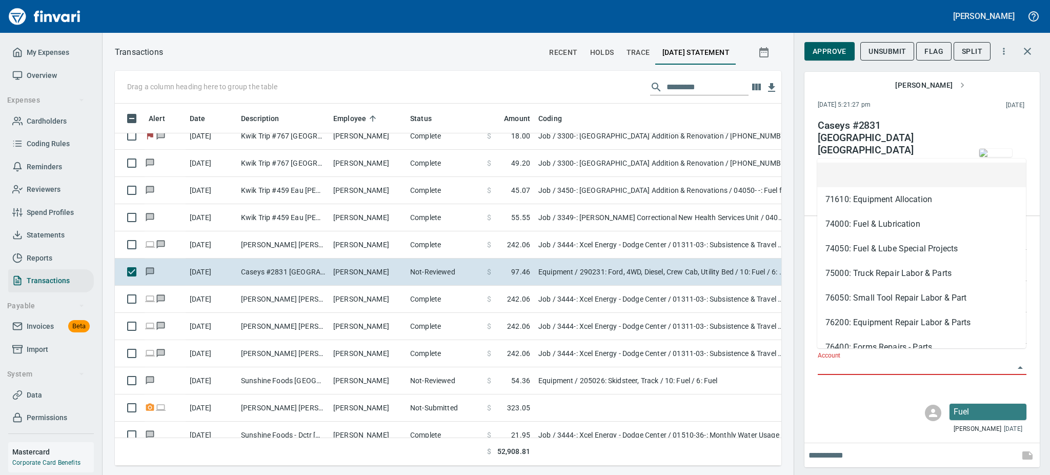
scroll to position [339, 643]
drag, startPoint x: 1021, startPoint y: 358, endPoint x: 924, endPoint y: 226, distance: 163.9
click at [924, 226] on body "[PERSON_NAME] My Expenses Overview Expenses Cardholders Coding Rules Reminders …" at bounding box center [525, 237] width 1050 height 475
click at [924, 226] on li "74000: Fuel & Lubrication" at bounding box center [921, 224] width 209 height 25
type input "**********"
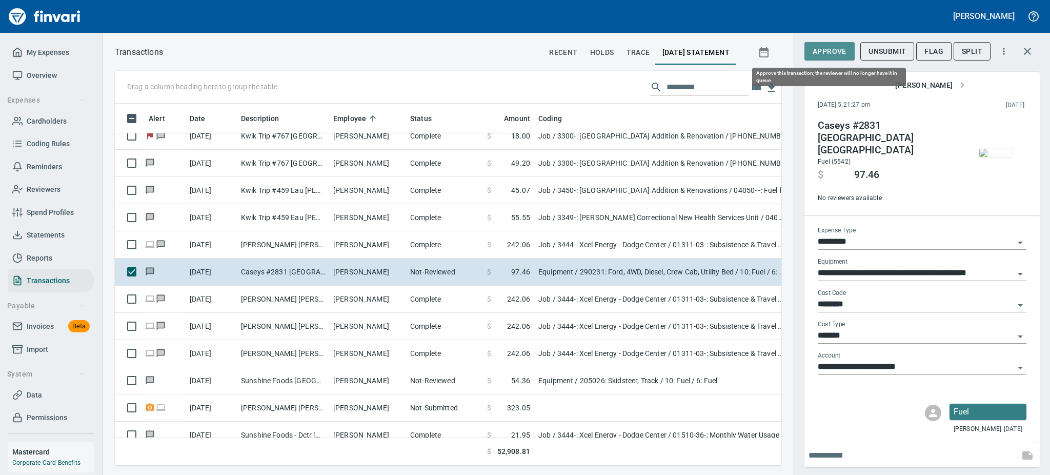
click at [833, 42] on button "Approve" at bounding box center [829, 51] width 50 height 19
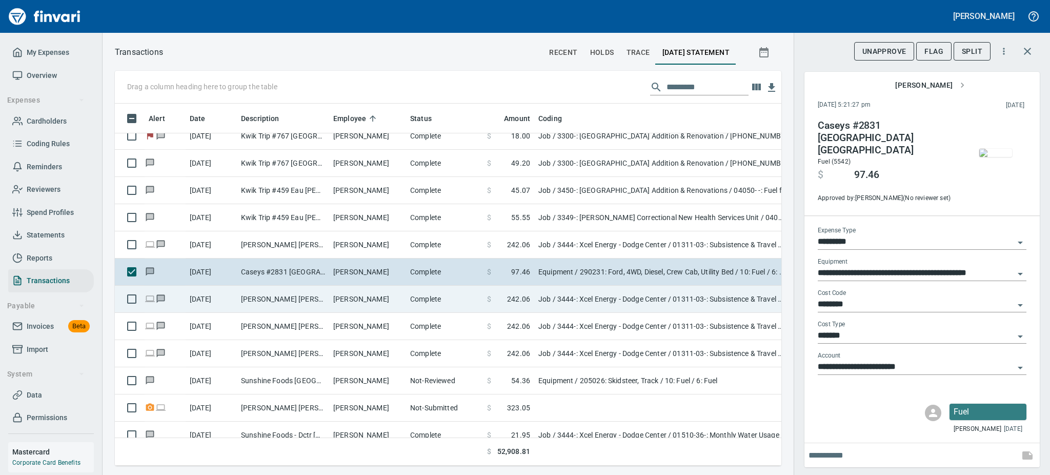
click at [308, 302] on td "[PERSON_NAME] [PERSON_NAME] [GEOGRAPHIC_DATA]" at bounding box center [283, 298] width 92 height 27
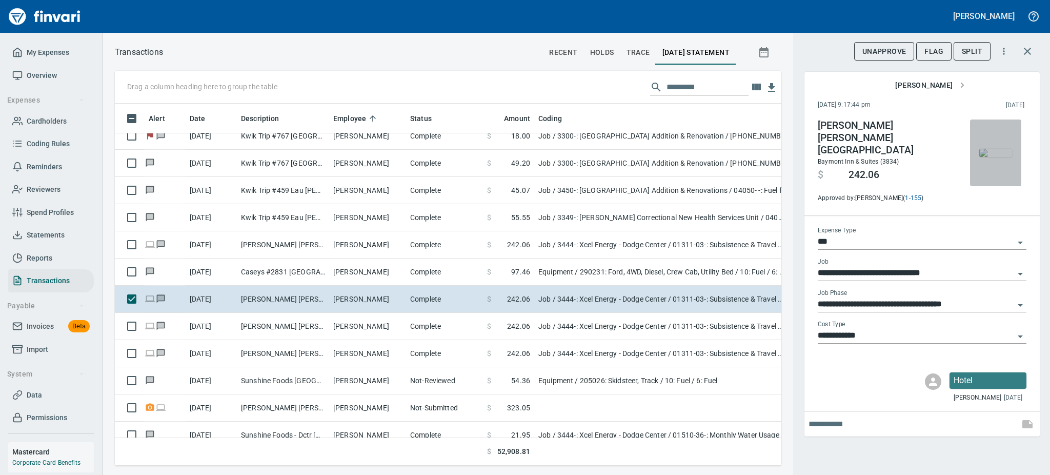
click at [996, 156] on img "button" at bounding box center [995, 153] width 33 height 8
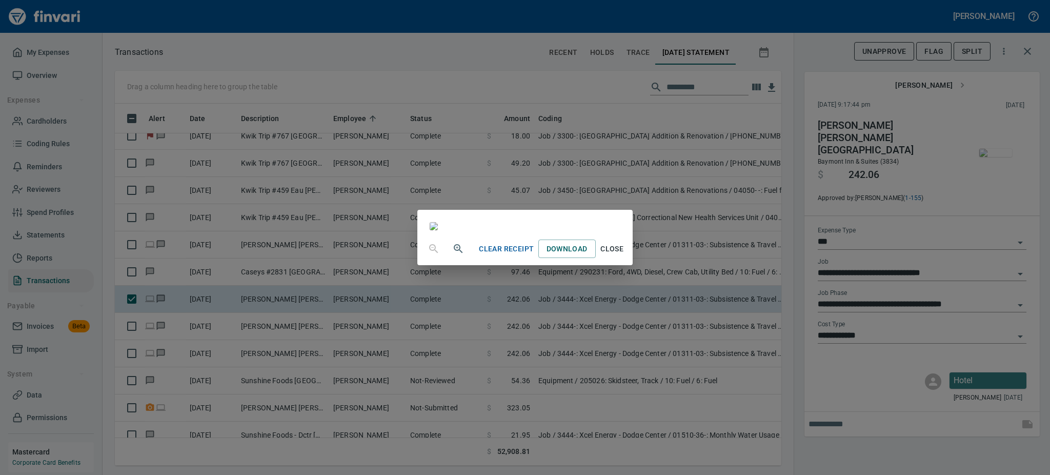
scroll to position [118, 0]
click at [624, 255] on span "Close" at bounding box center [612, 248] width 25 height 13
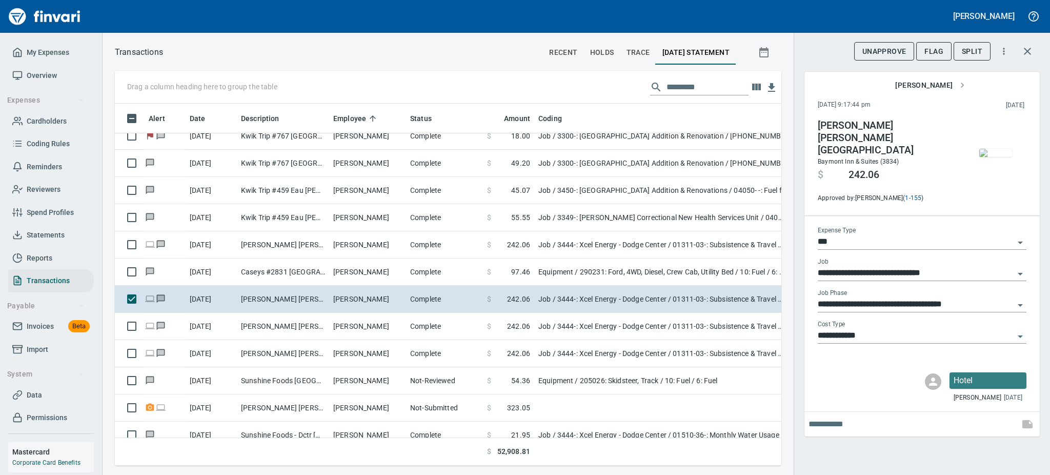
scroll to position [339, 643]
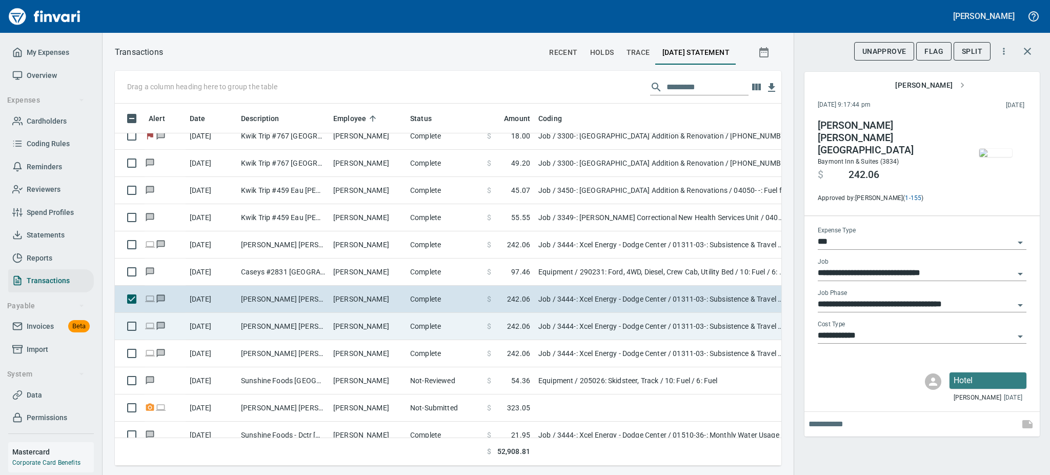
click at [366, 322] on td "[PERSON_NAME]" at bounding box center [367, 326] width 77 height 27
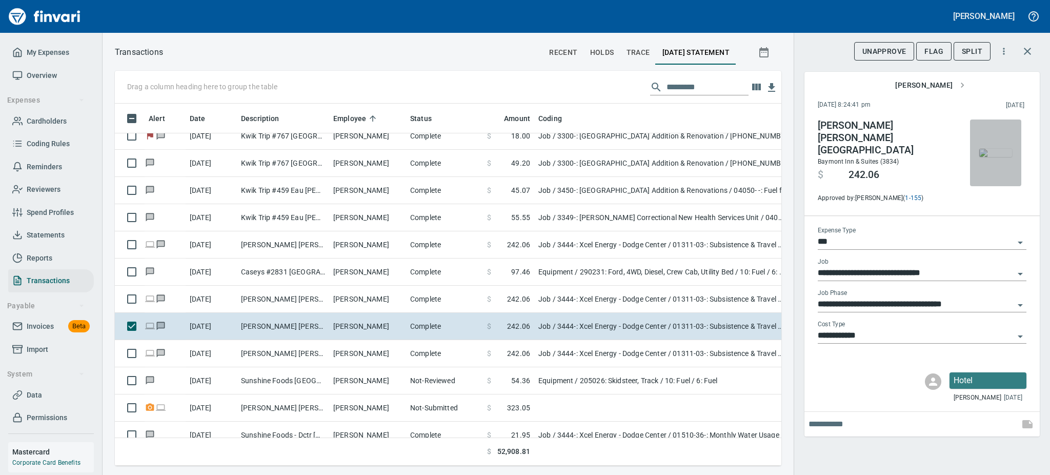
click at [994, 154] on img "button" at bounding box center [995, 153] width 33 height 8
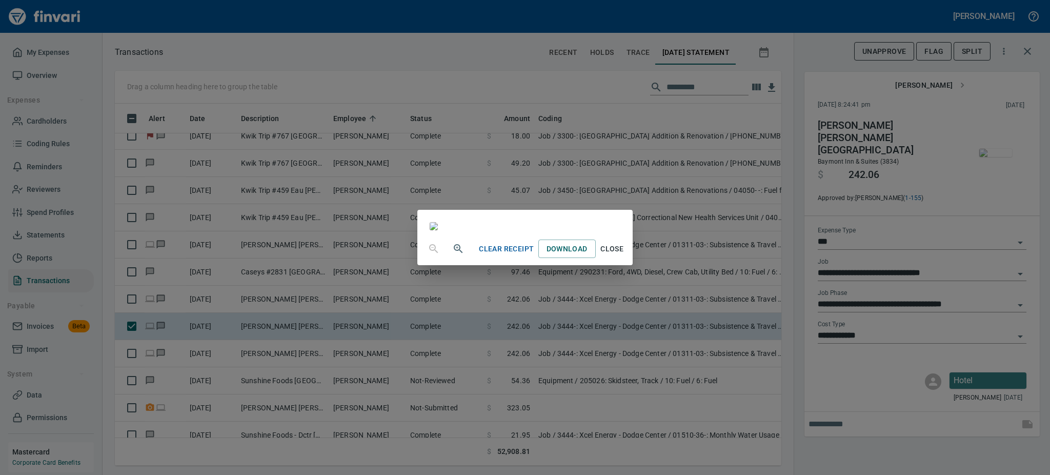
scroll to position [128, 0]
click at [624, 255] on span "Close" at bounding box center [612, 248] width 25 height 13
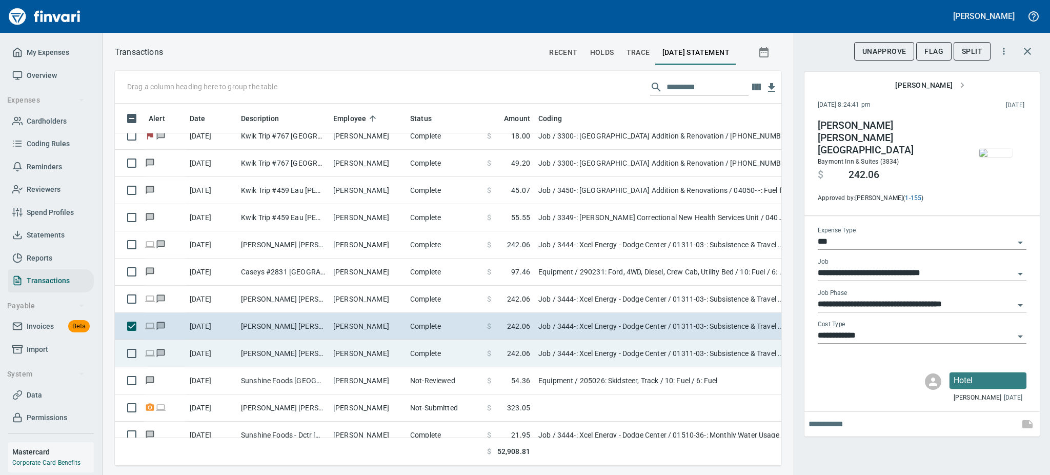
click at [362, 358] on td "[PERSON_NAME]" at bounding box center [367, 353] width 77 height 27
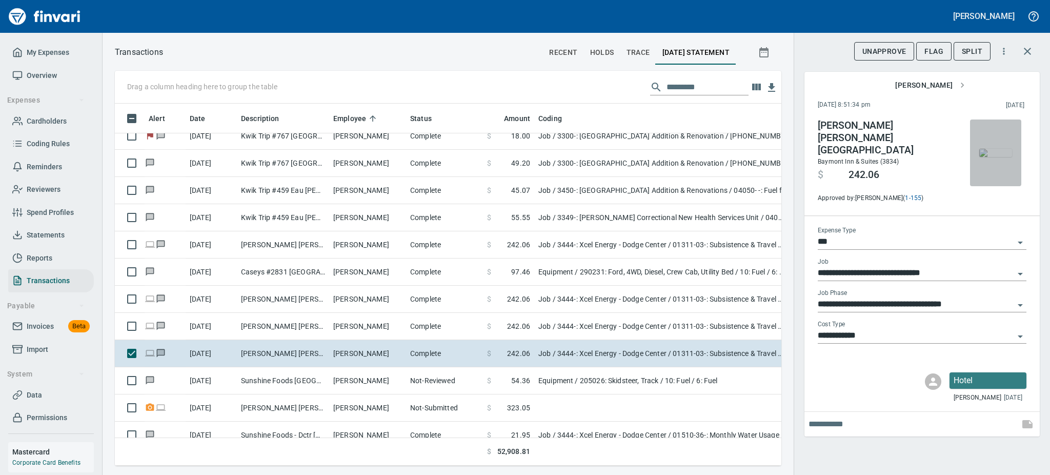
click at [1001, 149] on img "button" at bounding box center [995, 153] width 33 height 8
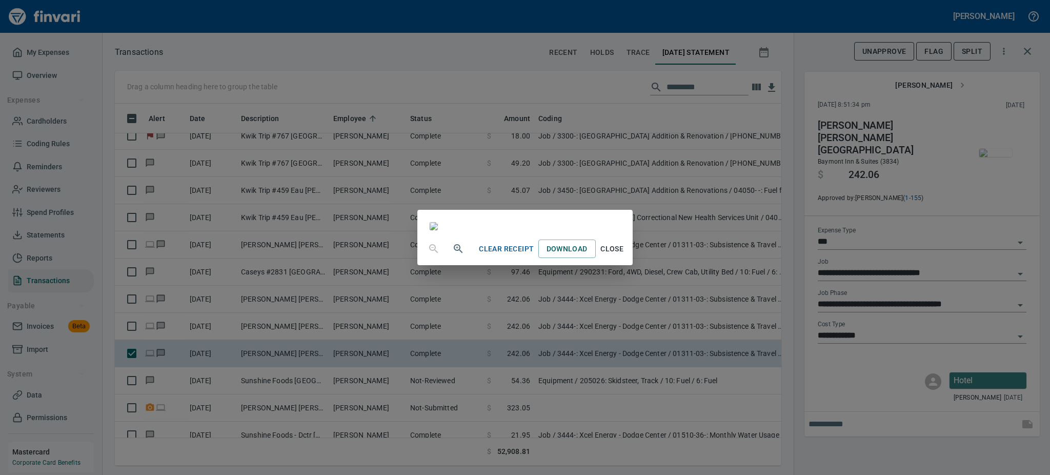
scroll to position [128, 0]
click at [624, 255] on span "Close" at bounding box center [612, 248] width 25 height 13
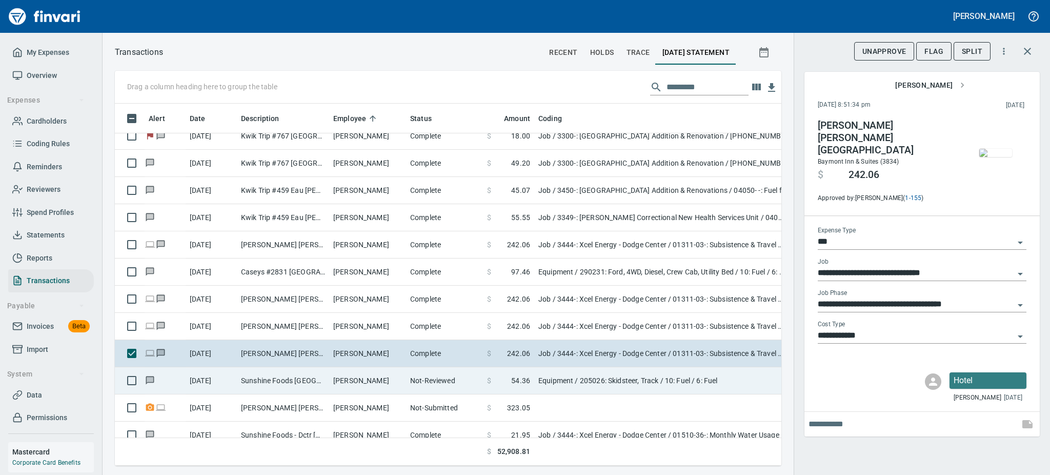
click at [412, 374] on td "Not-Reviewed" at bounding box center [444, 380] width 77 height 27
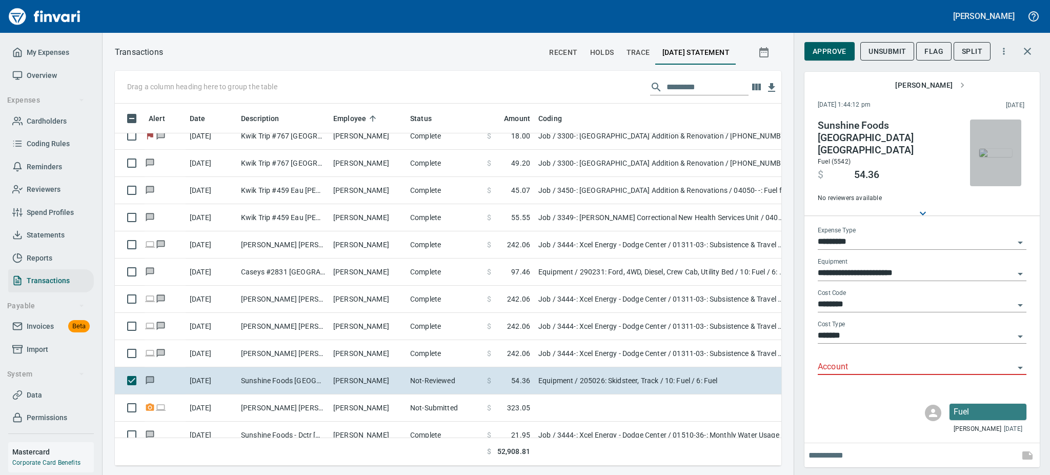
click at [1004, 151] on img "button" at bounding box center [995, 153] width 33 height 8
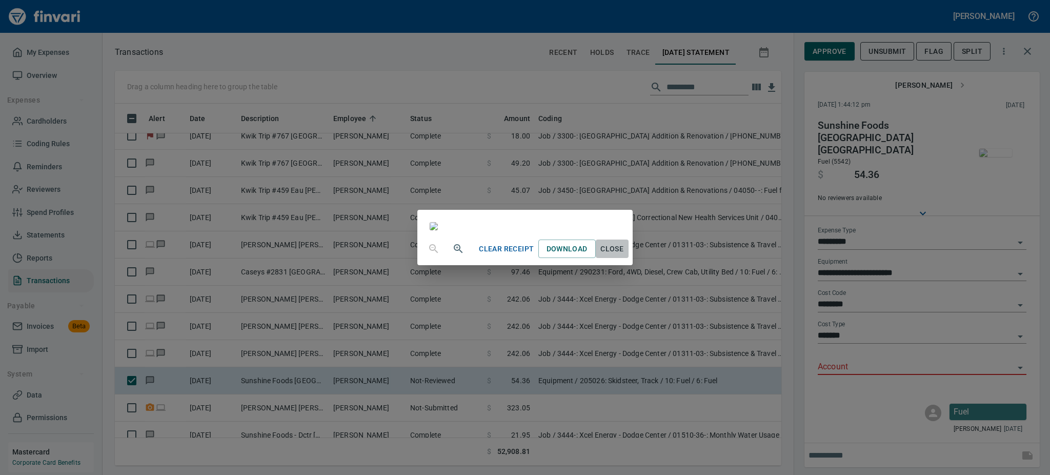
click at [624, 255] on span "Close" at bounding box center [612, 248] width 25 height 13
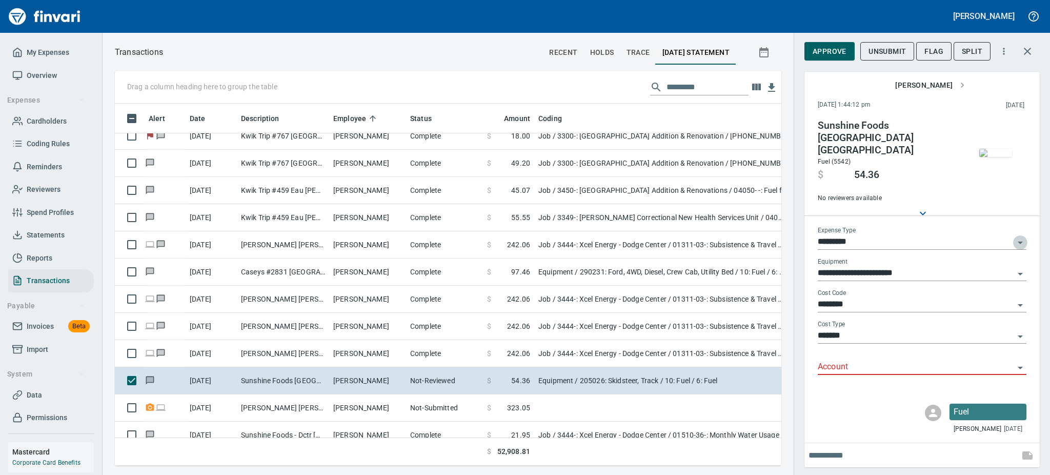
click at [1020, 241] on icon "Open" at bounding box center [1019, 242] width 5 height 3
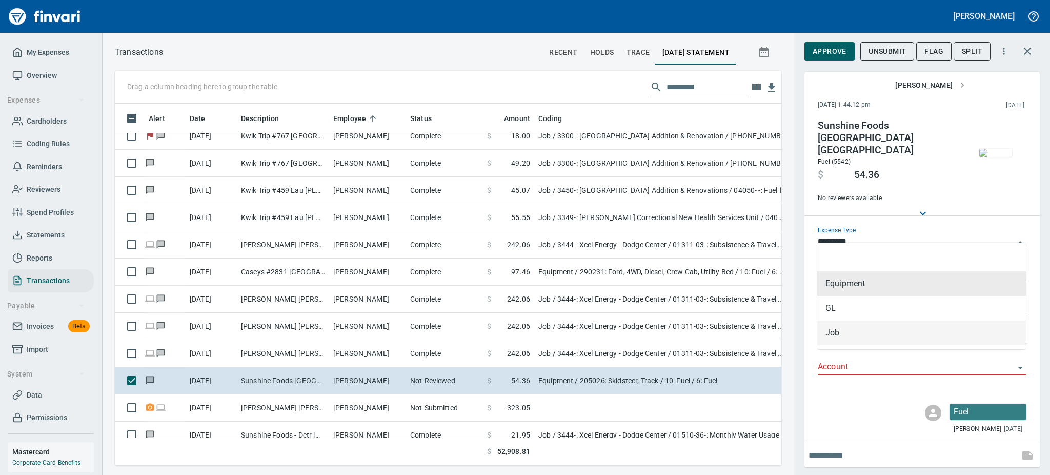
click at [836, 333] on li "Job" at bounding box center [921, 332] width 209 height 25
type input "***"
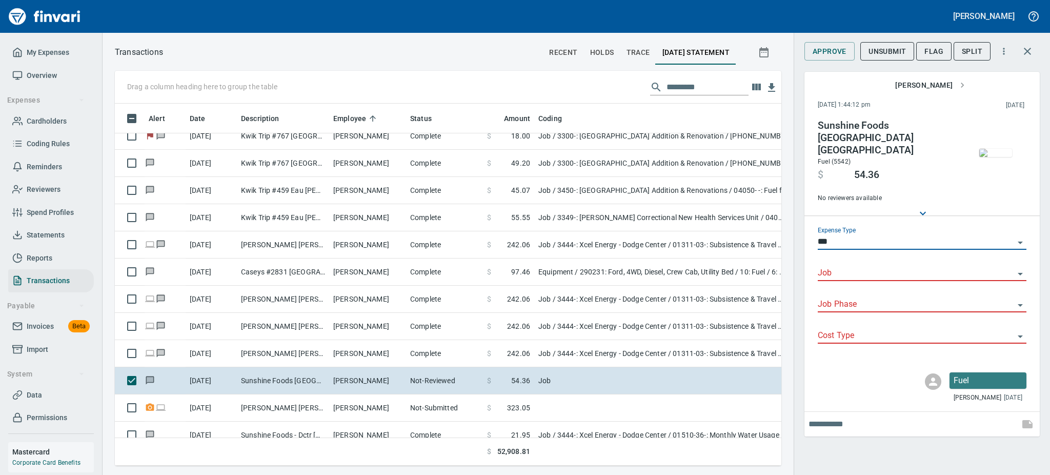
click at [864, 266] on input "Job" at bounding box center [915, 273] width 196 height 14
click at [865, 289] on li "3444-: Xcel Energy - [GEOGRAPHIC_DATA]" at bounding box center [921, 290] width 209 height 25
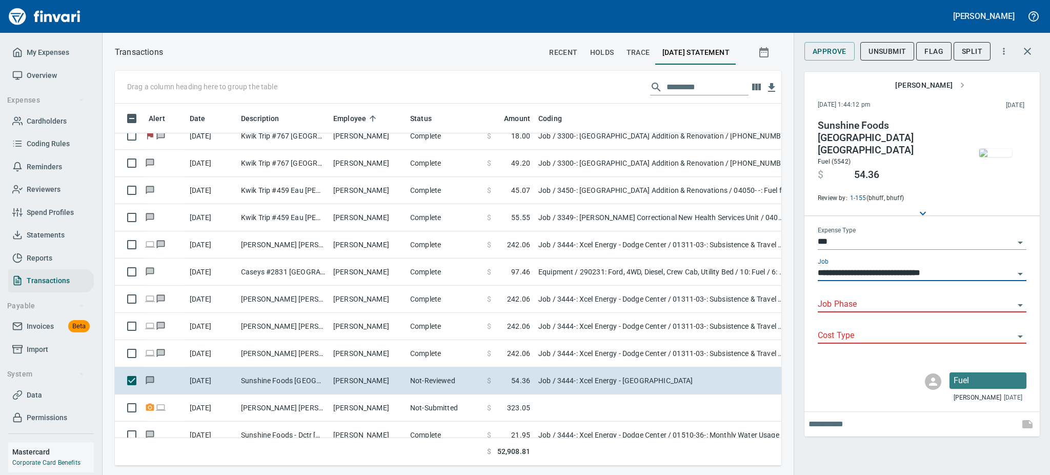
click at [1022, 299] on icon "Open" at bounding box center [1020, 305] width 12 height 12
type input "**********"
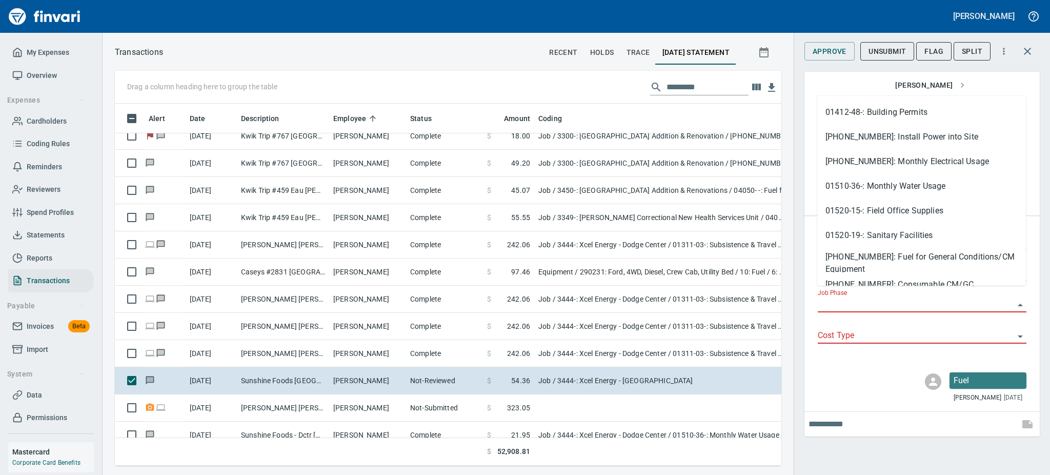
scroll to position [273, 0]
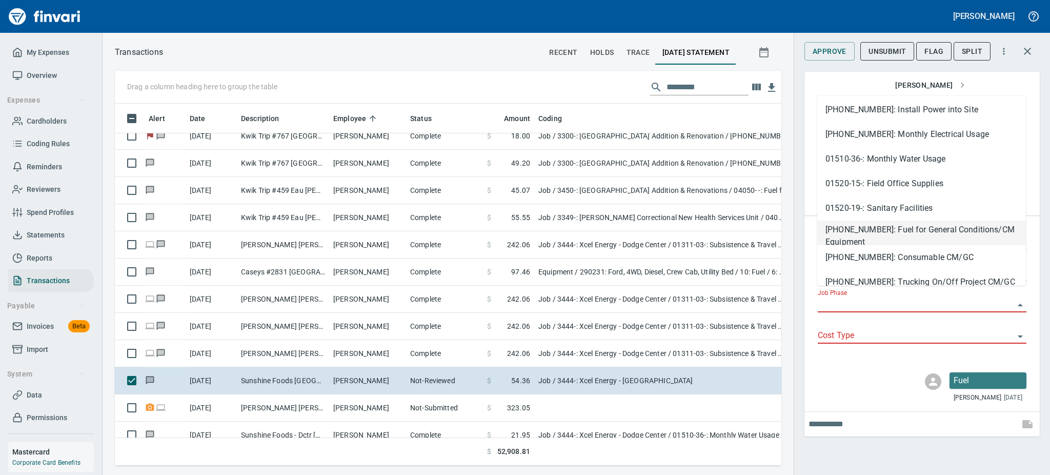
click at [933, 234] on li "[PHONE_NUMBER]: Fuel for General Conditions/CM Equipment" at bounding box center [921, 232] width 209 height 25
type input "**********"
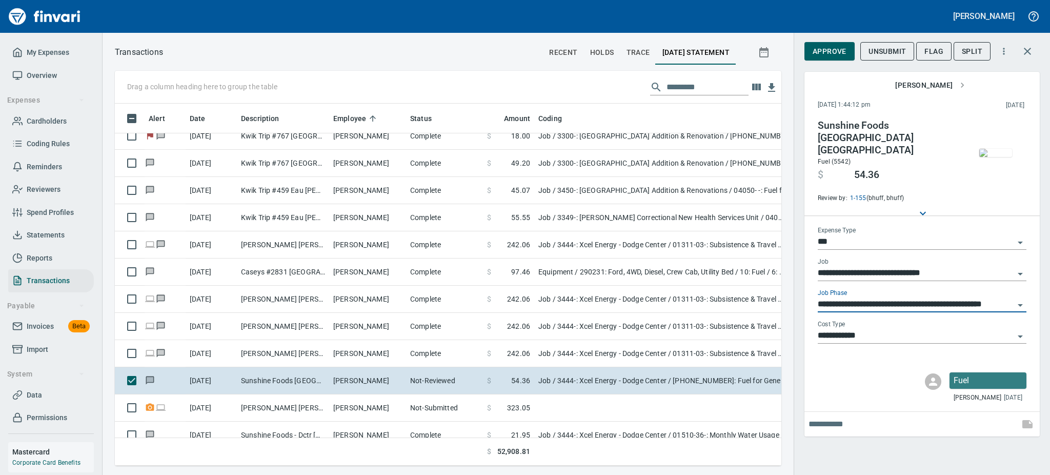
type input "**********"
click at [837, 417] on input "text" at bounding box center [911, 424] width 207 height 16
type input "**********"
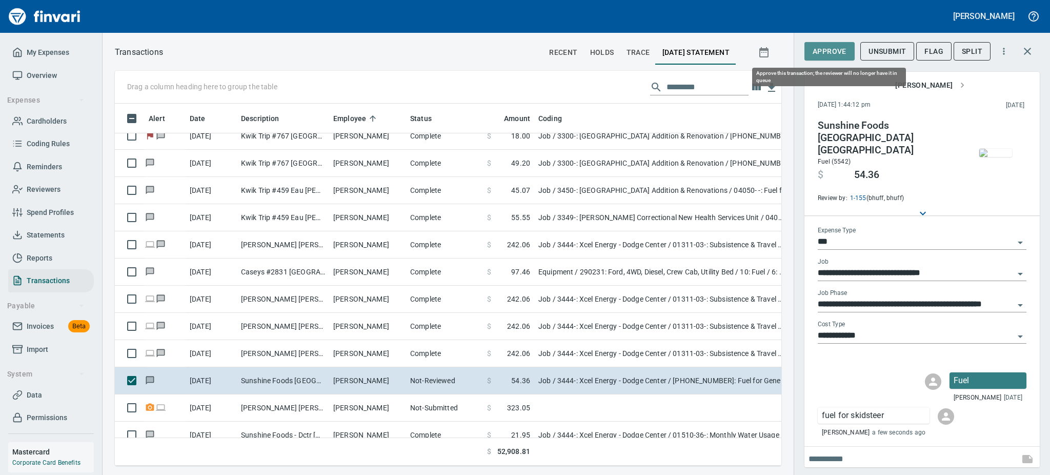
click at [829, 45] on span "Approve" at bounding box center [829, 51] width 34 height 13
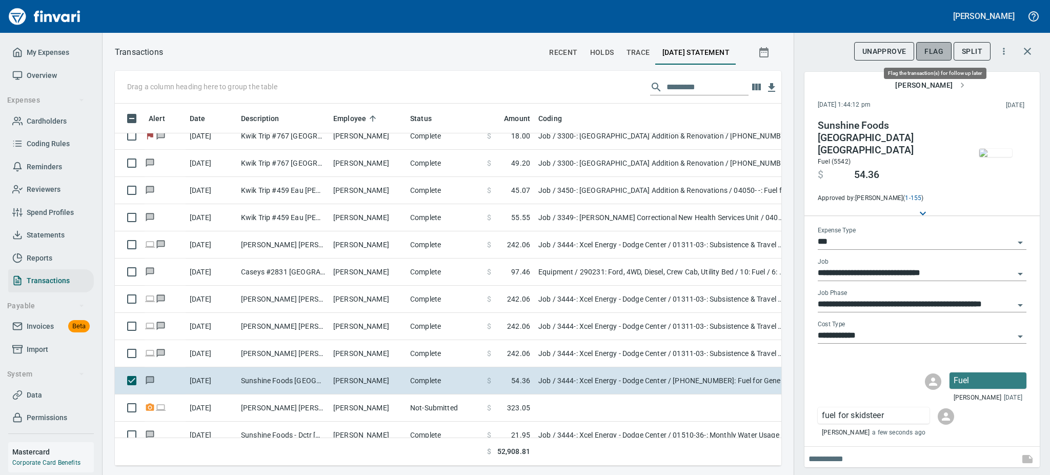
click at [925, 56] on span "Flag" at bounding box center [933, 51] width 19 height 13
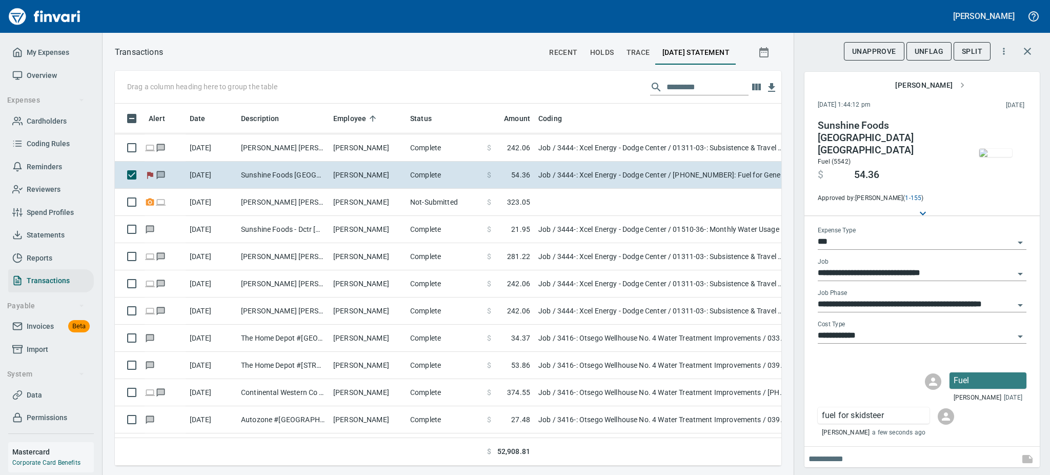
scroll to position [2651, 0]
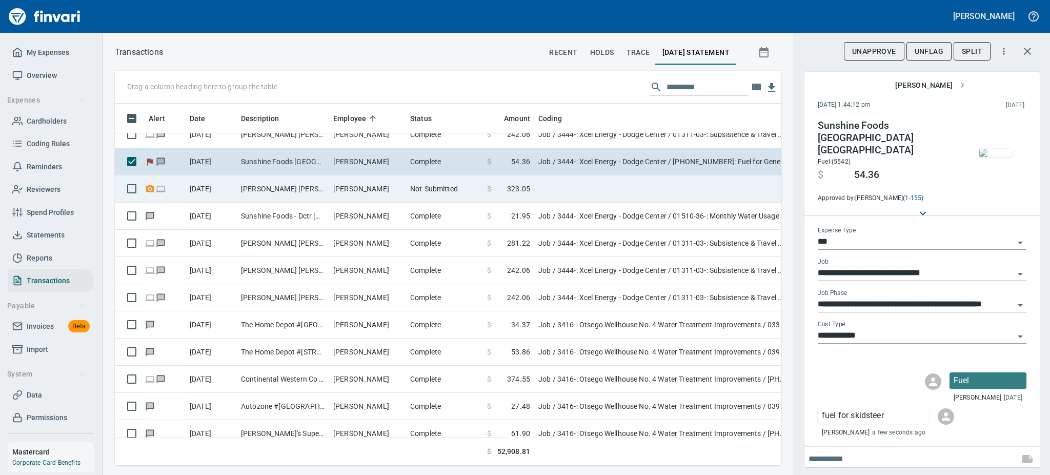
click at [407, 197] on td "Not-Submitted" at bounding box center [444, 188] width 77 height 27
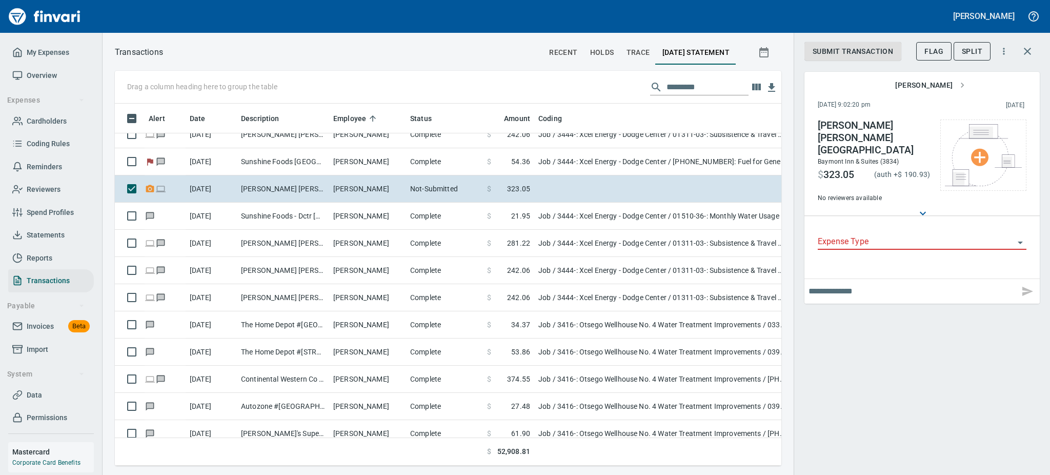
click at [872, 283] on input "text" at bounding box center [911, 291] width 207 height 16
type input "**********"
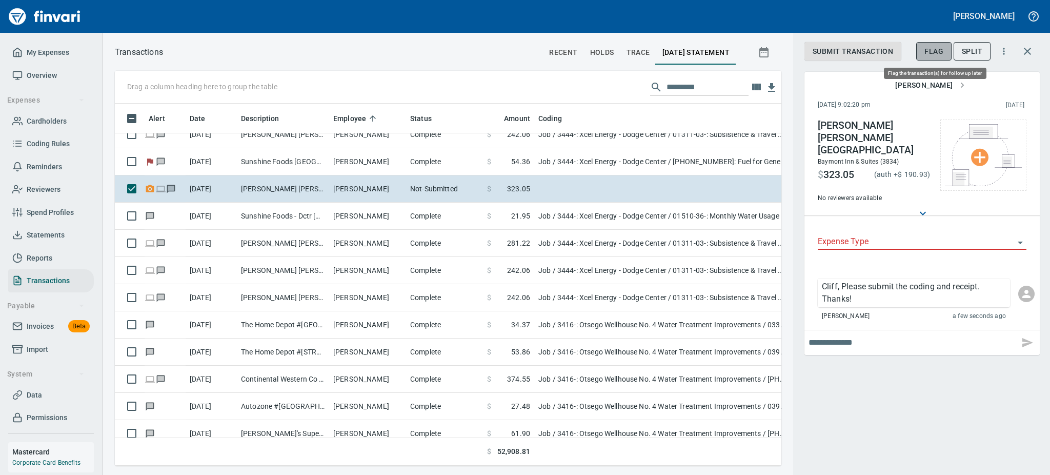
click at [929, 55] on span "Flag" at bounding box center [933, 51] width 19 height 13
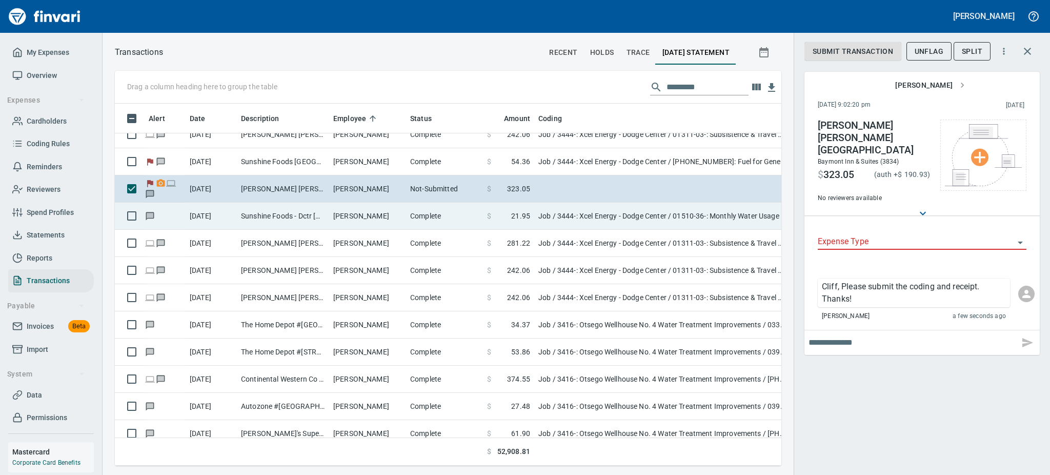
click at [308, 210] on td "Sunshine Foods - Dctr [GEOGRAPHIC_DATA] [GEOGRAPHIC_DATA]" at bounding box center [283, 215] width 92 height 27
type input "***"
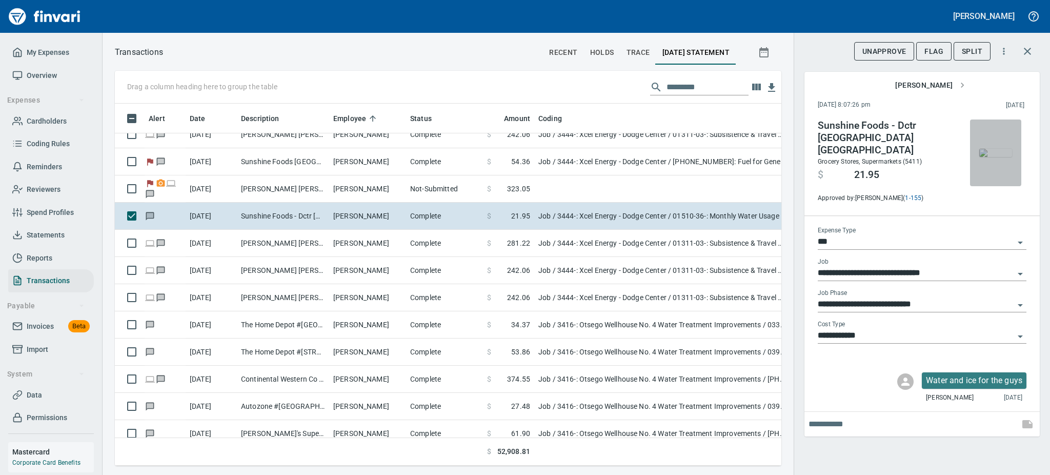
click at [1002, 154] on img "button" at bounding box center [995, 153] width 33 height 8
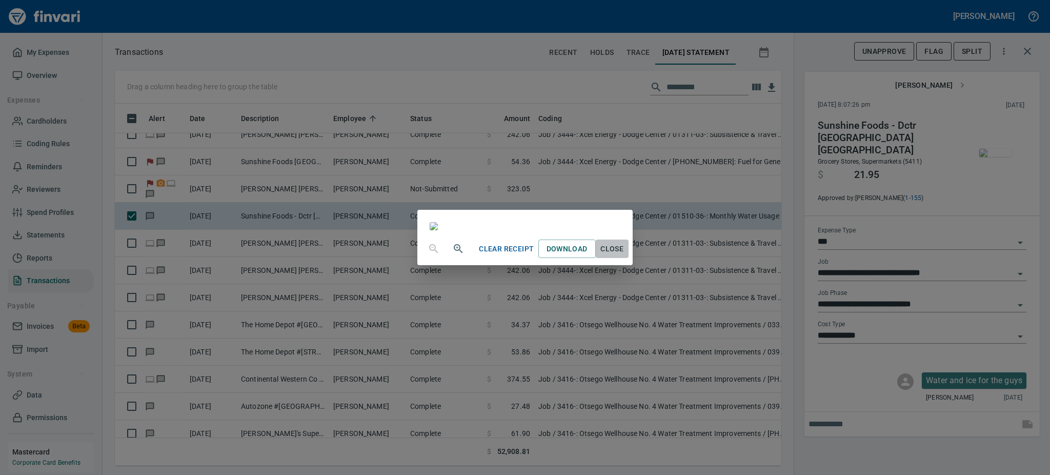
click at [624, 255] on span "Close" at bounding box center [612, 248] width 25 height 13
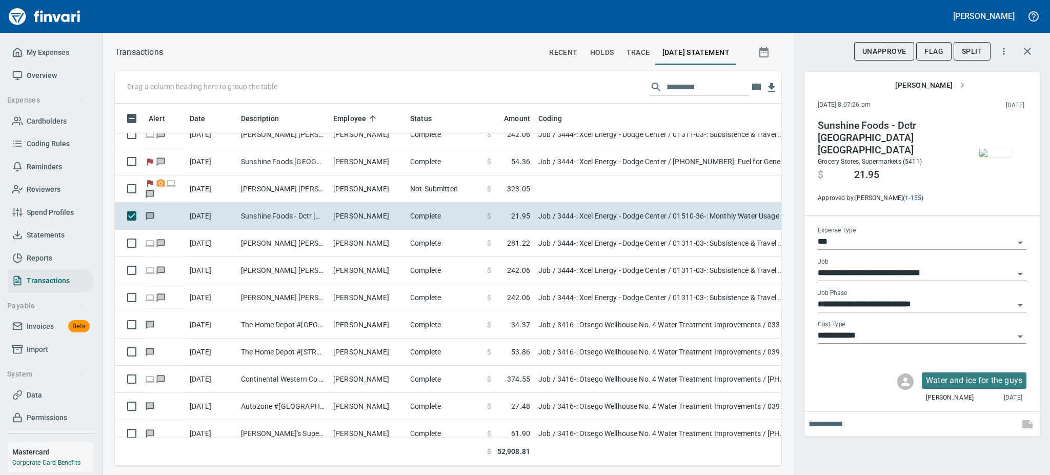
click at [1018, 299] on icon "Open" at bounding box center [1020, 305] width 12 height 12
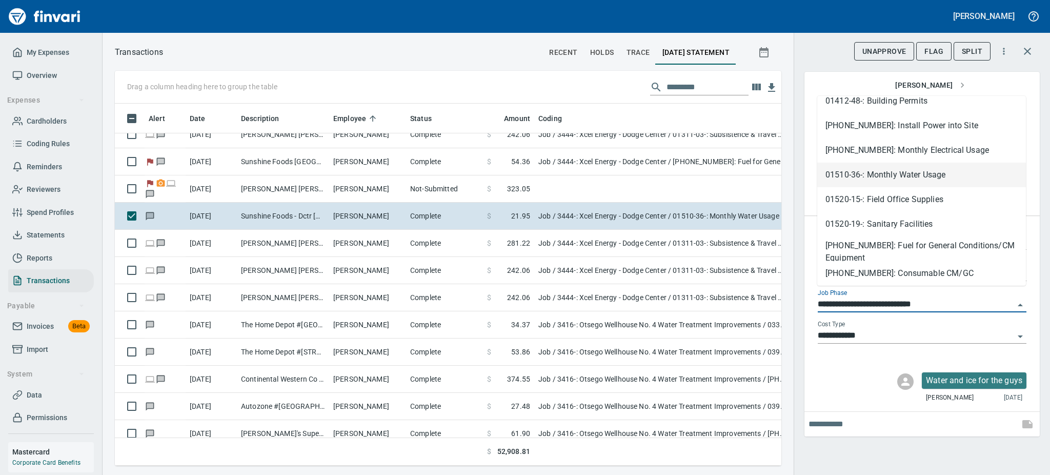
scroll to position [267, 0]
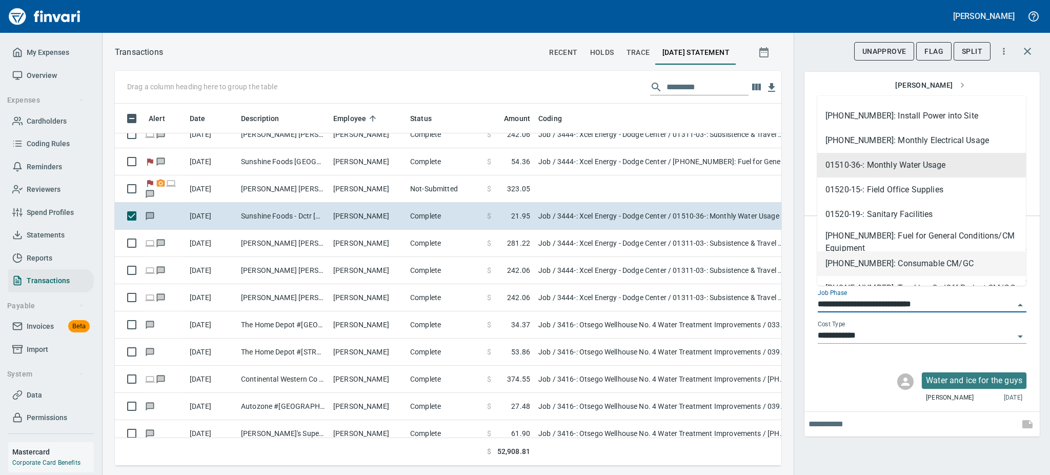
click at [935, 267] on li "[PHONE_NUMBER]: Consumable CM/GC" at bounding box center [921, 263] width 209 height 25
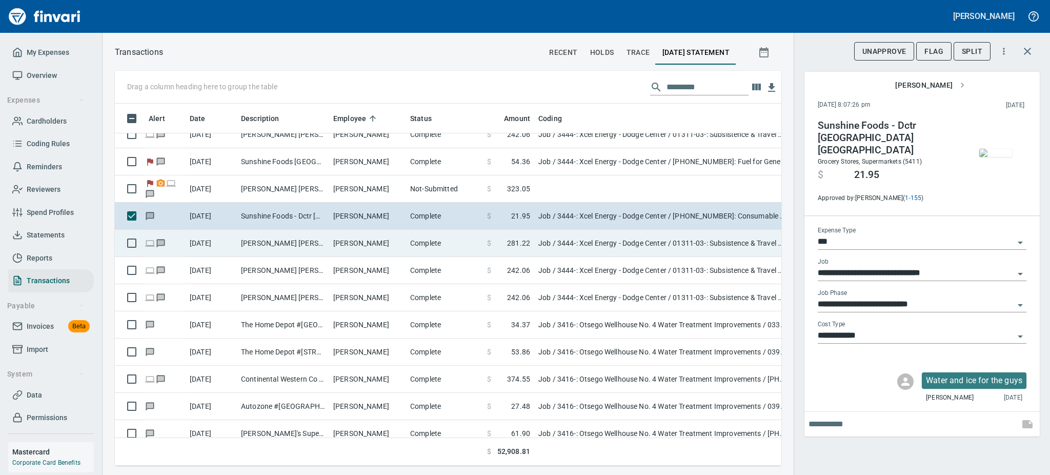
click at [297, 240] on td "[PERSON_NAME] [PERSON_NAME] [GEOGRAPHIC_DATA]" at bounding box center [283, 243] width 92 height 27
type input "**********"
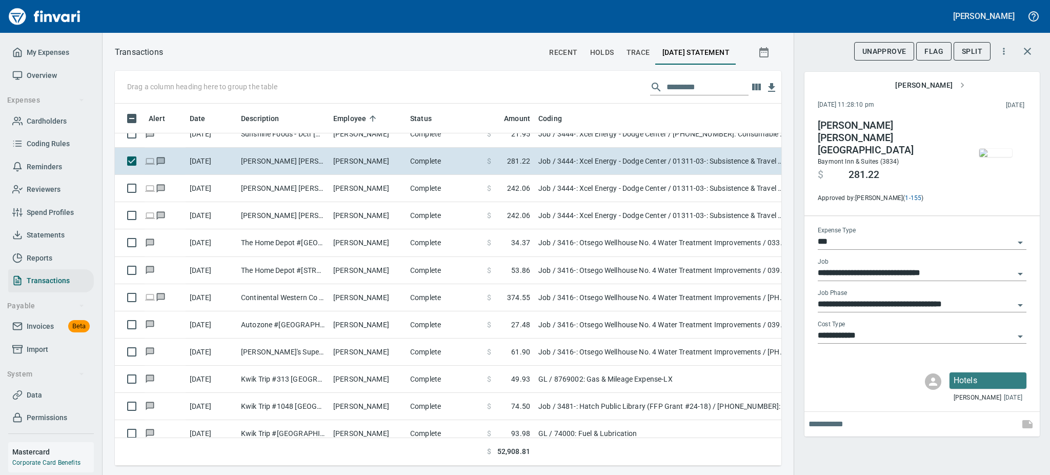
scroll to position [339, 643]
click at [937, 53] on span "Flag" at bounding box center [933, 51] width 19 height 13
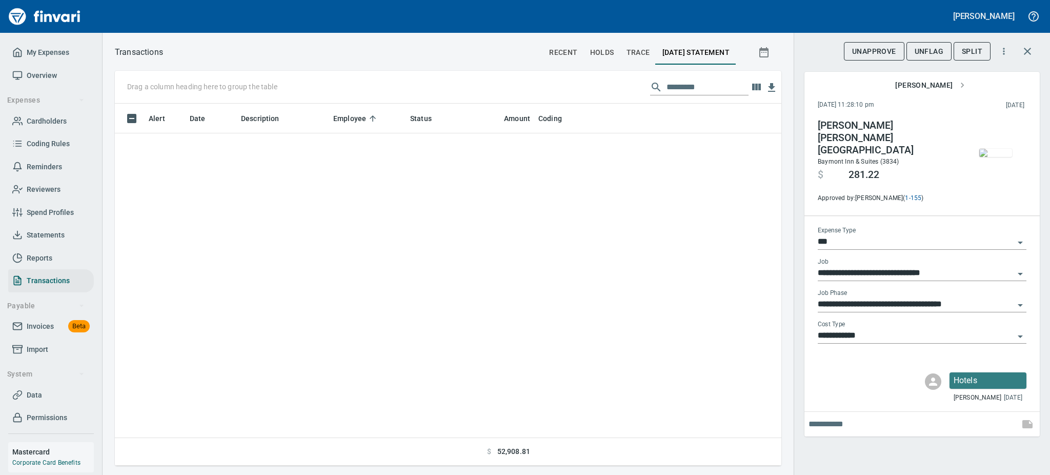
scroll to position [0, 0]
